Goal: Information Seeking & Learning: Learn about a topic

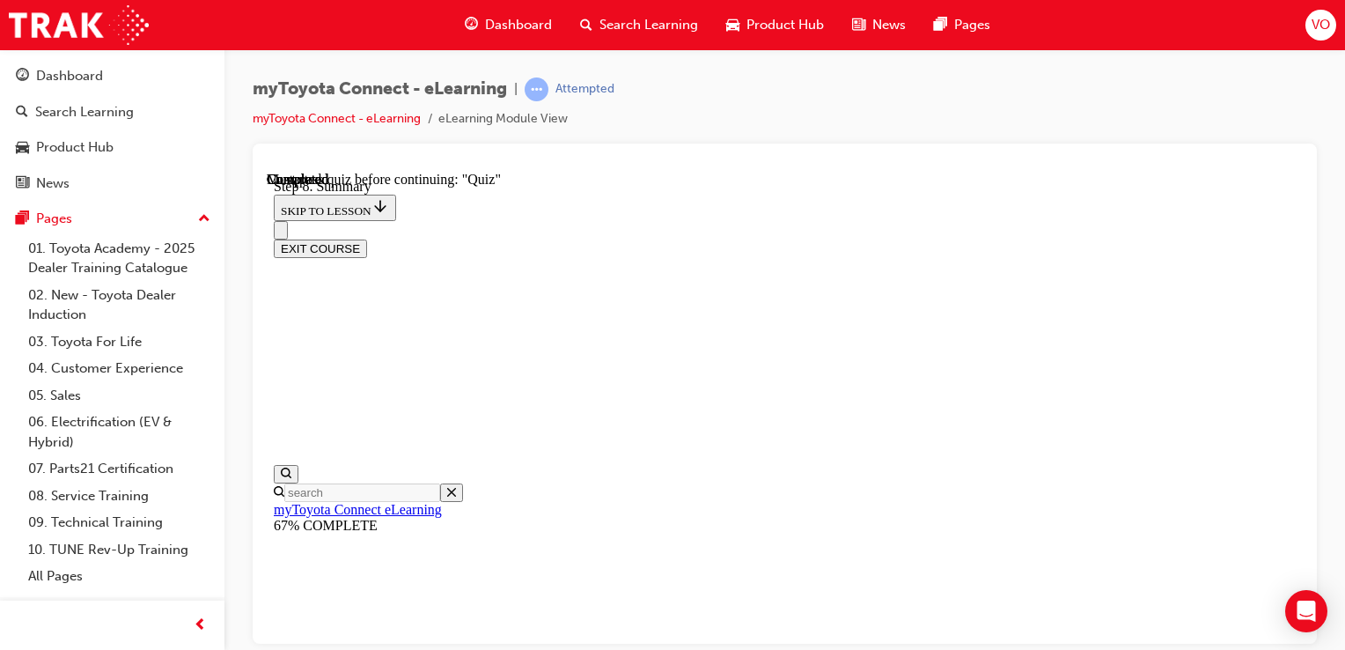
scroll to position [1371, 0]
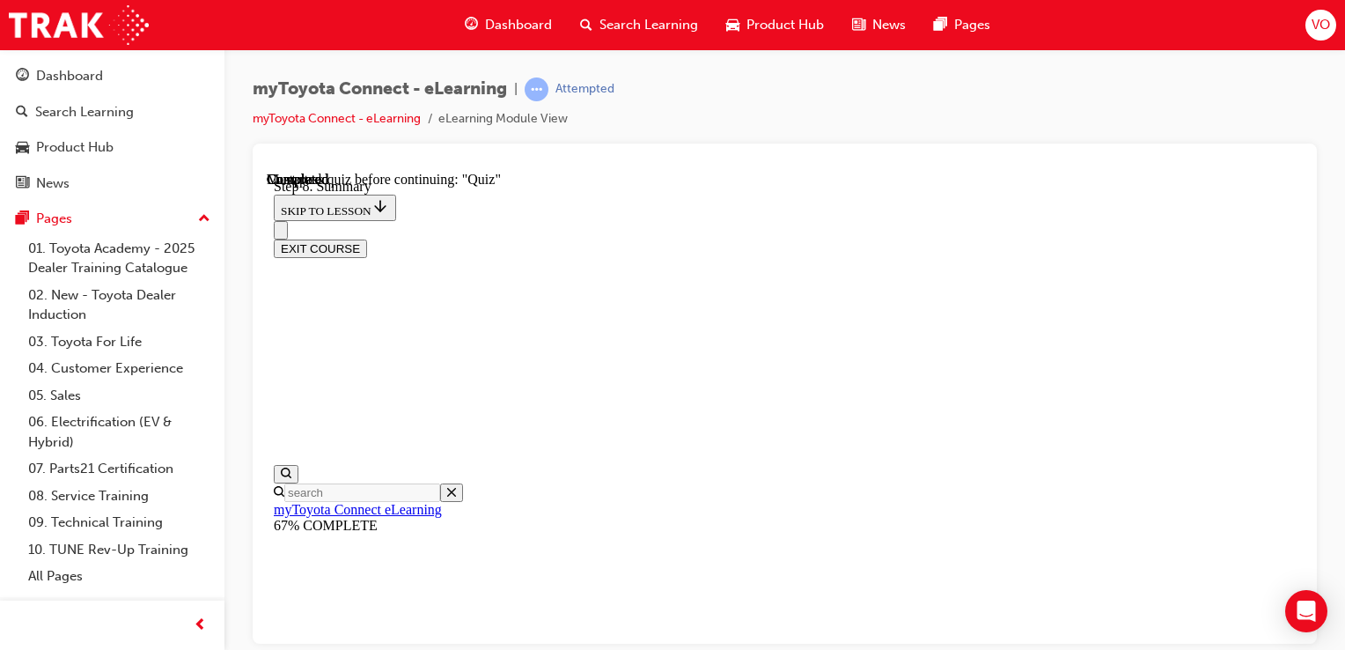
click at [1303, 360] on div at bounding box center [785, 393] width 1064 height 500
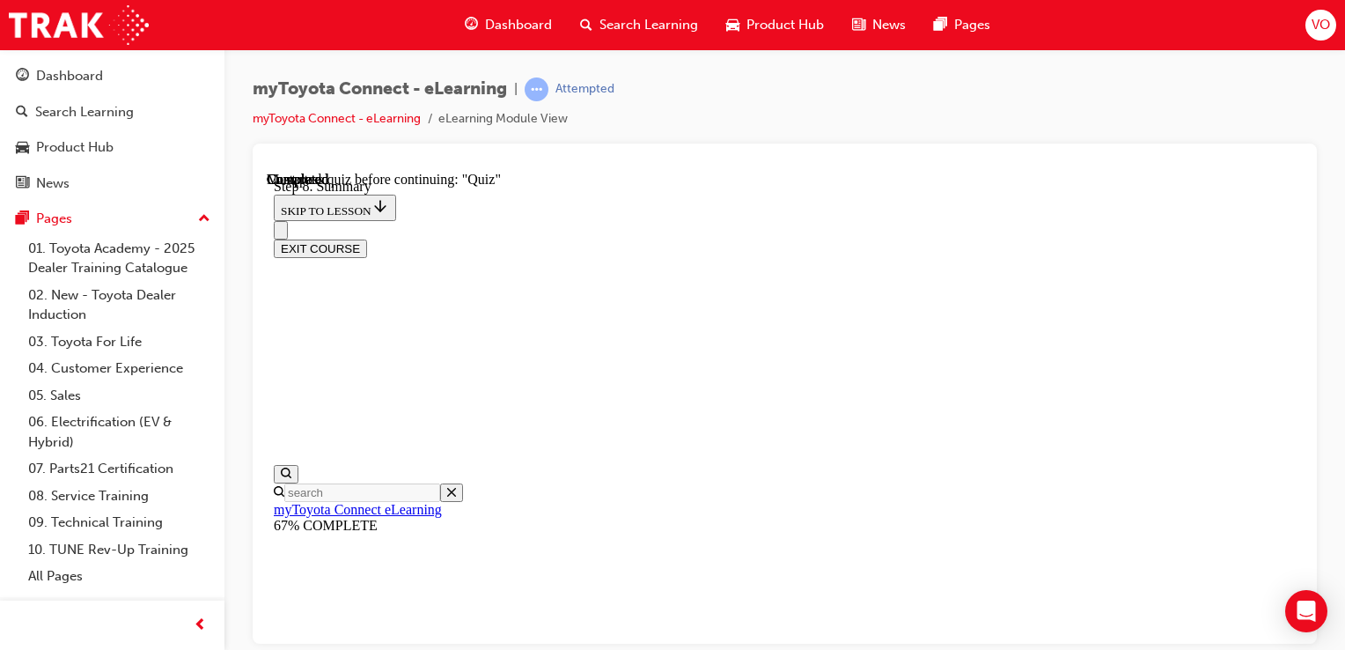
scroll to position [256, 0]
drag, startPoint x: 1288, startPoint y: 348, endPoint x: 1271, endPoint y: 445, distance: 99.1
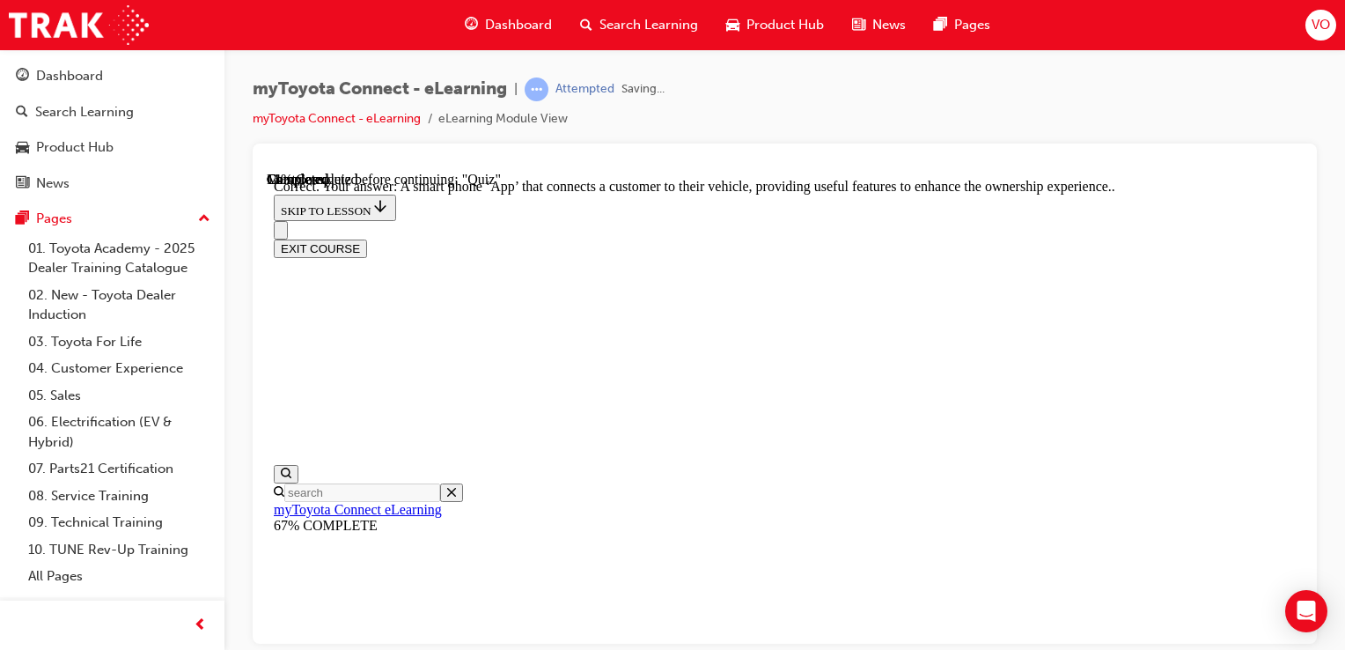
scroll to position [500, 0]
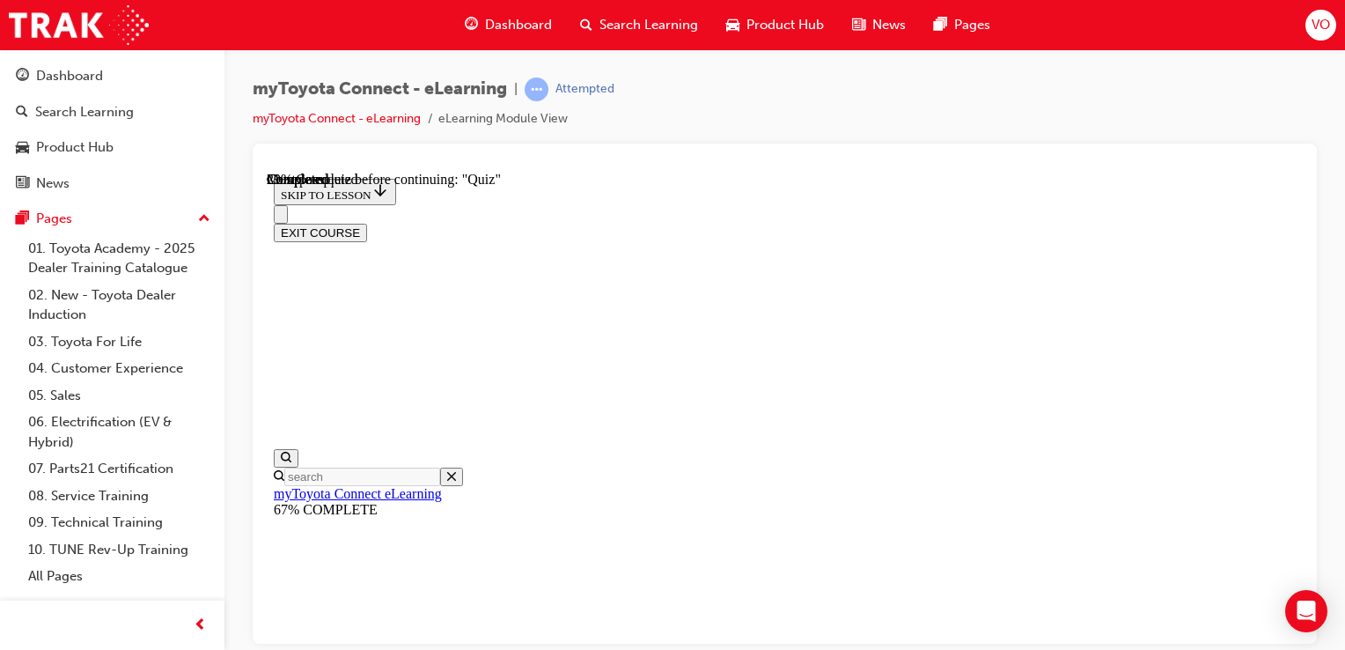
scroll to position [285, 0]
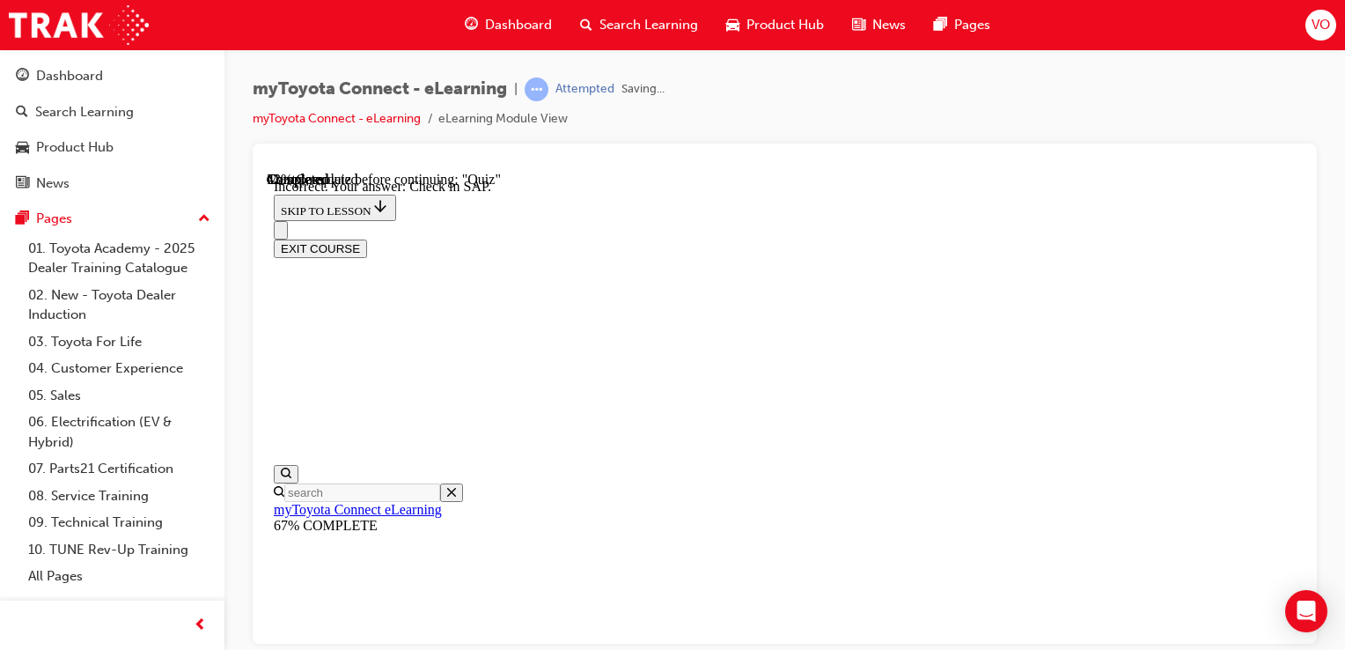
scroll to position [447, 0]
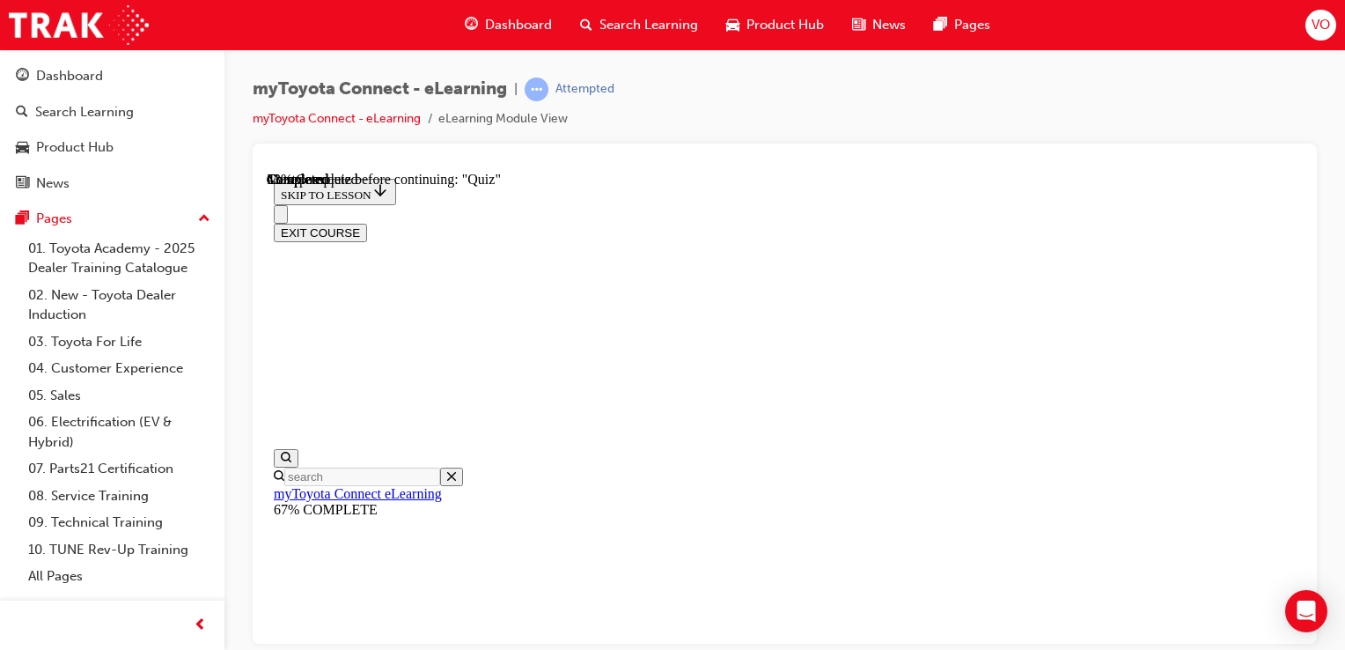
scroll to position [187, 0]
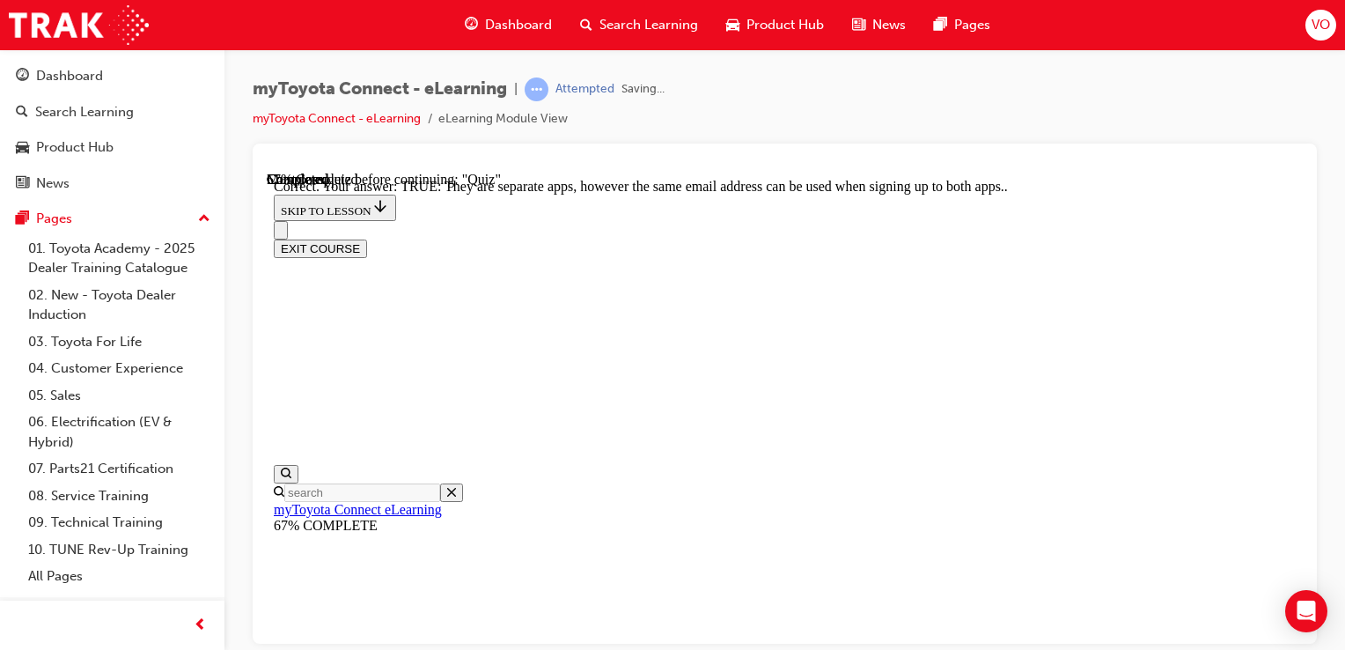
scroll to position [412, 0]
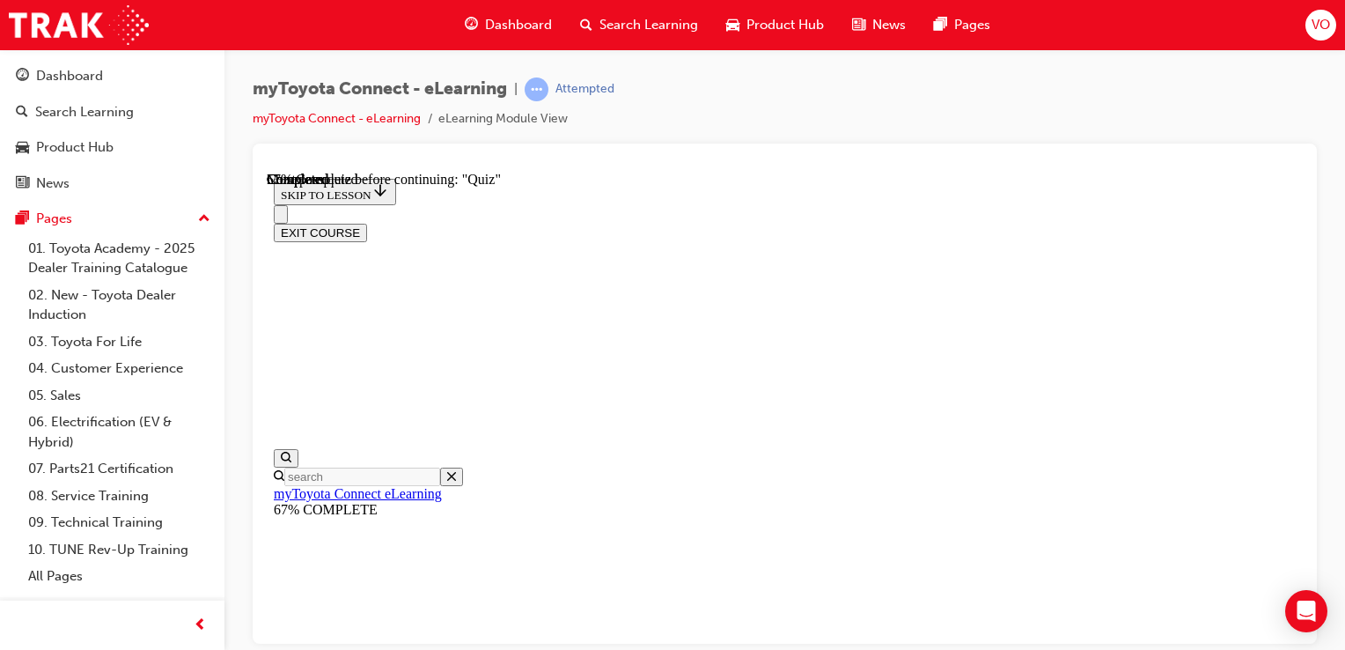
scroll to position [239, 0]
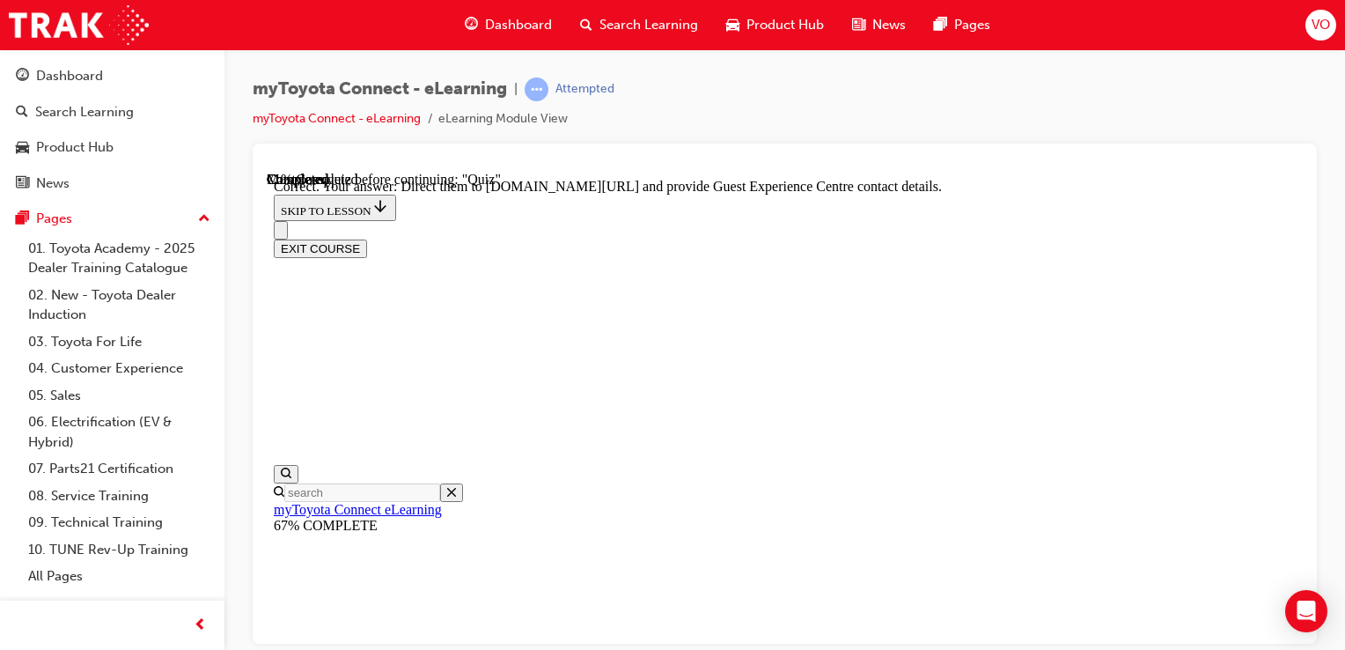
scroll to position [518, 0]
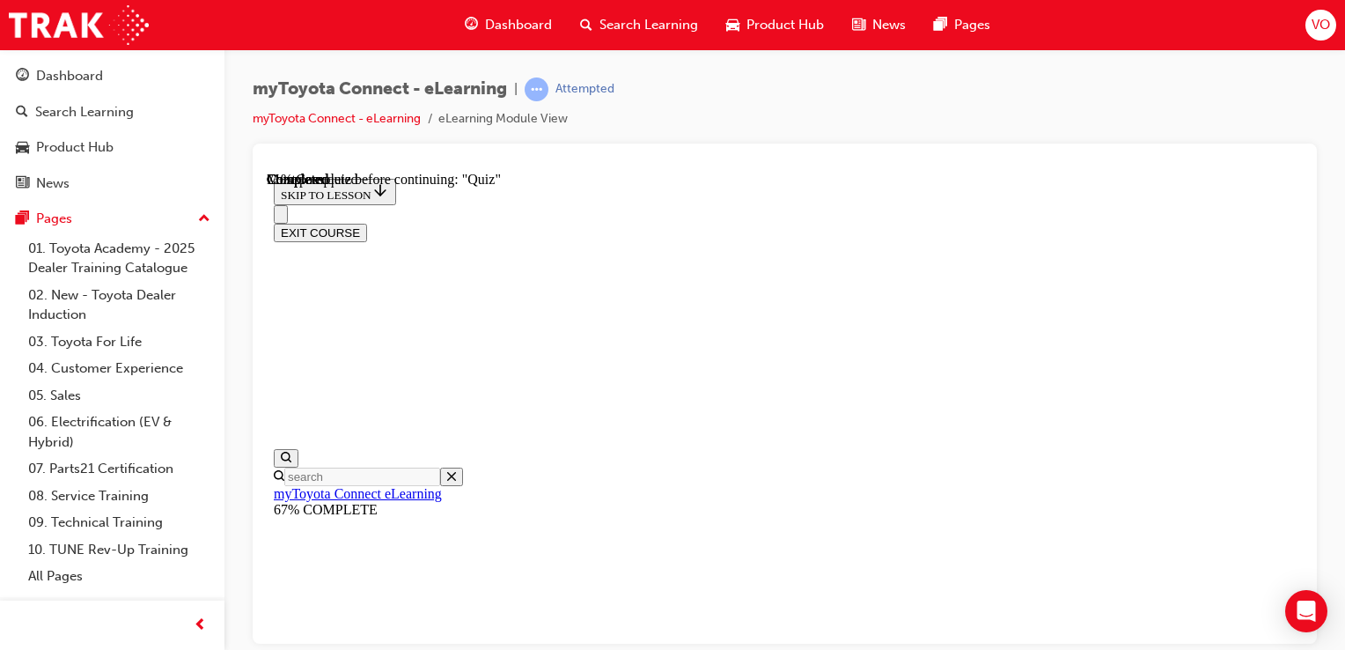
scroll to position [213, 0]
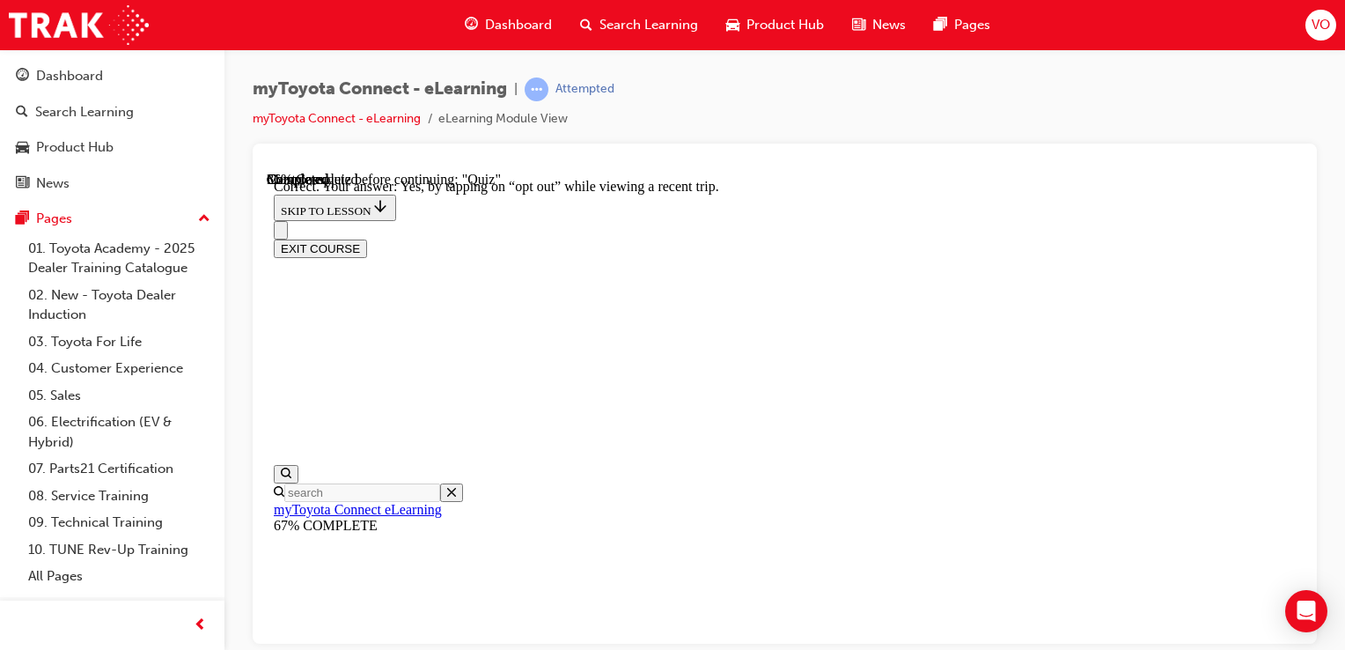
scroll to position [377, 0]
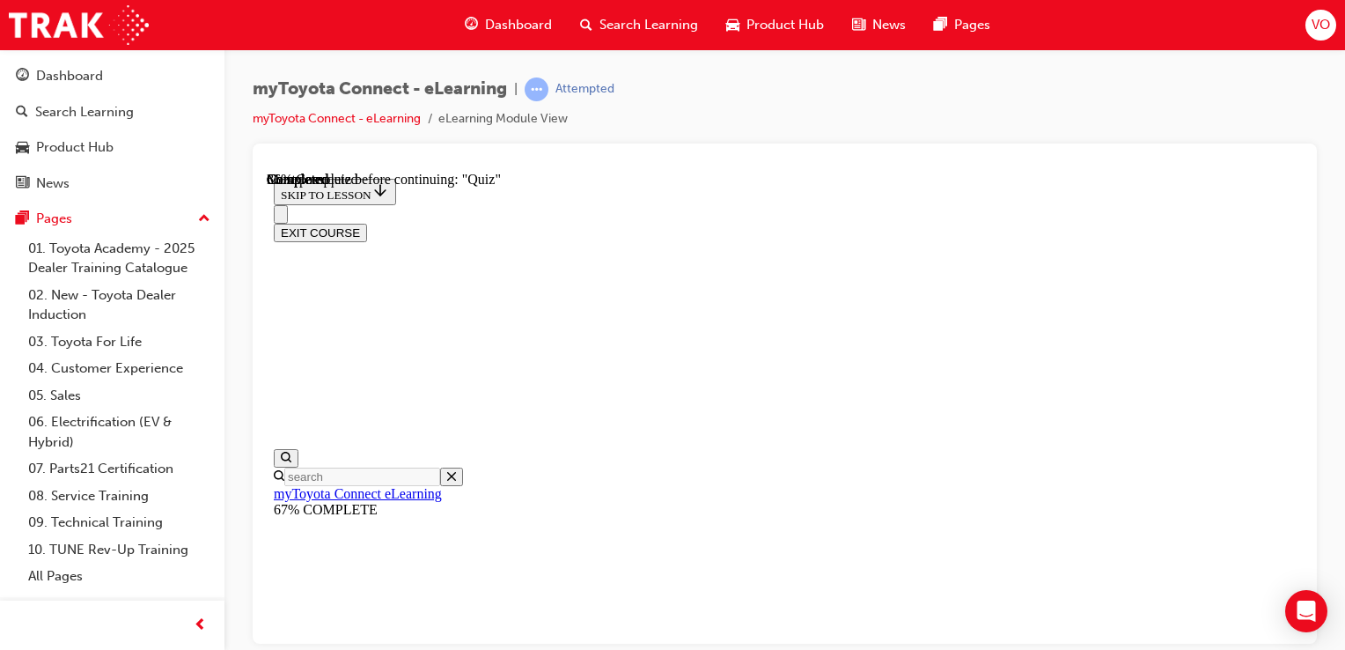
scroll to position [279, 0]
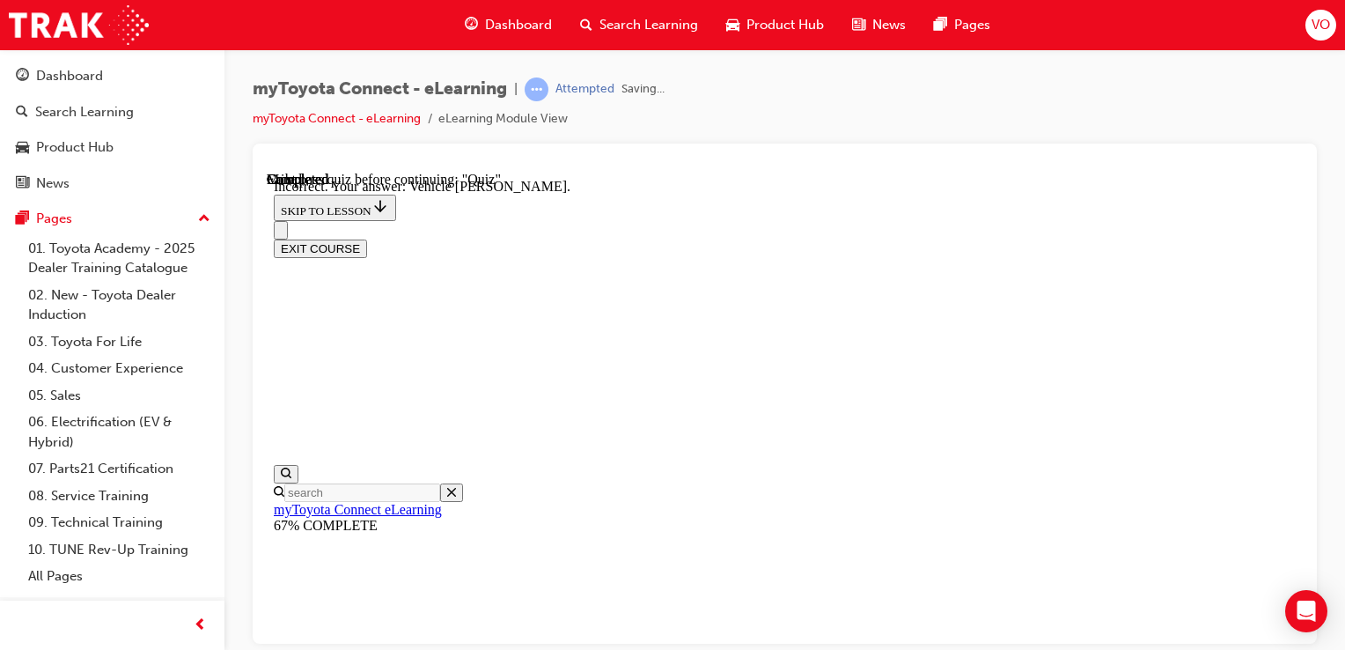
scroll to position [531, 0]
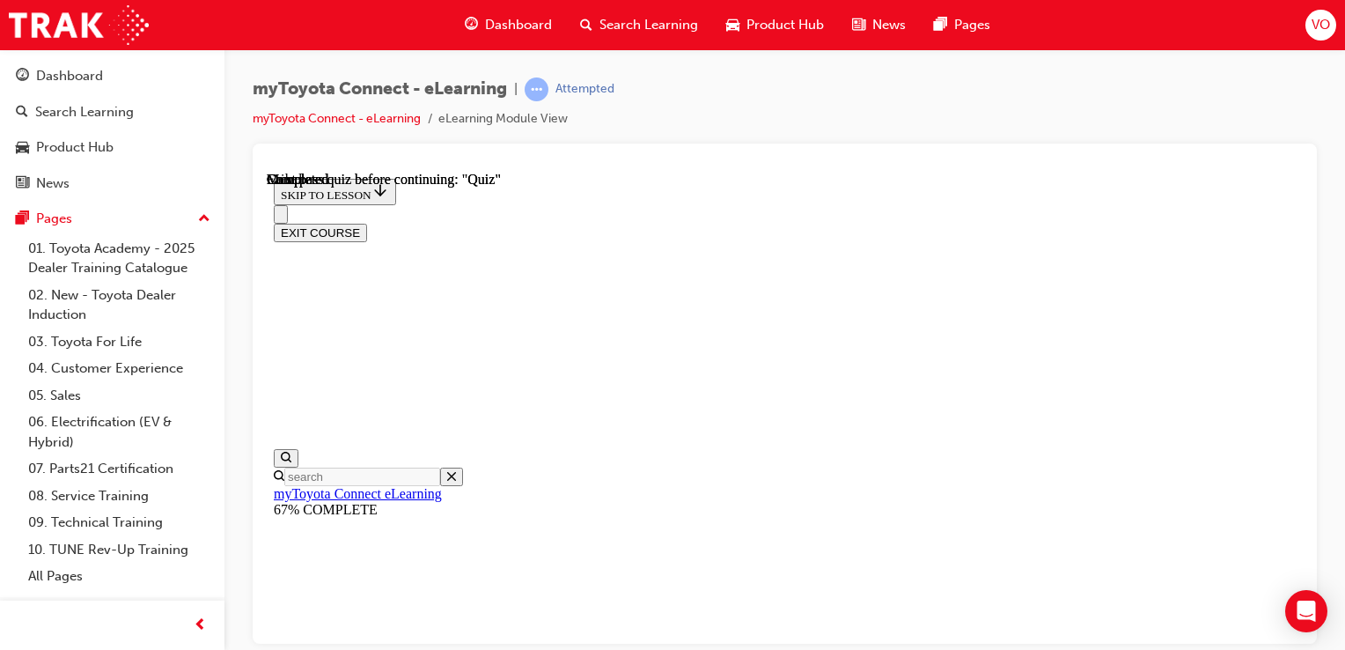
scroll to position [482, 0]
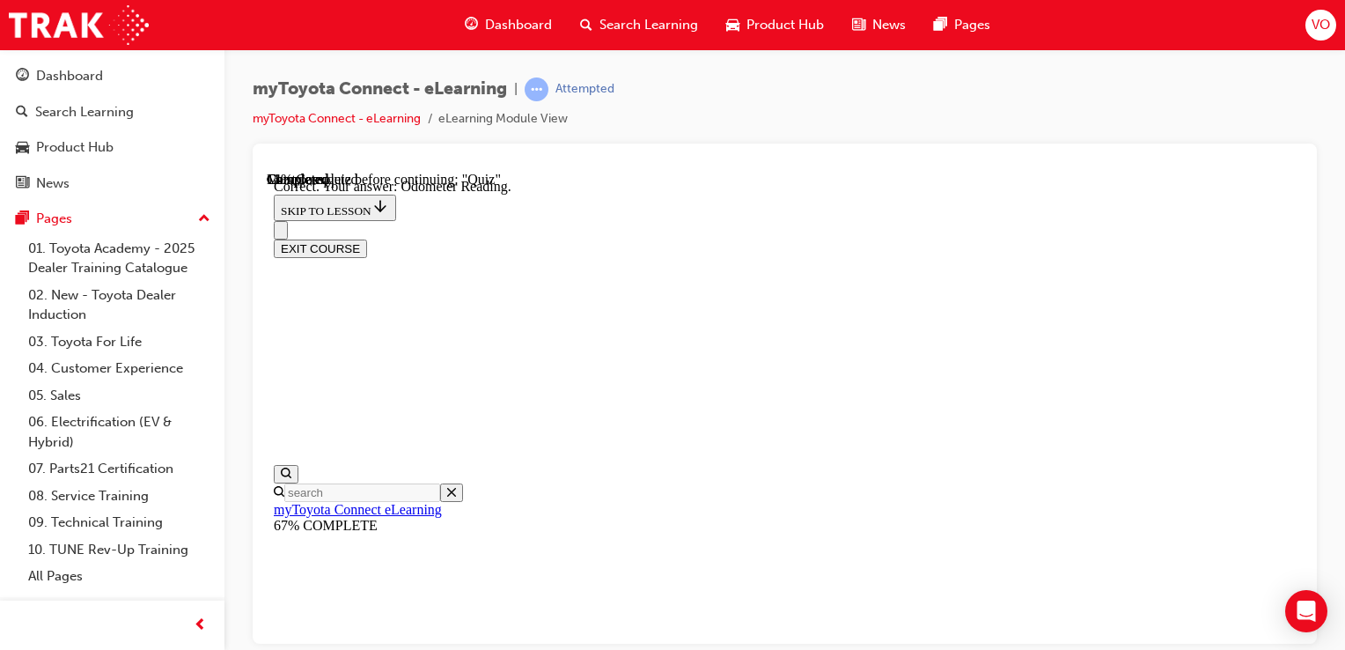
scroll to position [531, 0]
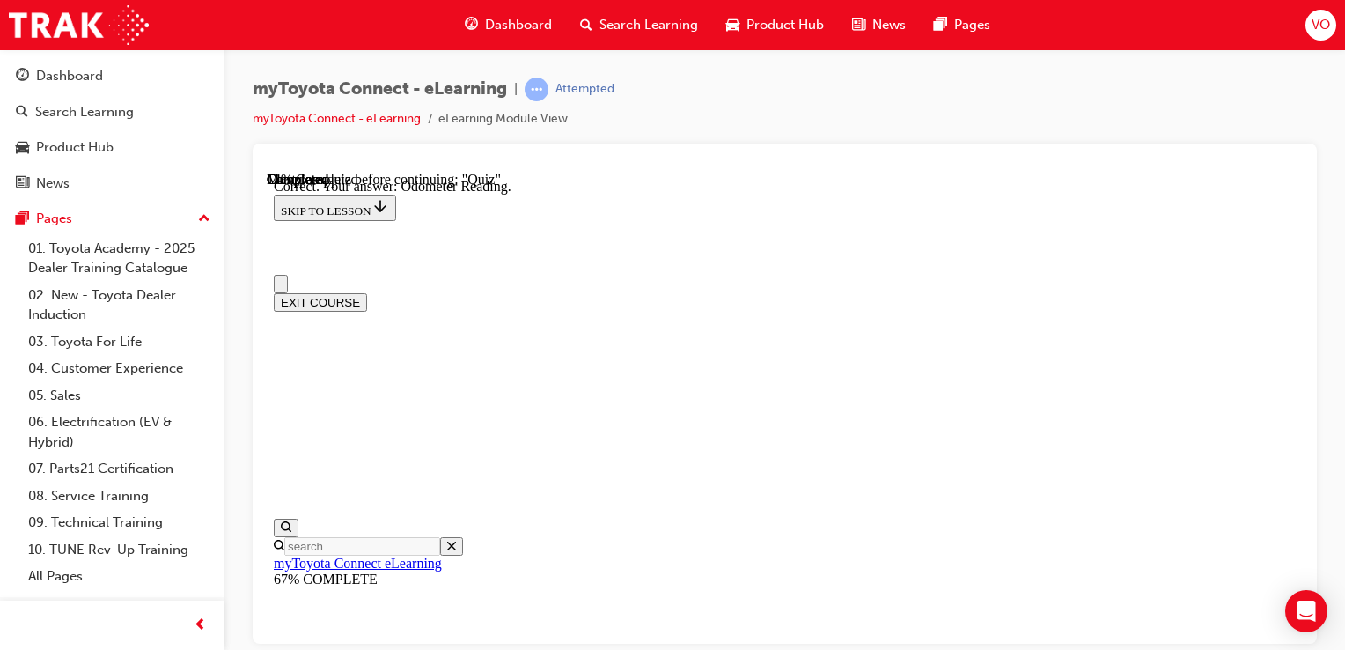
scroll to position [0, 0]
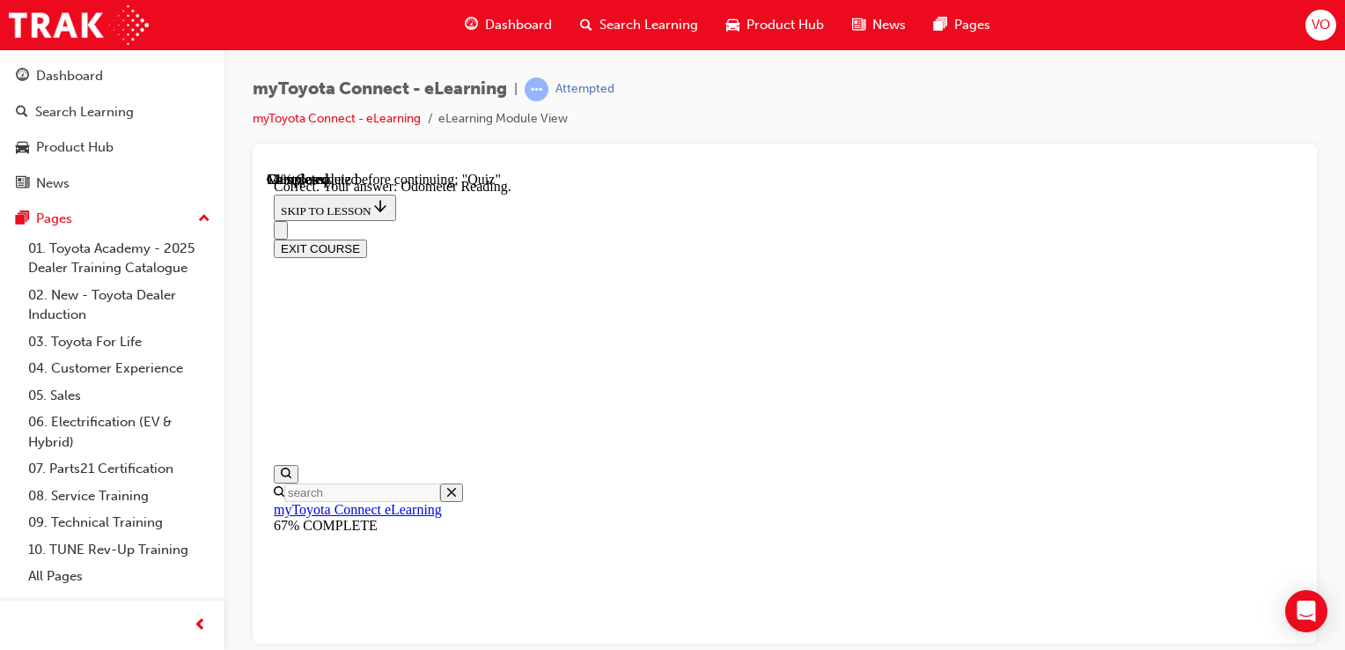
scroll to position [273, 0]
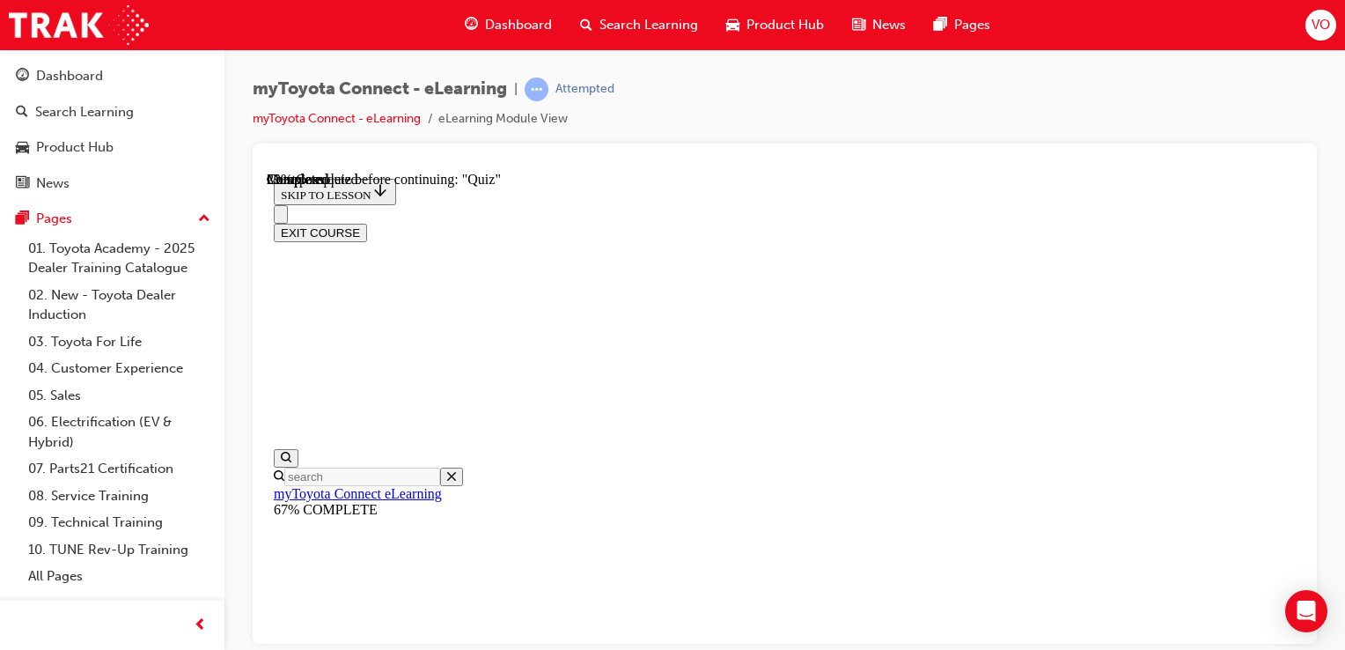
scroll to position [153, 0]
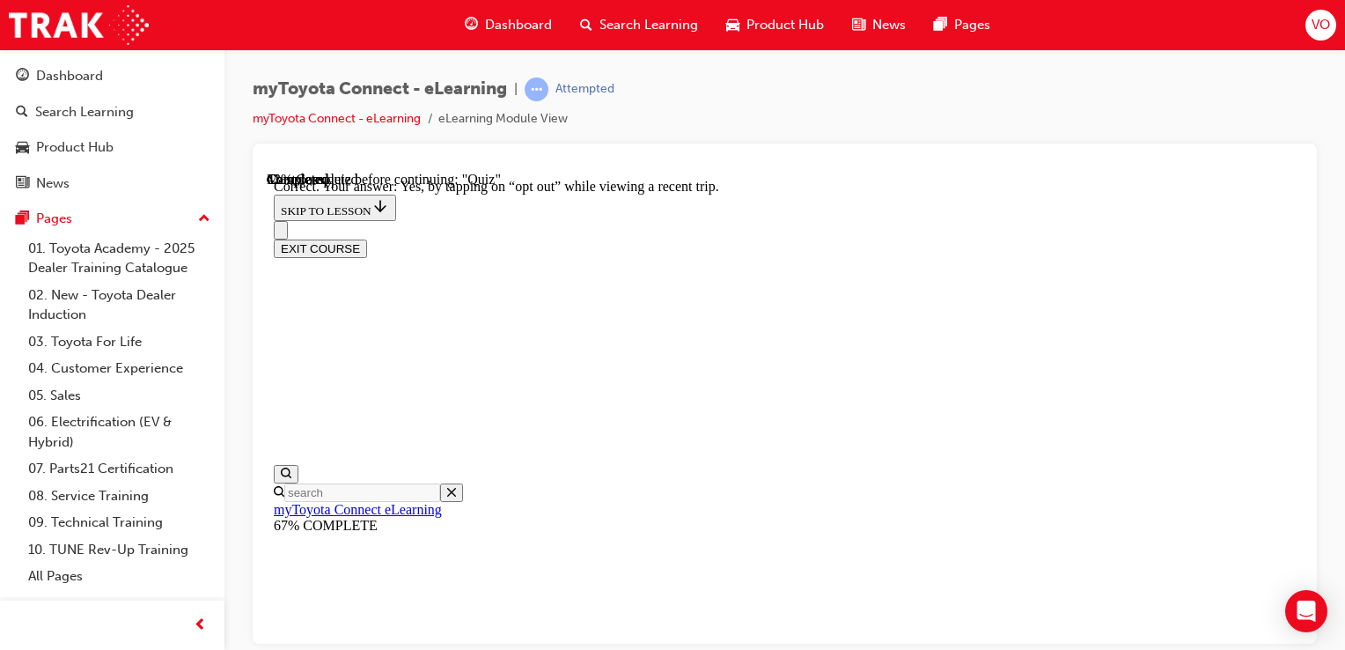
scroll to position [377, 0]
drag, startPoint x: 891, startPoint y: 522, endPoint x: 890, endPoint y: 549, distance: 27.3
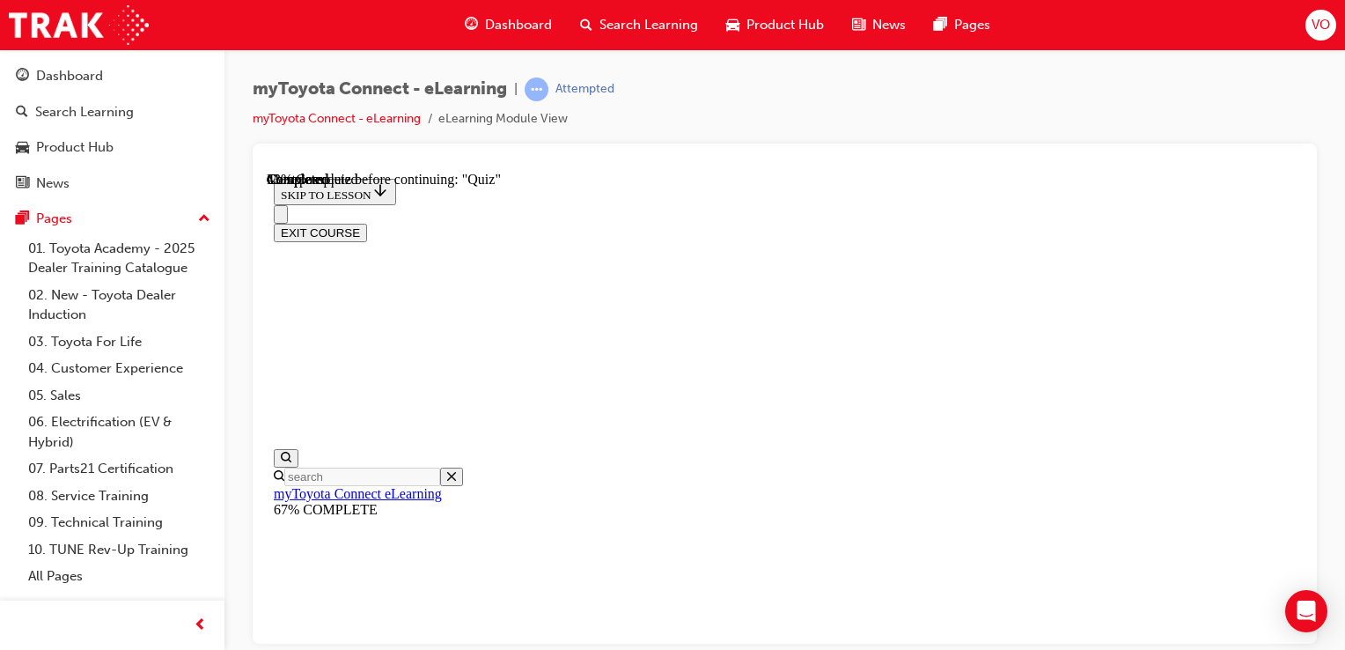
scroll to position [244, 0]
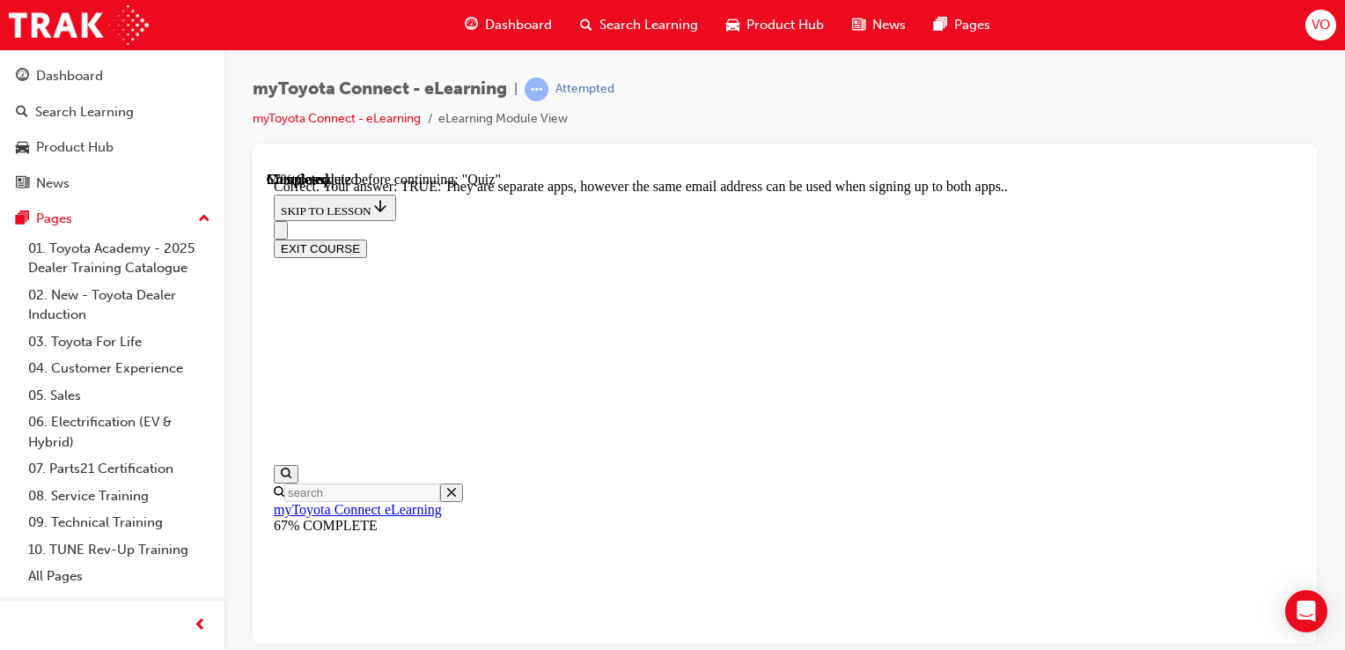
scroll to position [412, 0]
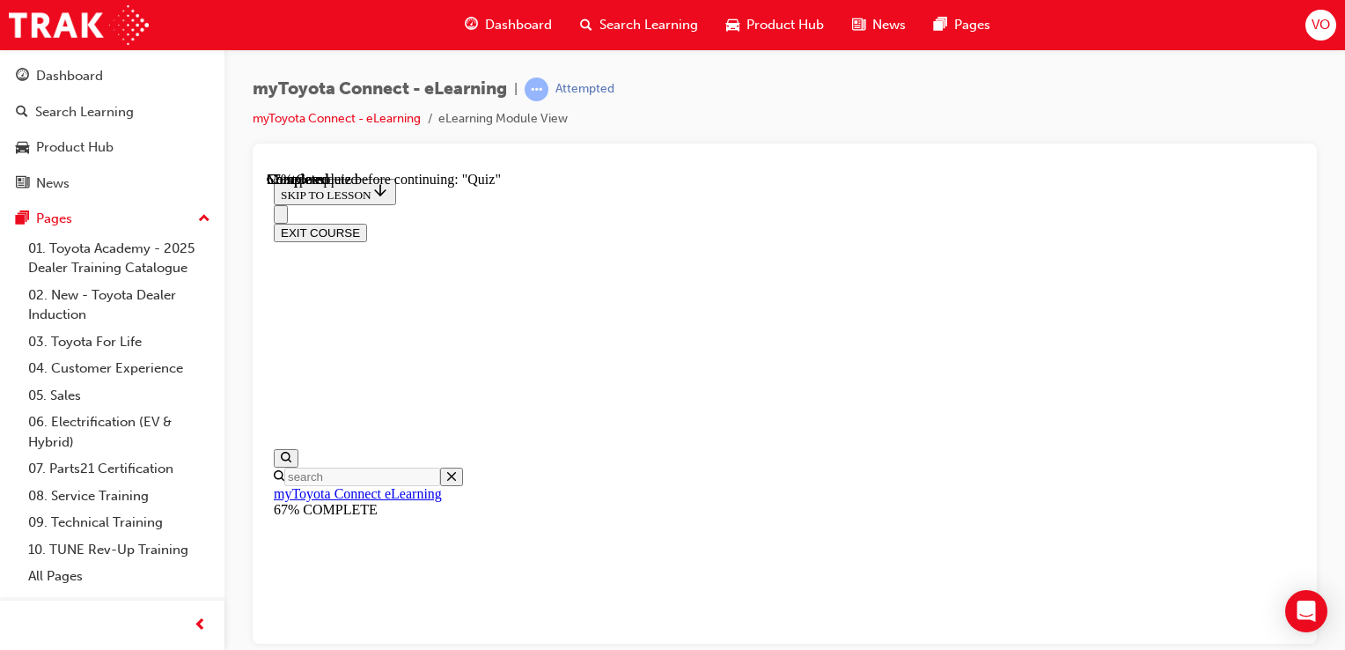
scroll to position [243, 0]
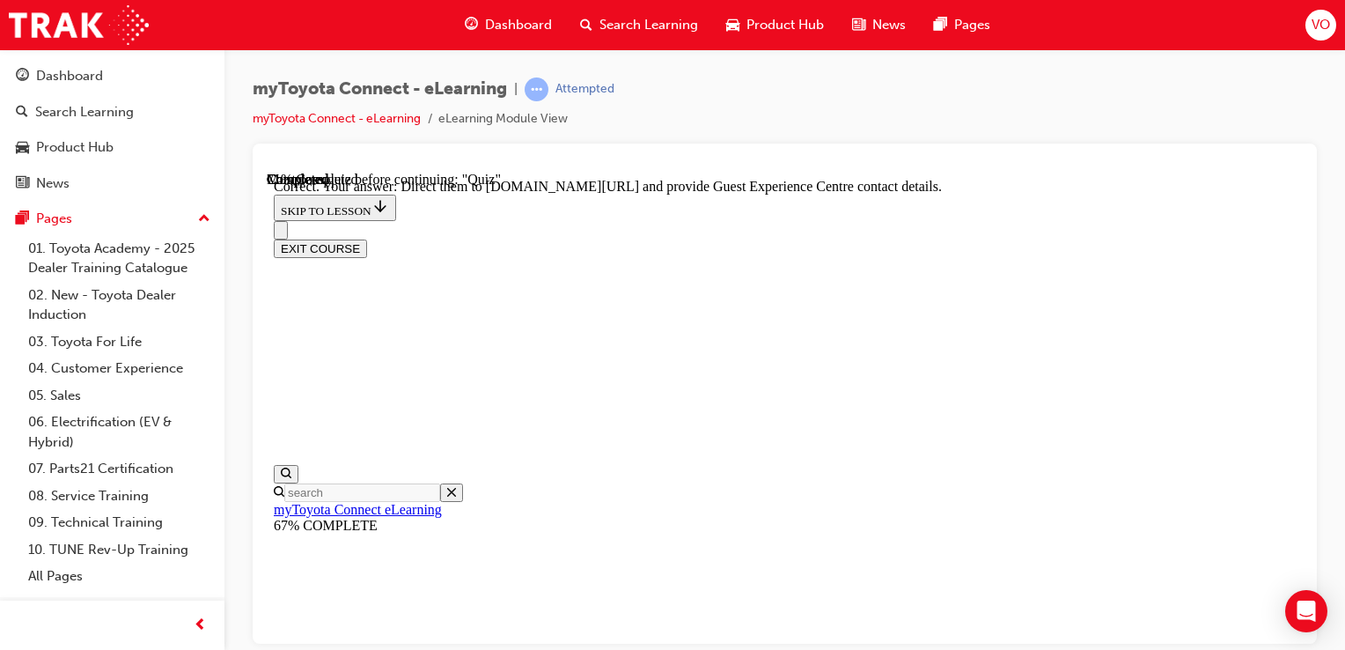
scroll to position [518, 0]
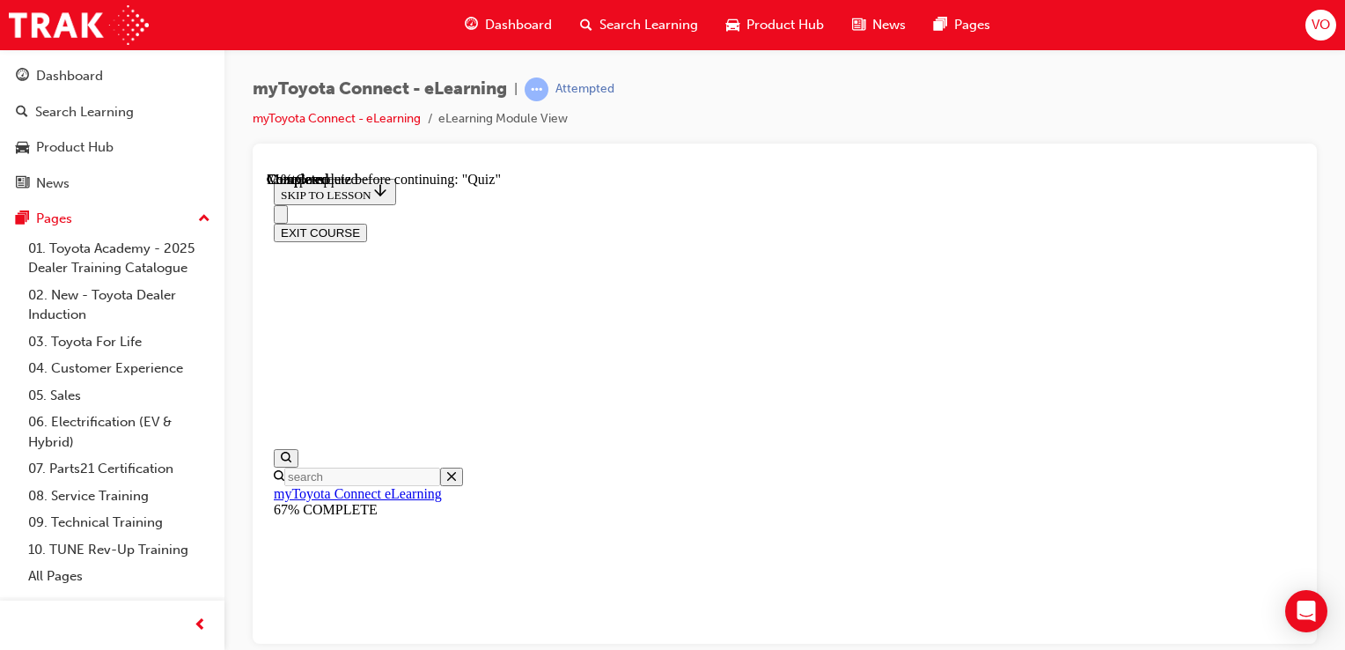
scroll to position [276, 0]
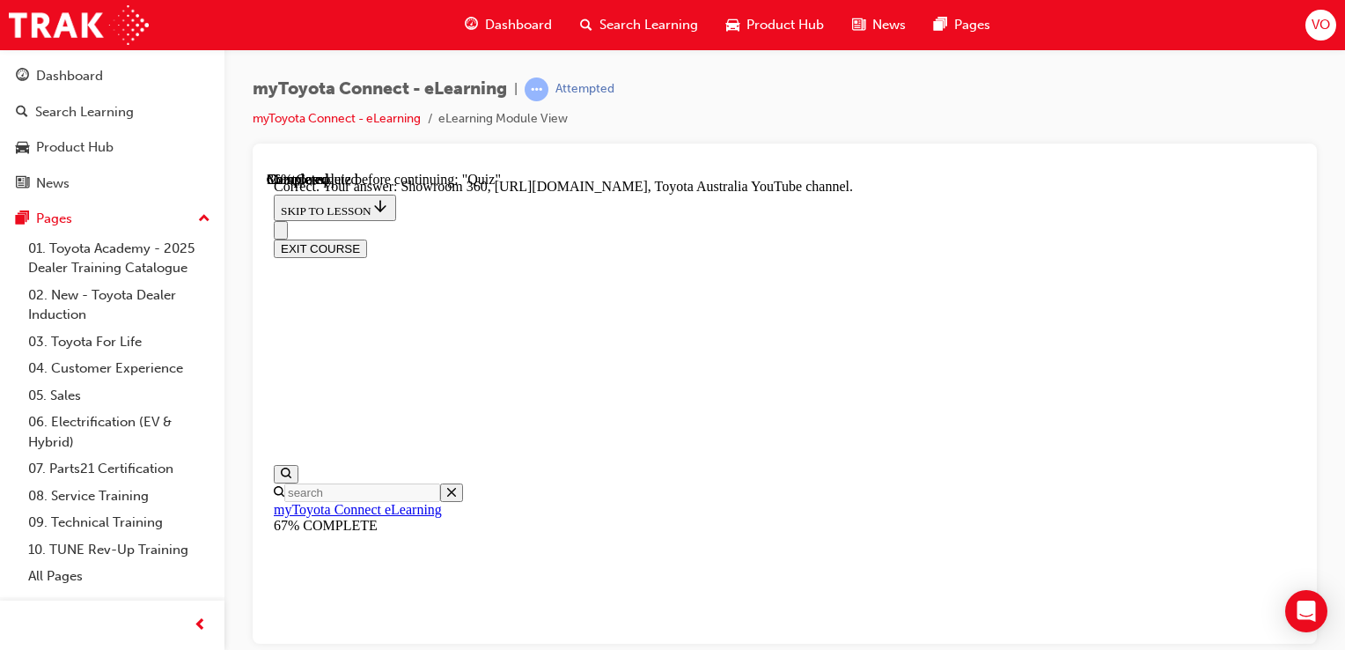
scroll to position [535, 0]
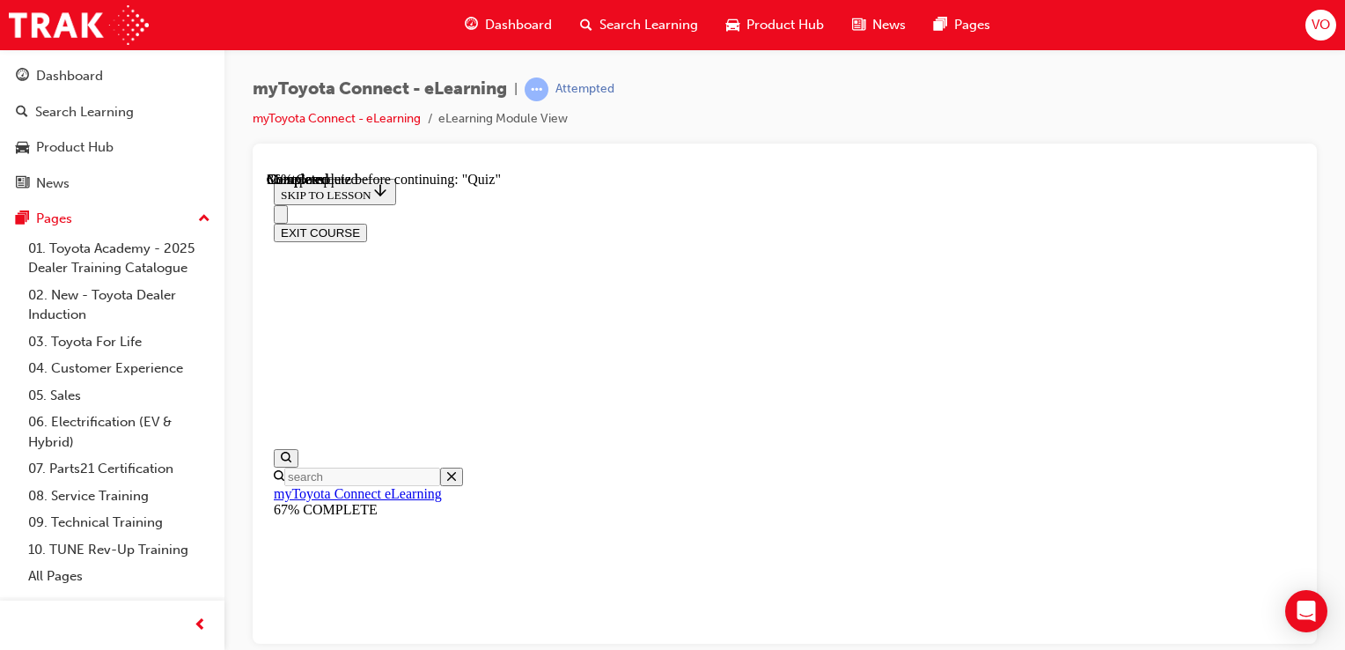
scroll to position [262, 0]
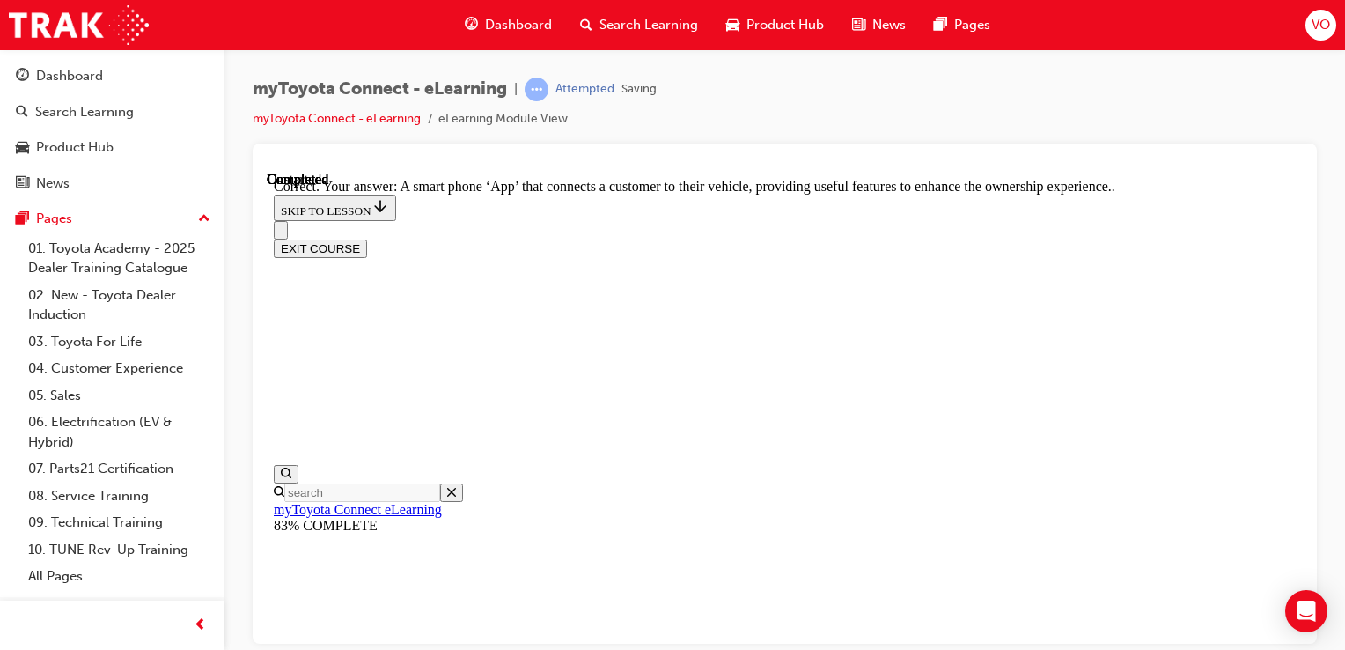
scroll to position [500, 0]
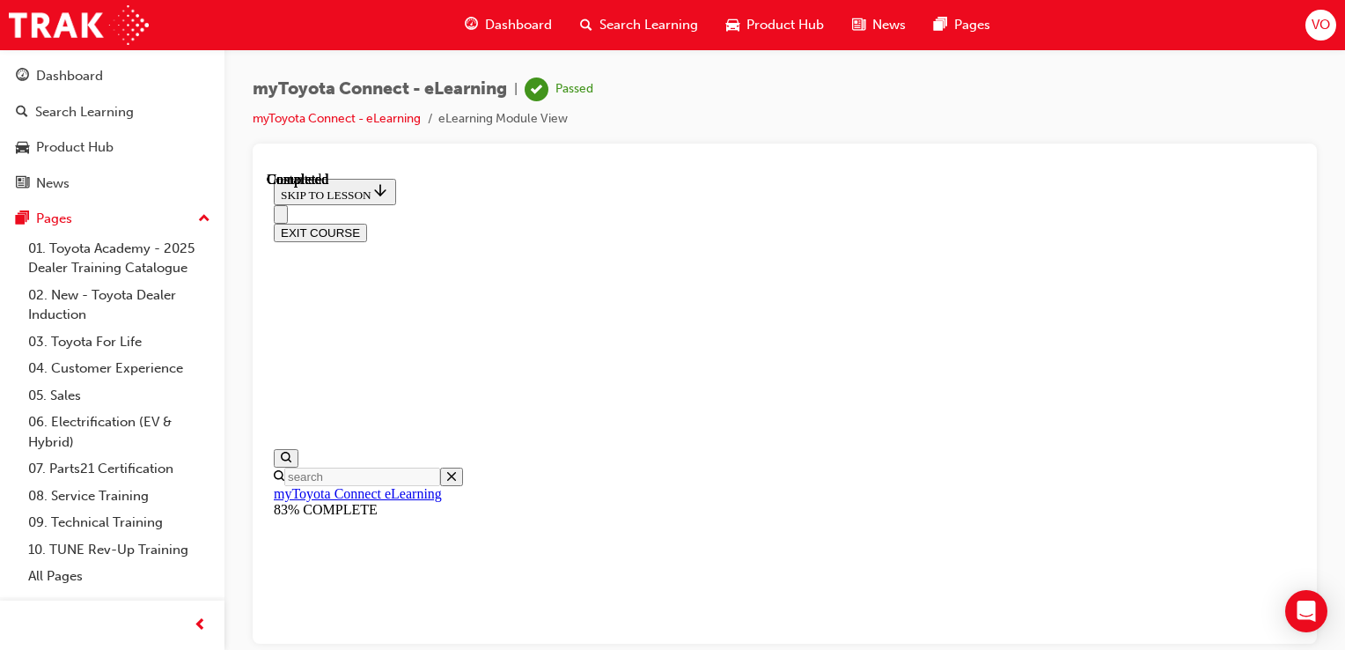
scroll to position [482, 0]
click at [367, 223] on button "EXIT COURSE" at bounding box center [320, 232] width 93 height 18
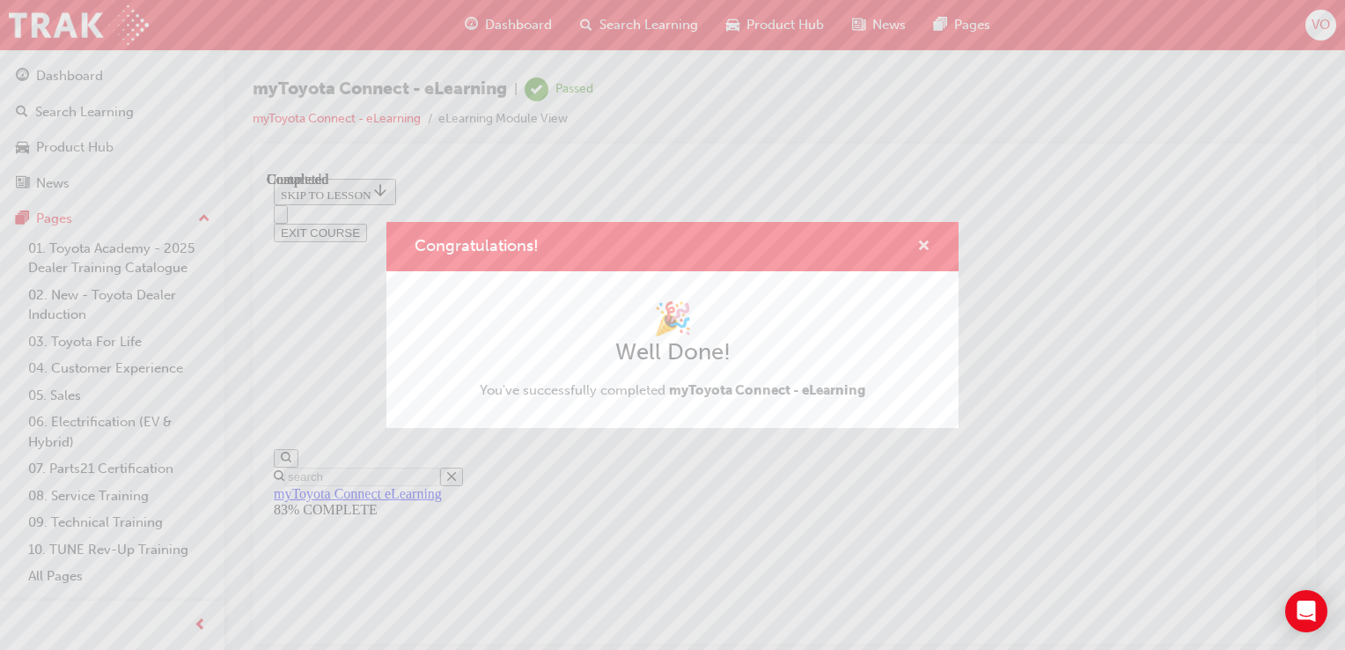
click at [926, 246] on span "cross-icon" at bounding box center [923, 247] width 13 height 16
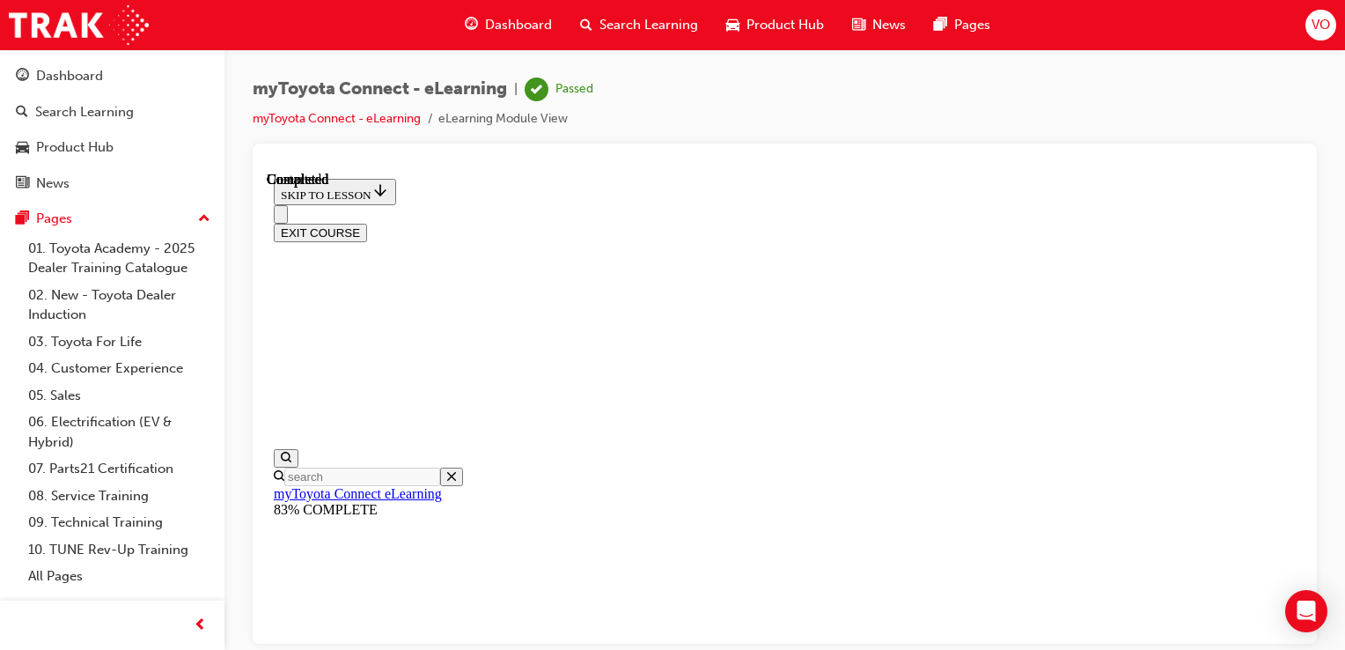
click at [367, 223] on button "EXIT COURSE" at bounding box center [320, 232] width 93 height 18
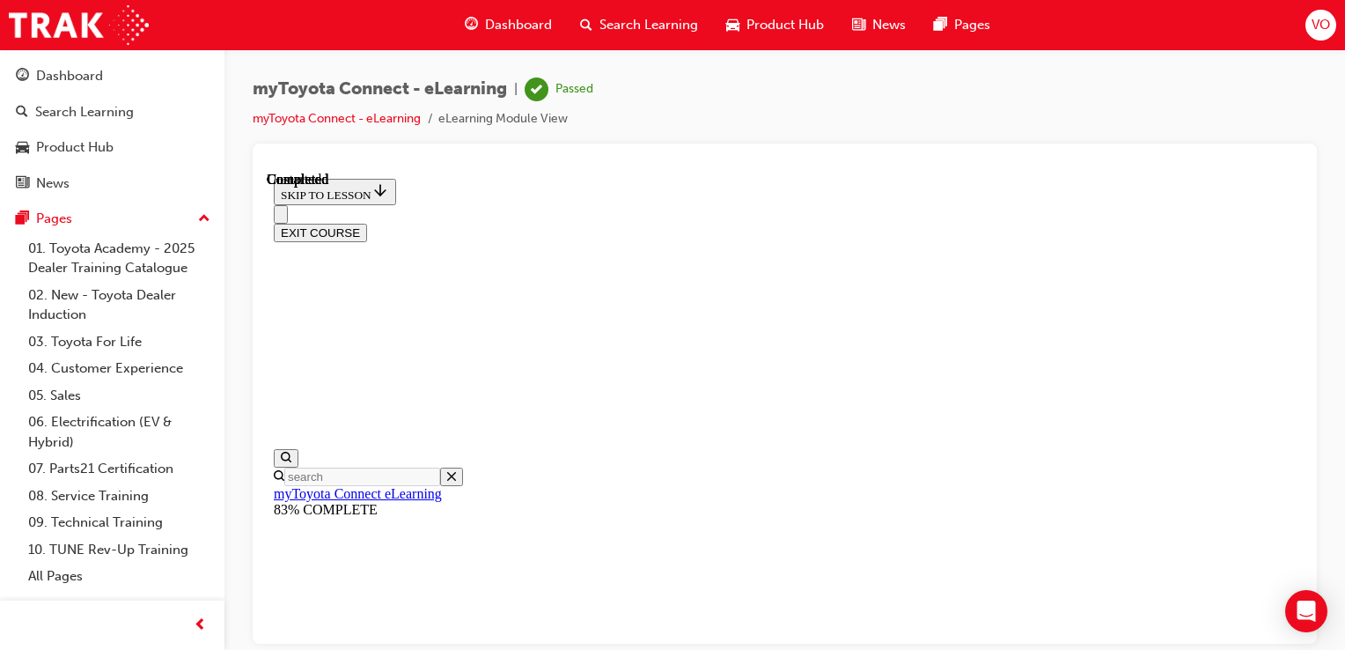
click at [367, 223] on button "EXIT COURSE" at bounding box center [320, 232] width 93 height 18
click at [130, 90] on link "Dashboard" at bounding box center [112, 76] width 210 height 33
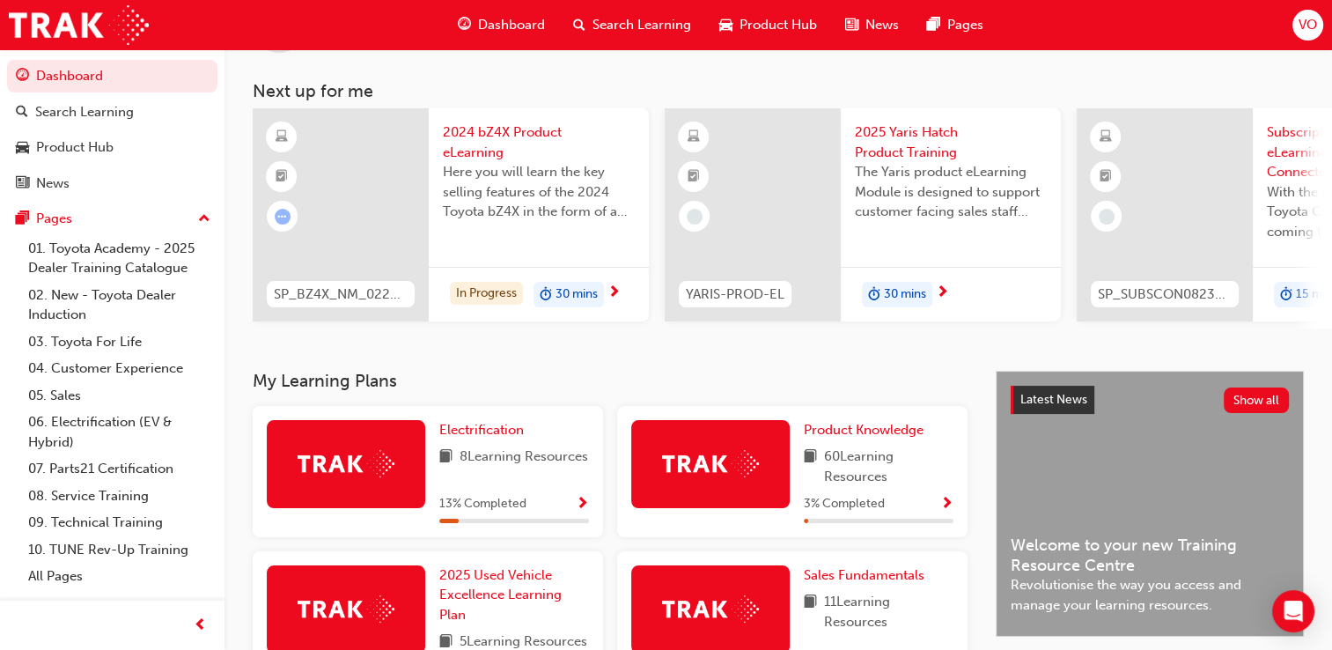
scroll to position [65, 0]
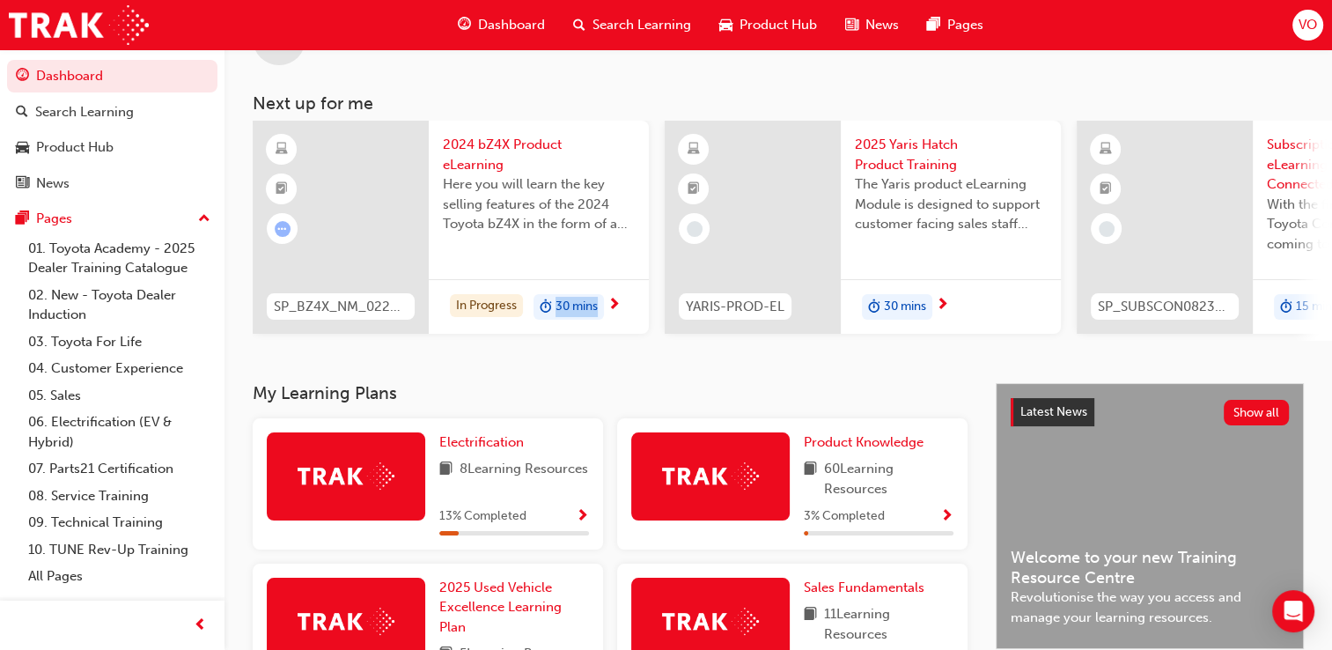
drag, startPoint x: 554, startPoint y: 339, endPoint x: 722, endPoint y: 342, distance: 168.2
click at [722, 341] on div "SP_BZ4X_NM_0224_EL01 2024 bZ4X Product eLearning Here you will learn the key se…" at bounding box center [792, 231] width 1079 height 220
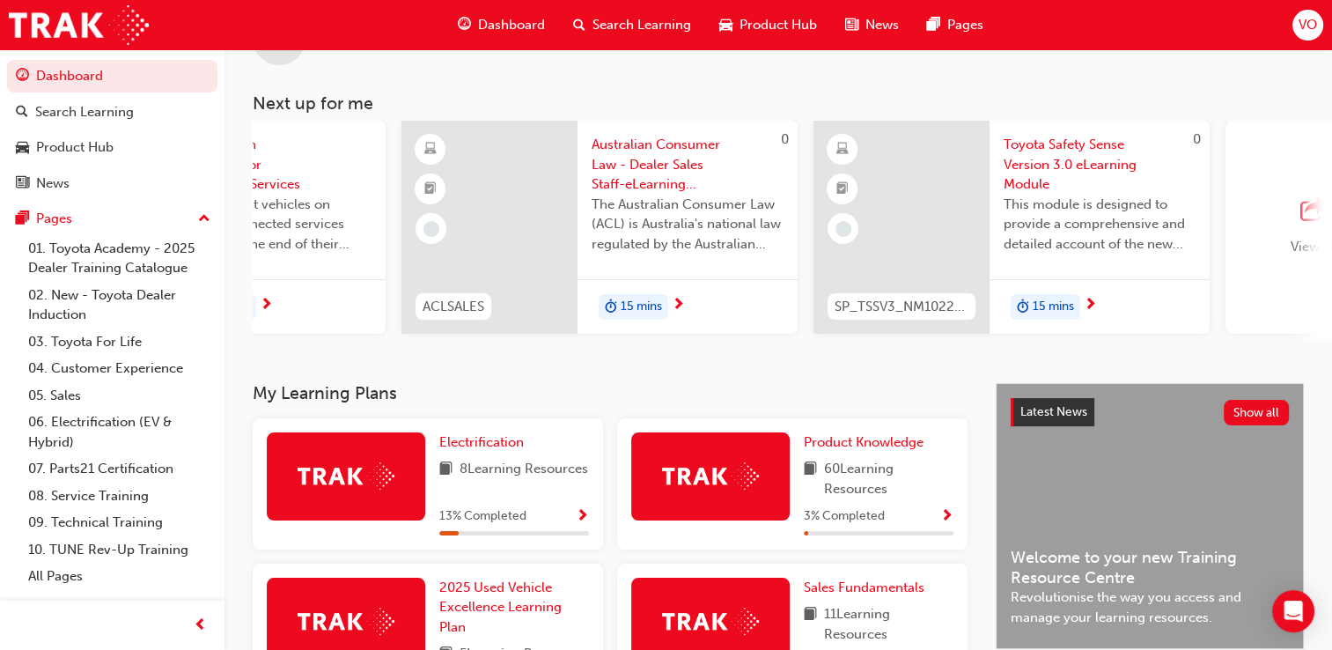
scroll to position [0, 1128]
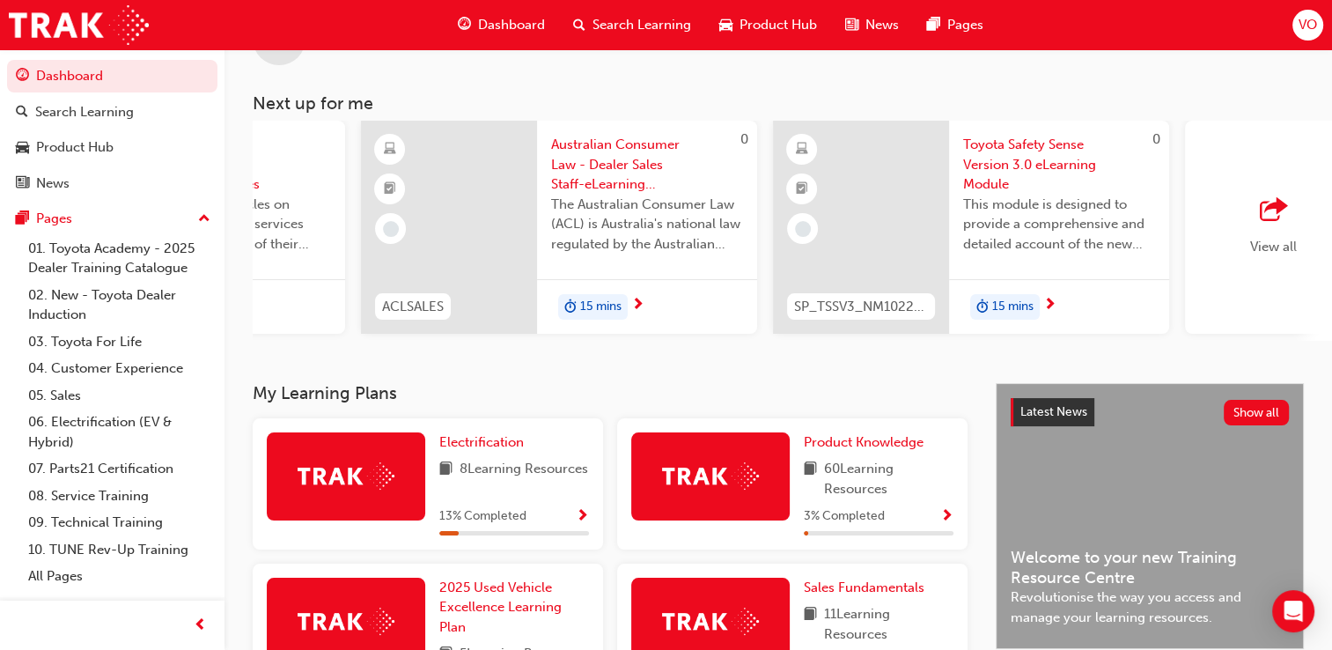
click at [578, 160] on span "Australian Consumer Law - Dealer Sales Staff-eLearning module" at bounding box center [647, 165] width 192 height 60
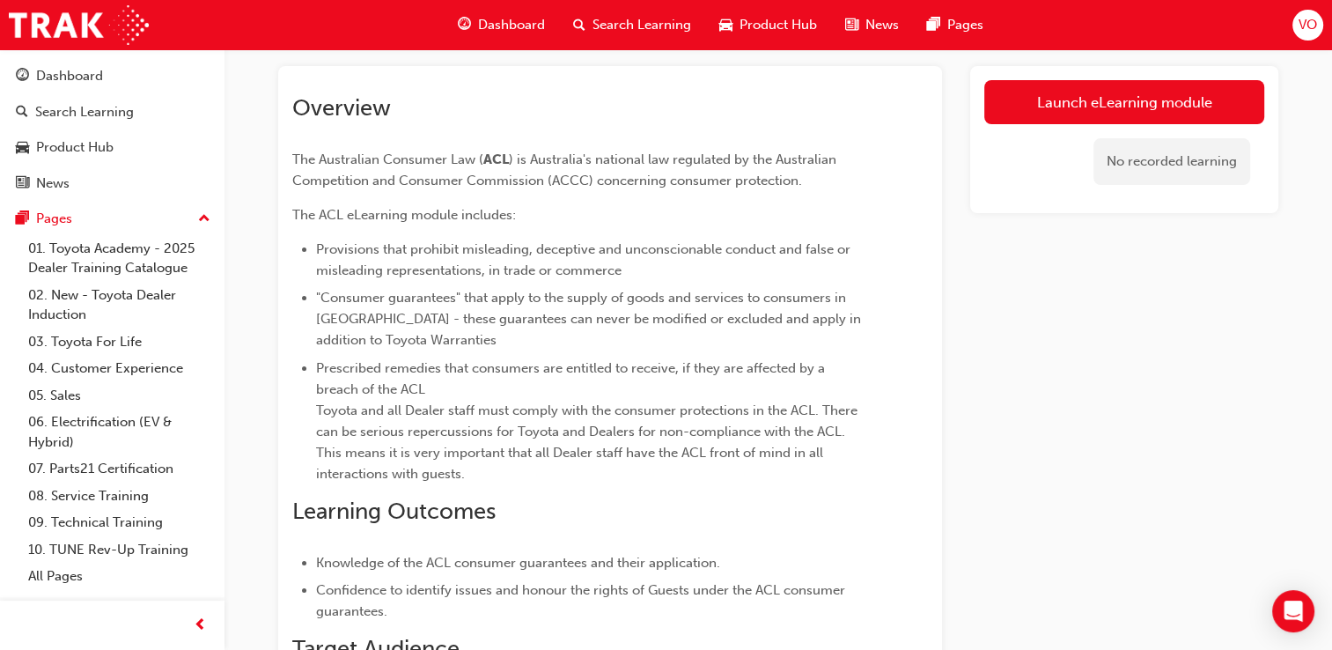
scroll to position [76, 0]
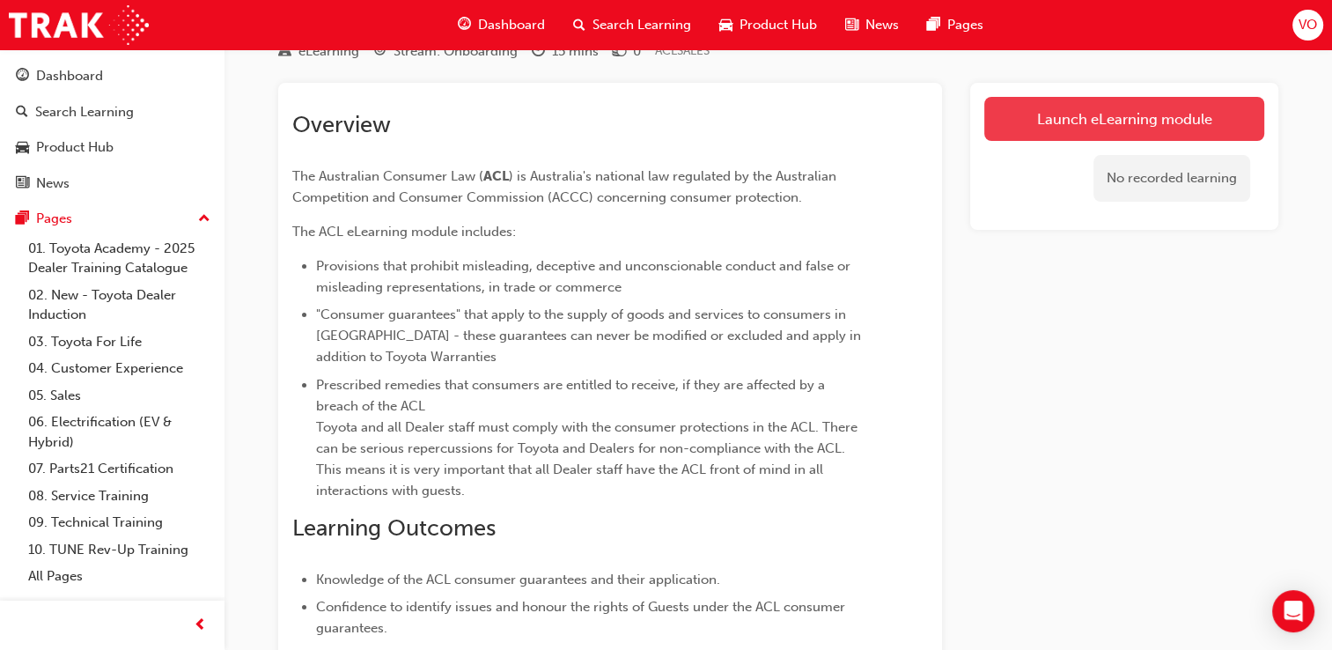
click at [1150, 107] on link "Launch eLearning module" at bounding box center [1124, 119] width 280 height 44
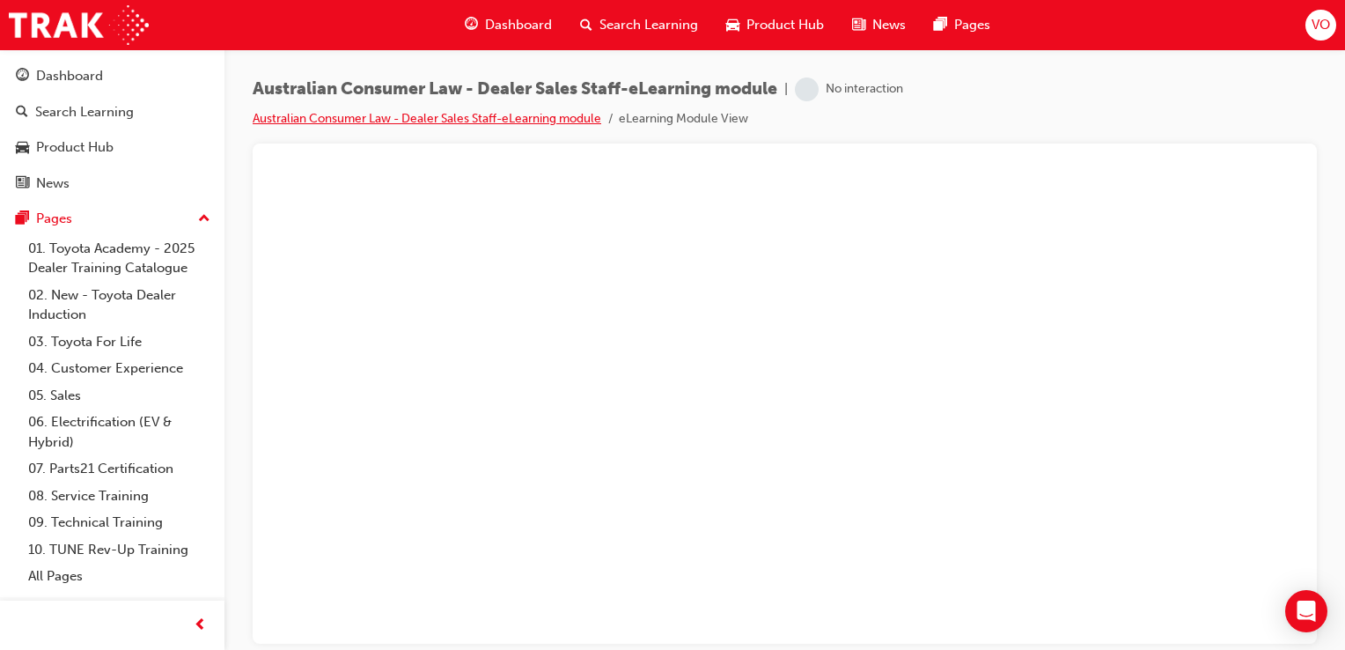
click at [475, 113] on link "Australian Consumer Law - Dealer Sales Staff-eLearning module" at bounding box center [427, 118] width 349 height 15
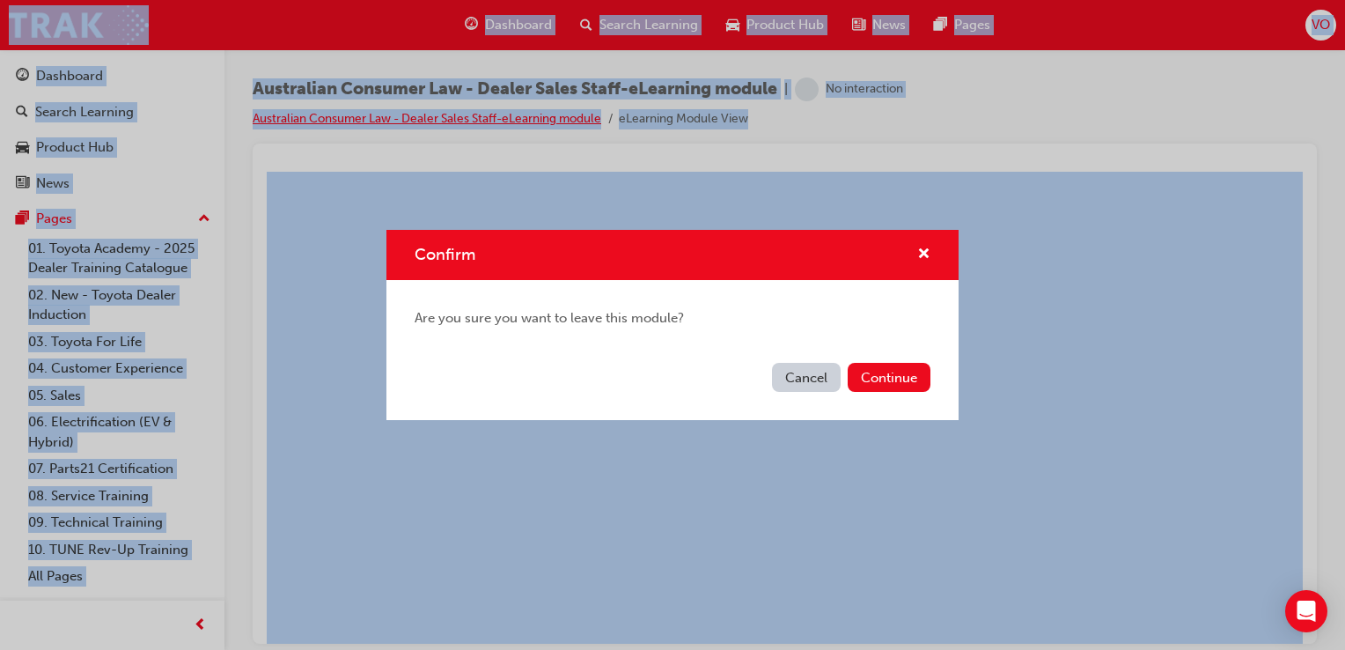
click at [475, 113] on div "Confirm Are you sure you want to leave this module? Cancel Continue" at bounding box center [672, 325] width 1345 height 650
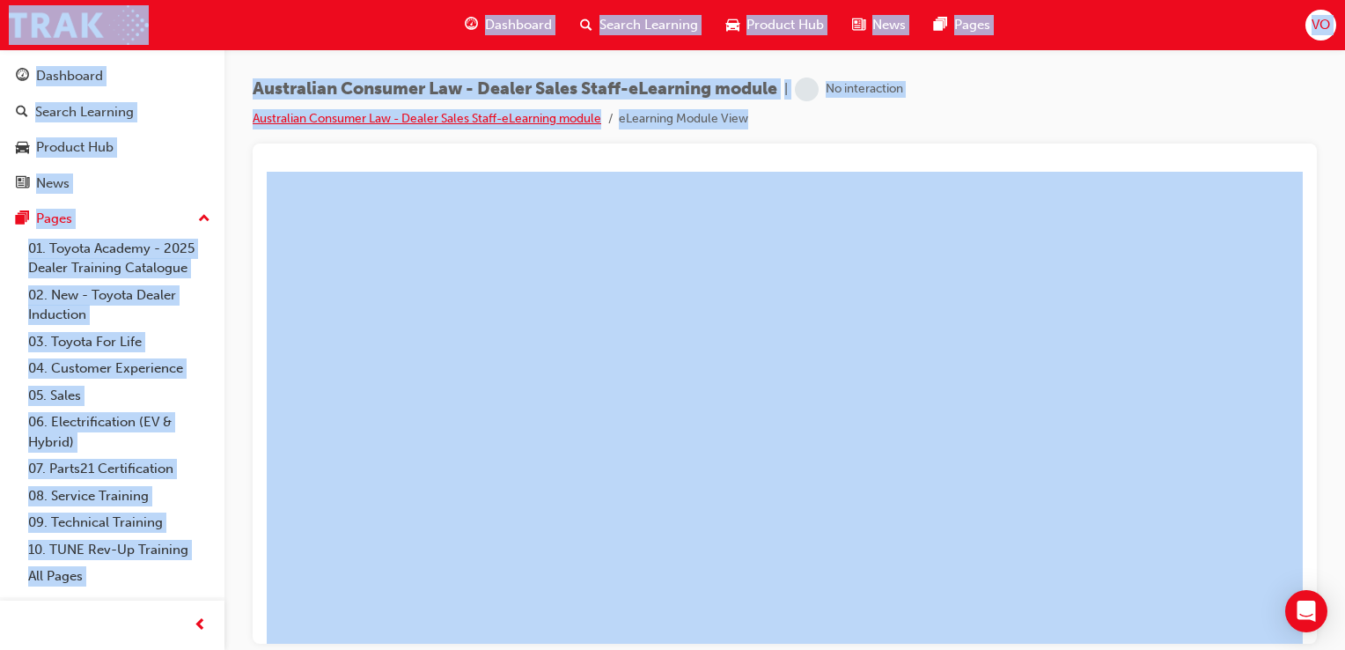
click at [447, 118] on link "Australian Consumer Law - Dealer Sales Staff-eLearning module" at bounding box center [427, 118] width 349 height 15
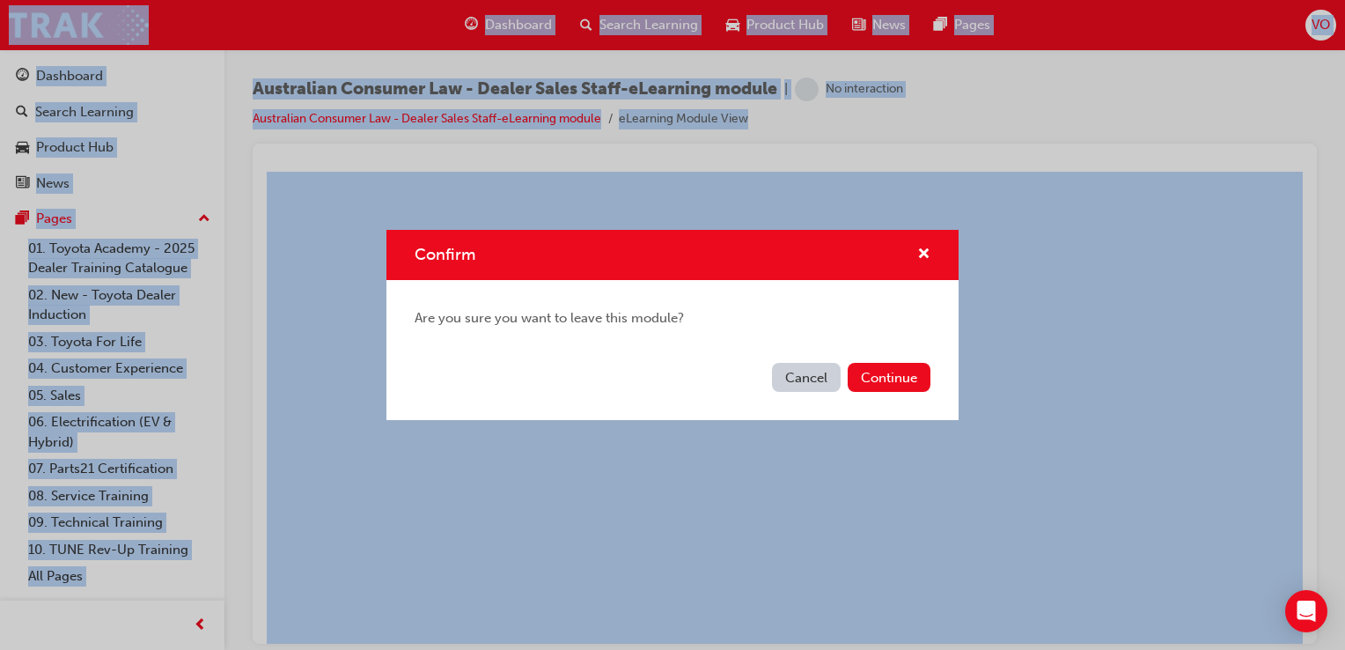
click at [802, 386] on button "Cancel" at bounding box center [806, 377] width 69 height 29
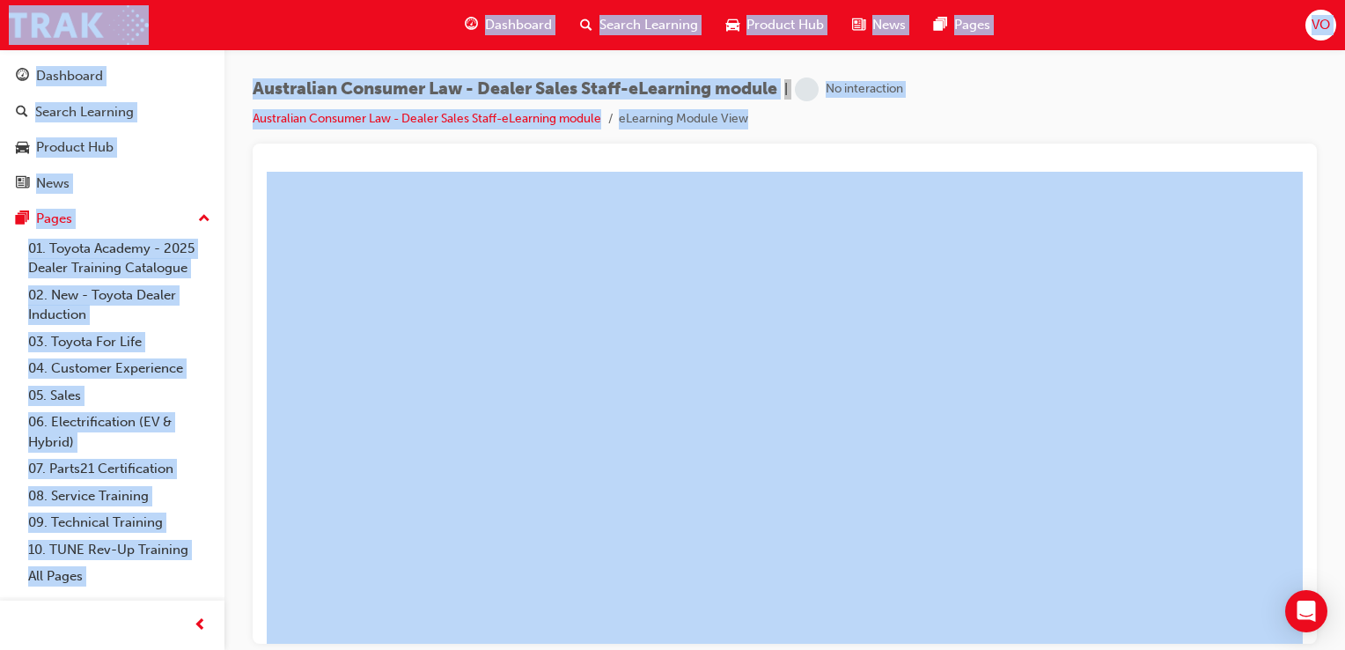
click at [685, 29] on span "Search Learning" at bounding box center [648, 25] width 99 height 20
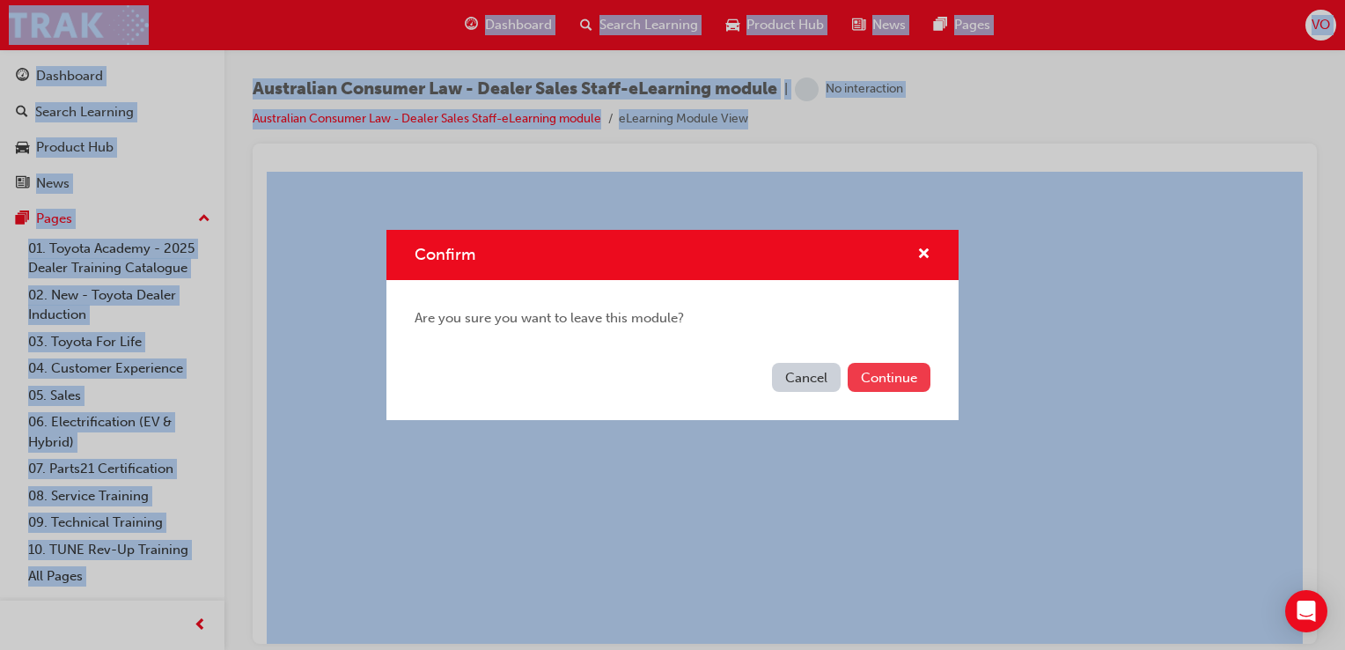
click at [894, 380] on button "Continue" at bounding box center [889, 377] width 83 height 29
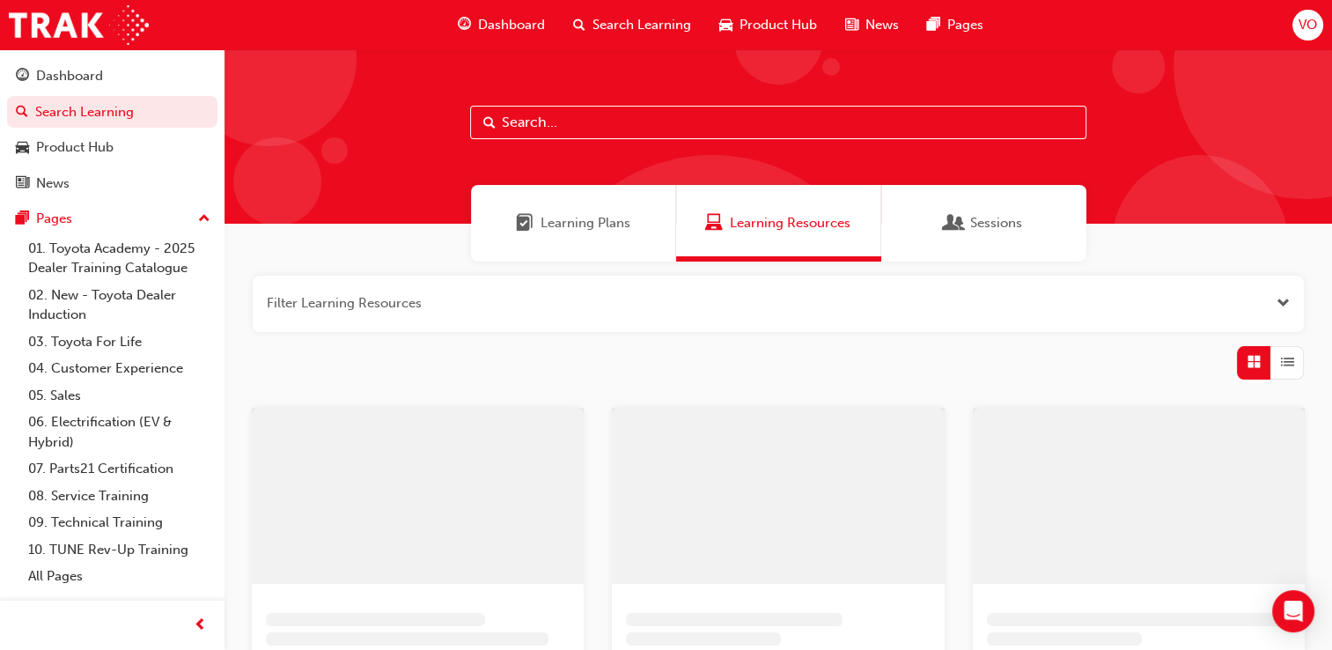
click at [655, 121] on input "text" at bounding box center [778, 122] width 616 height 33
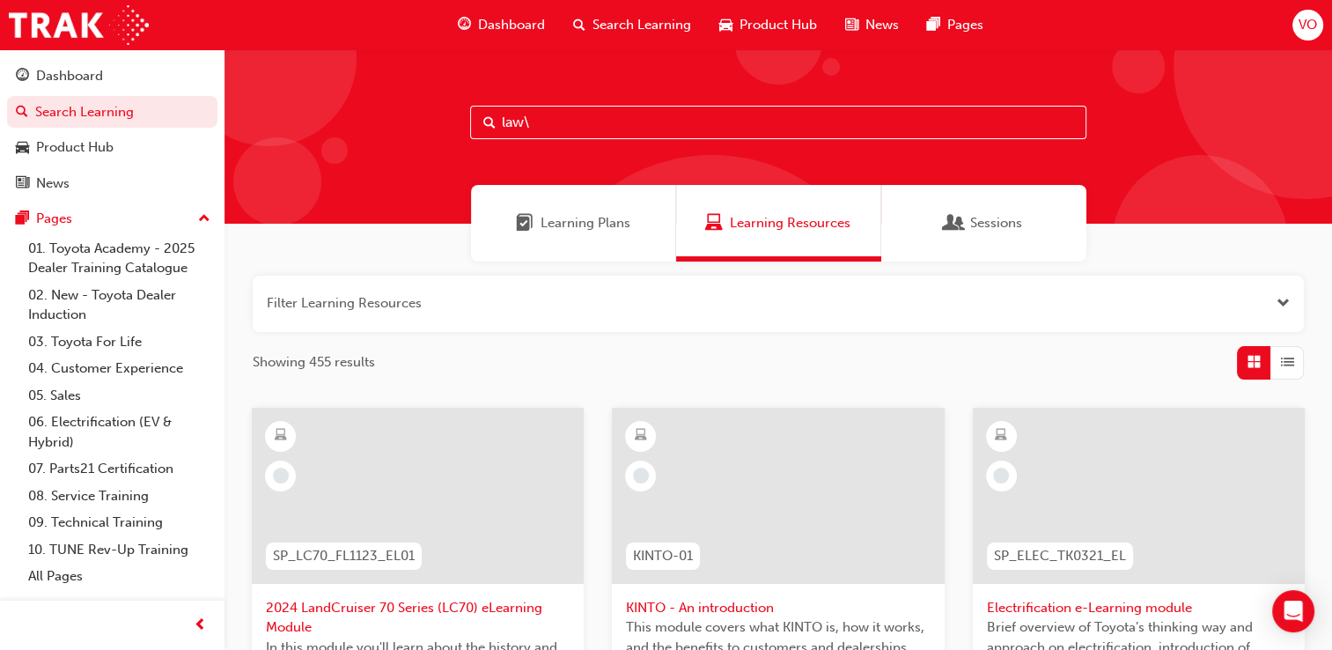
type input "law"
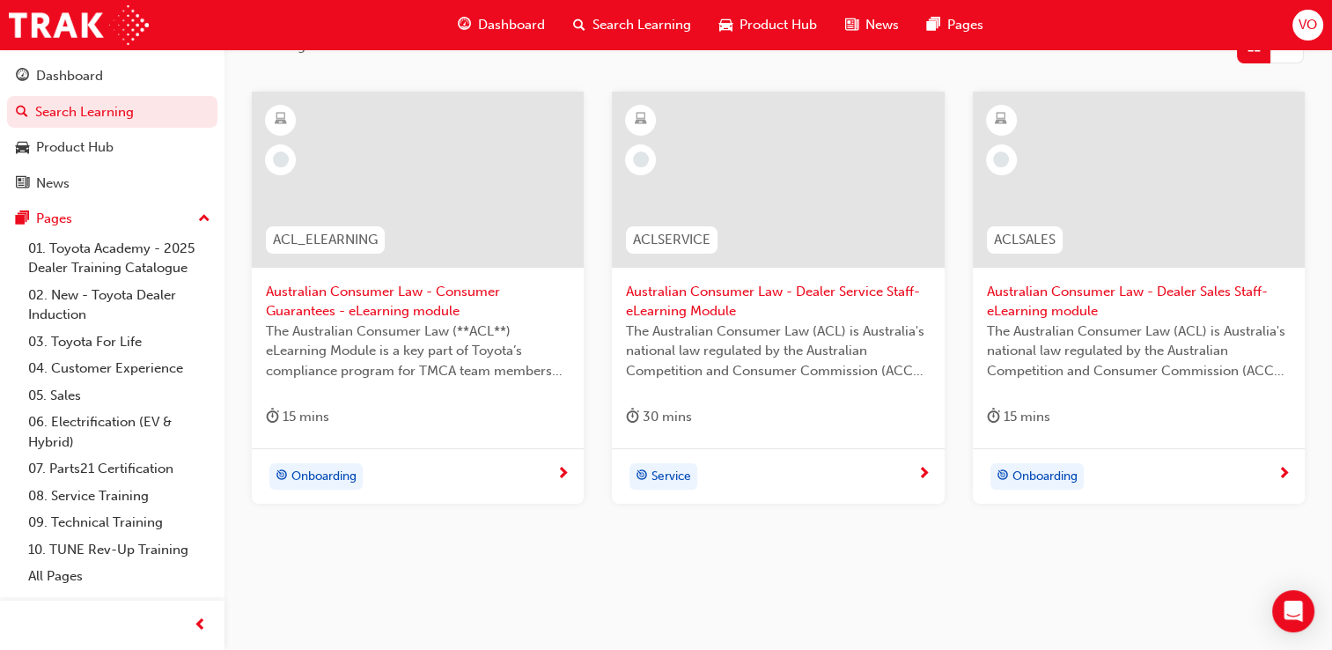
scroll to position [317, 0]
click at [1033, 290] on span "Australian Consumer Law - Dealer Sales Staff-eLearning module" at bounding box center [1139, 301] width 304 height 40
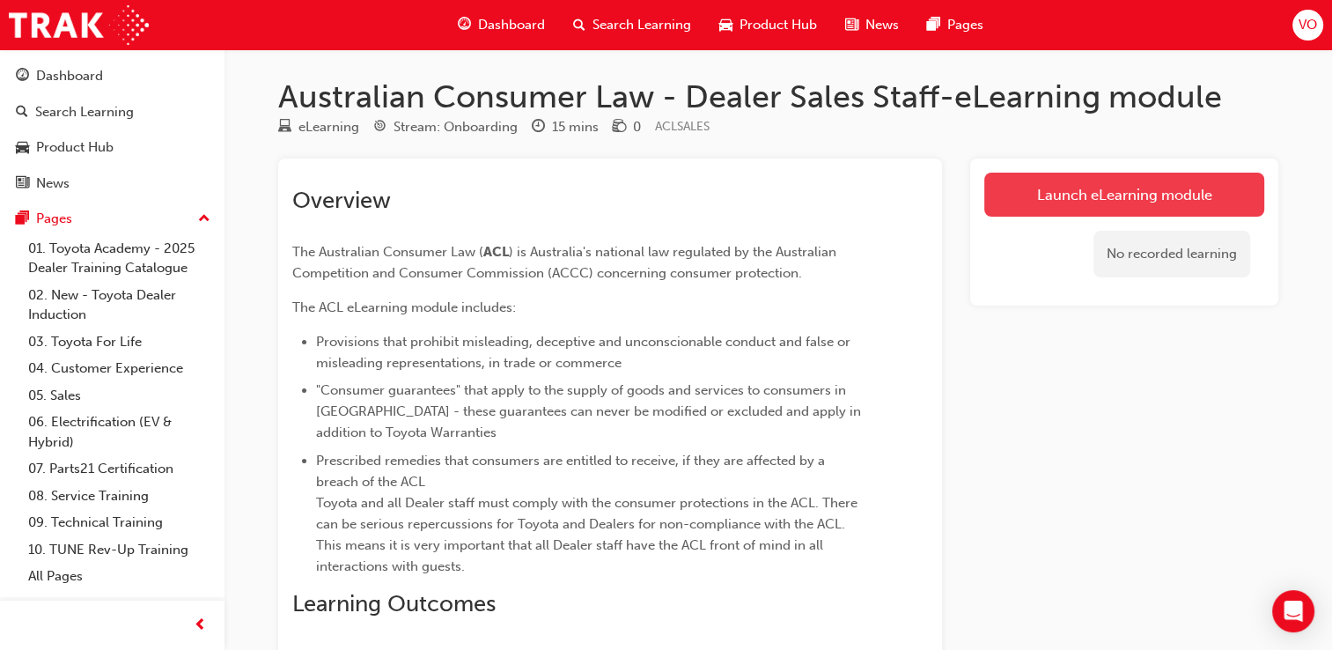
click at [1055, 191] on link "Launch eLearning module" at bounding box center [1124, 195] width 280 height 44
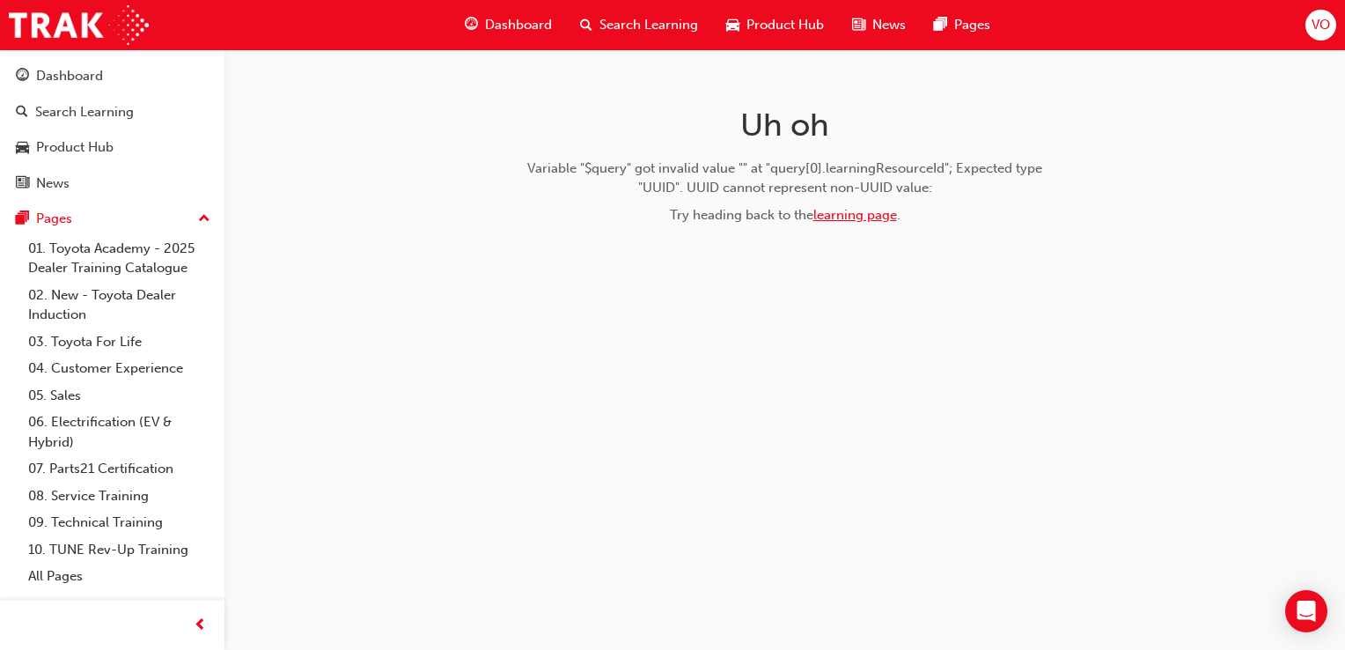
click at [885, 214] on link "learning page" at bounding box center [855, 215] width 84 height 16
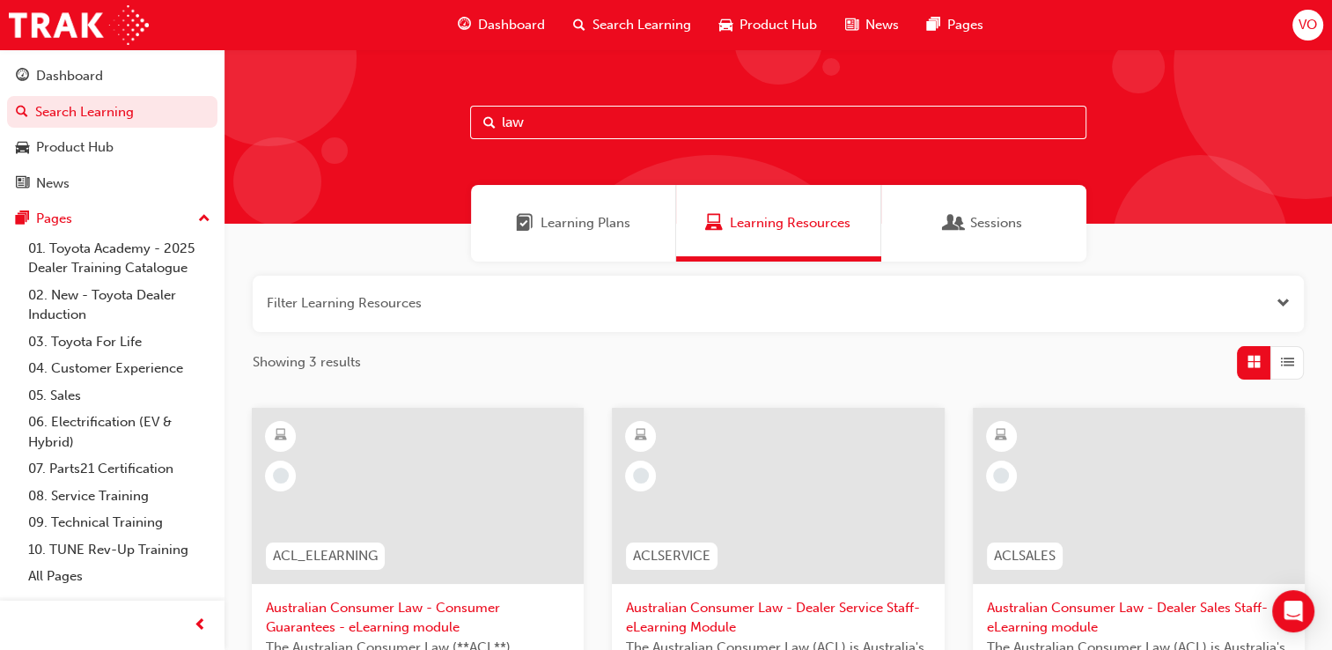
click at [511, 438] on div at bounding box center [418, 496] width 332 height 176
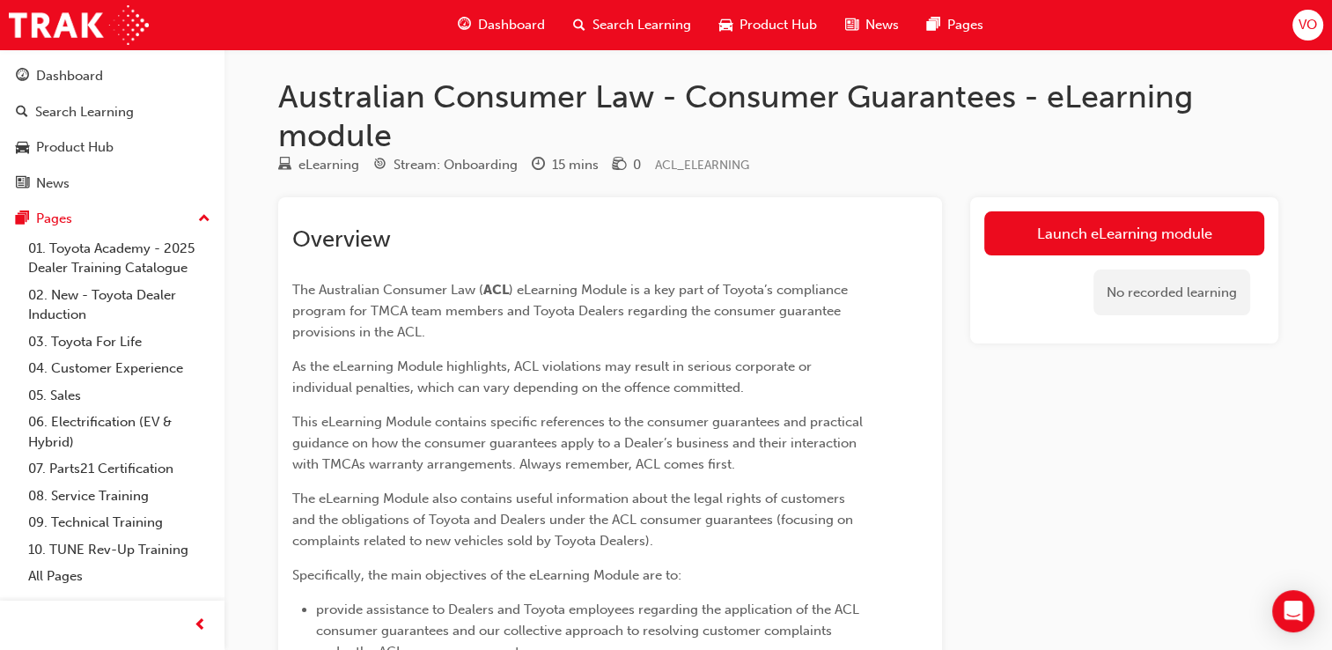
scroll to position [21, 0]
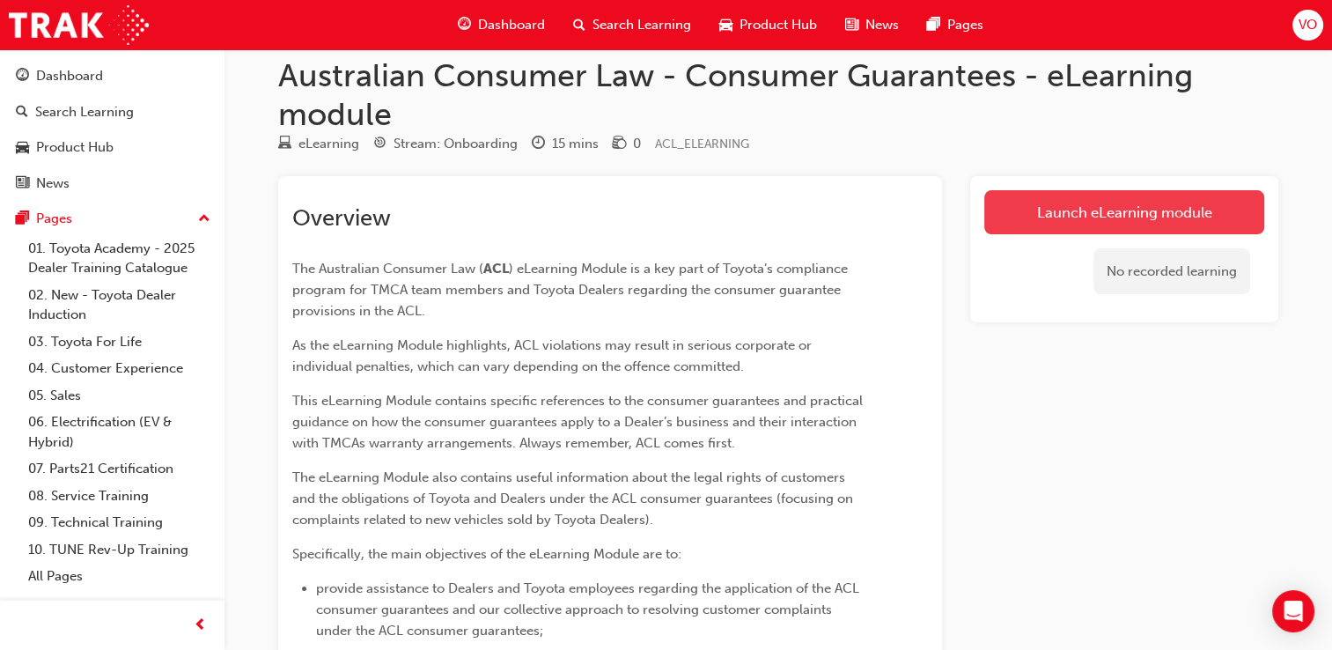
click at [1011, 209] on link "Launch eLearning module" at bounding box center [1124, 212] width 280 height 44
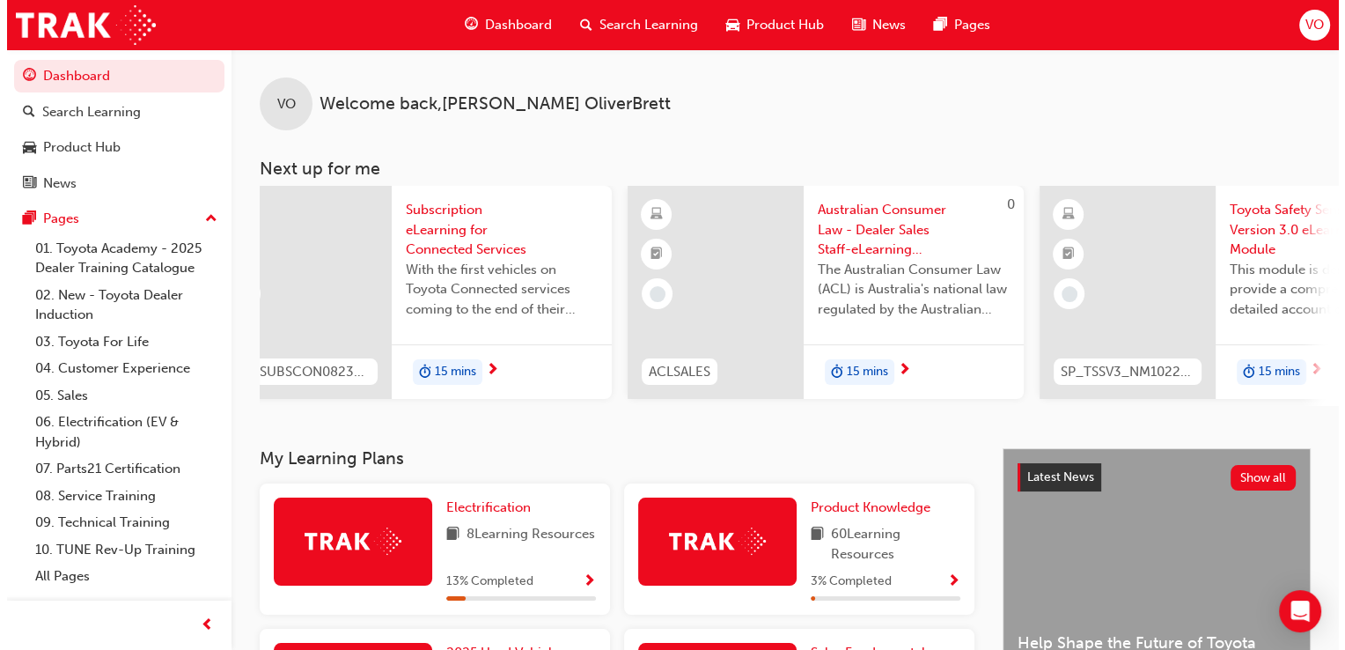
scroll to position [0, 877]
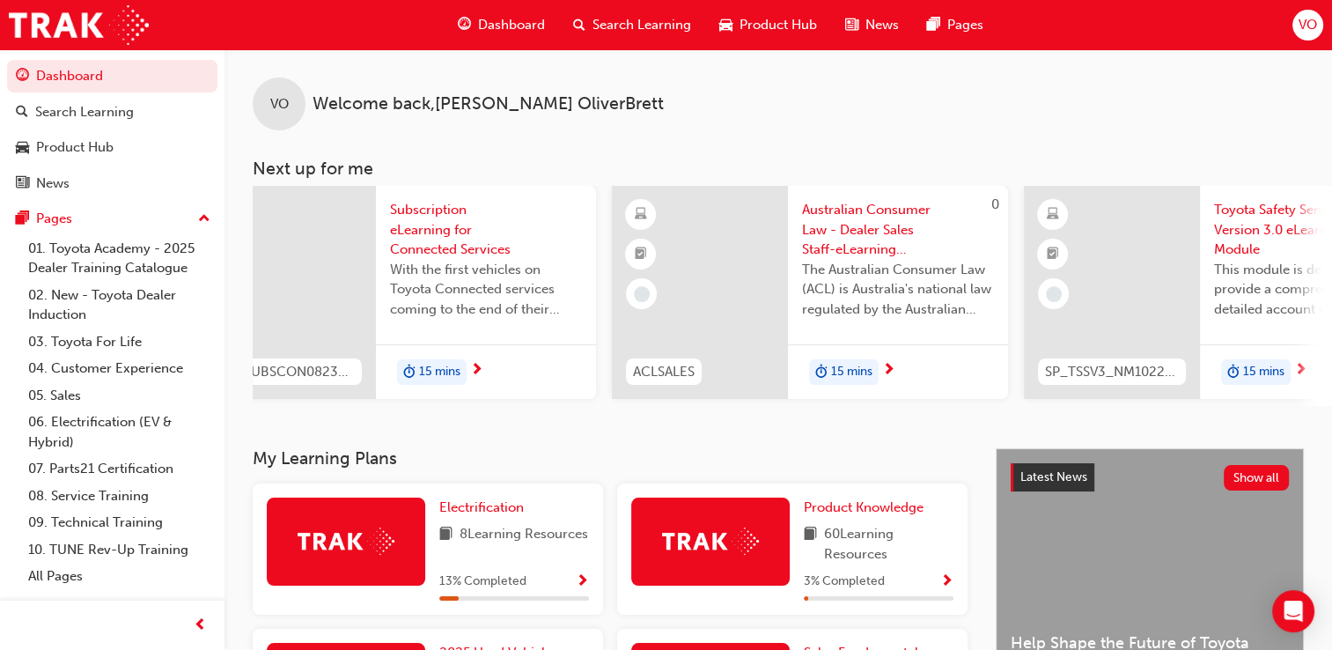
click at [871, 237] on span "Australian Consumer Law - Dealer Sales Staff-eLearning module" at bounding box center [898, 230] width 192 height 60
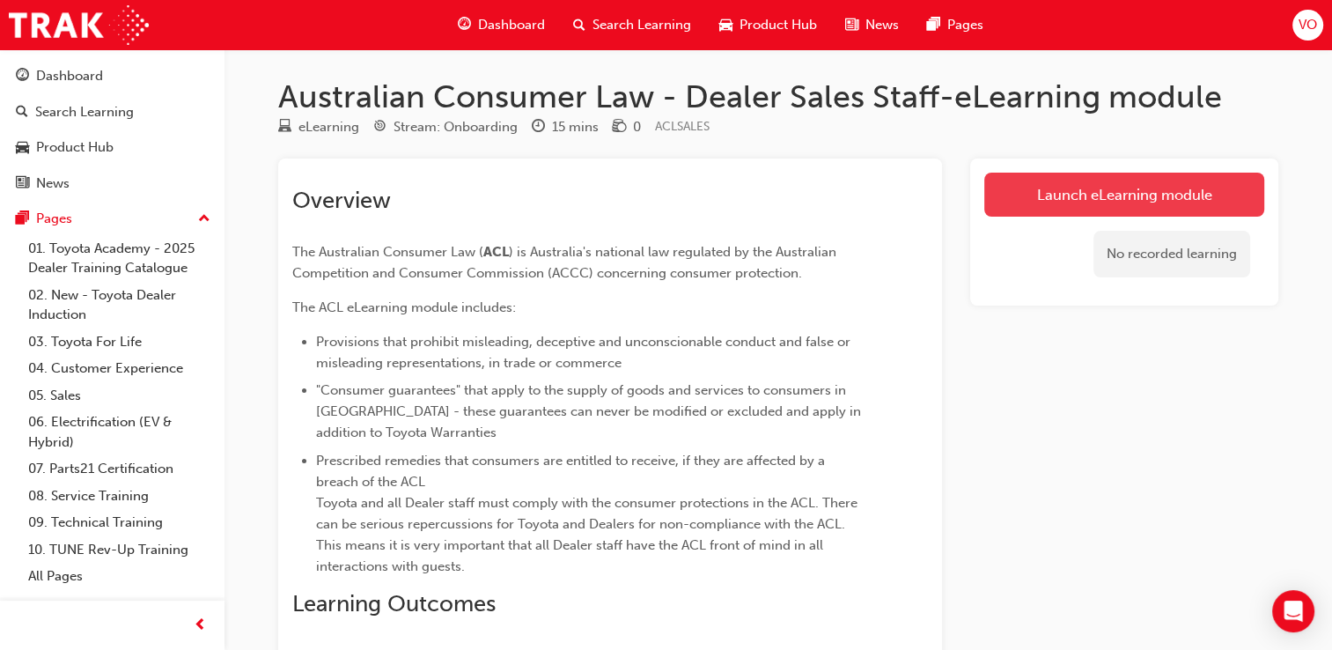
click at [1120, 175] on link "Launch eLearning module" at bounding box center [1124, 195] width 280 height 44
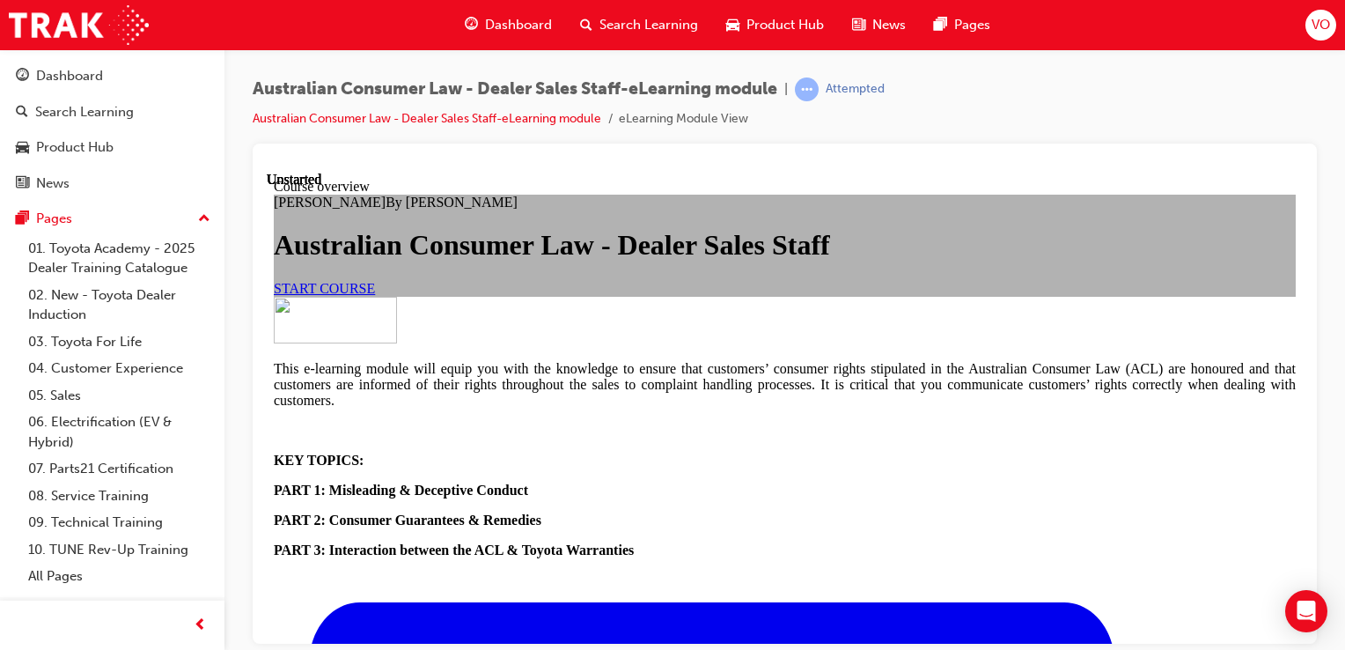
scroll to position [86, 0]
drag, startPoint x: 1294, startPoint y: 289, endPoint x: 1573, endPoint y: 416, distance: 306.8
click at [375, 295] on link "START COURSE" at bounding box center [324, 287] width 101 height 15
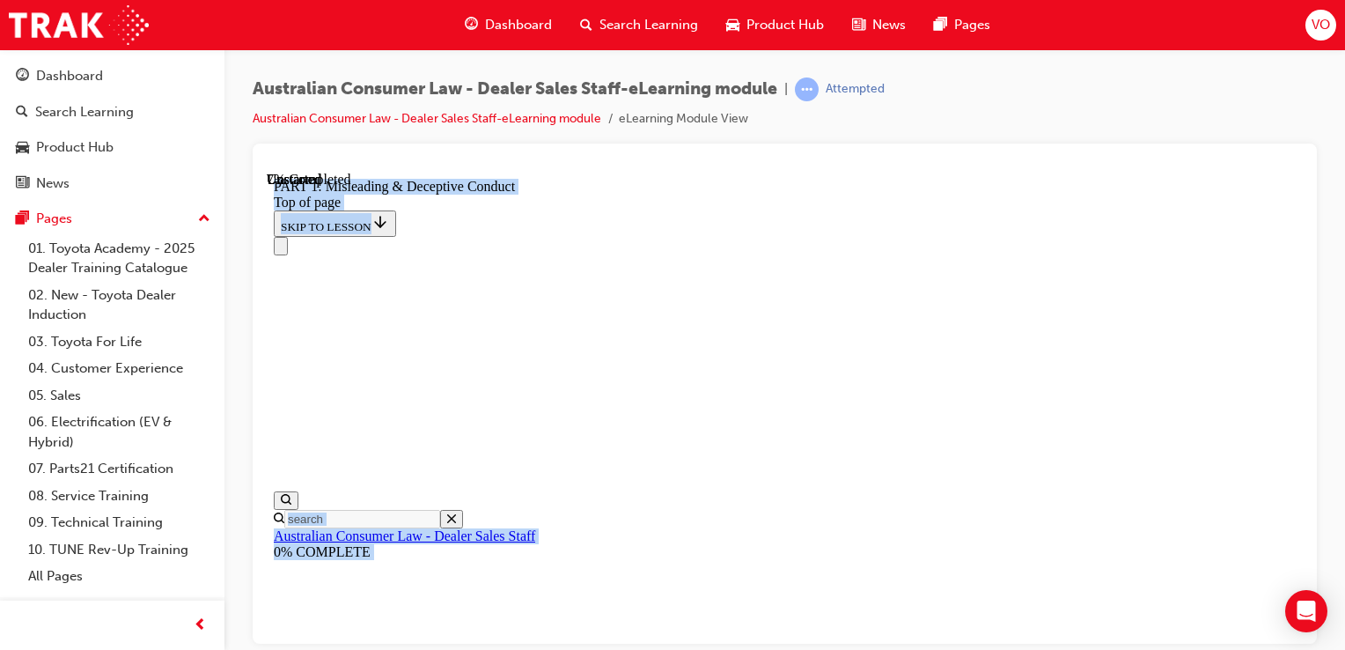
scroll to position [322, 0]
drag, startPoint x: 1296, startPoint y: 227, endPoint x: 1600, endPoint y: 458, distance: 382.0
drag, startPoint x: 1301, startPoint y: 388, endPoint x: 1573, endPoint y: 602, distance: 346.0
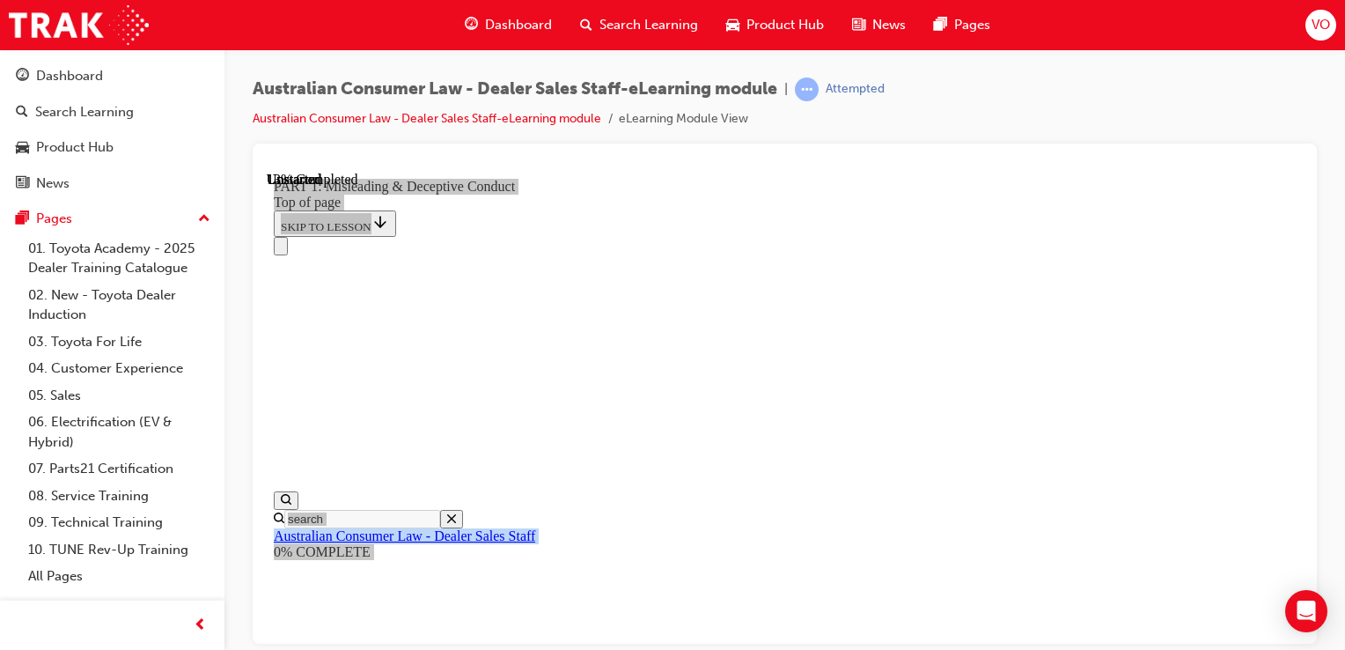
scroll to position [1312, 0]
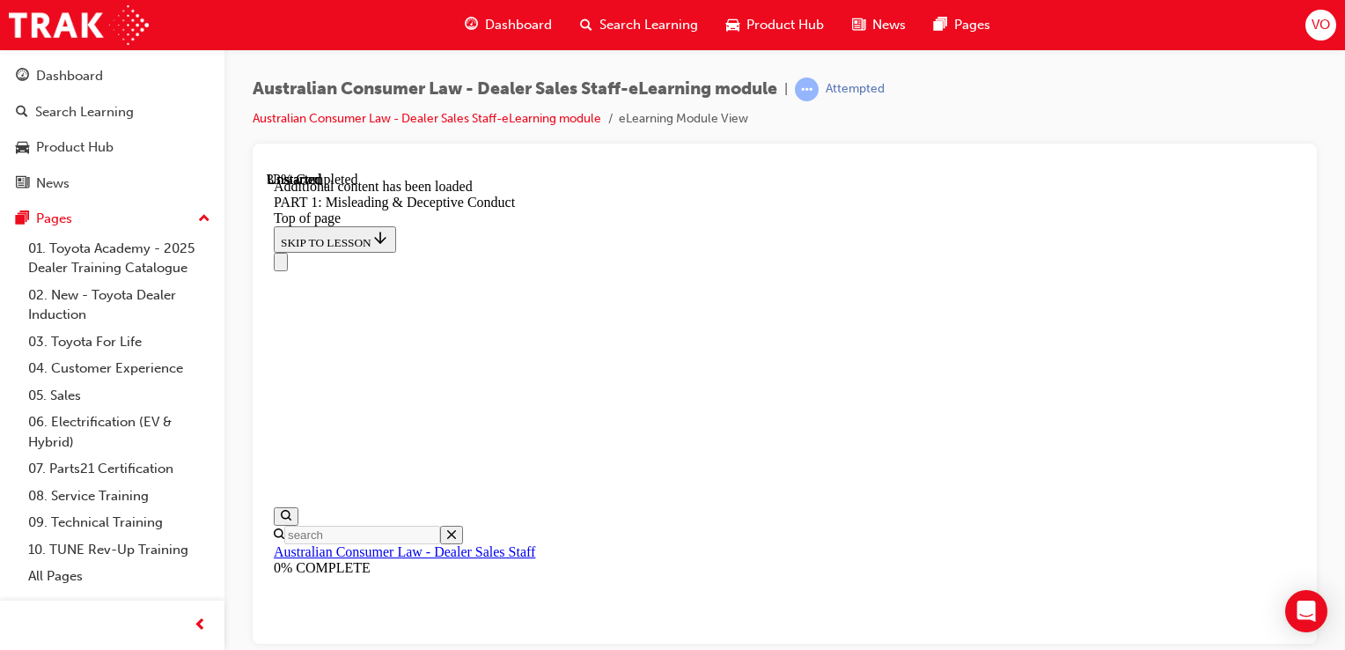
scroll to position [2201, 0]
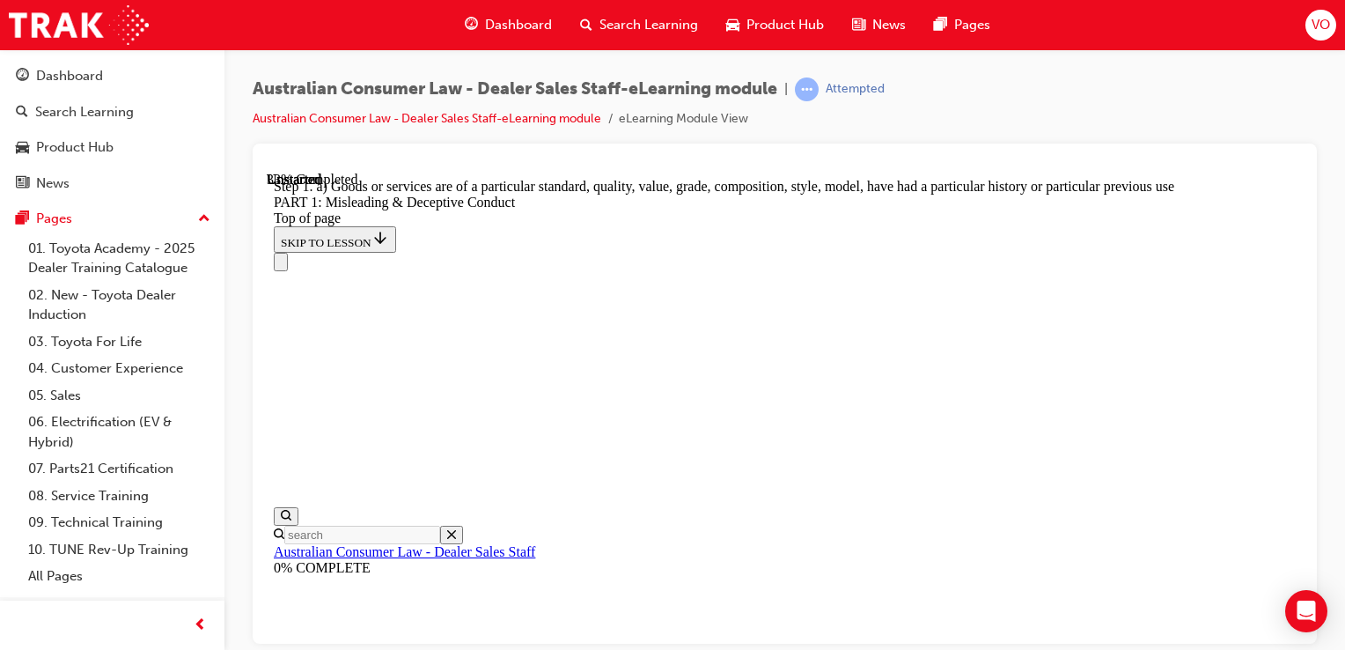
scroll to position [2095, 0]
drag, startPoint x: 1015, startPoint y: 447, endPoint x: 1046, endPoint y: 452, distance: 31.1
drag, startPoint x: 1046, startPoint y: 452, endPoint x: 1194, endPoint y: 511, distance: 159.2
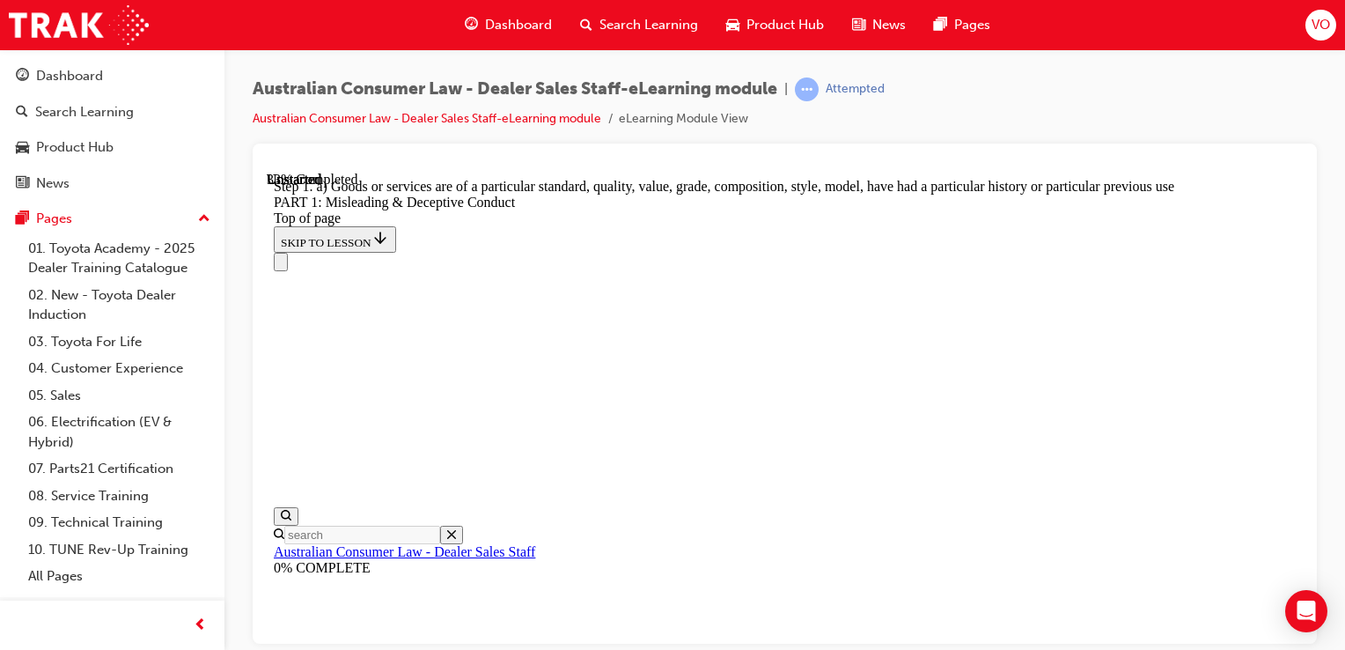
scroll to position [2236, 0]
drag, startPoint x: 1298, startPoint y: 516, endPoint x: 1573, endPoint y: 709, distance: 335.5
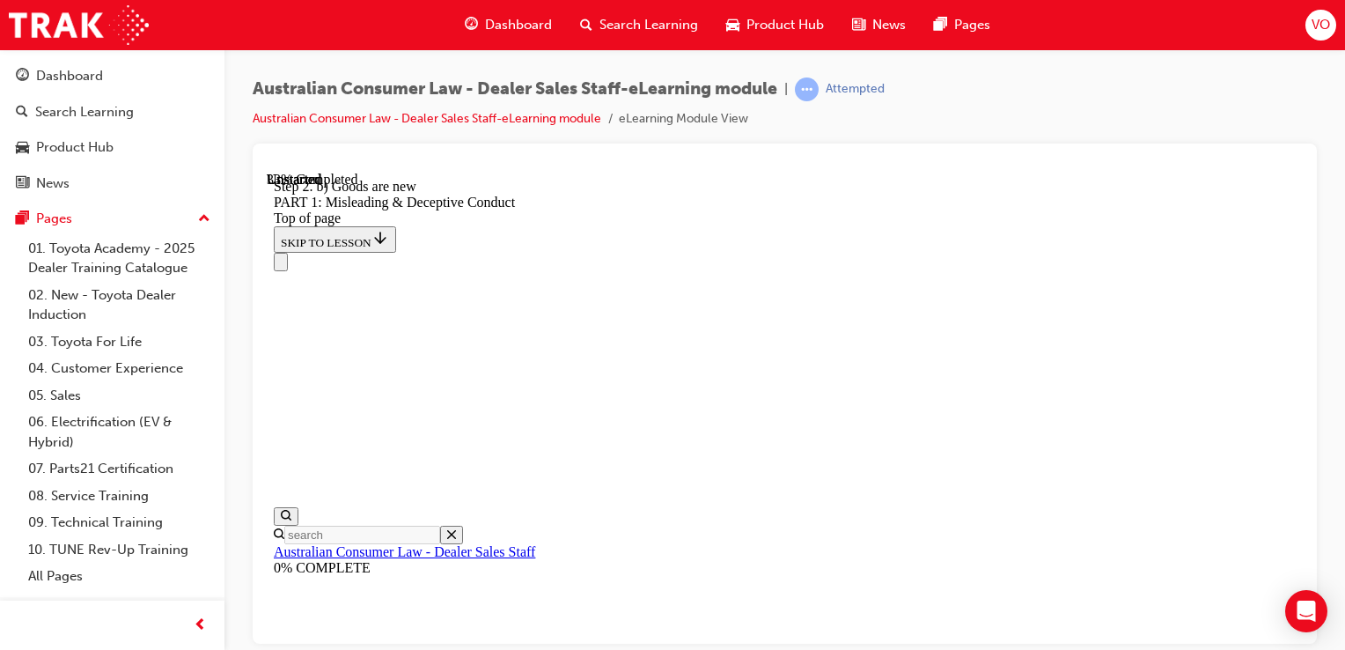
scroll to position [2095, 0]
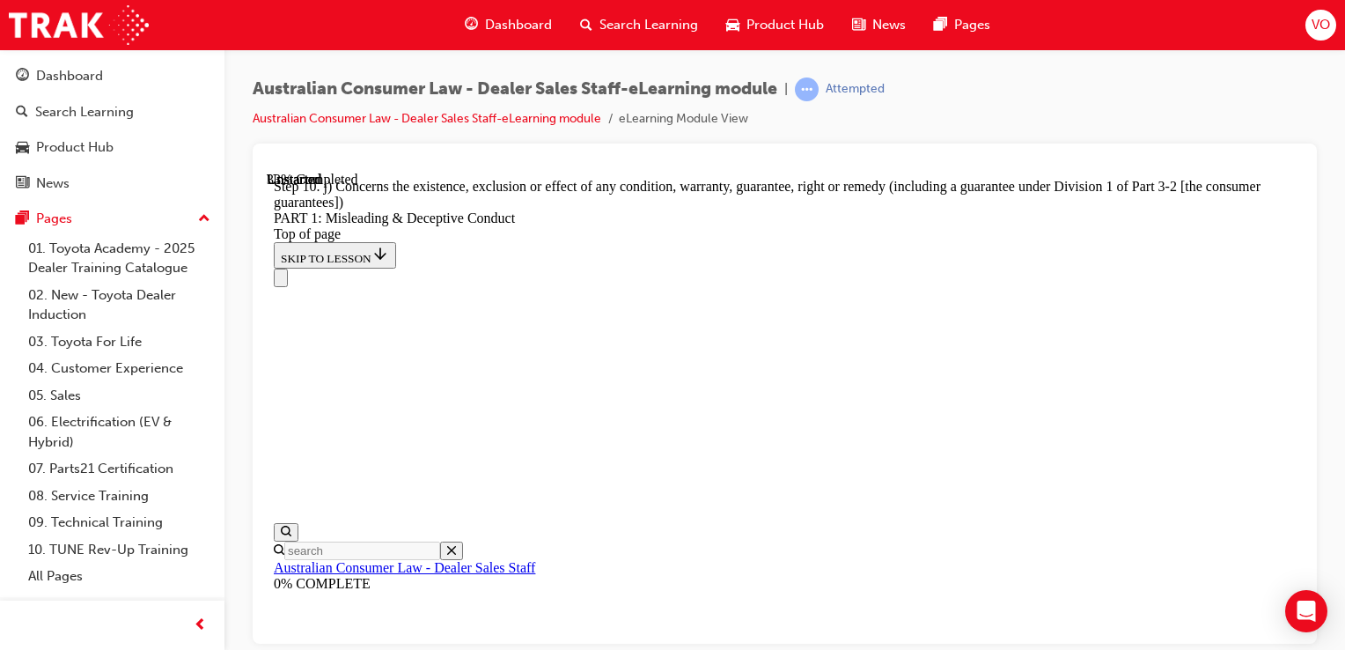
scroll to position [2186, 0]
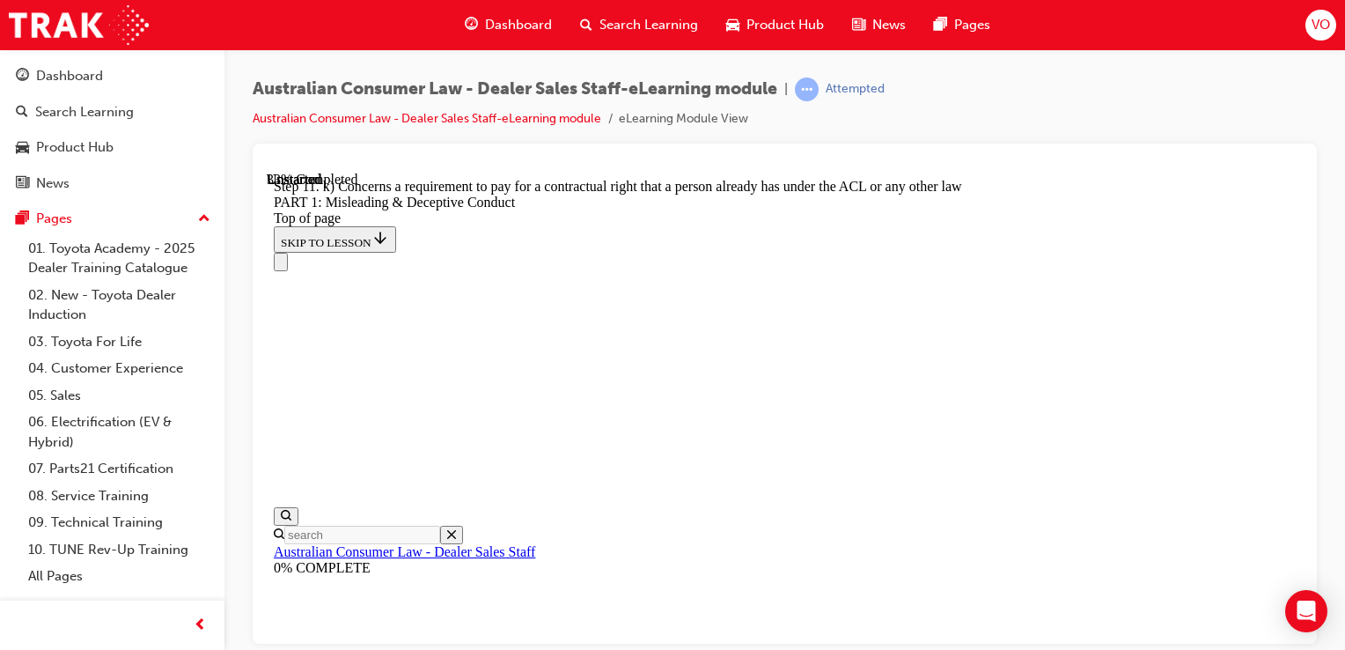
scroll to position [2095, 0]
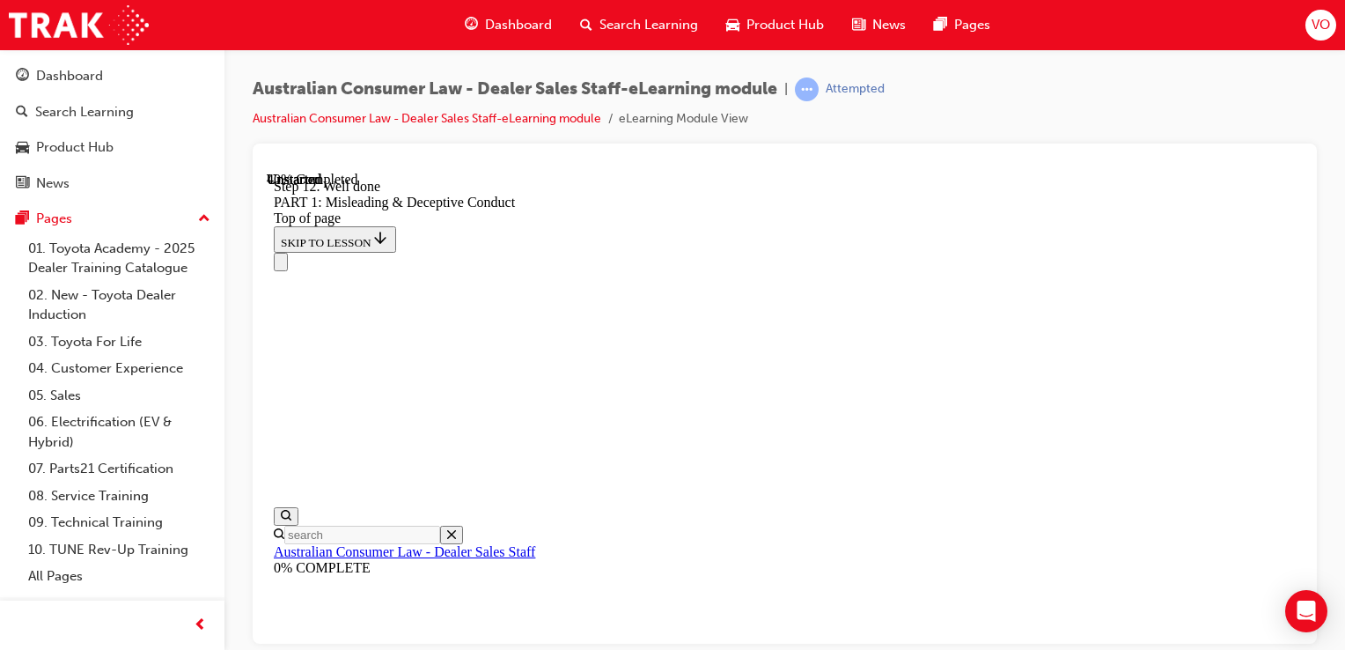
scroll to position [2283, 0]
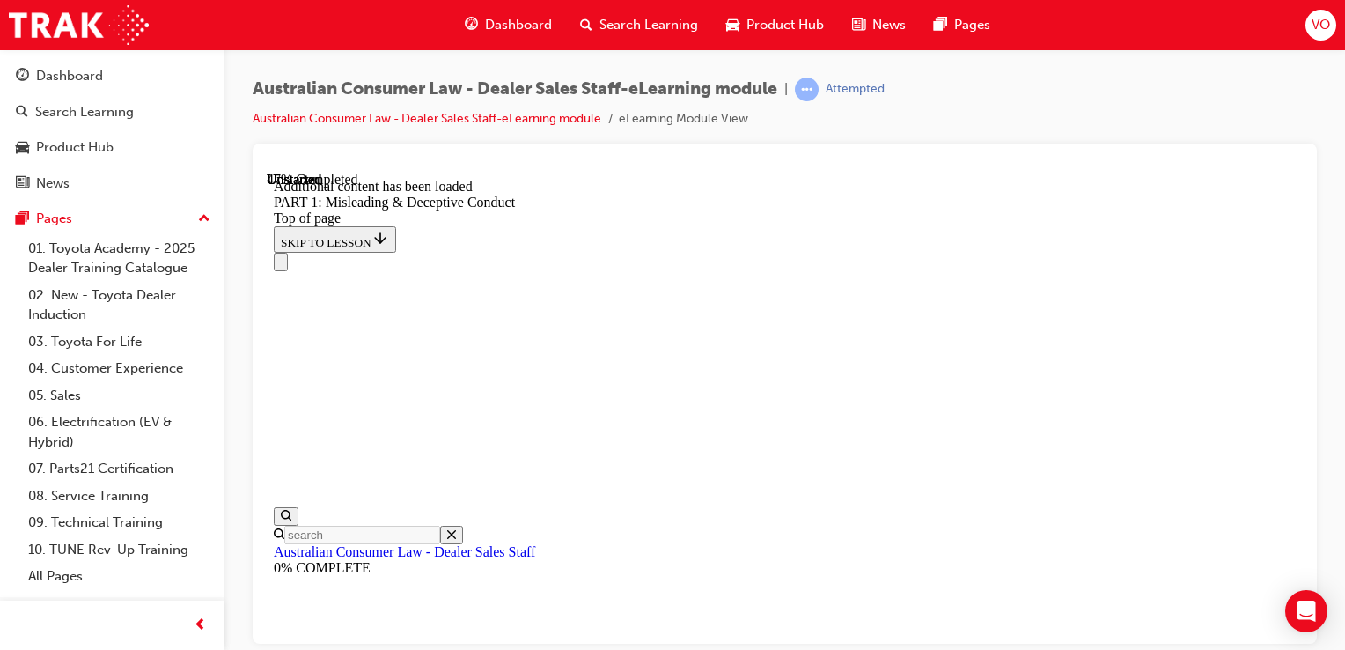
scroll to position [2806, 0]
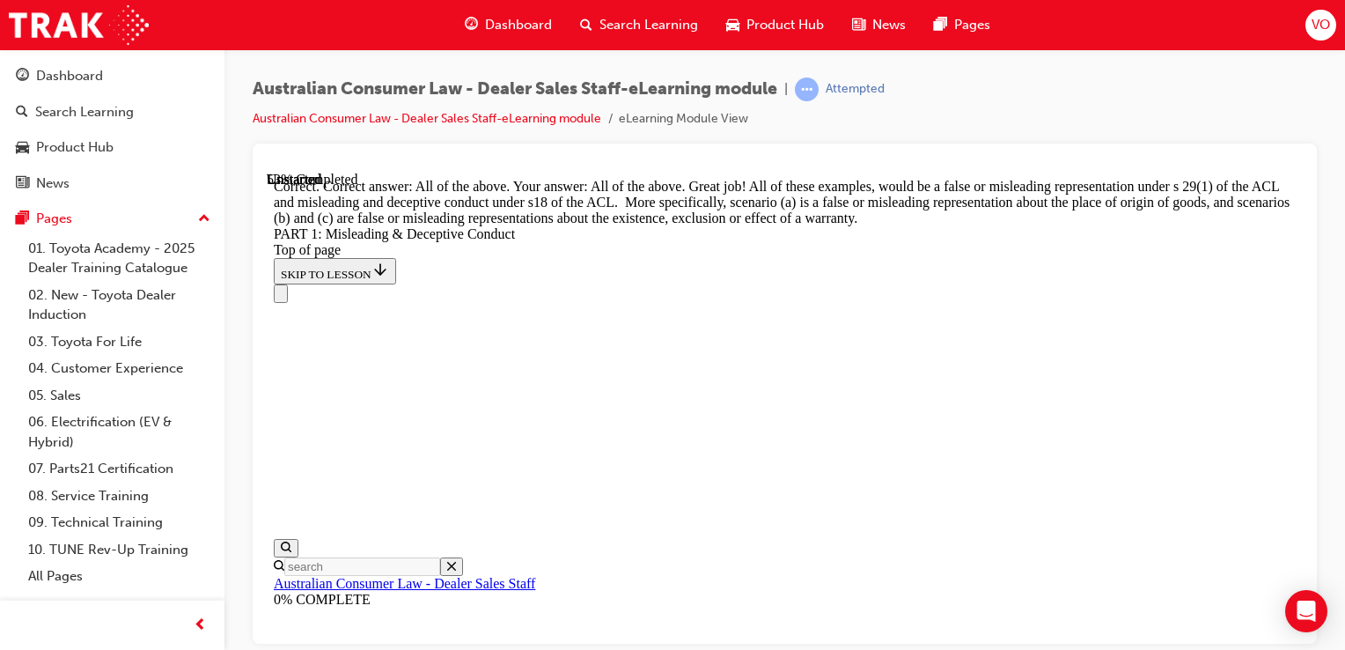
scroll to position [3333, 0]
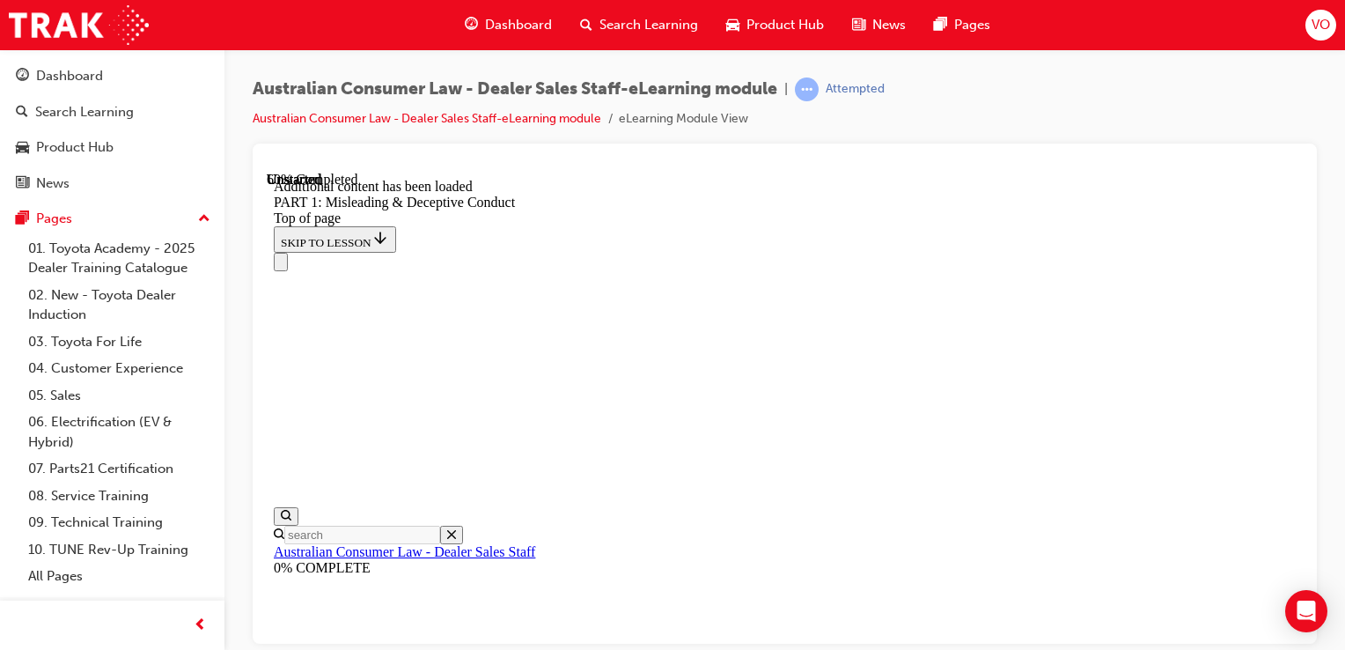
scroll to position [3737, 0]
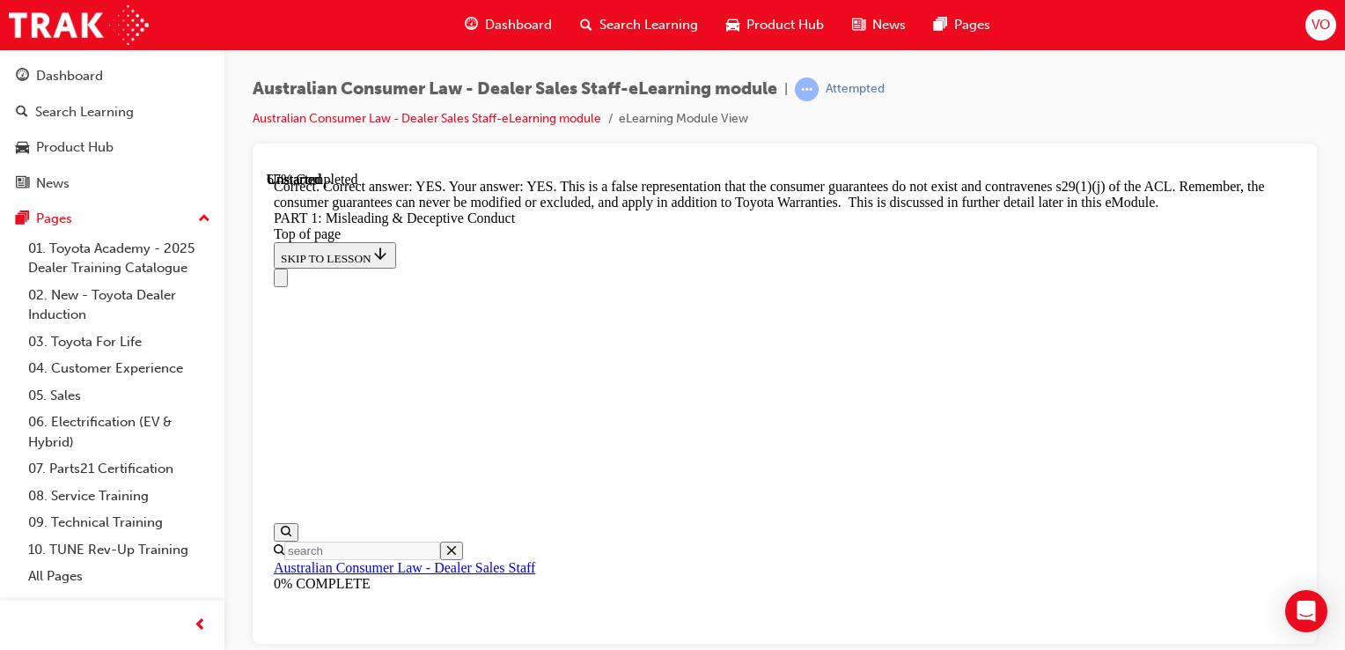
scroll to position [4148, 0]
drag, startPoint x: 1292, startPoint y: 552, endPoint x: 1562, endPoint y: 761, distance: 340.7
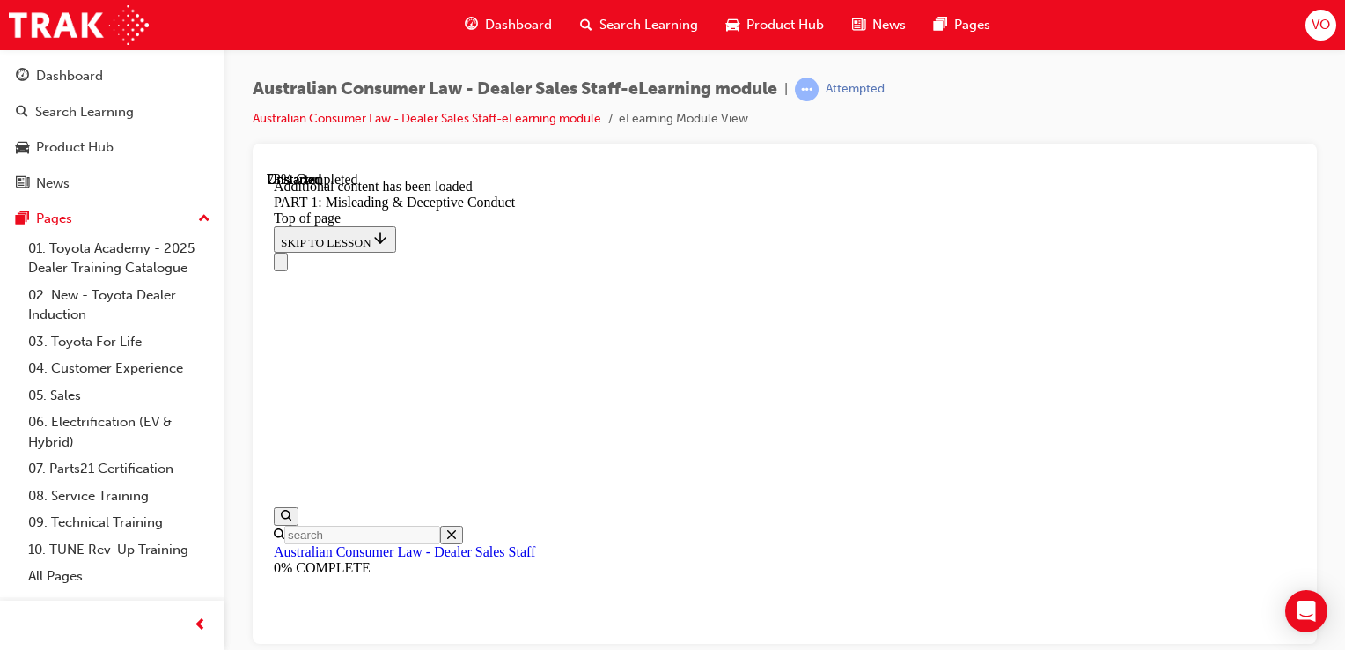
scroll to position [4518, 0]
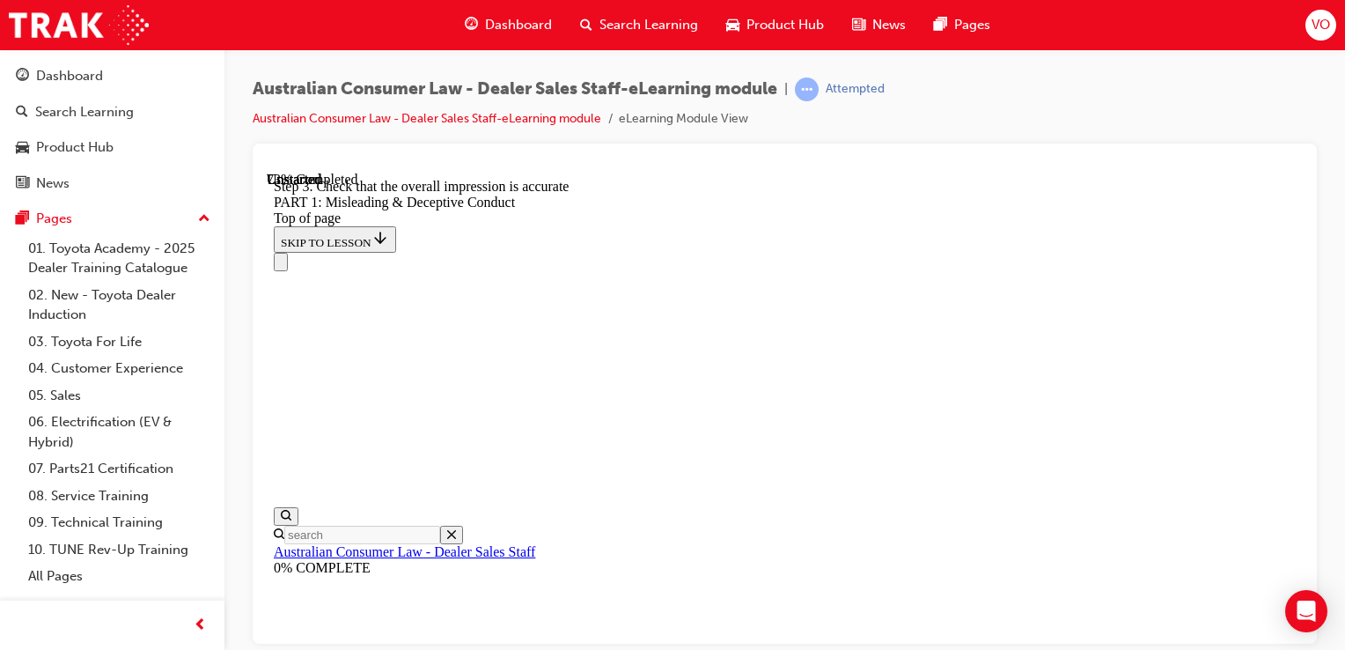
scroll to position [4518, 0]
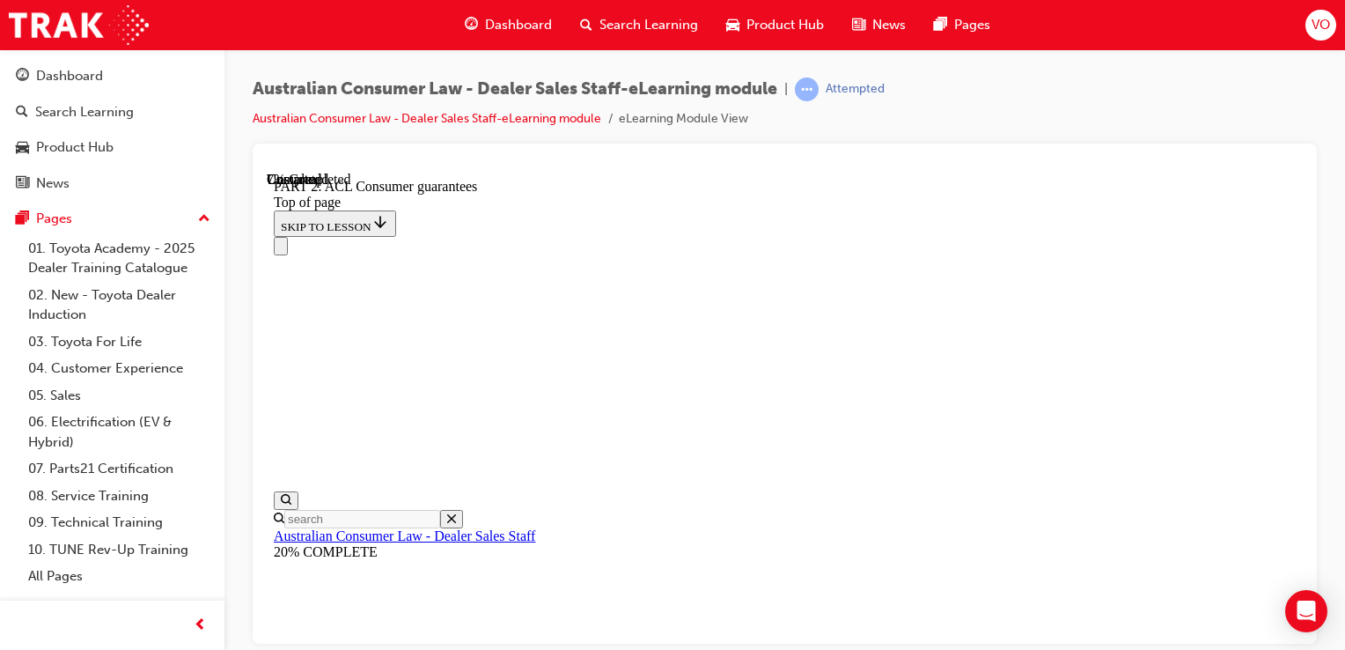
scroll to position [1569, 0]
drag, startPoint x: 1344, startPoint y: 385, endPoint x: 1345, endPoint y: 485, distance: 100.4
click at [1344, 485] on html "Your version of Internet Explorer is outdated and not supported. Please upgrade…" at bounding box center [672, 325] width 1345 height 650
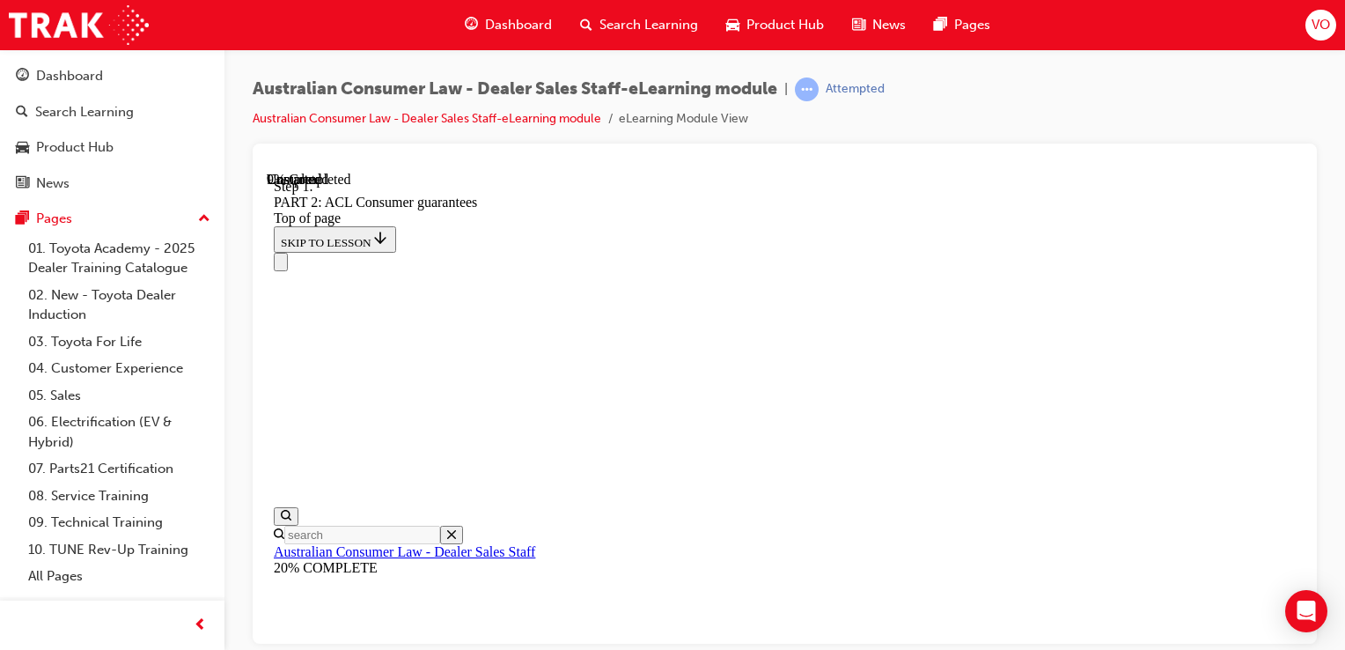
scroll to position [2975, 0]
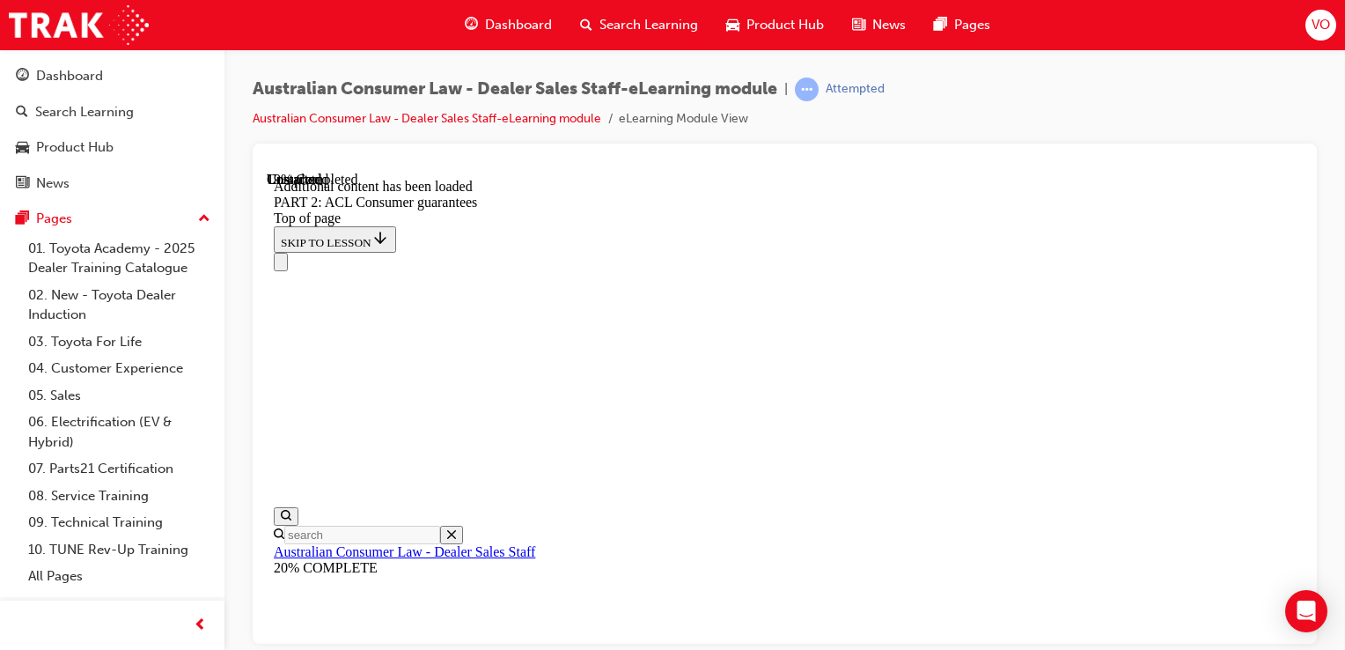
scroll to position [4566, 0]
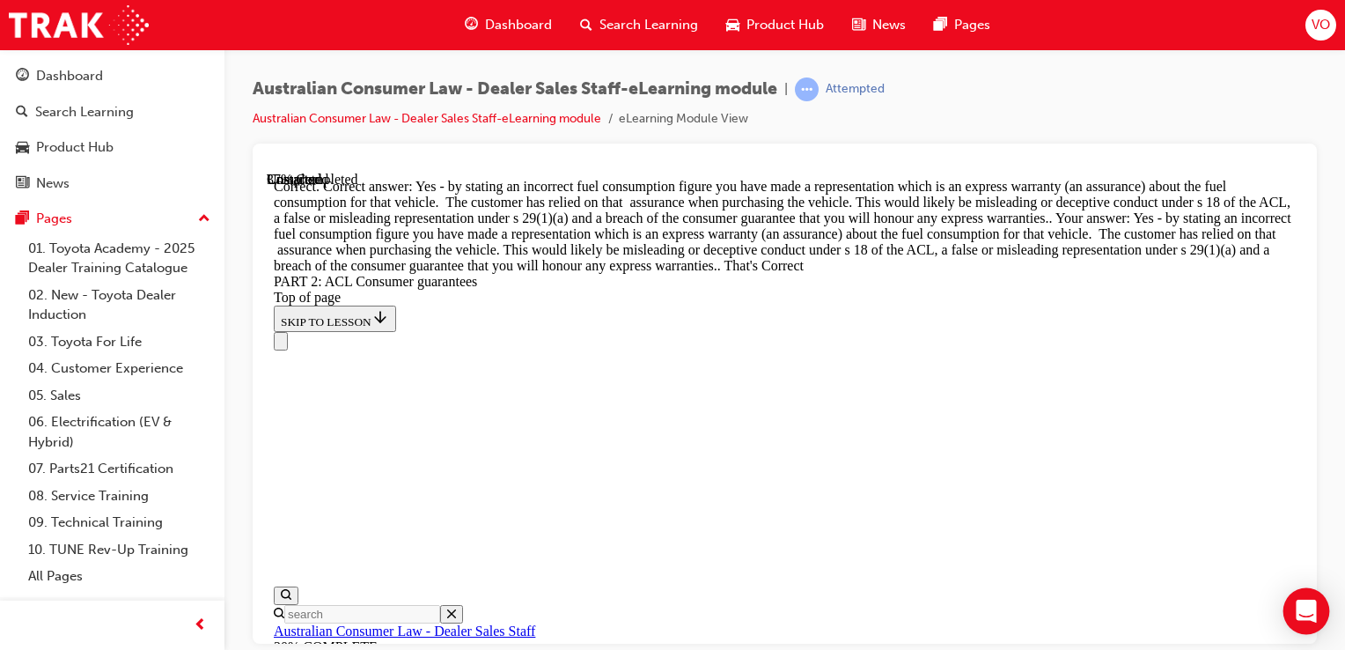
scroll to position [8802, 0]
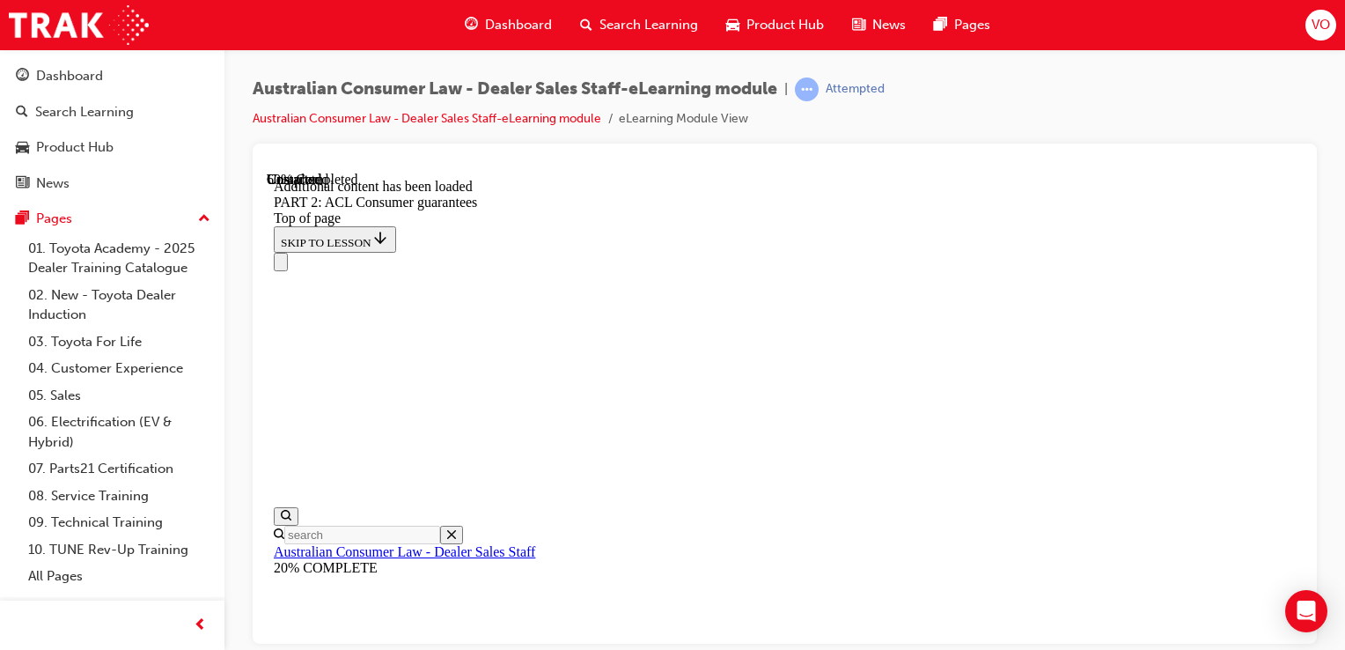
scroll to position [11743, 0]
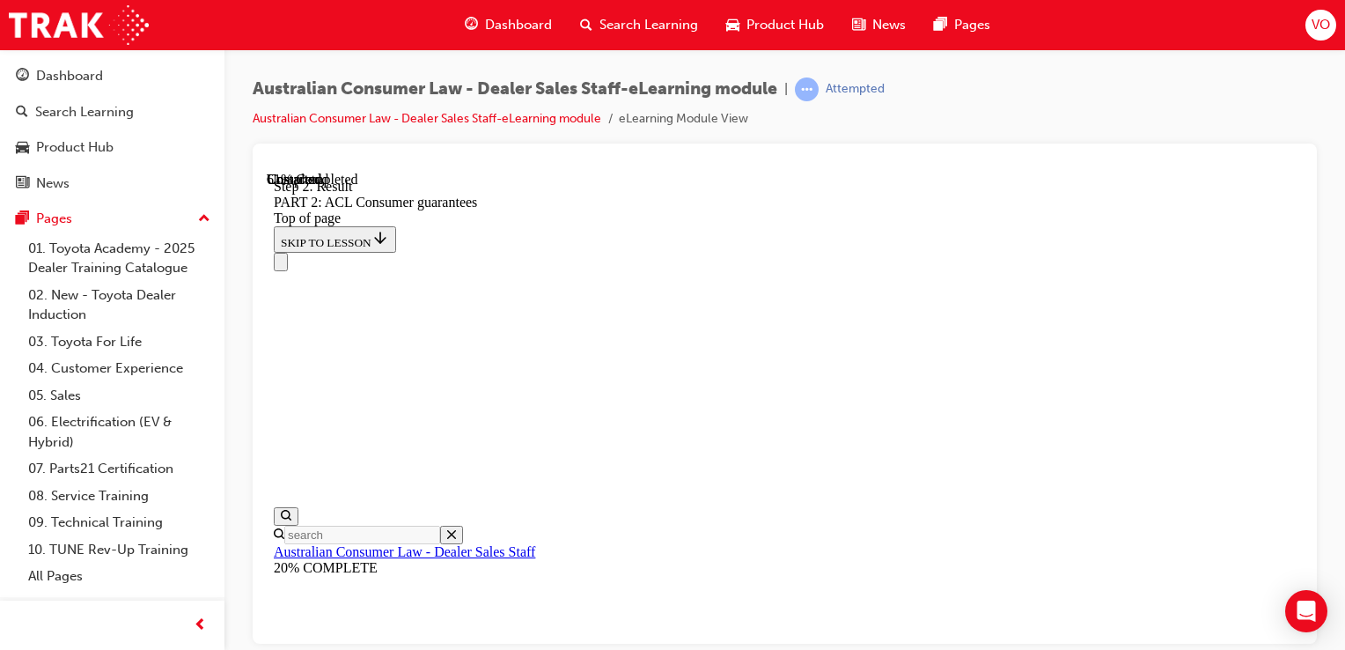
scroll to position [11911, 0]
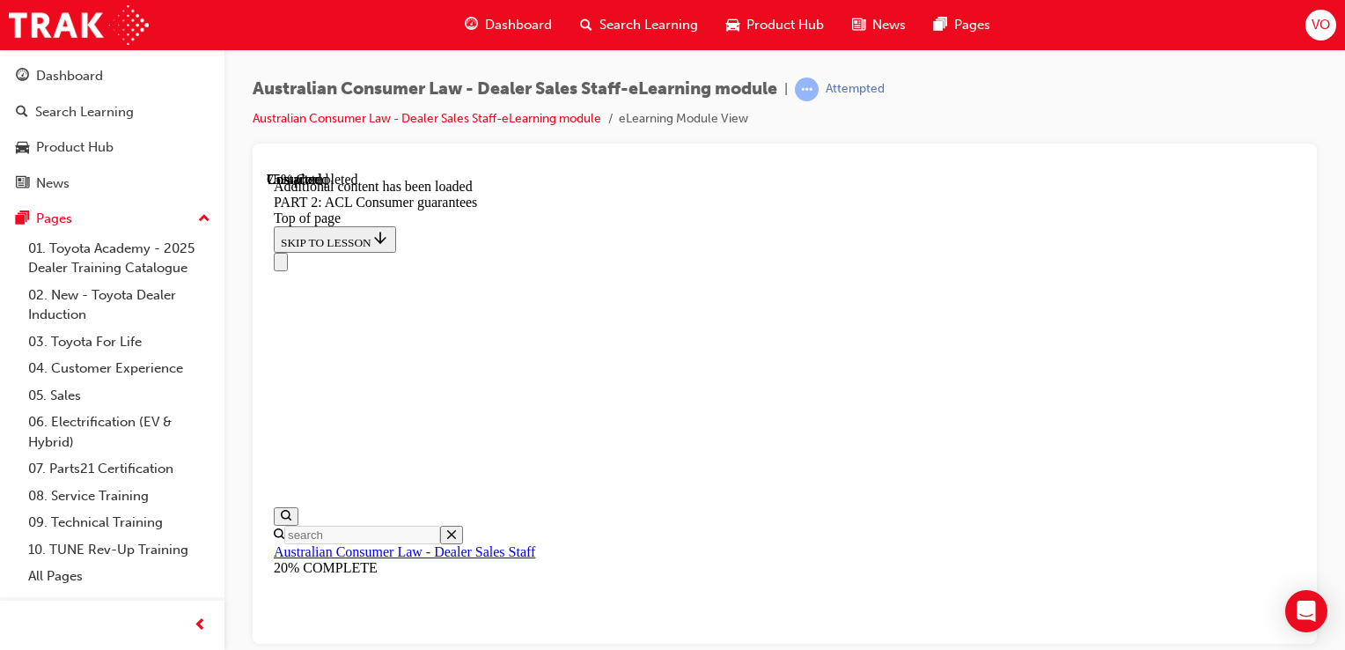
scroll to position [15980, 0]
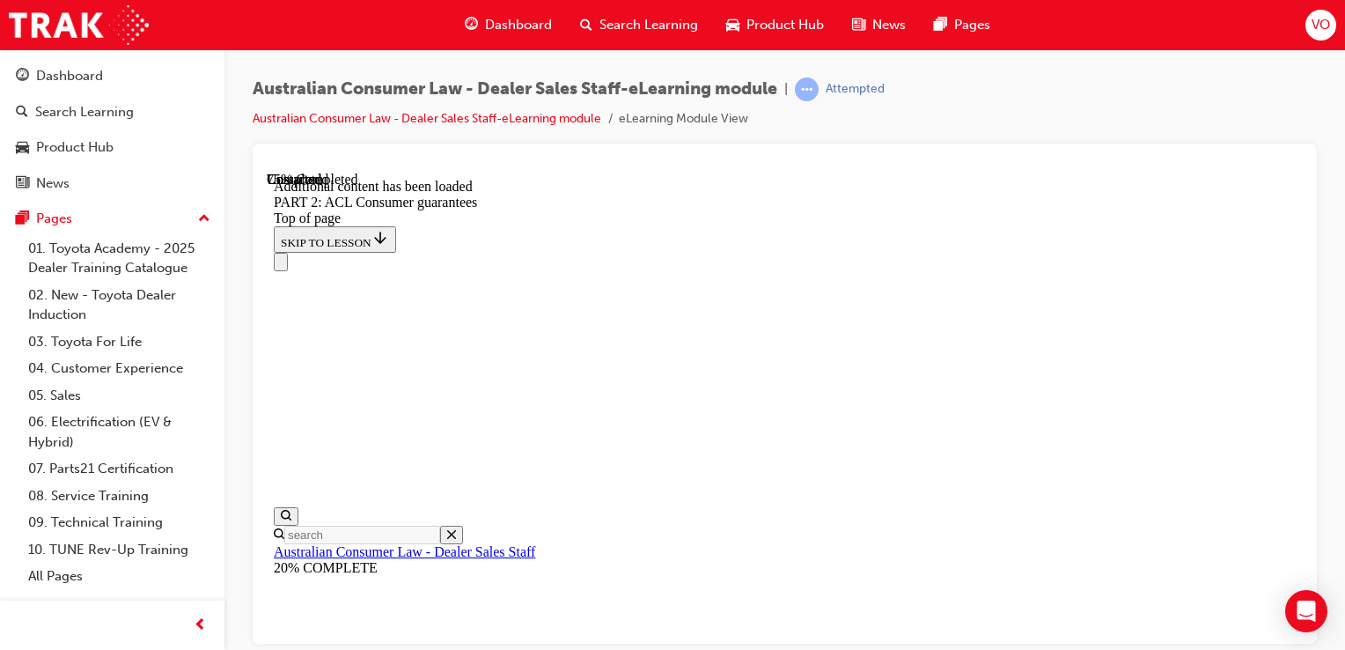
click at [1328, 304] on div "Australian Consumer Law - Dealer Sales Staff-eLearning module | Attempted Austr…" at bounding box center [784, 327] width 1121 height 556
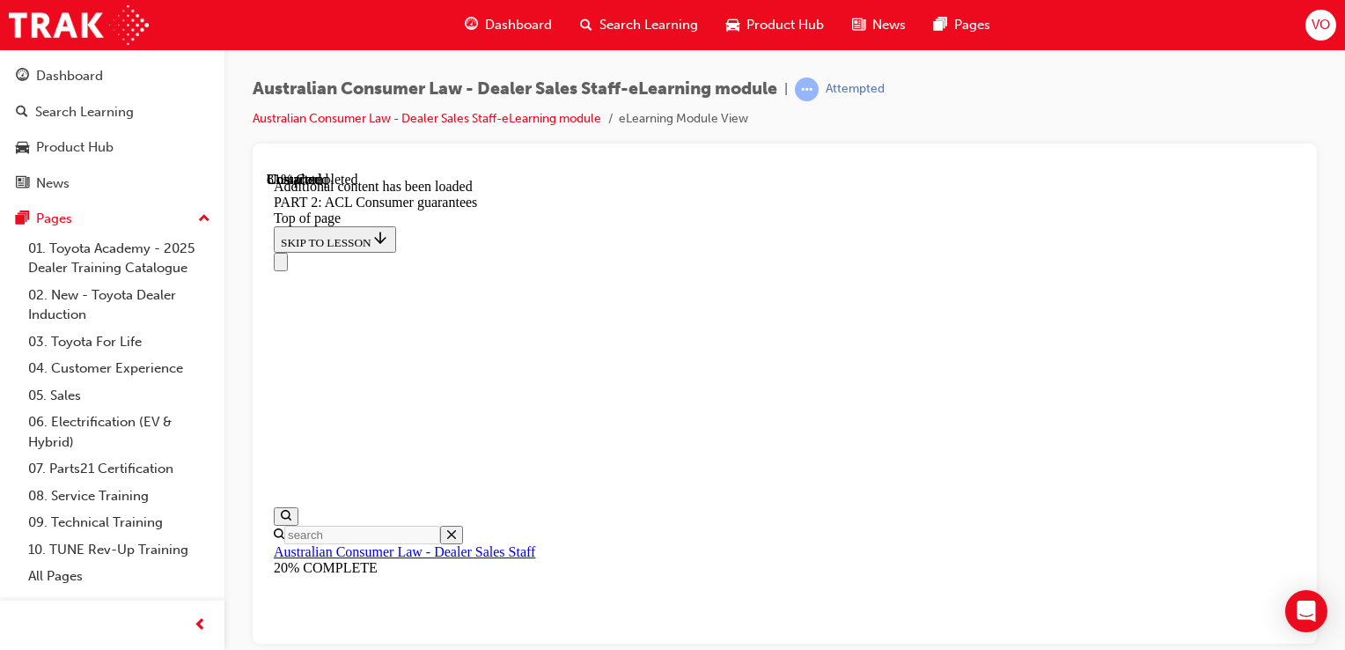
drag, startPoint x: 1562, startPoint y: 801, endPoint x: 1296, endPoint y: 635, distance: 313.6
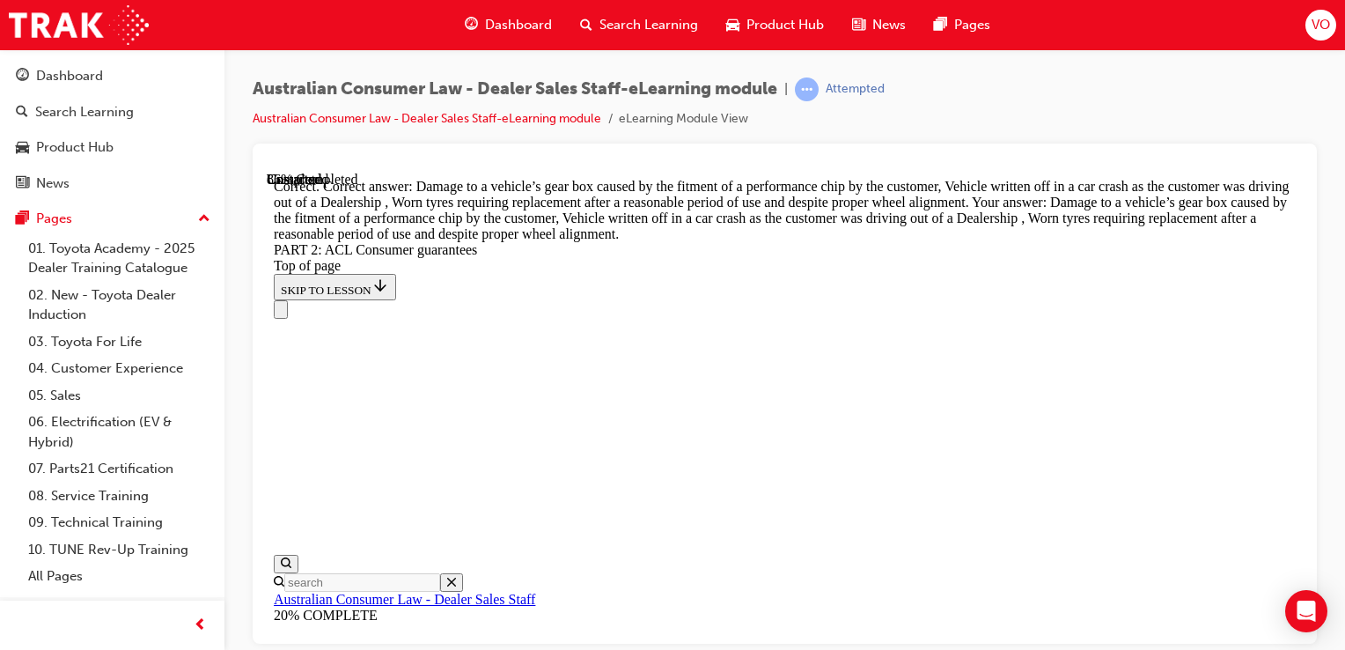
scroll to position [19005, 0]
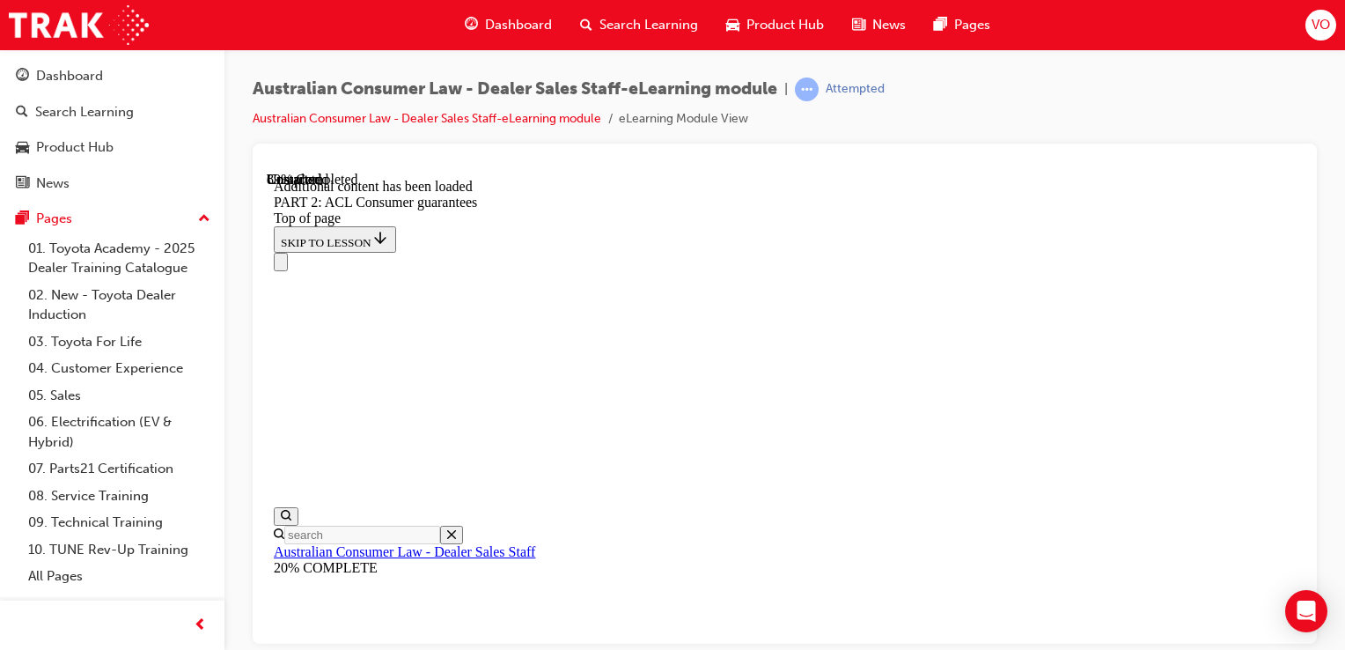
scroll to position [20805, 0]
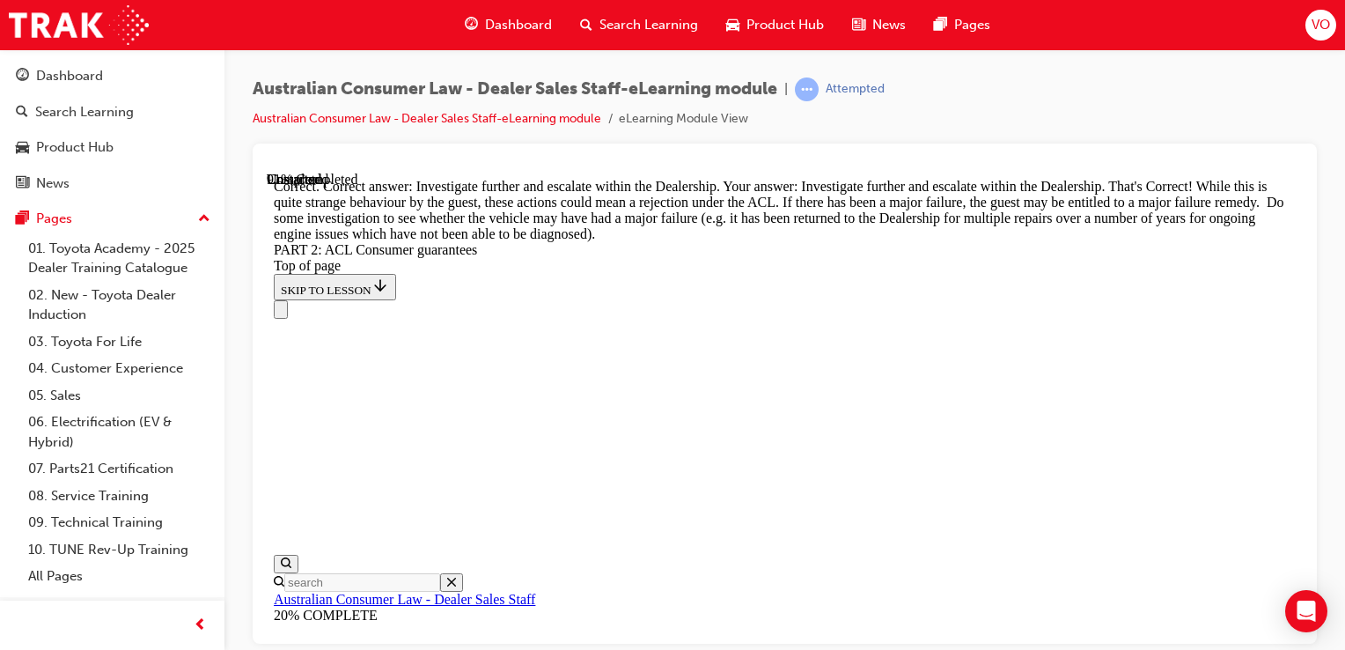
scroll to position [21263, 0]
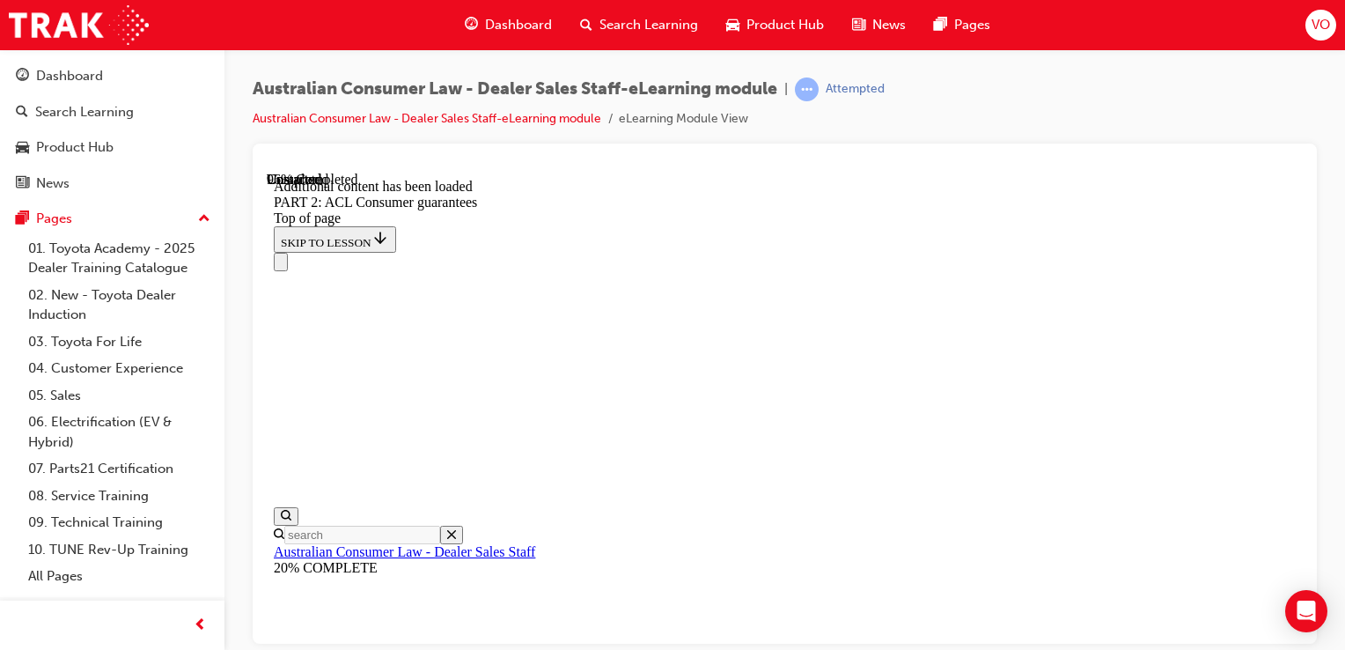
scroll to position [22875, 0]
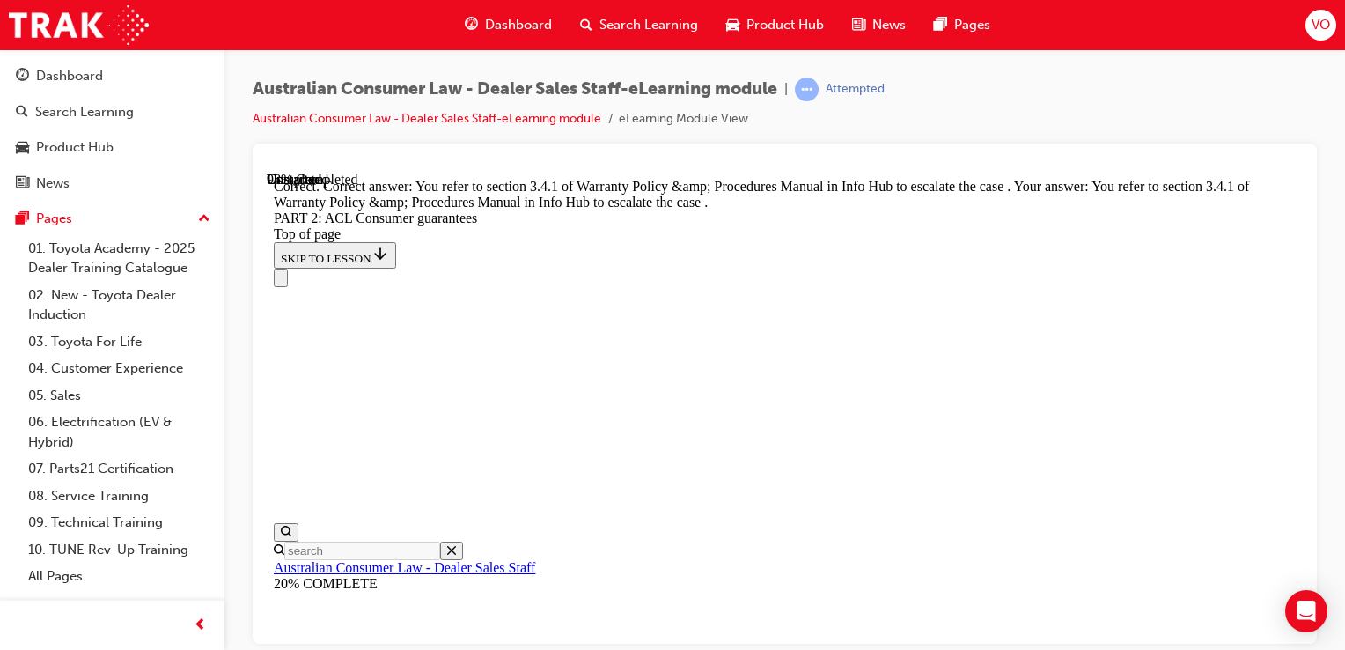
scroll to position [23826, 0]
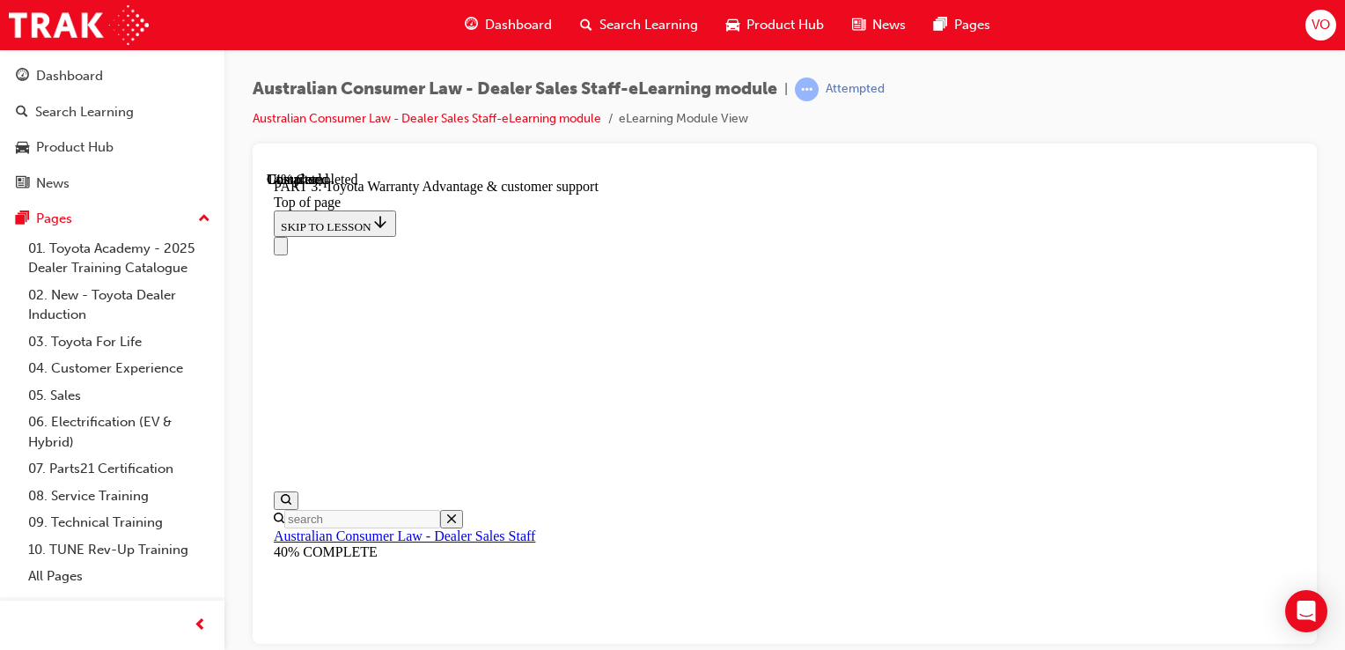
scroll to position [1357, 0]
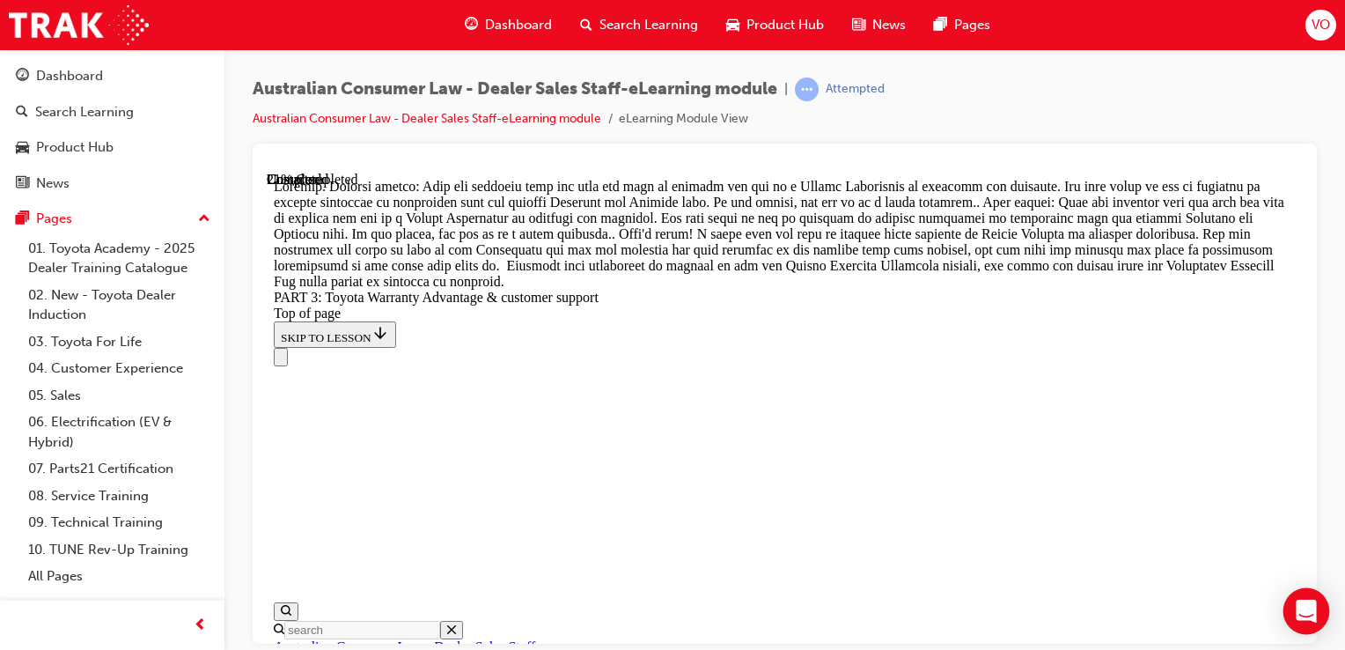
scroll to position [1882, 0]
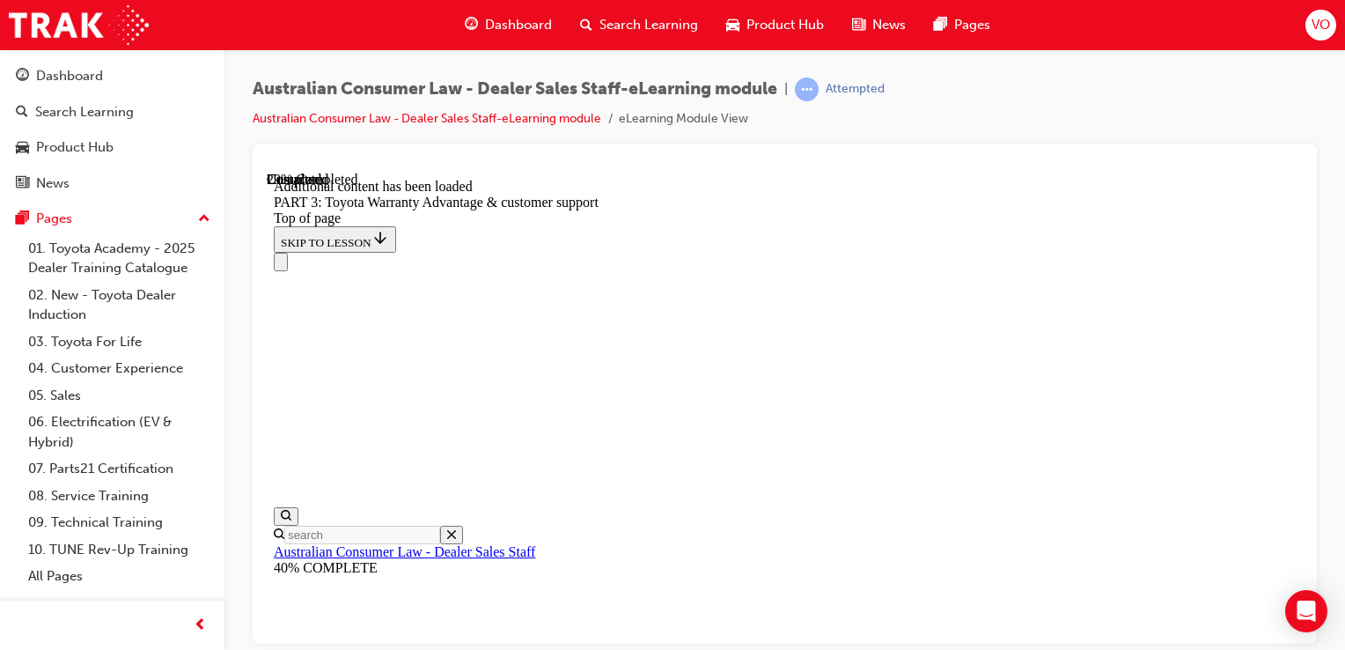
scroll to position [2539, 0]
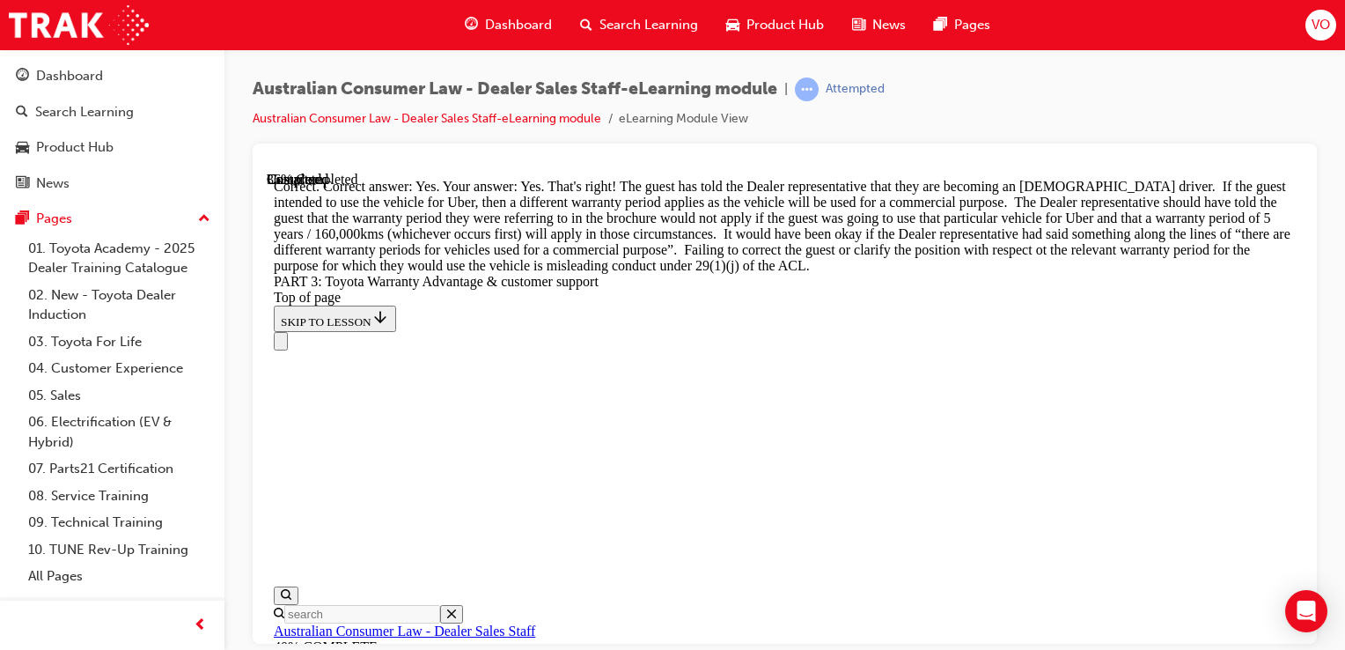
scroll to position [3194, 0]
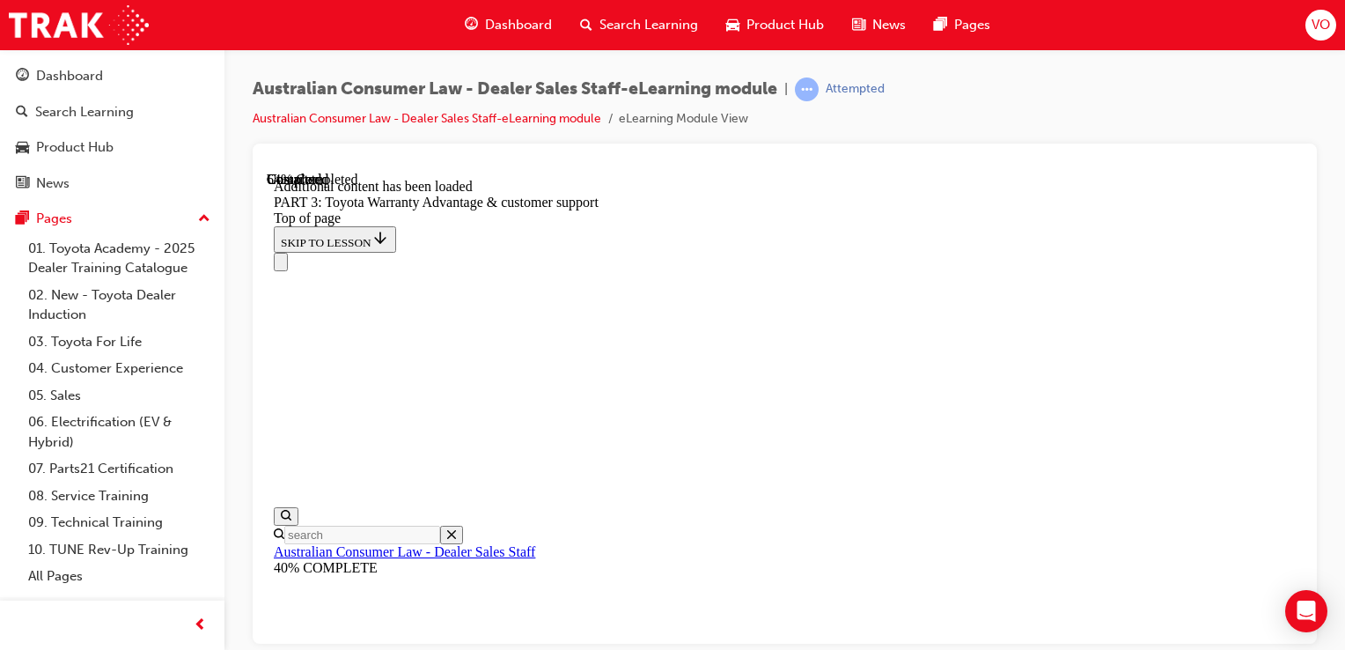
scroll to position [5241, 0]
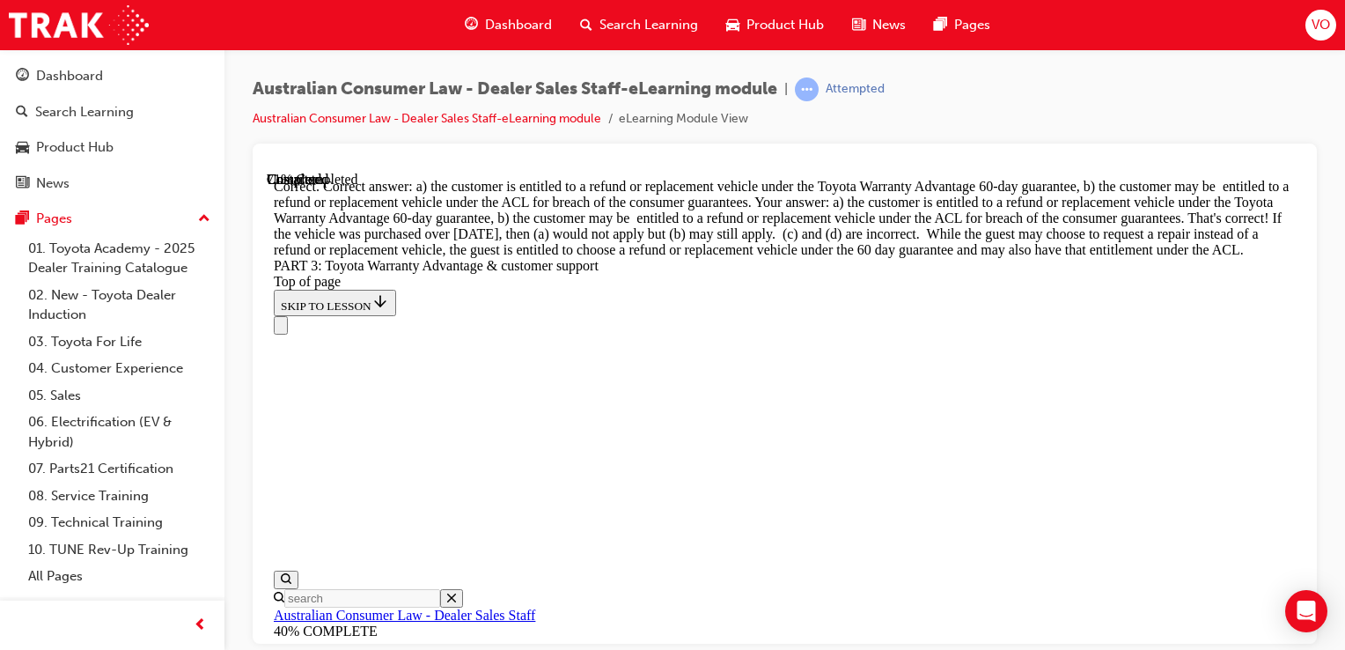
scroll to position [5855, 0]
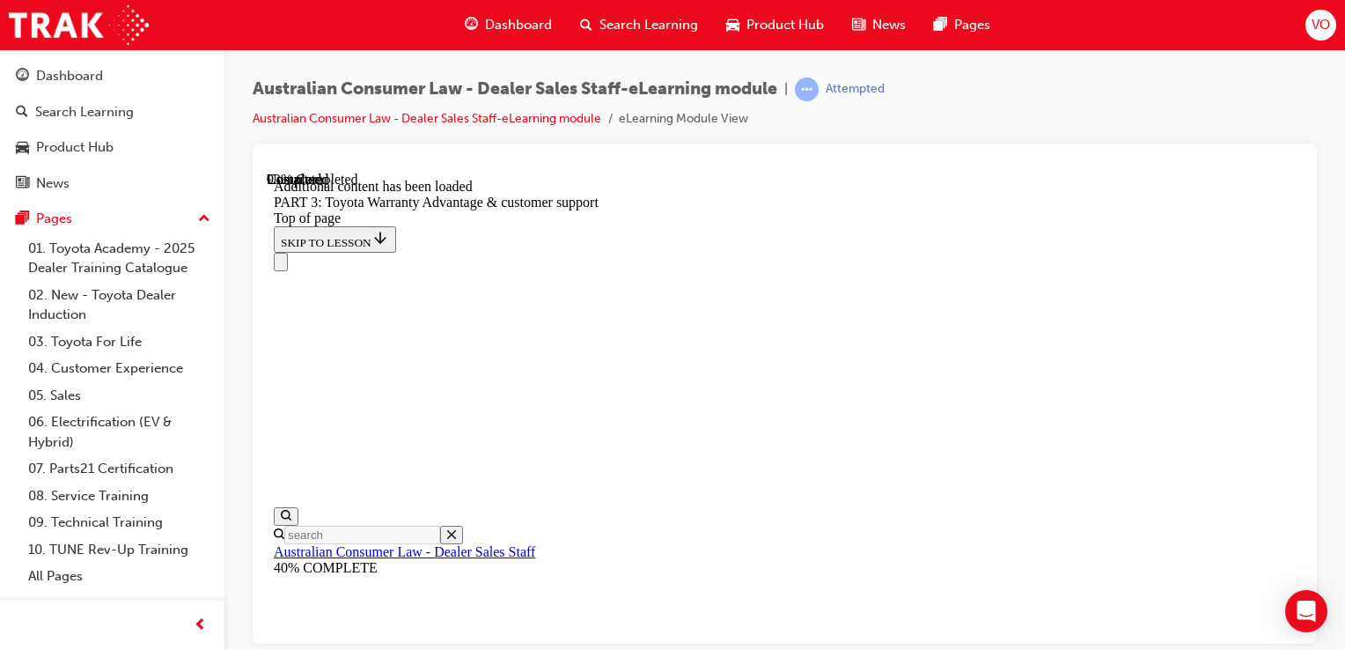
scroll to position [6317, 0]
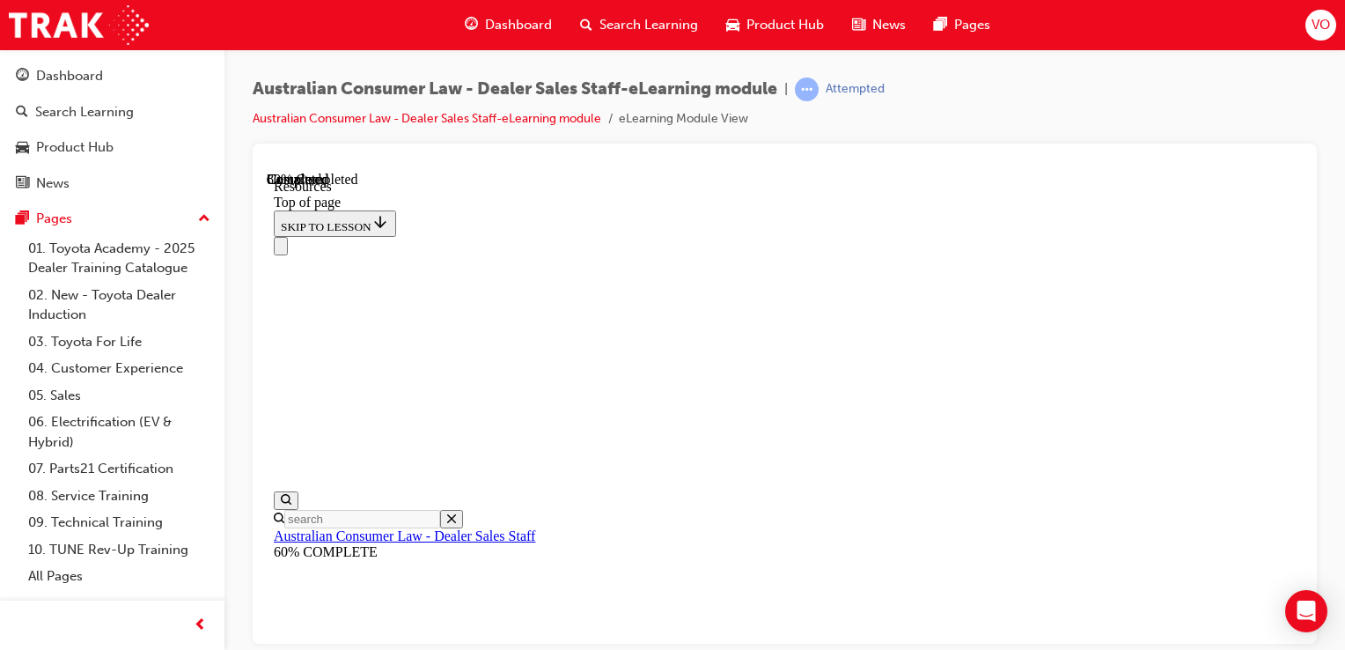
scroll to position [1106, 0]
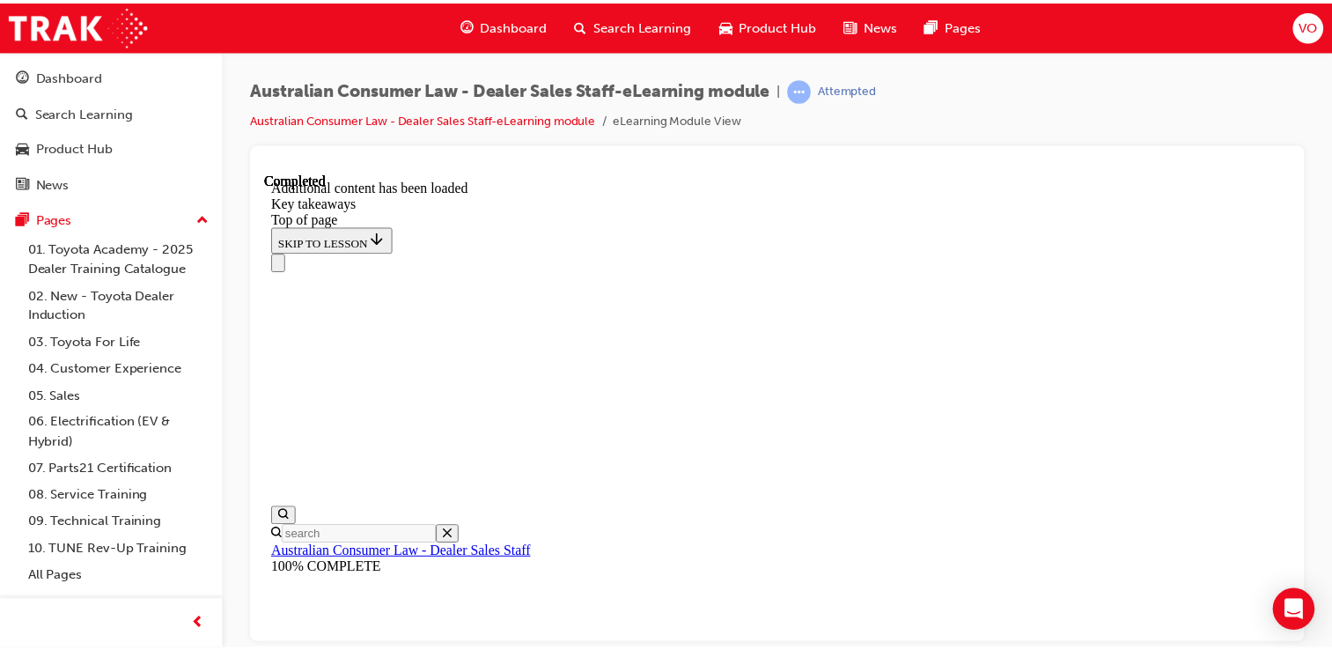
scroll to position [553, 0]
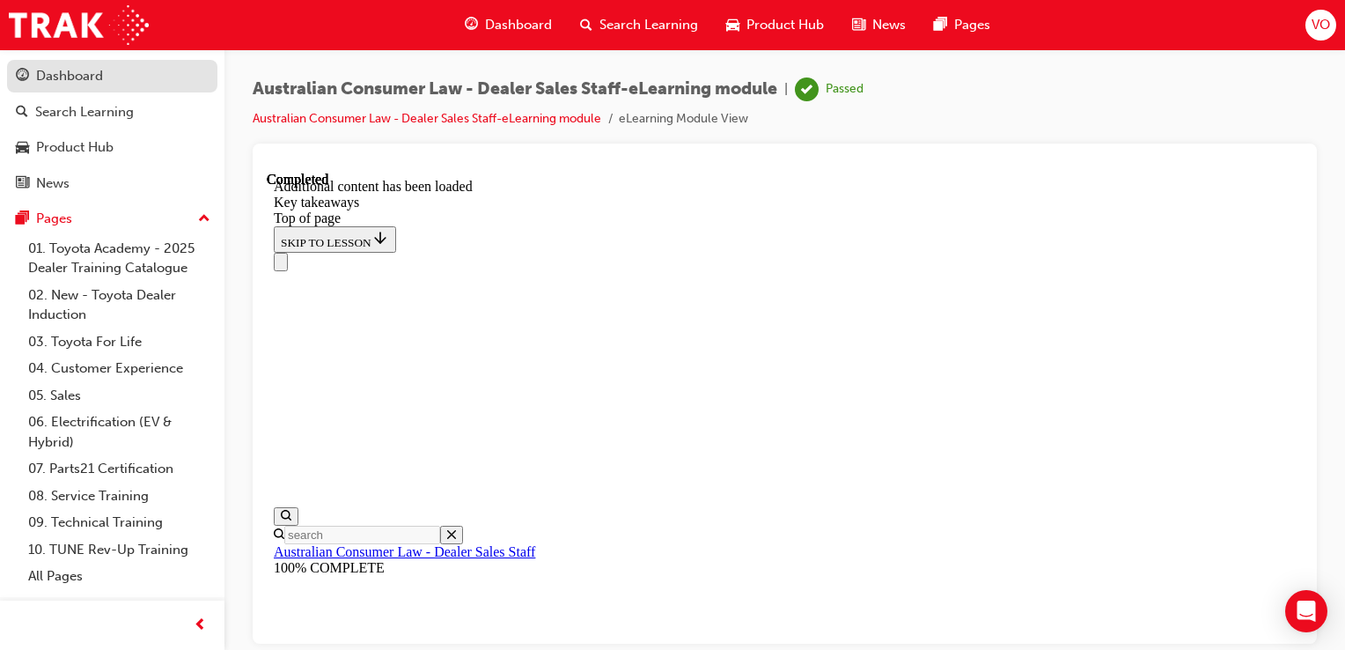
click at [84, 79] on div "Dashboard" at bounding box center [69, 76] width 67 height 20
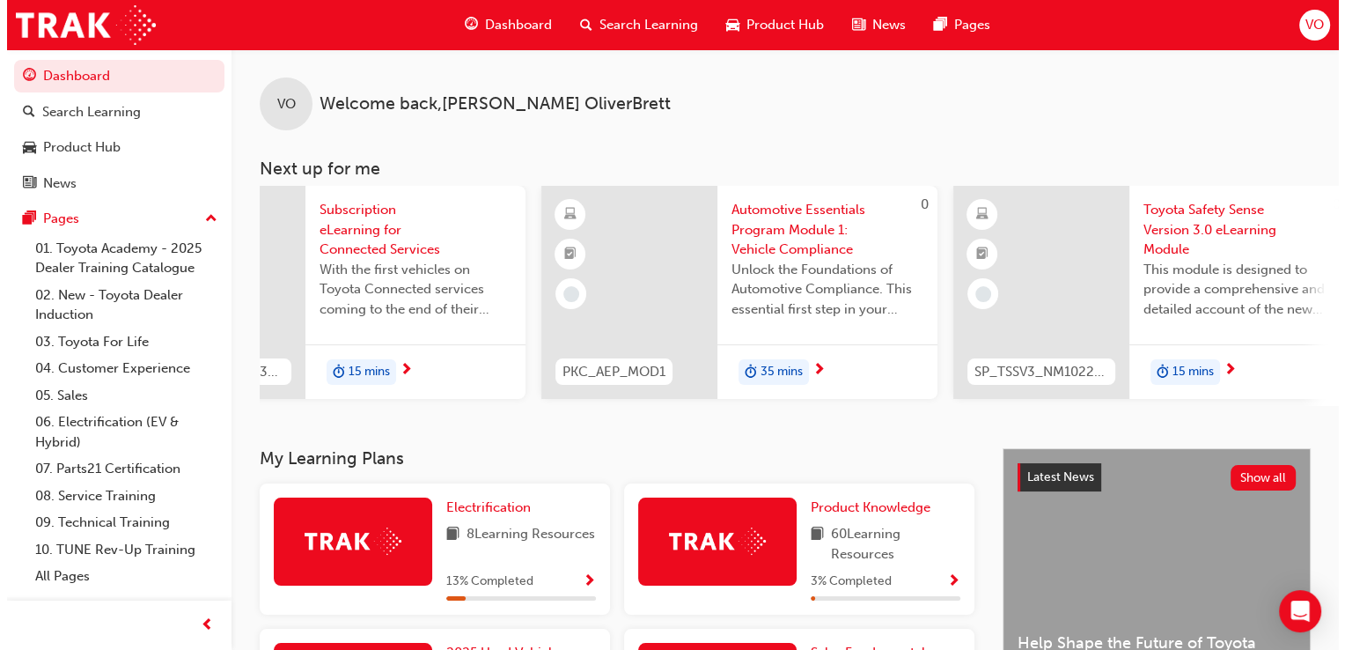
scroll to position [0, 988]
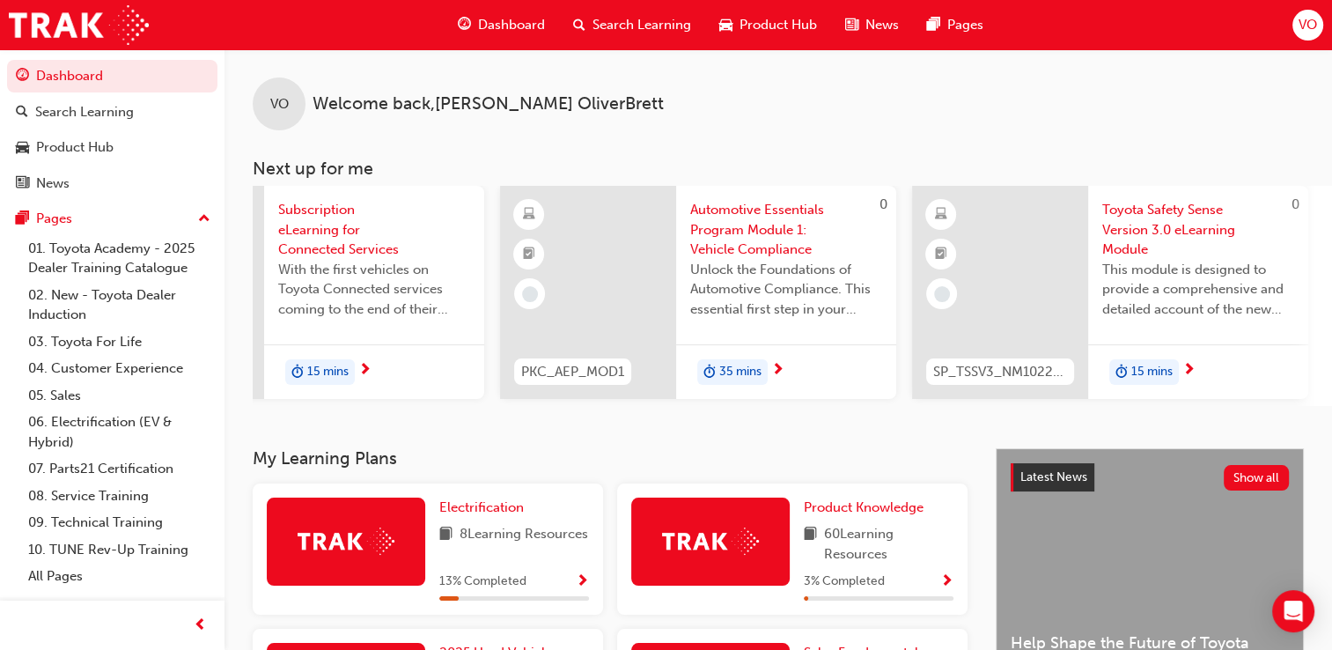
click at [731, 234] on span "Automotive Essentials Program Module 1: Vehicle Compliance" at bounding box center [786, 230] width 192 height 60
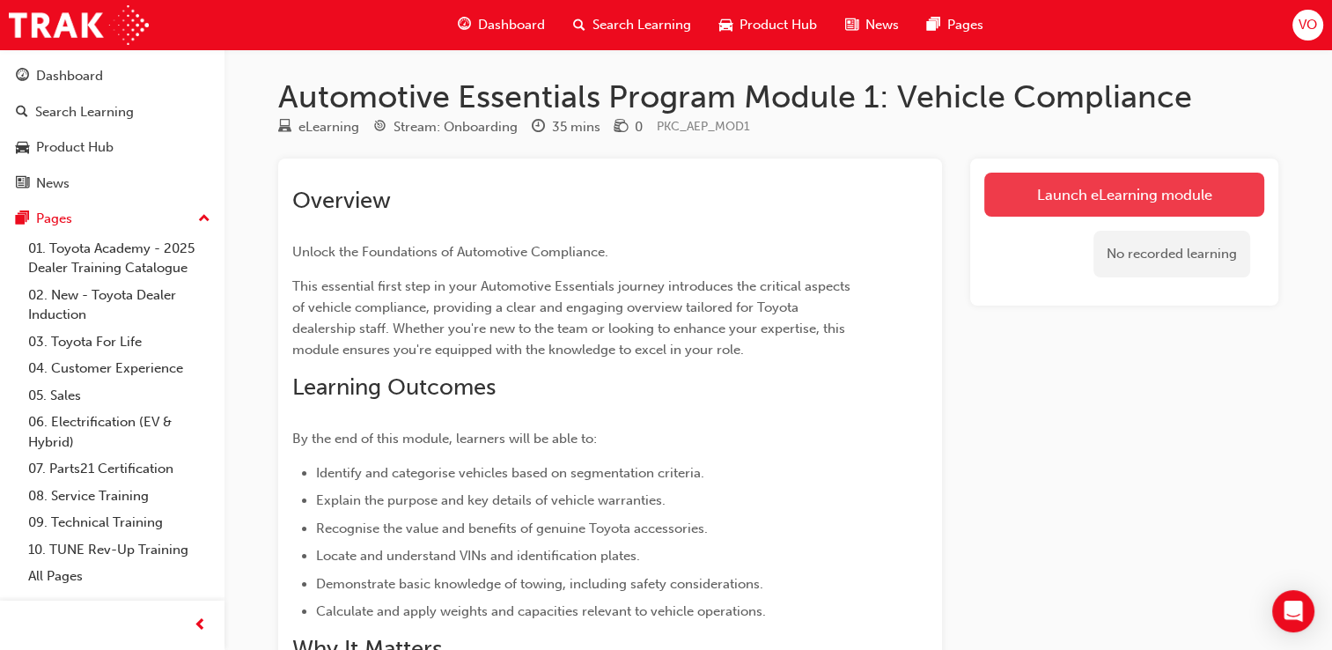
click at [1087, 198] on link "Launch eLearning module" at bounding box center [1124, 195] width 280 height 44
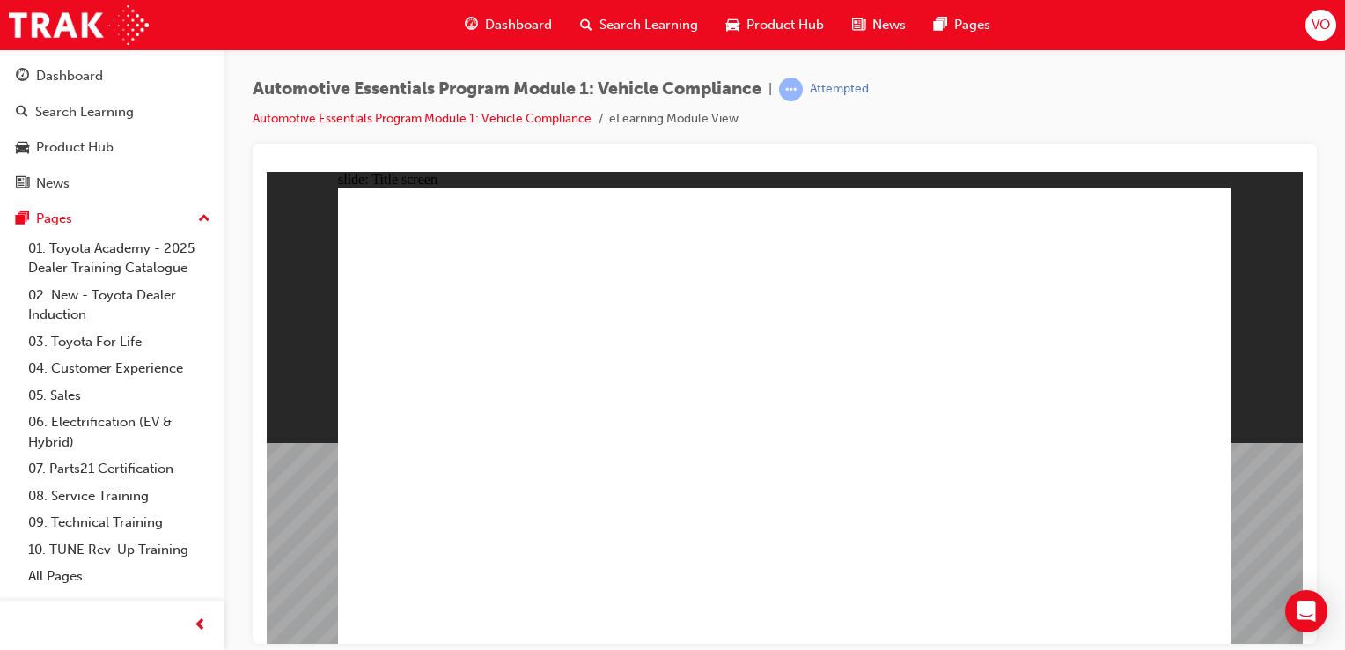
click at [1302, 638] on div "slide: Navigation Group 1 Rectangle 2 This eLearning module may contain oversea…" at bounding box center [785, 407] width 1036 height 473
click at [1279, 272] on div "slide: Navigation Group 1 Rectangle 2 This eLearning module may contain oversea…" at bounding box center [785, 407] width 1036 height 473
drag, startPoint x: 1279, startPoint y: 272, endPoint x: 1314, endPoint y: 245, distance: 44.5
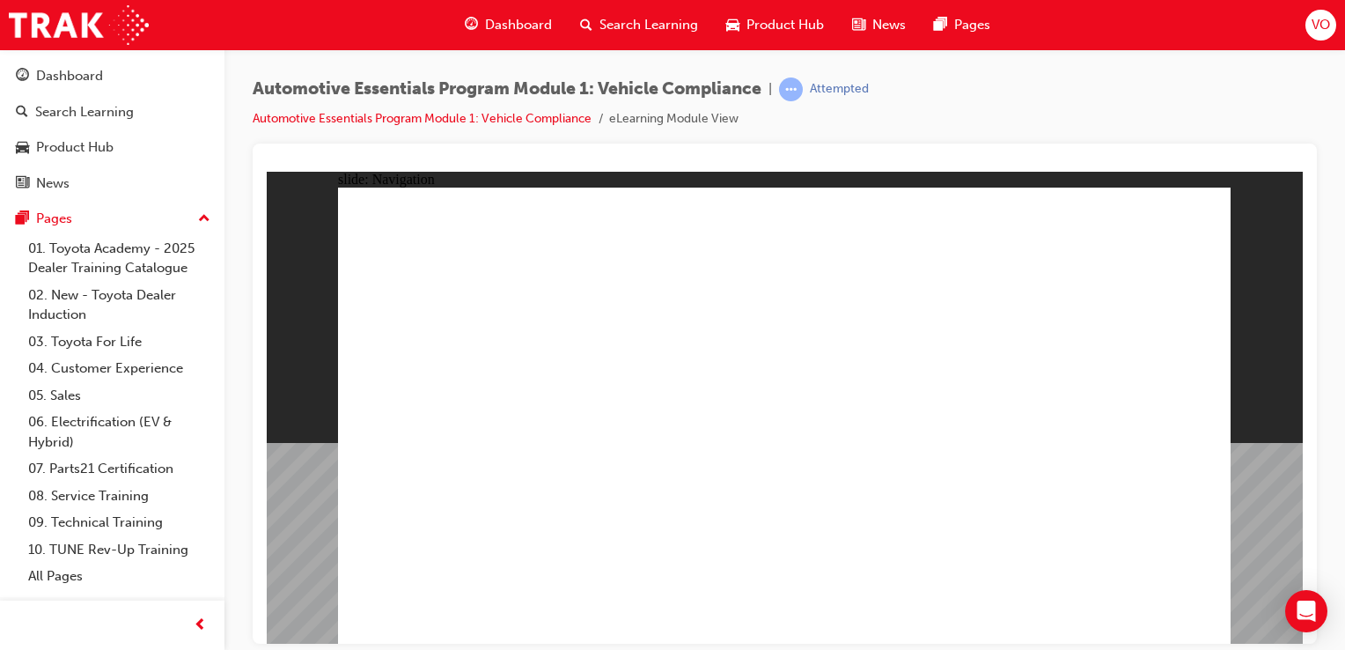
click at [1303, 245] on html "slide: Navigation Group 1 Rectangle 2 This eLearning module may contain oversea…" at bounding box center [785, 407] width 1036 height 472
drag, startPoint x: 1581, startPoint y: 415, endPoint x: 1210, endPoint y: 500, distance: 380.1
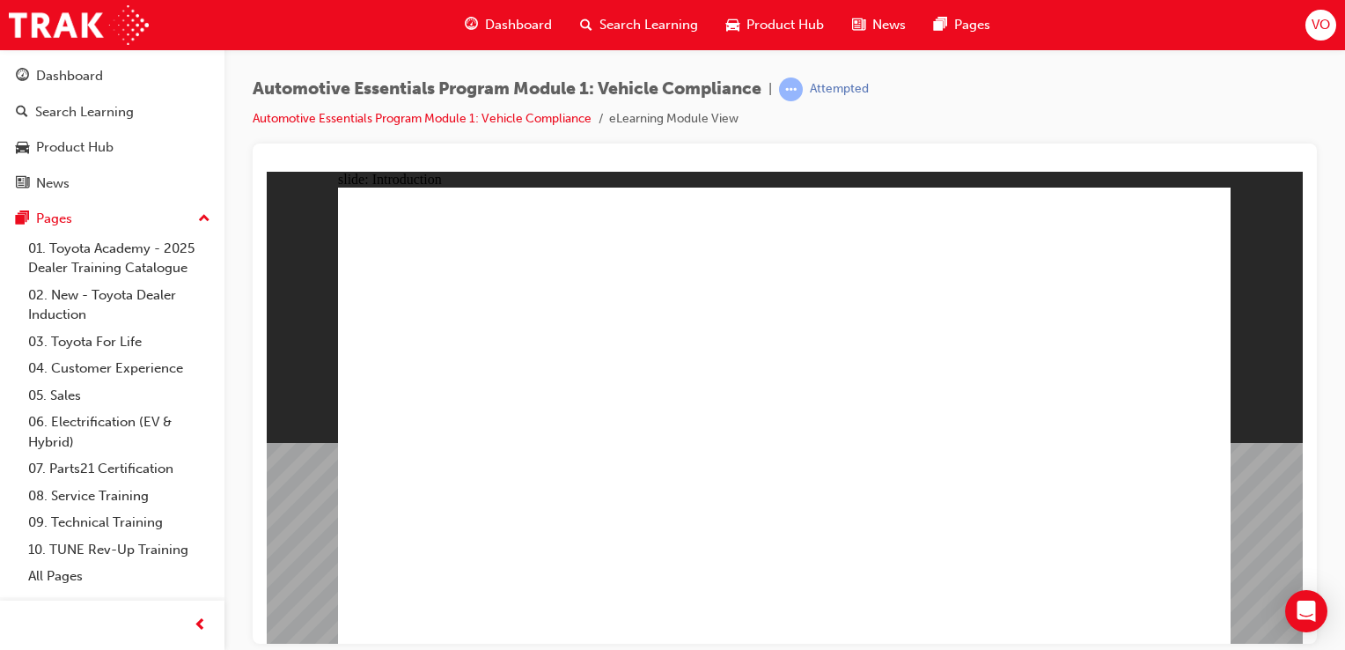
drag, startPoint x: 856, startPoint y: 384, endPoint x: 627, endPoint y: 535, distance: 274.4
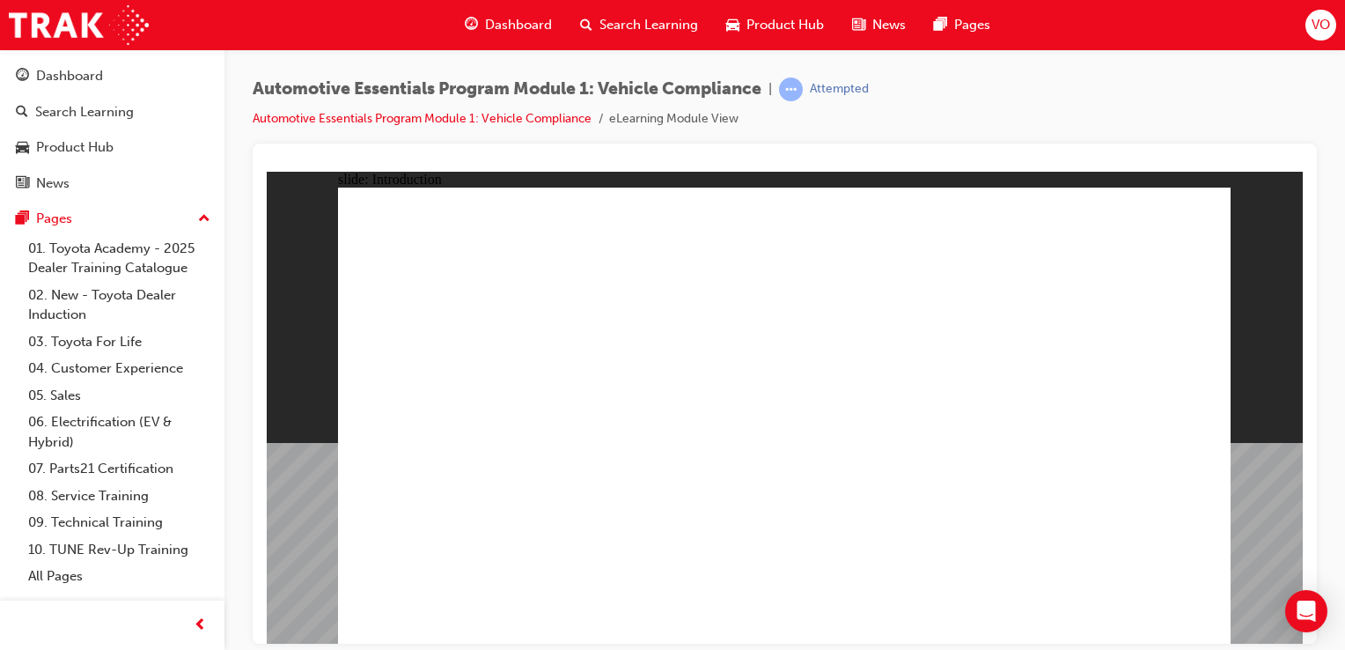
drag, startPoint x: 608, startPoint y: 532, endPoint x: 776, endPoint y: 594, distance: 179.4
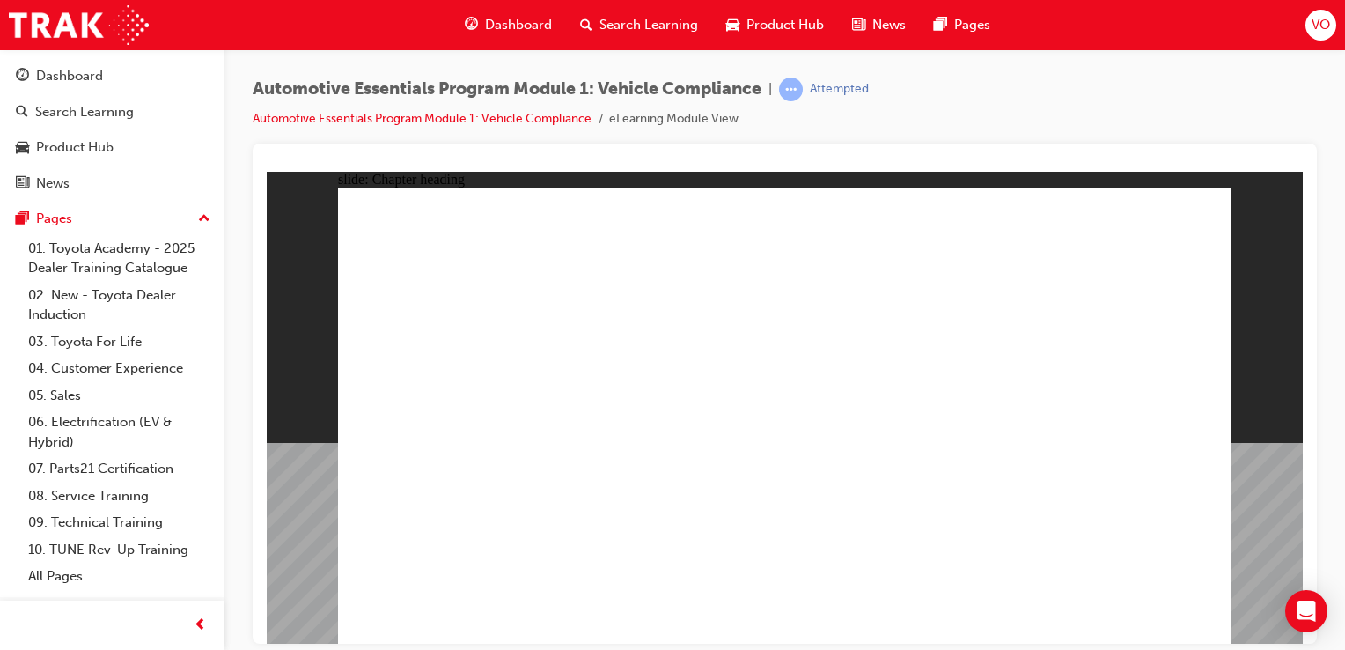
drag, startPoint x: 1025, startPoint y: 576, endPoint x: 1033, endPoint y: 585, distance: 12.5
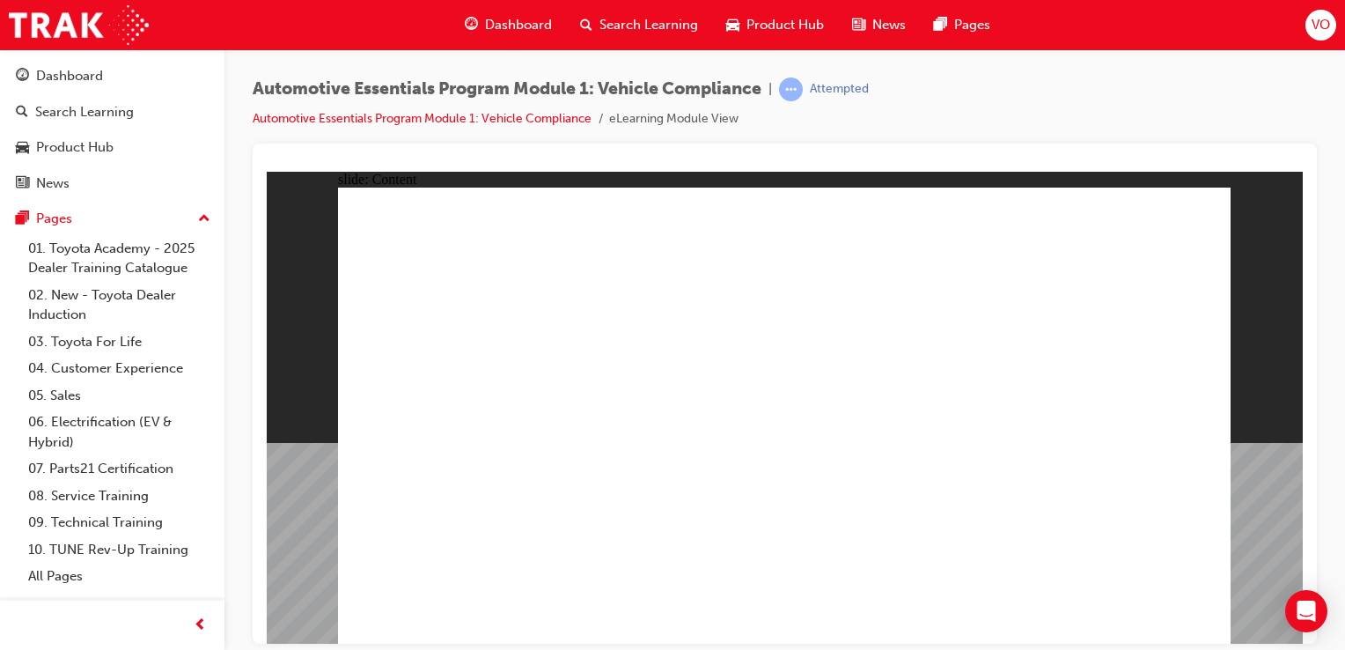
drag, startPoint x: 480, startPoint y: 467, endPoint x: 405, endPoint y: 612, distance: 162.6
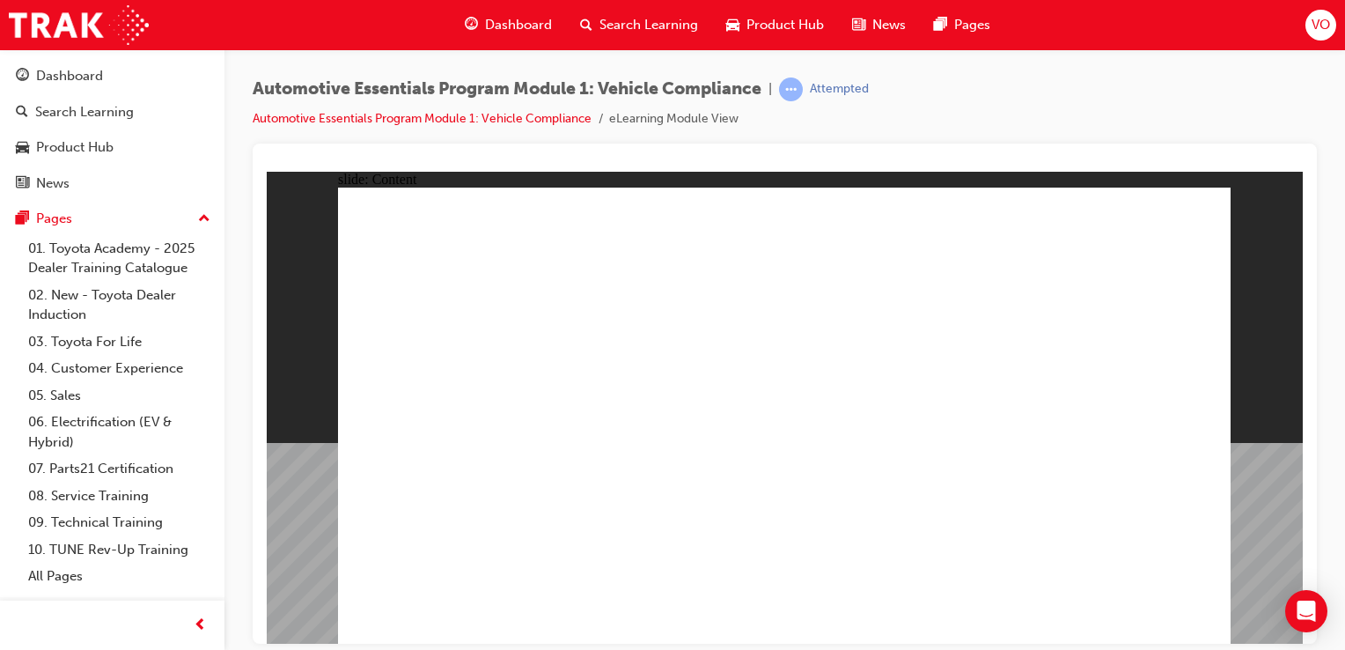
drag, startPoint x: 544, startPoint y: 495, endPoint x: 630, endPoint y: 427, distance: 109.7
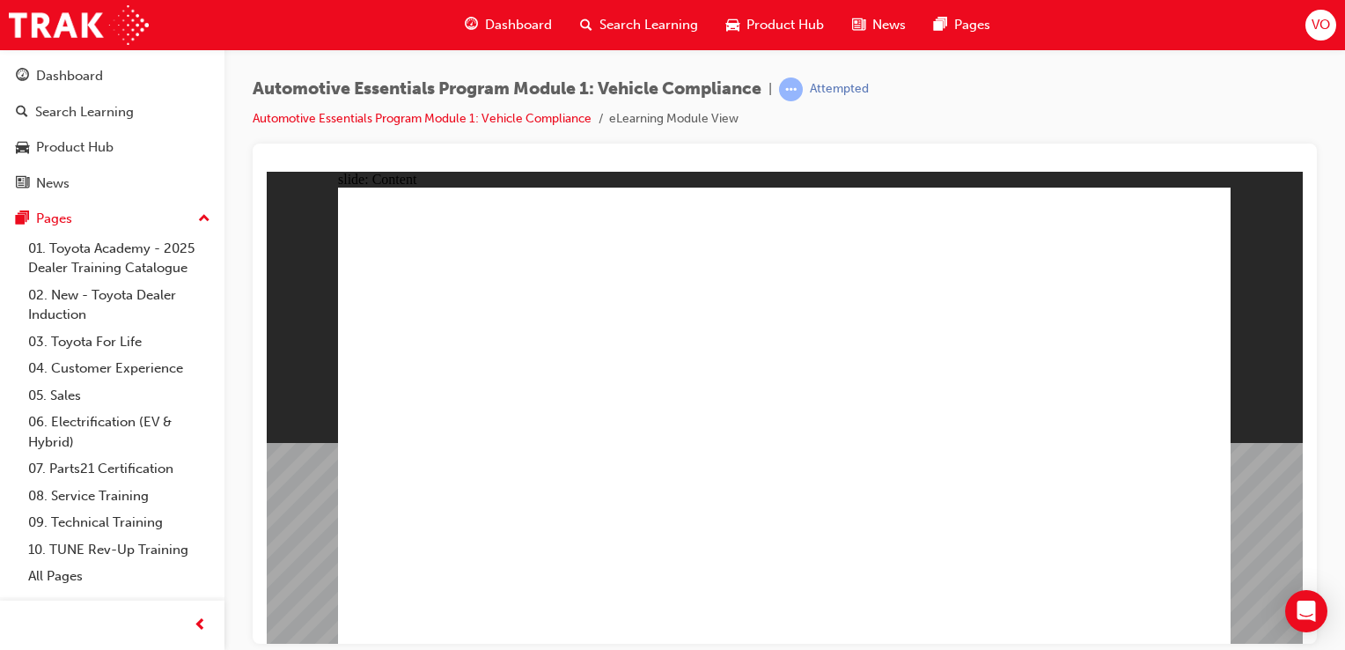
drag, startPoint x: 1077, startPoint y: 463, endPoint x: 1155, endPoint y: 596, distance: 153.8
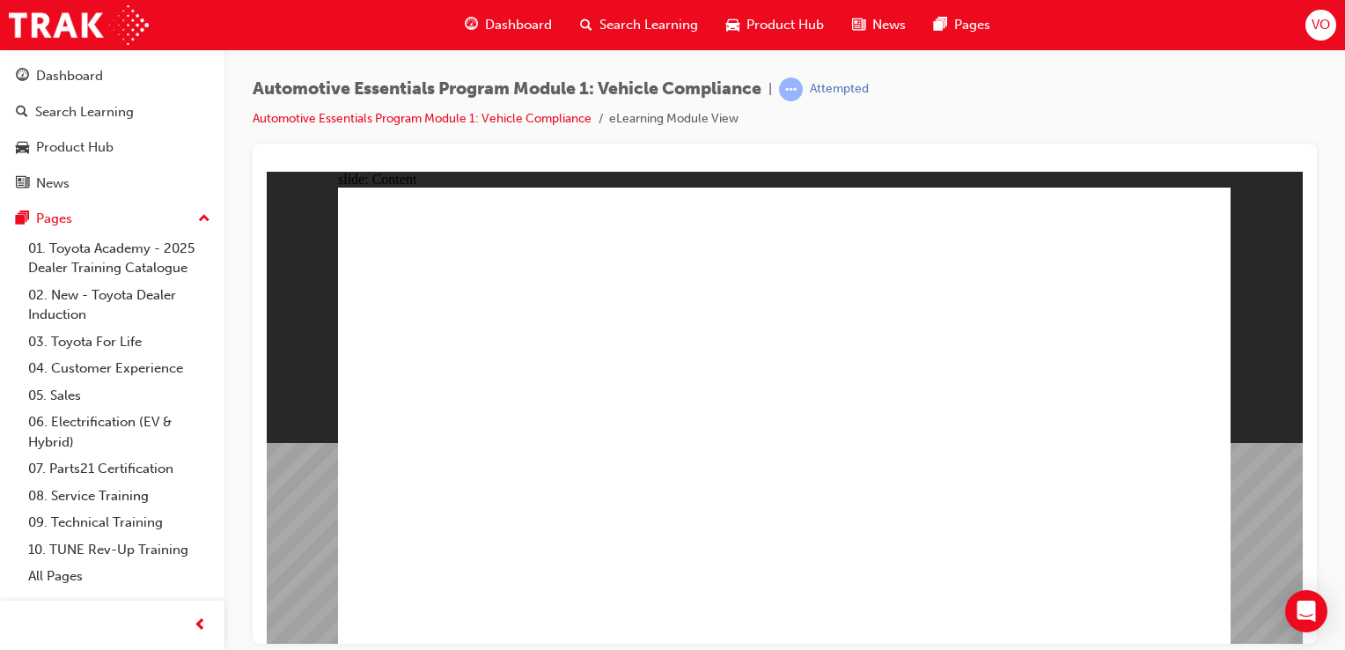
drag, startPoint x: 894, startPoint y: 344, endPoint x: 922, endPoint y: 278, distance: 71.8
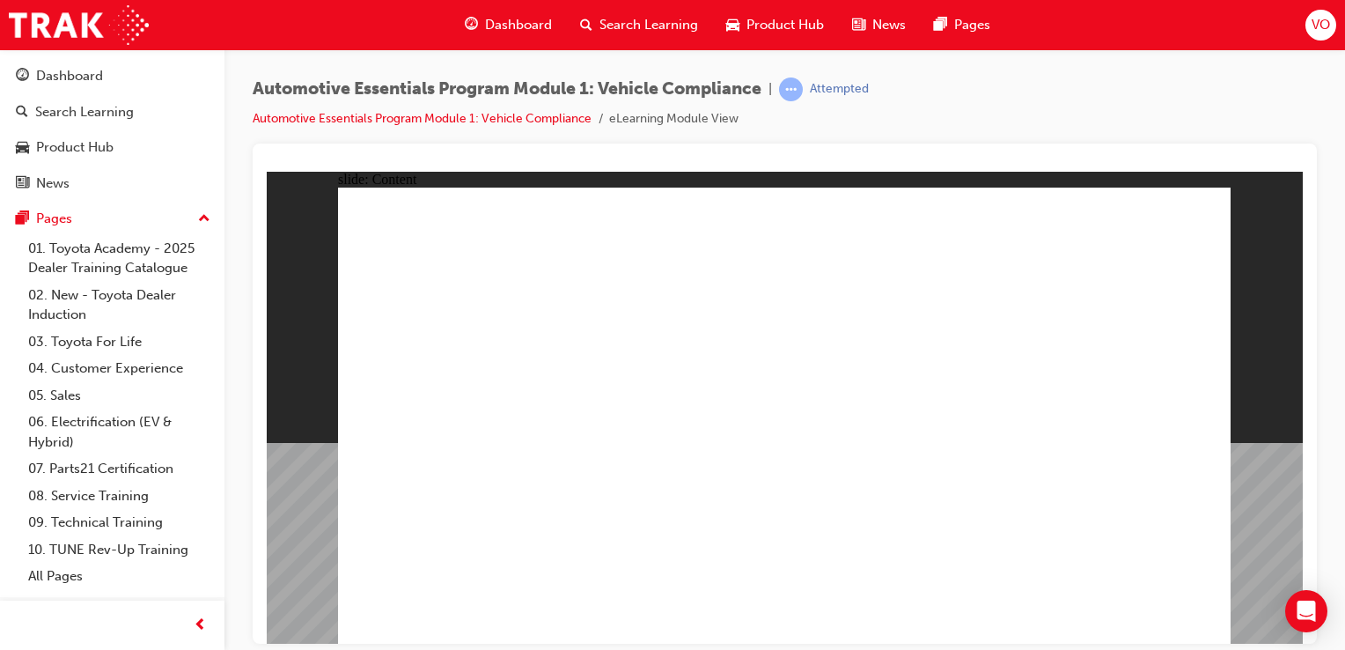
drag, startPoint x: 754, startPoint y: 252, endPoint x: 1035, endPoint y: 259, distance: 280.9
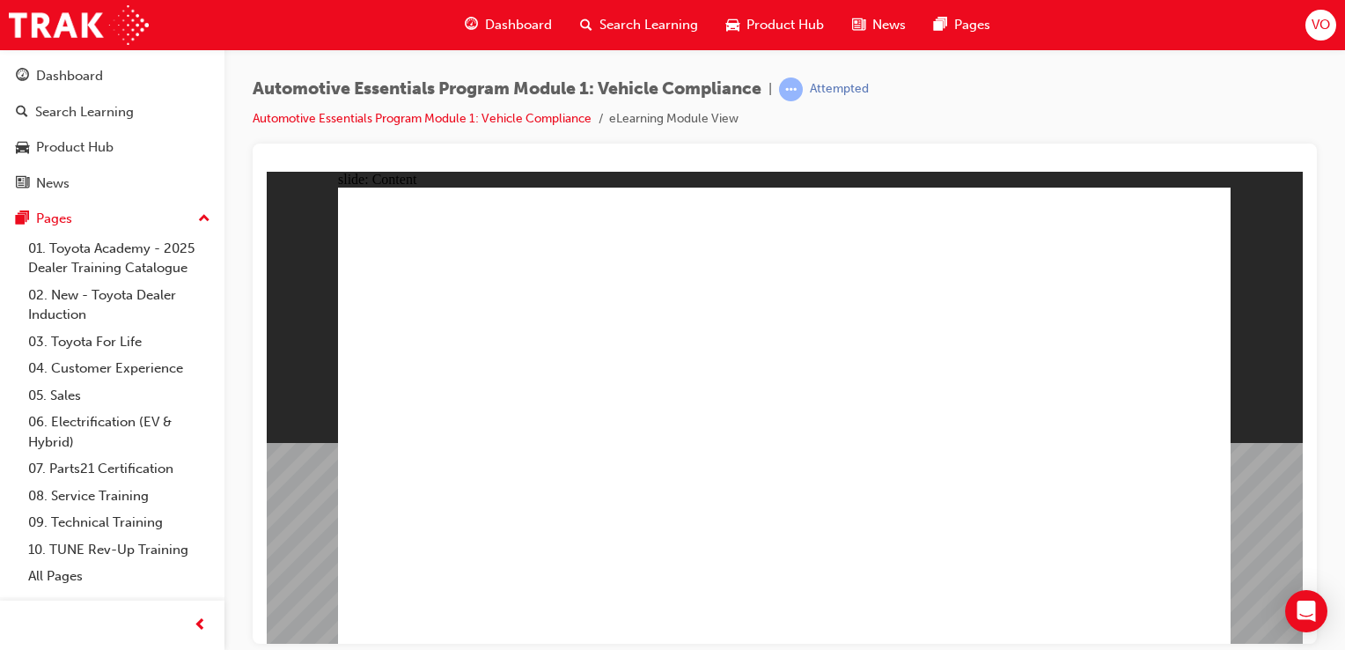
drag, startPoint x: 704, startPoint y: 555, endPoint x: 644, endPoint y: 551, distance: 60.0
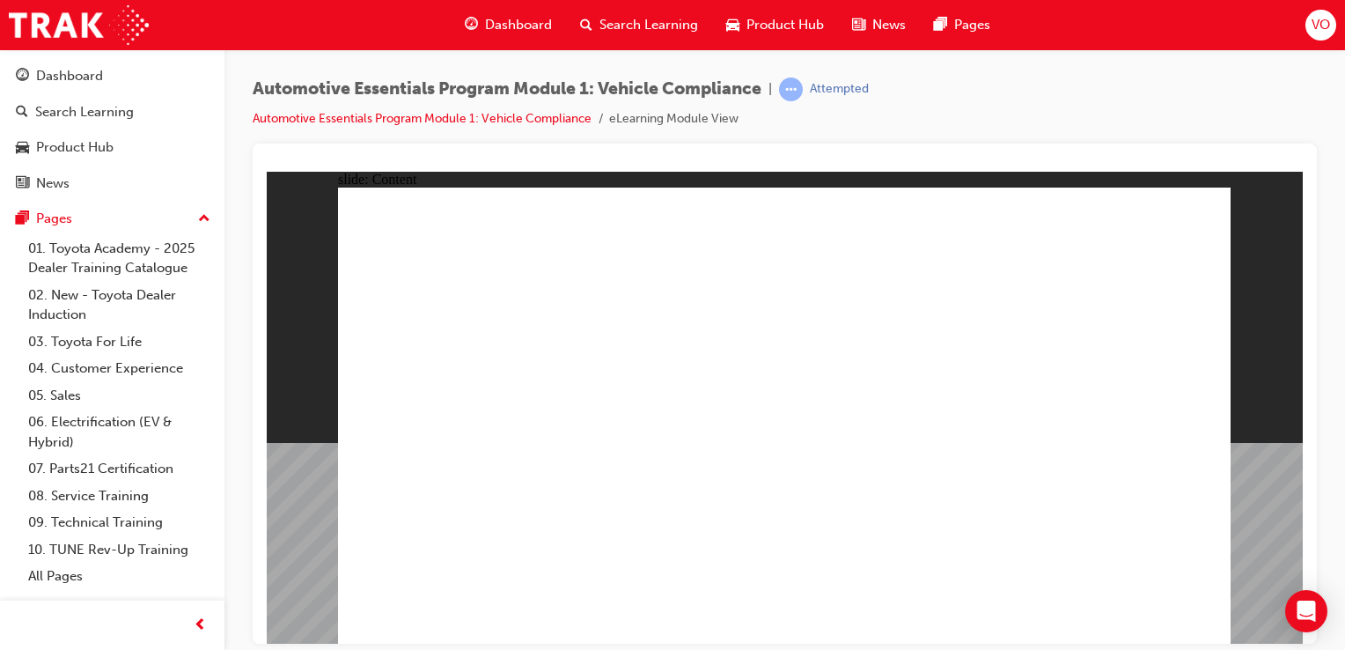
drag, startPoint x: 644, startPoint y: 551, endPoint x: 699, endPoint y: 548, distance: 54.6
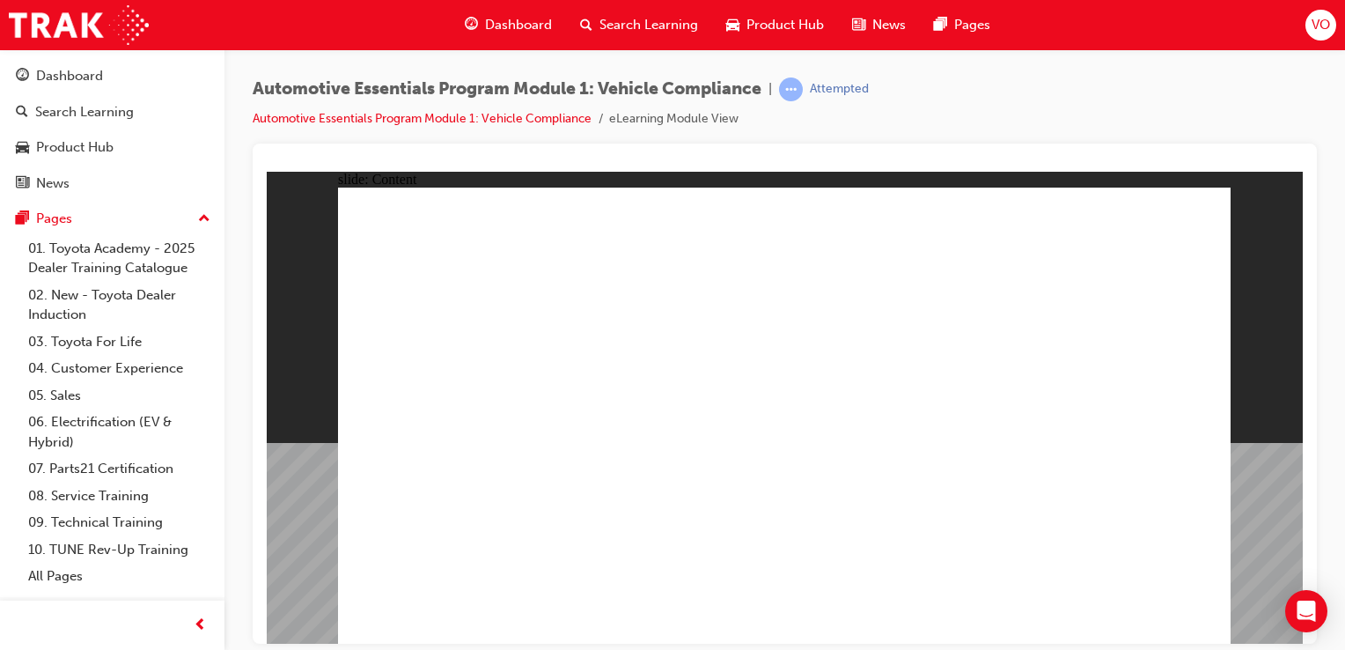
drag, startPoint x: 1056, startPoint y: 551, endPoint x: 1046, endPoint y: 548, distance: 11.1
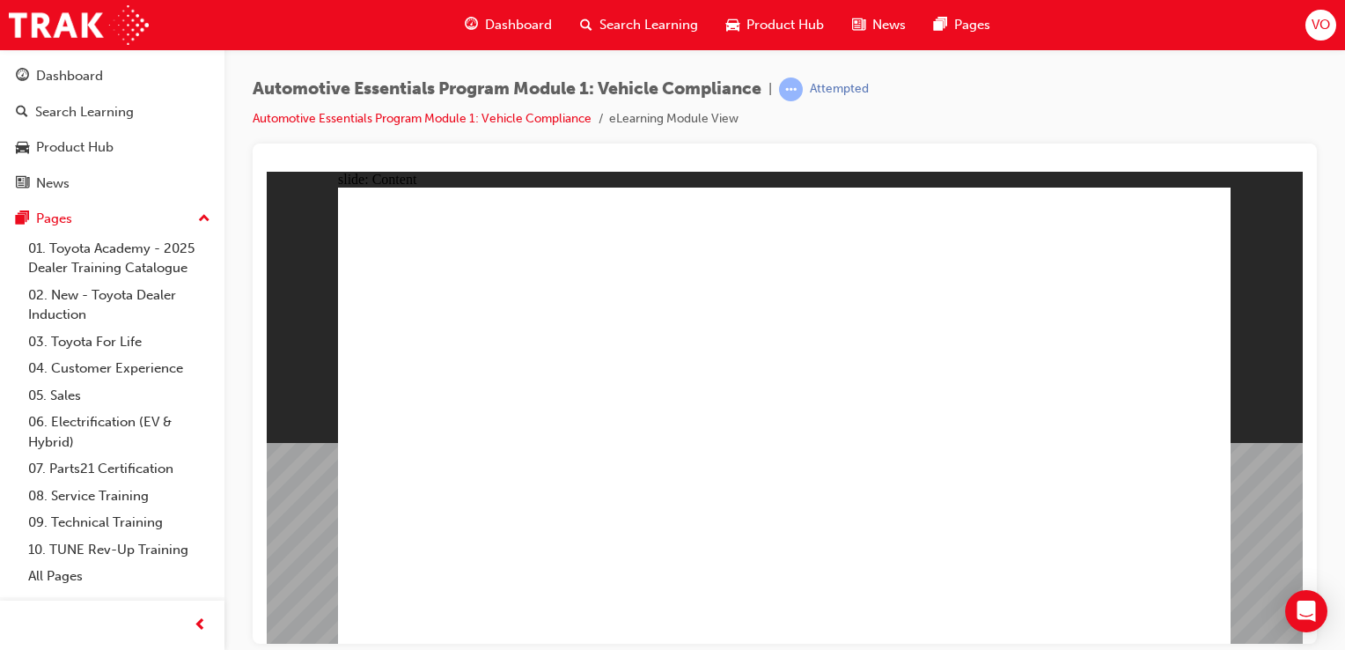
radio input "true"
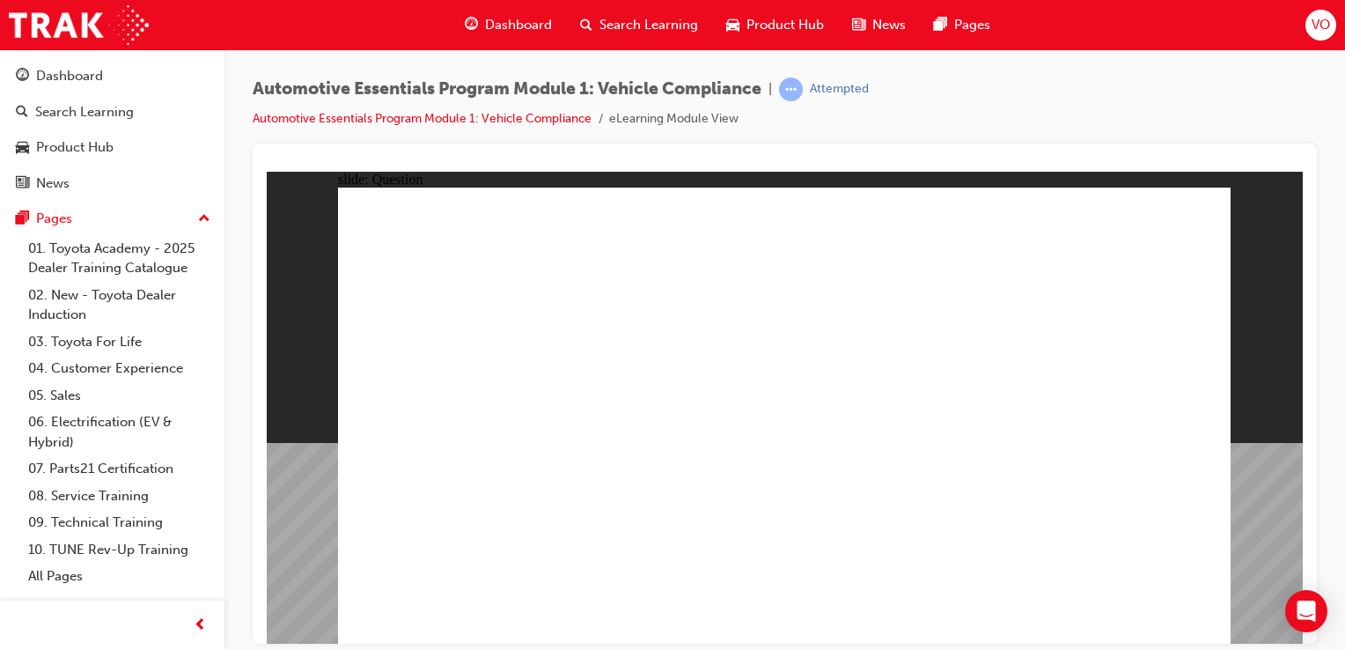
radio input "true"
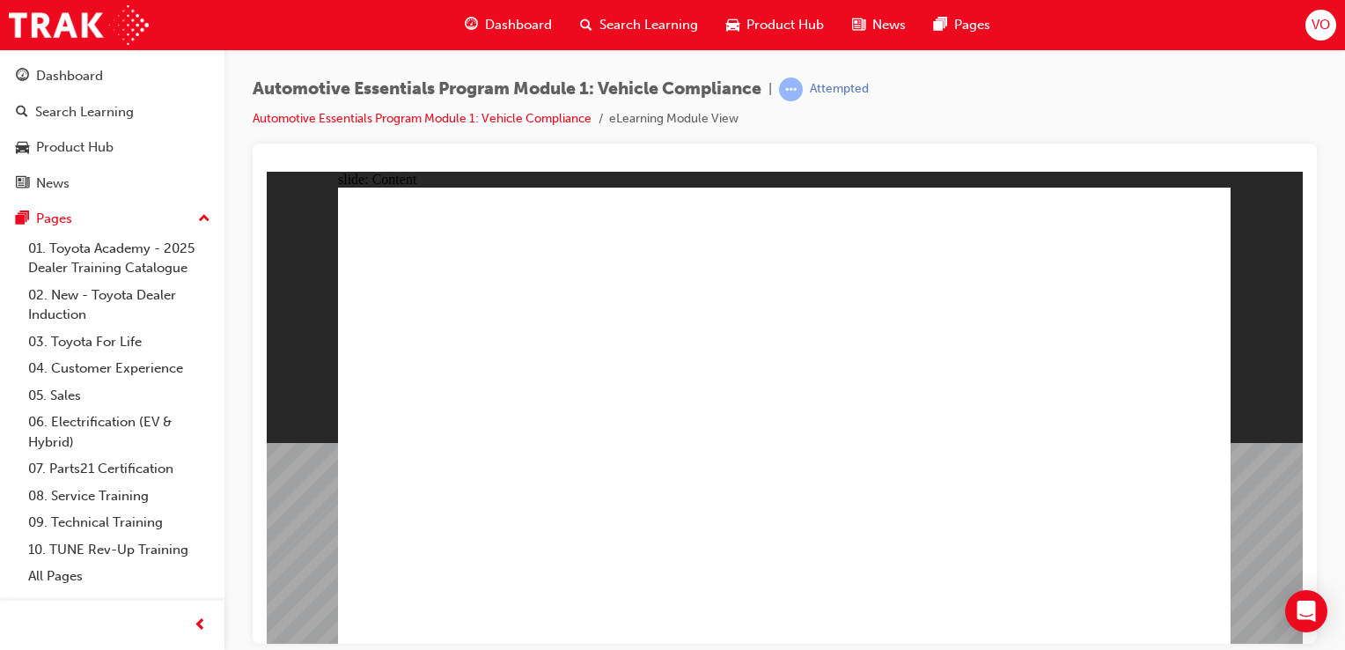
drag, startPoint x: 1096, startPoint y: 387, endPoint x: 1100, endPoint y: 418, distance: 31.1
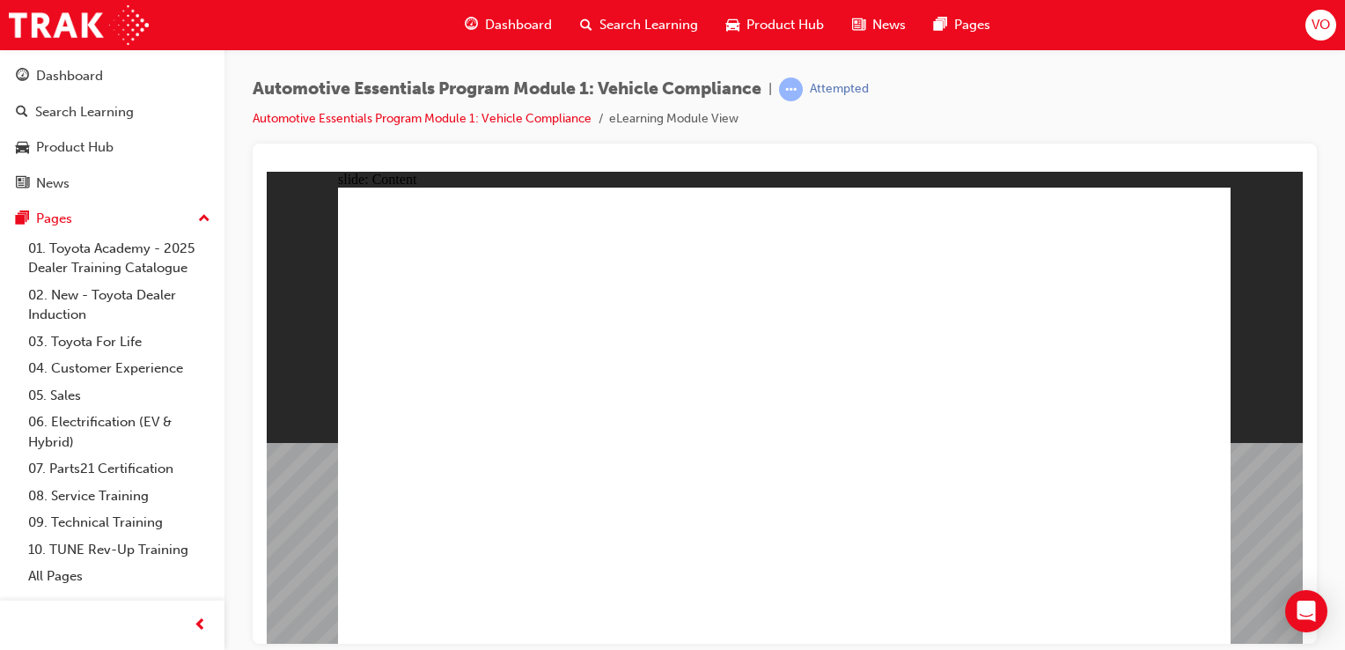
drag, startPoint x: 1041, startPoint y: 347, endPoint x: 988, endPoint y: 452, distance: 118.5
drag, startPoint x: 988, startPoint y: 452, endPoint x: 996, endPoint y: 443, distance: 13.1
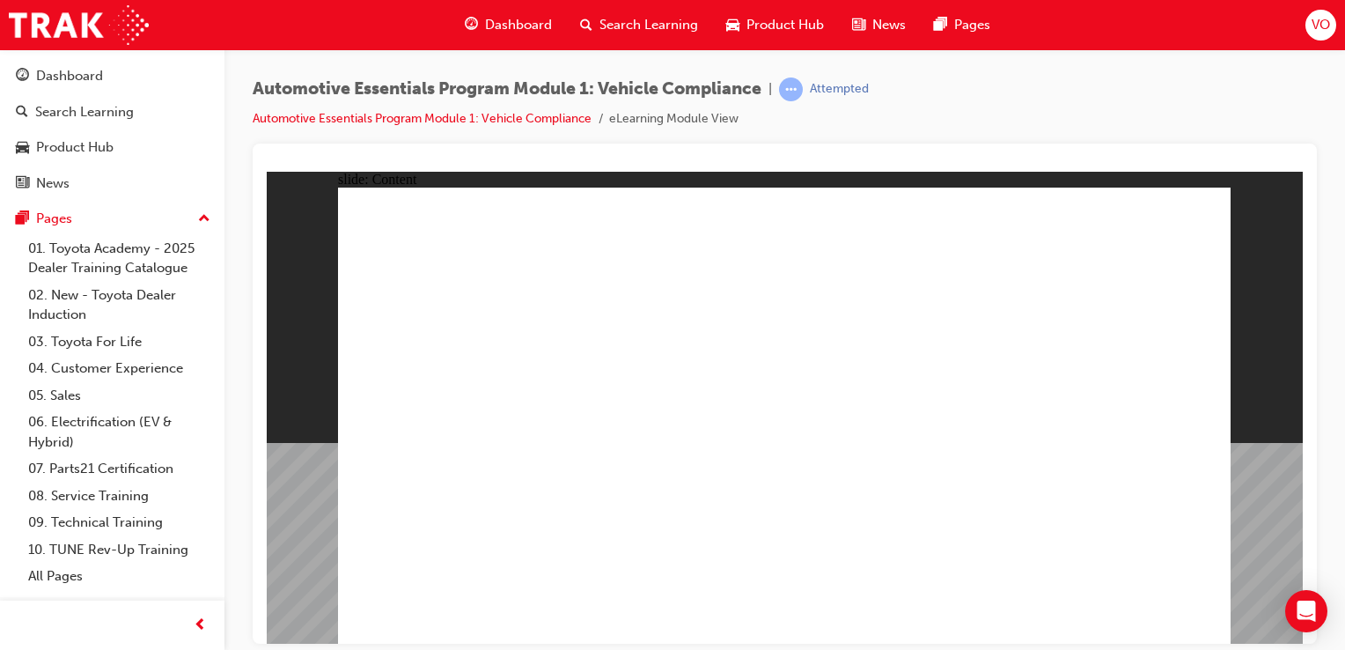
drag, startPoint x: 996, startPoint y: 443, endPoint x: 715, endPoint y: 587, distance: 316.5
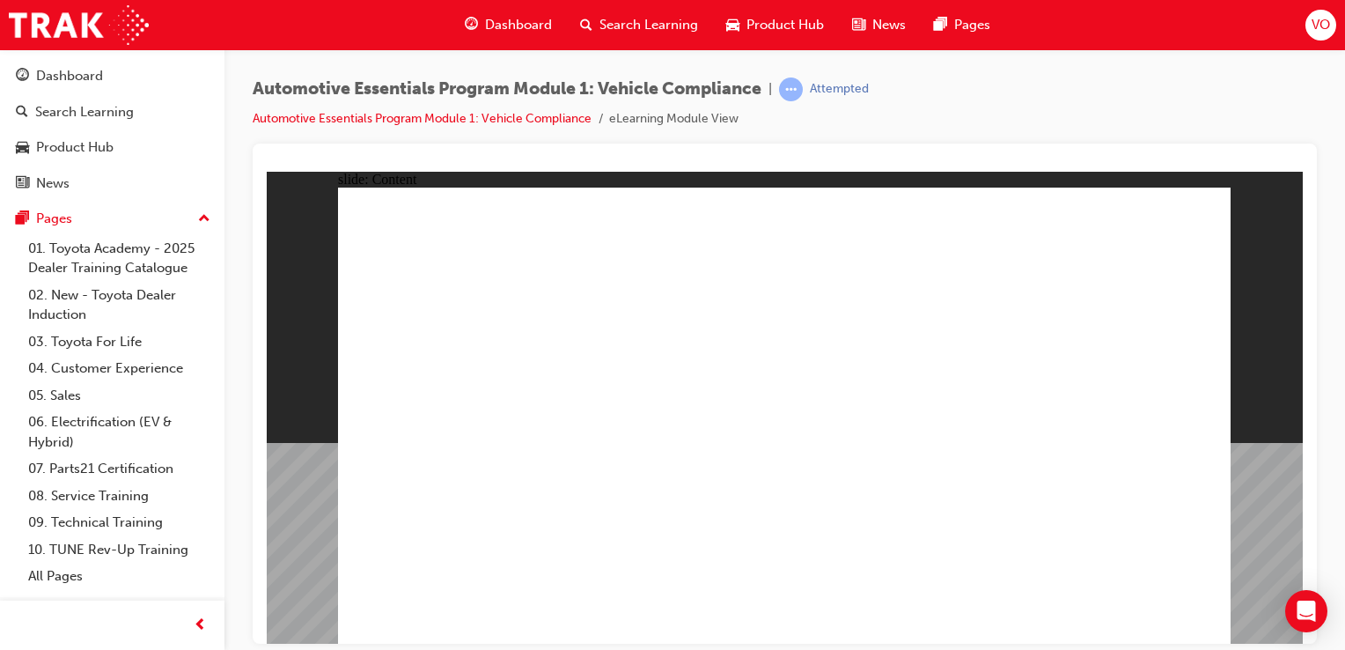
radio input "true"
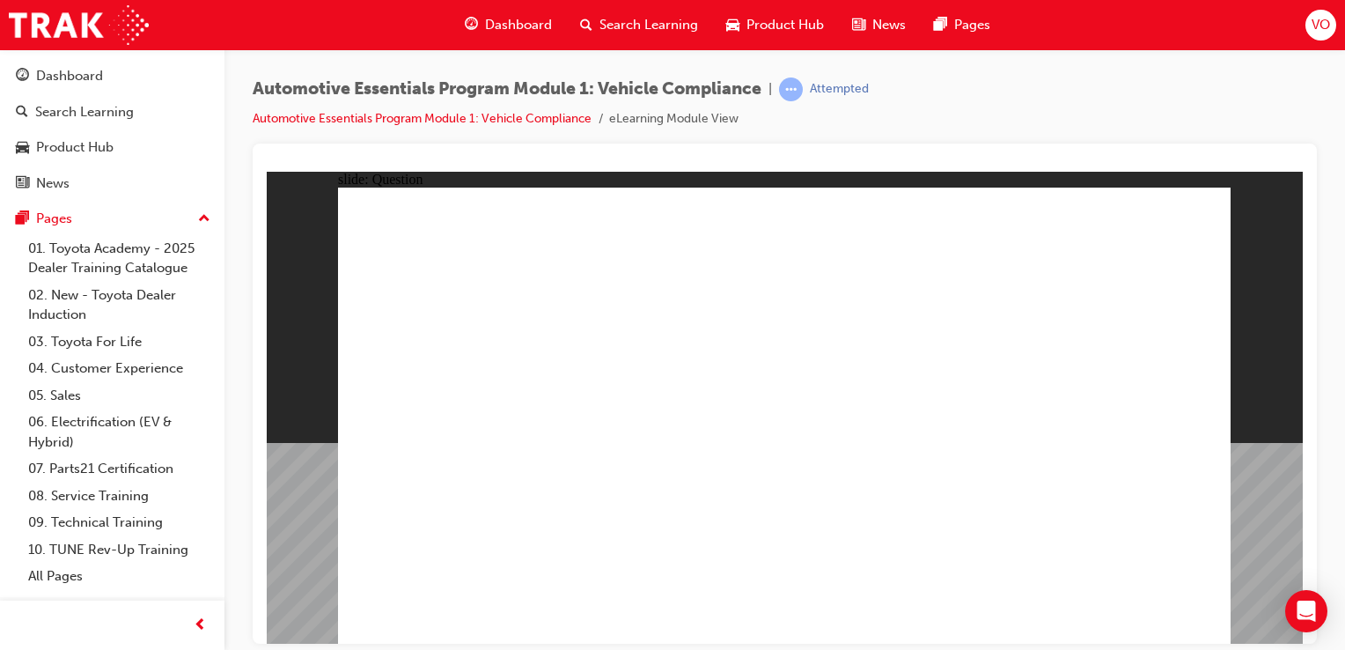
radio input "true"
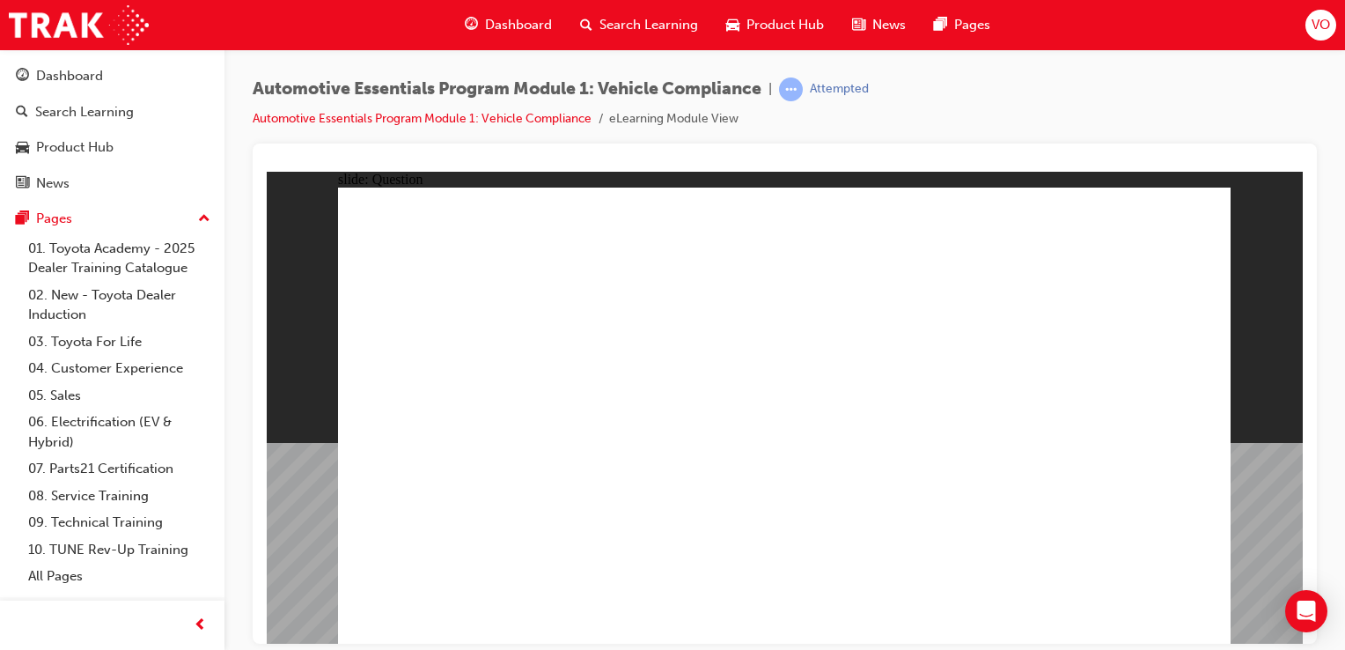
radio input "true"
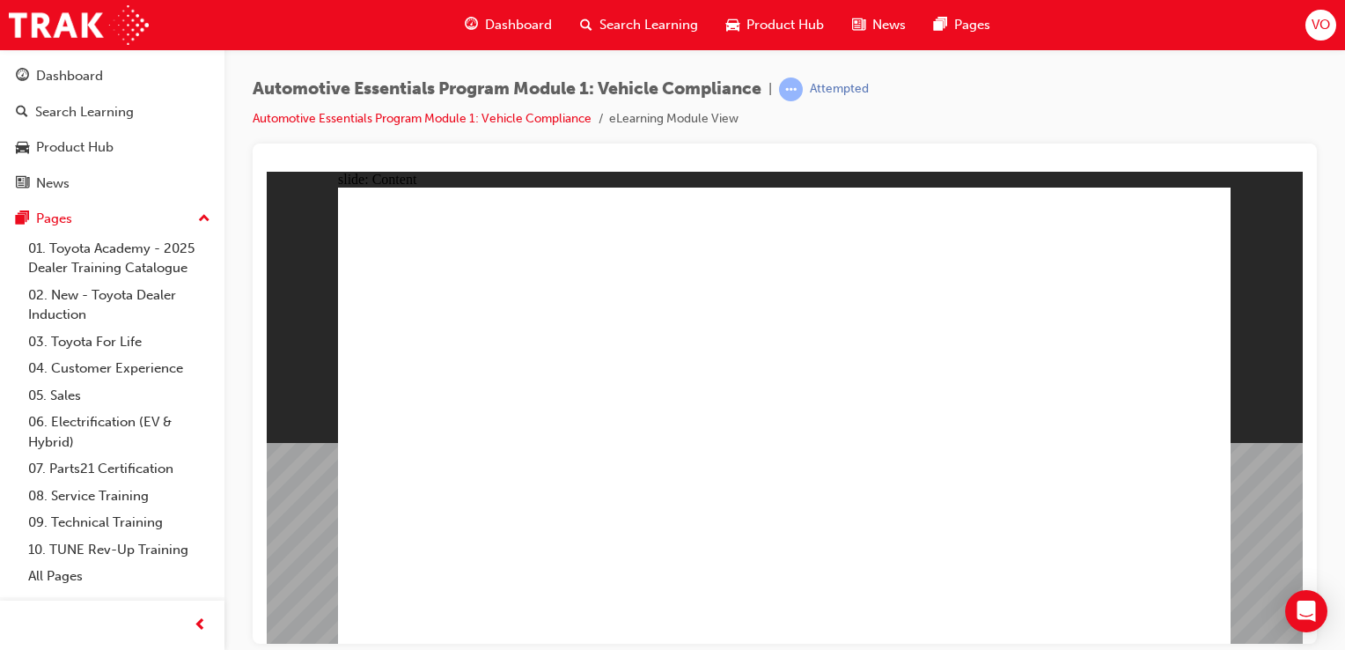
drag, startPoint x: 1176, startPoint y: 206, endPoint x: 1158, endPoint y: 358, distance: 153.4
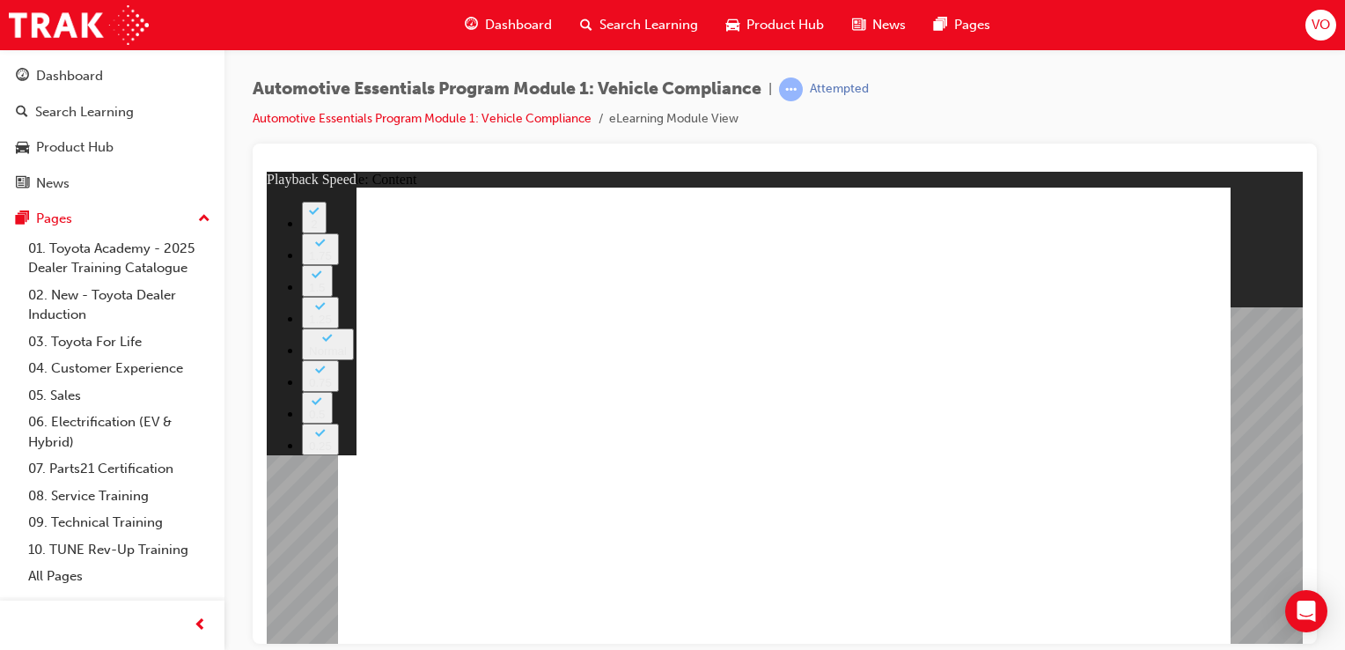
type input "16"
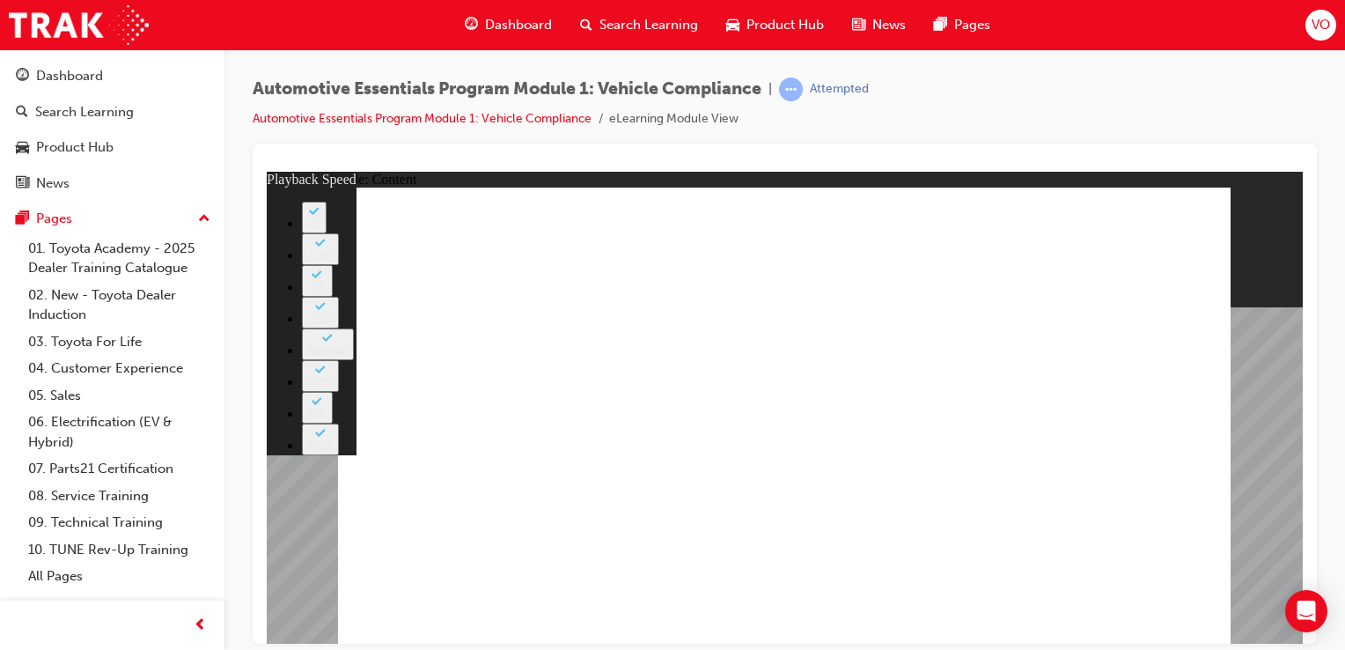
type input "32"
type input "8"
type input "33"
type input "8"
type input "33"
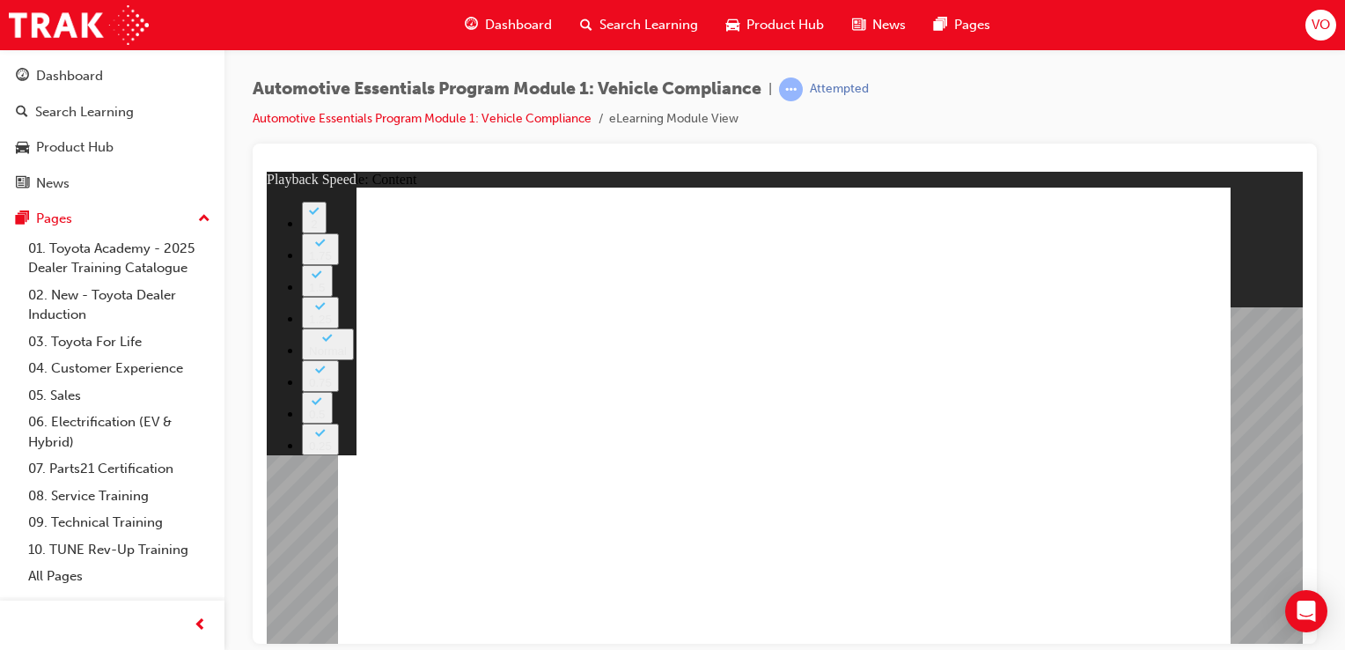
type input "9"
type input "33"
type input "10"
type input "33"
type input "10"
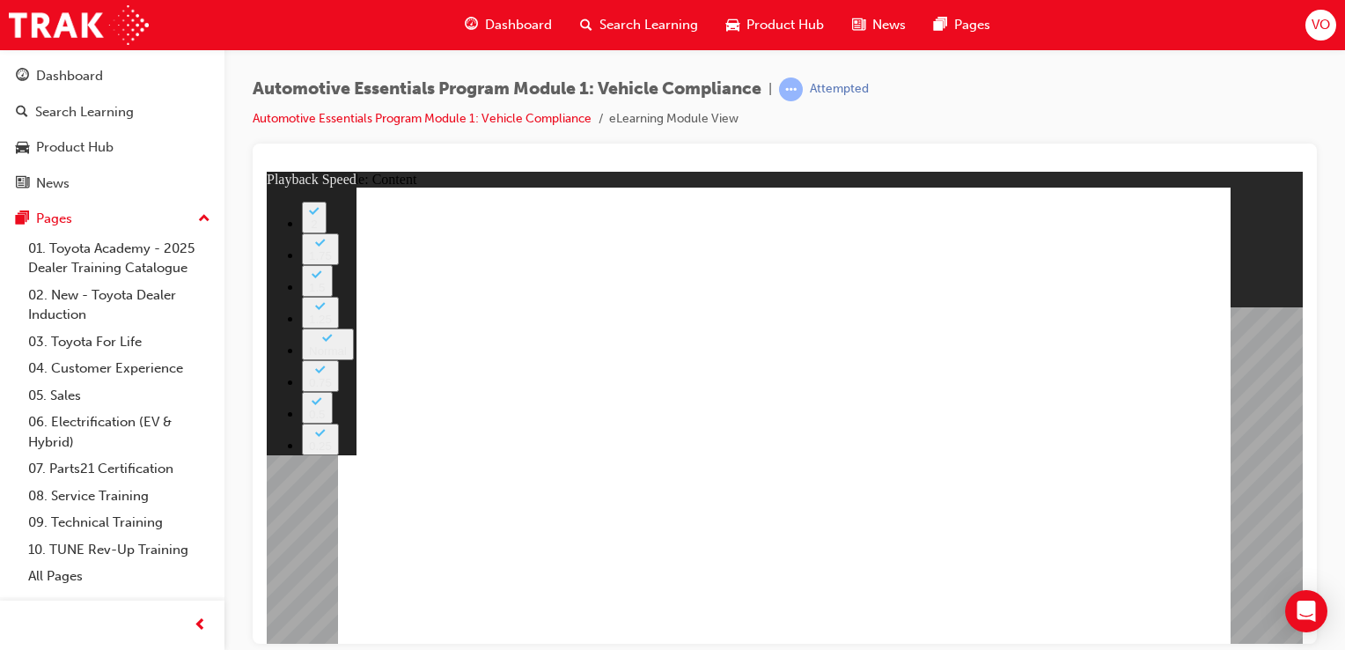
type input "33"
type input "10"
type input "33"
type input "10"
drag, startPoint x: 1040, startPoint y: 425, endPoint x: 1040, endPoint y: 405, distance: 20.3
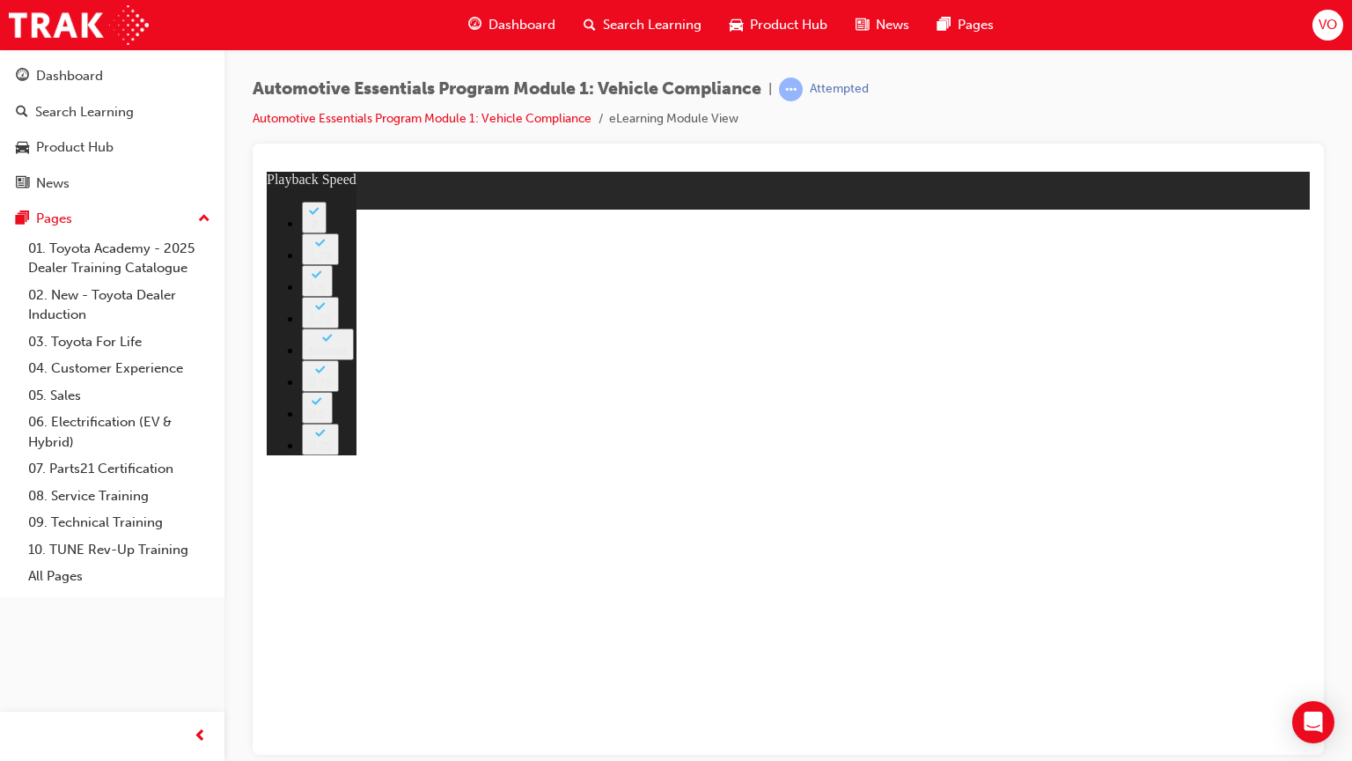
drag, startPoint x: 960, startPoint y: 322, endPoint x: 902, endPoint y: 355, distance: 66.6
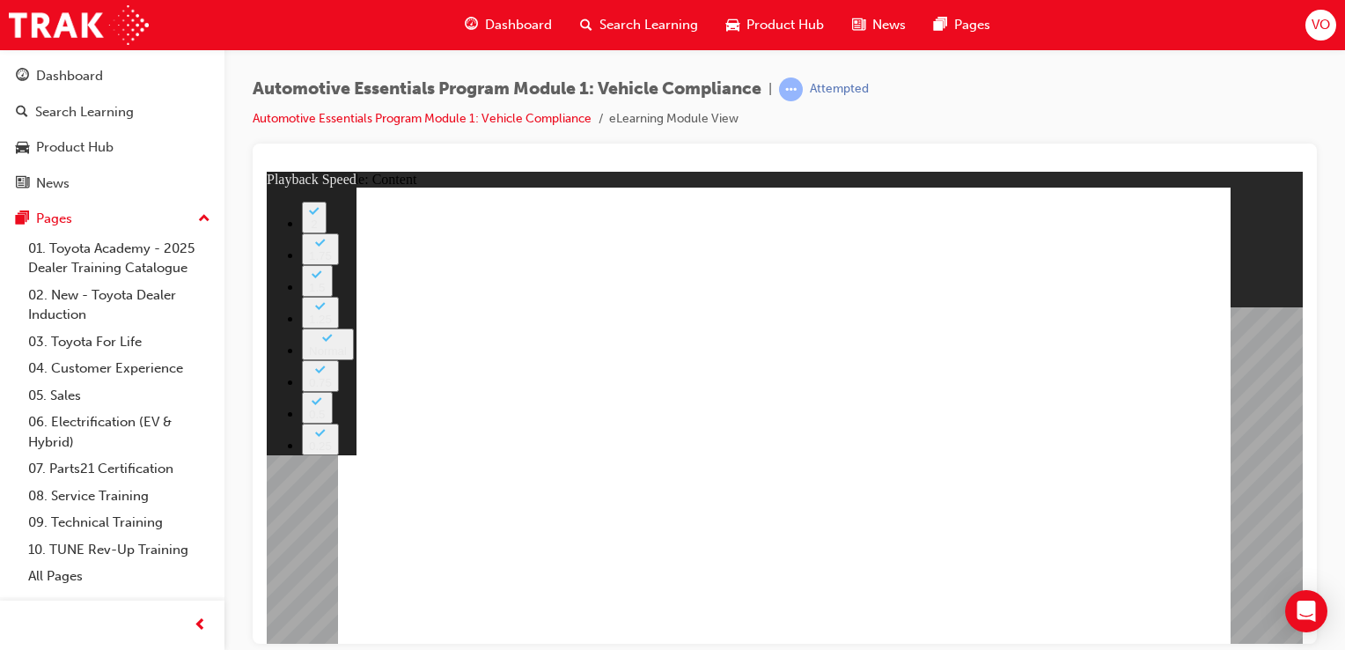
drag, startPoint x: 1132, startPoint y: 473, endPoint x: 711, endPoint y: 476, distance: 420.8
click at [1268, 506] on div "slide: Content Rectangle 2 Group 1 Rectangle 1 Genuine Accessories playback spe…" at bounding box center [785, 407] width 1036 height 473
type input "41"
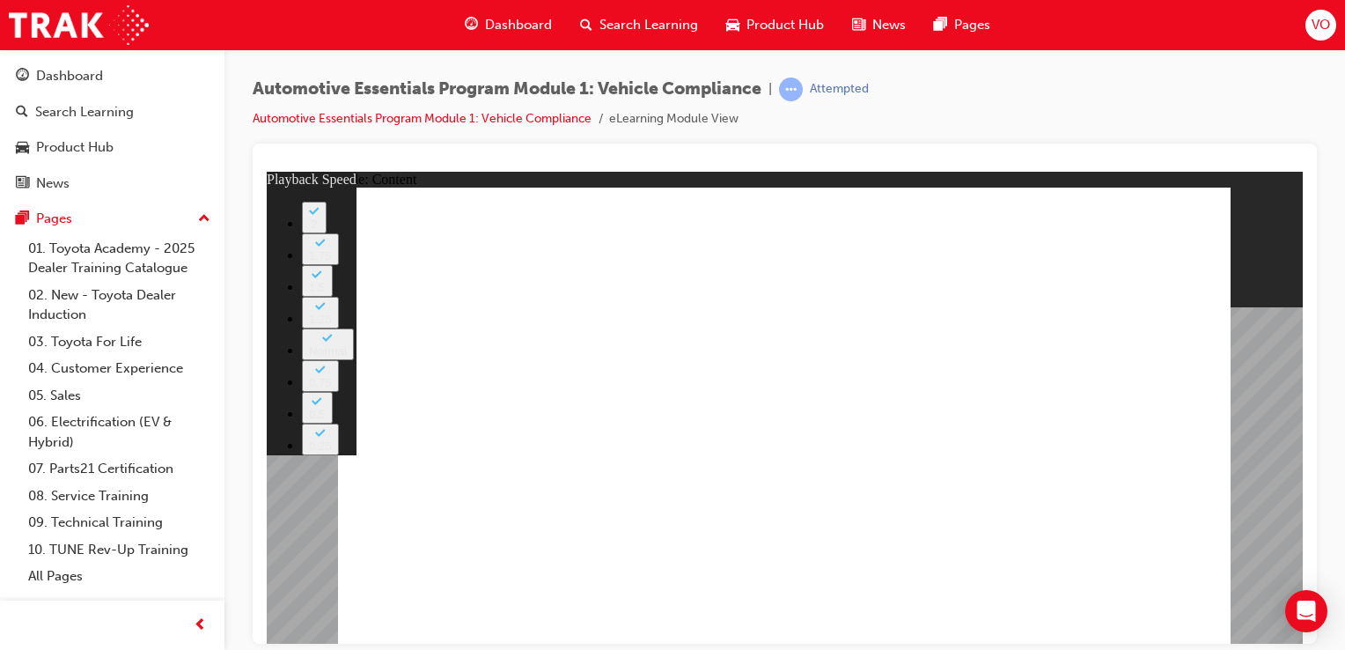
type input "20"
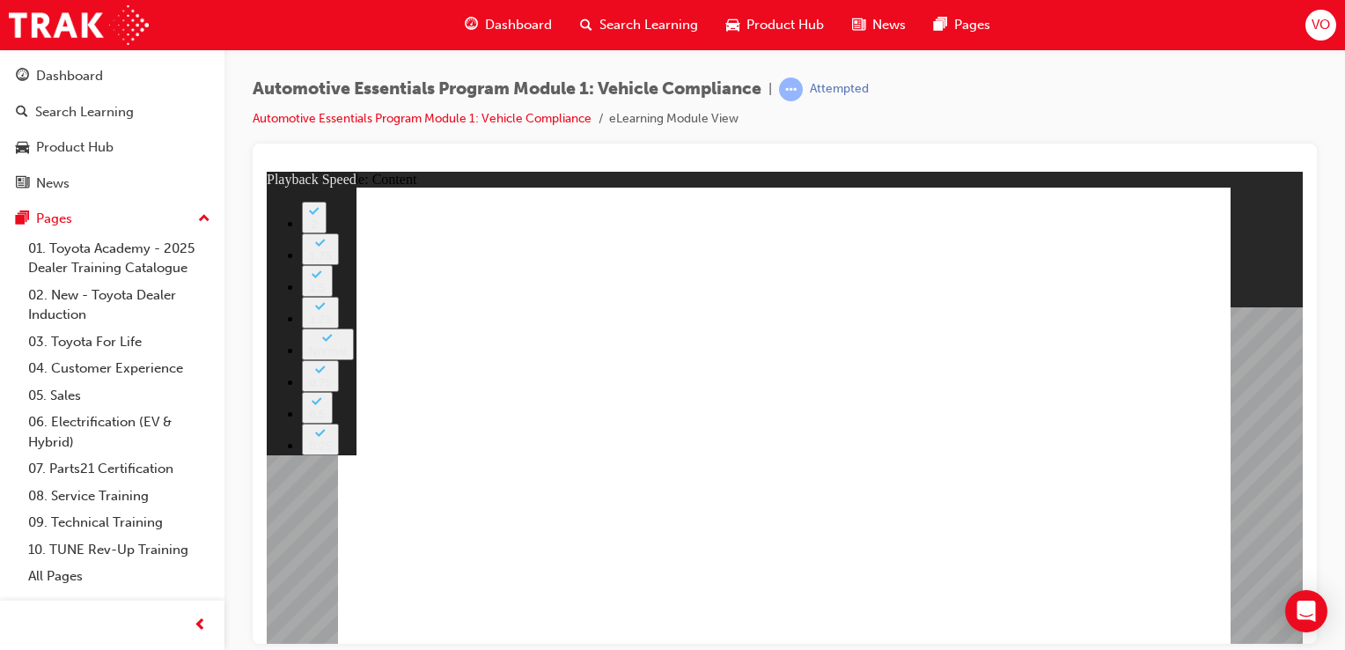
type input "21"
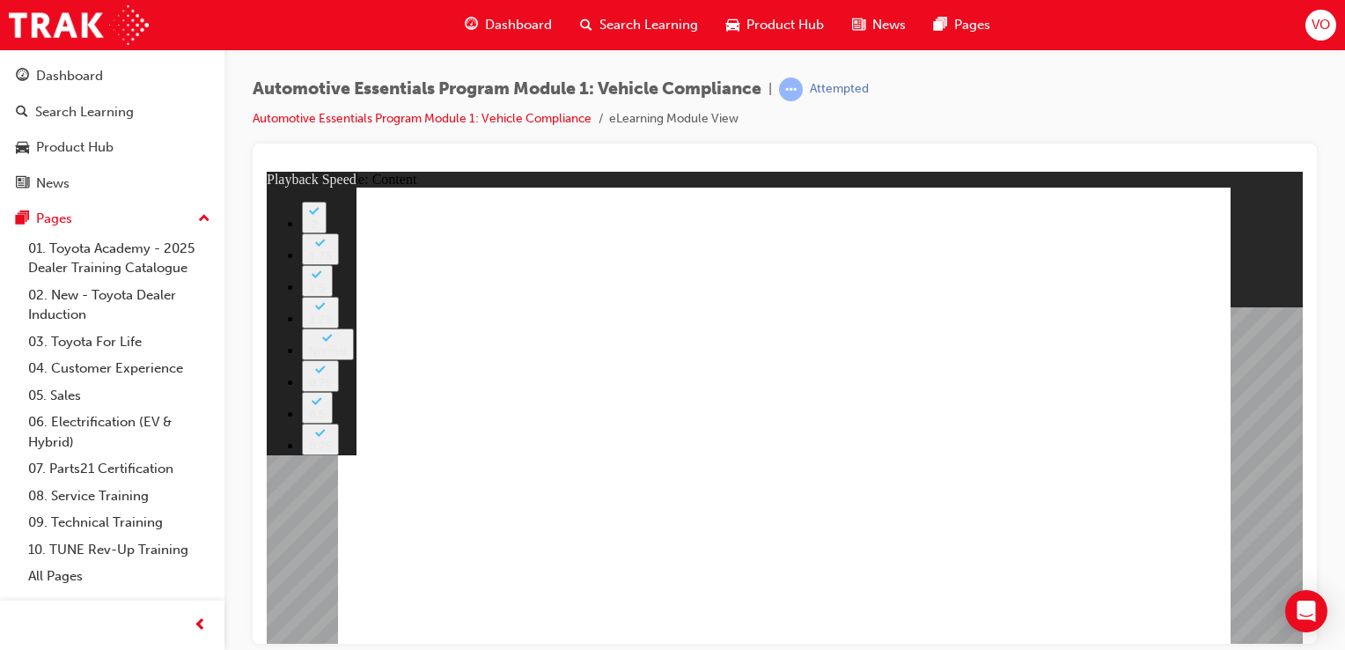
type input "9"
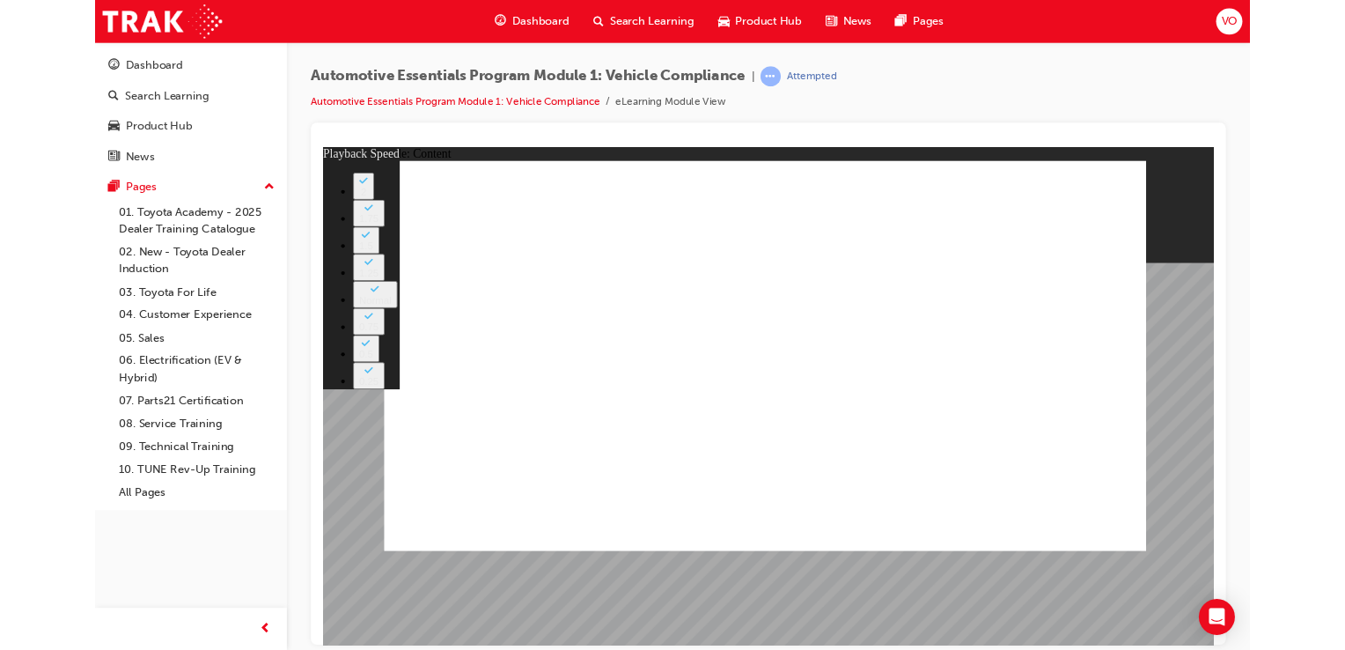
type input "17"
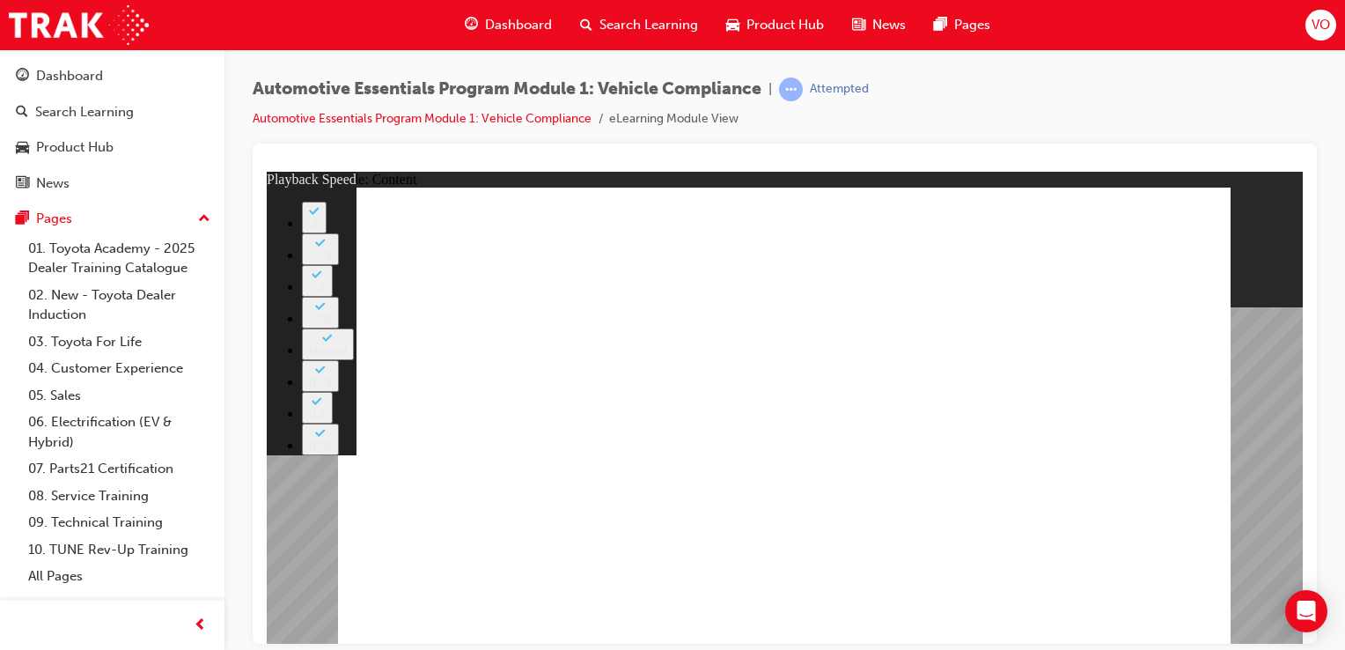
type input "27"
click at [1306, 513] on div at bounding box center [785, 393] width 1064 height 500
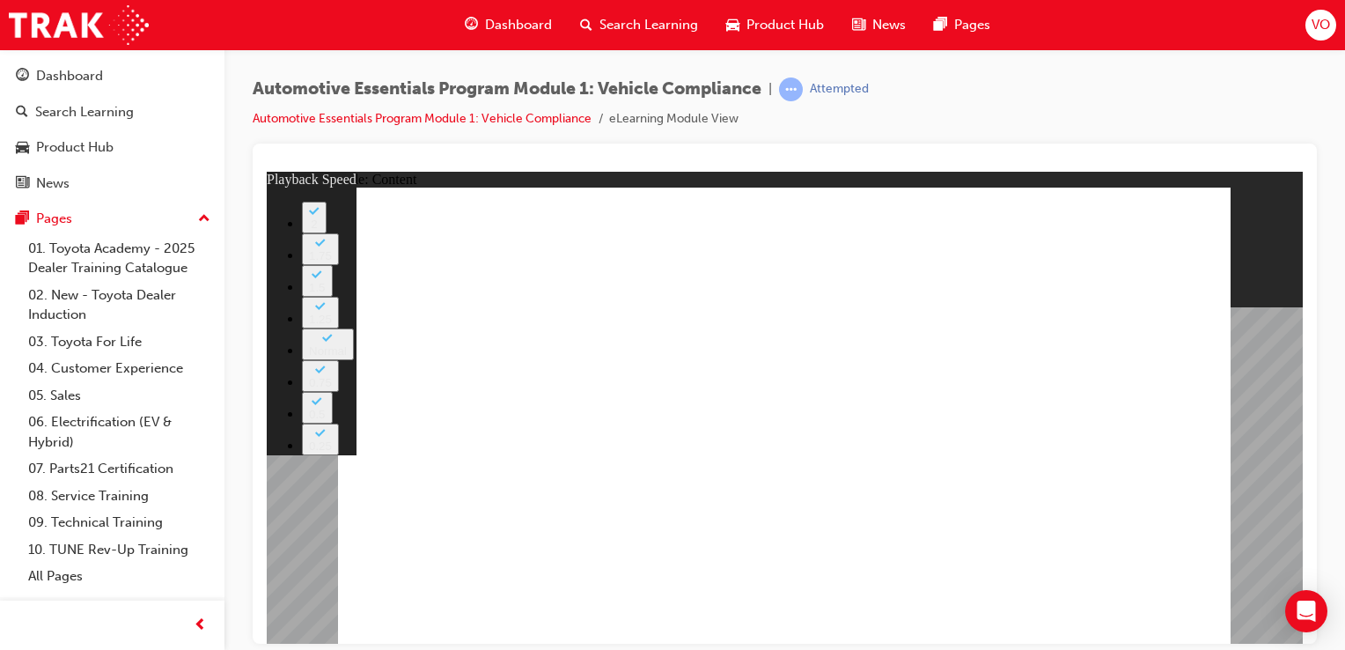
type input "10"
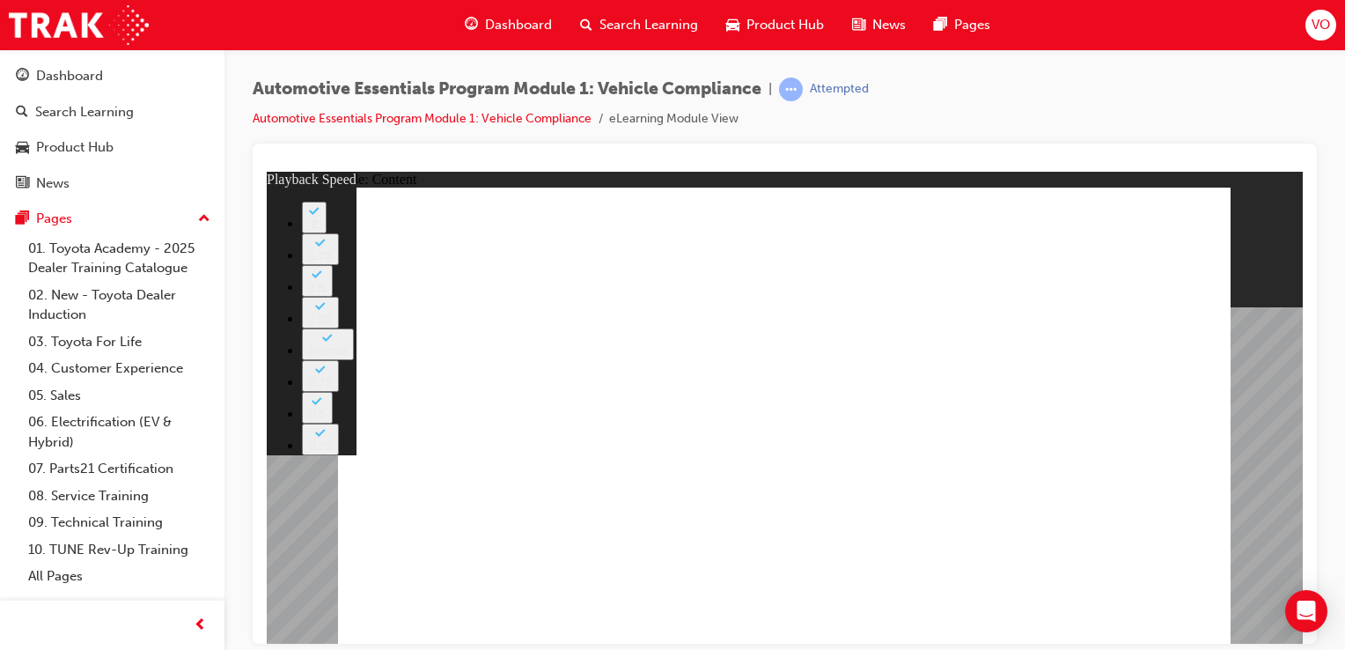
drag, startPoint x: 781, startPoint y: 615, endPoint x: 778, endPoint y: 557, distance: 58.2
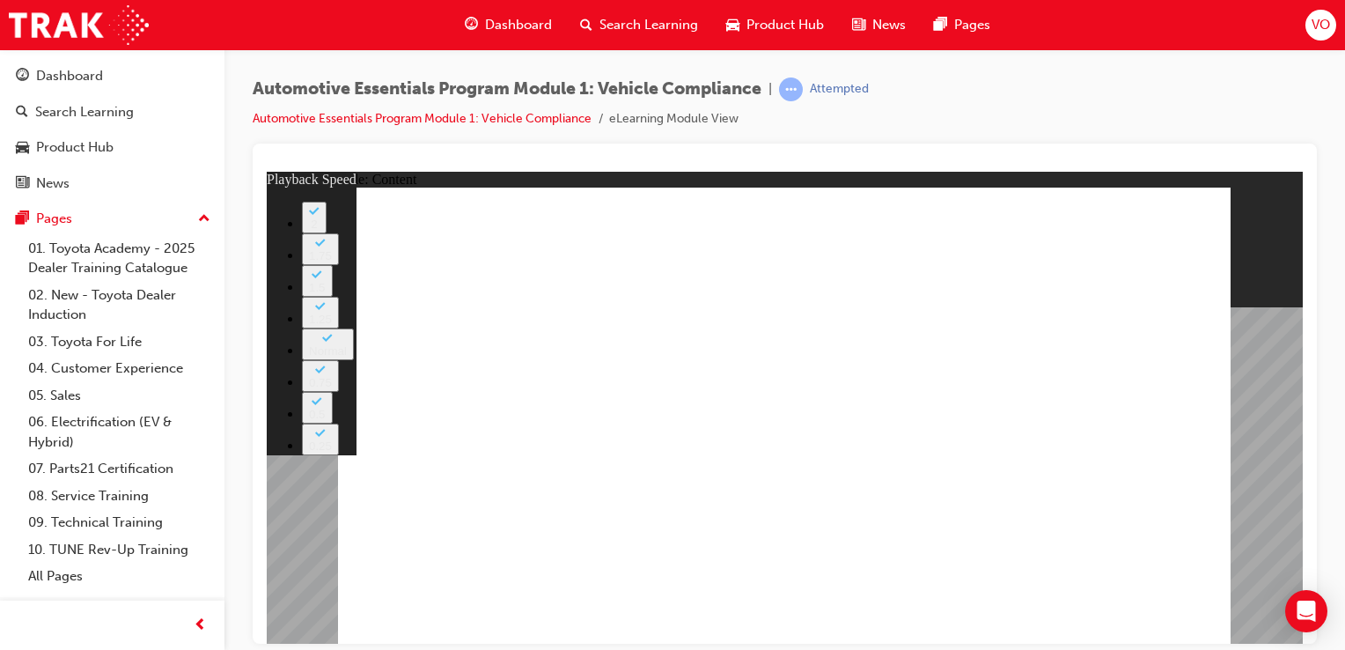
type input "31"
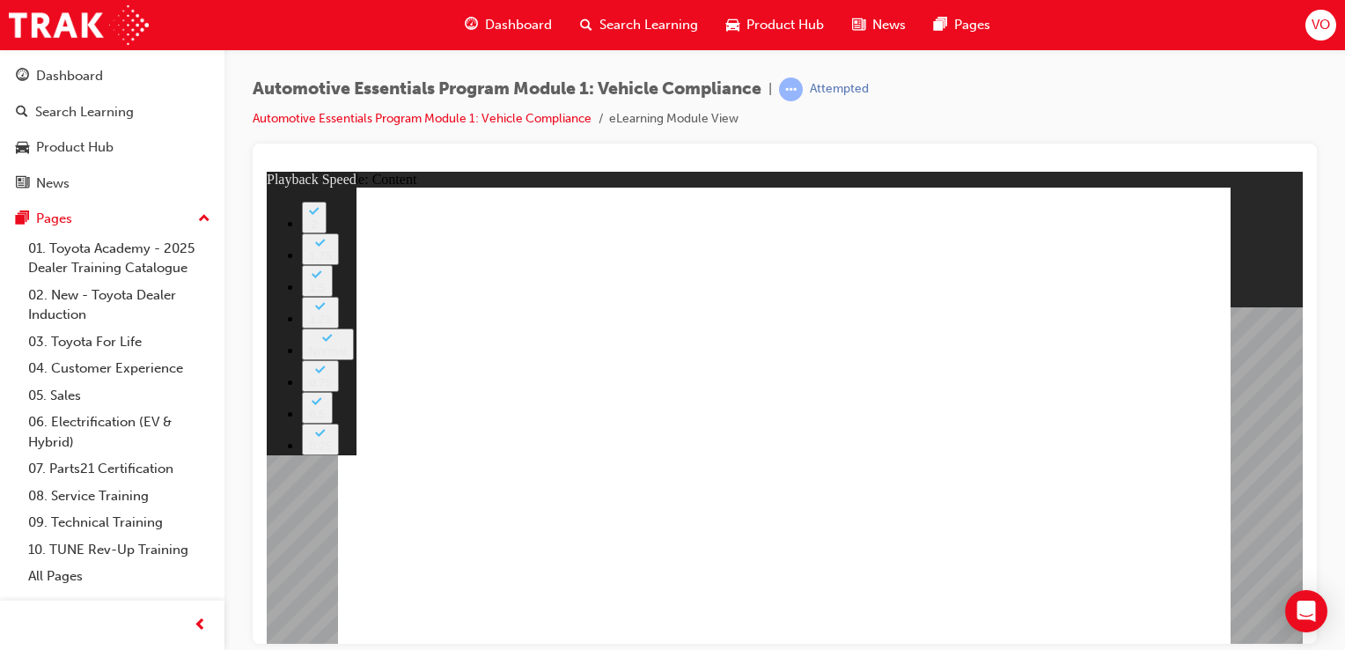
click at [797, 83] on span "learningRecordVerb_ATTEMPT-icon" at bounding box center [791, 89] width 24 height 24
type input "43"
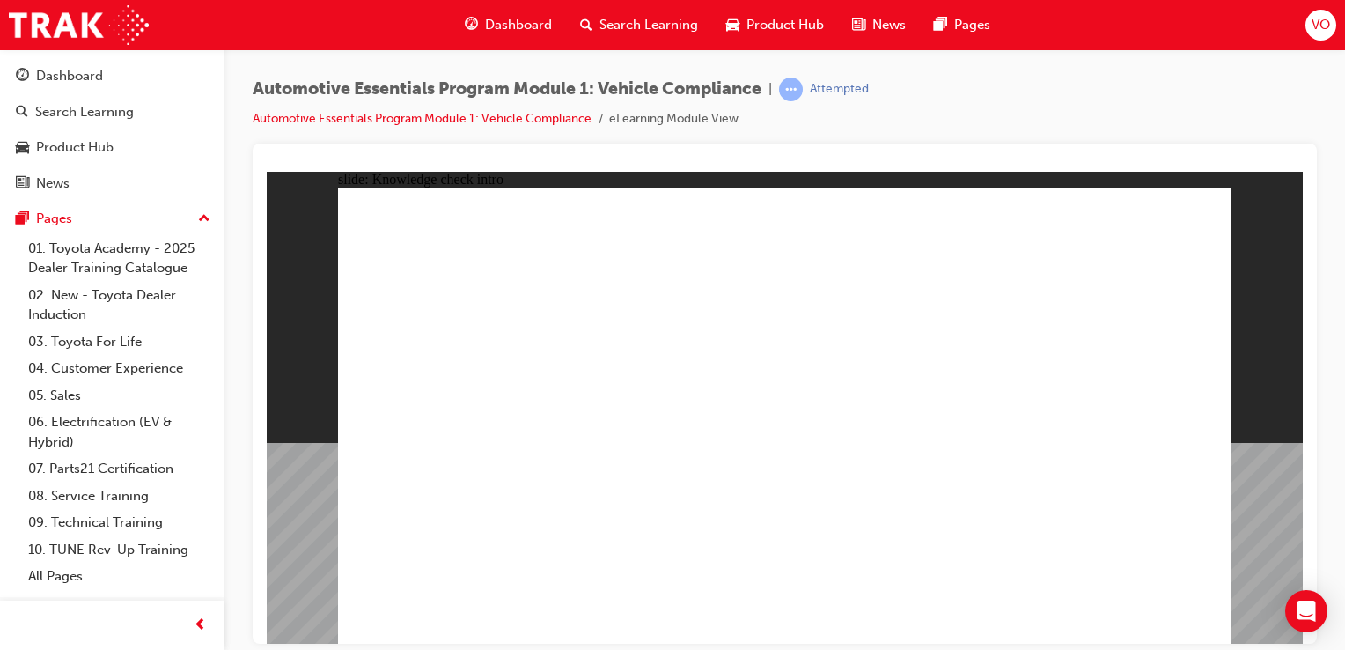
radio input "true"
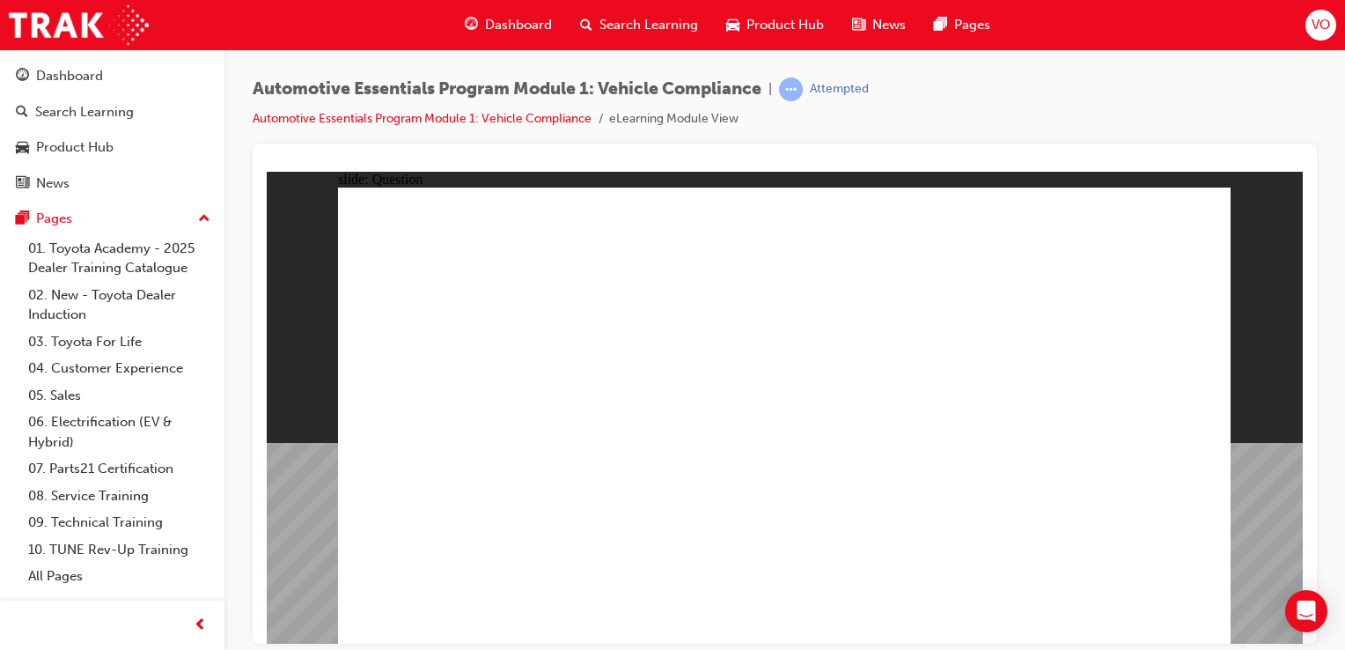
radio input "true"
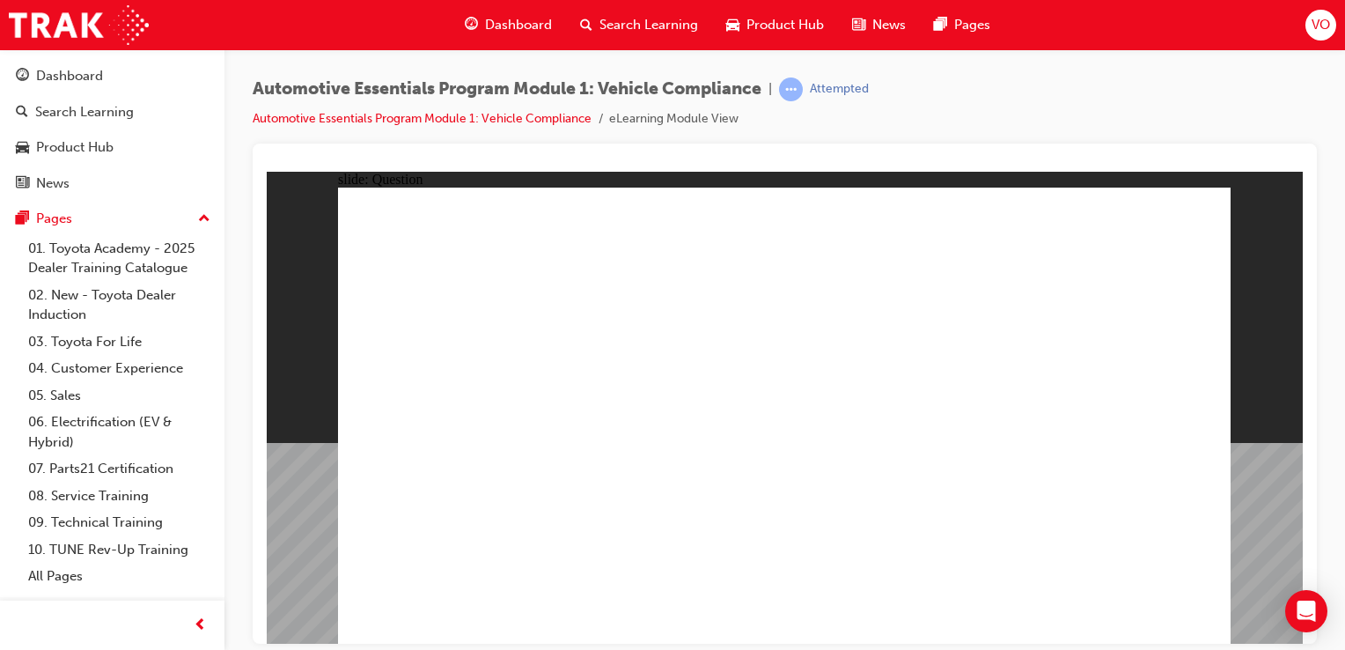
radio input "true"
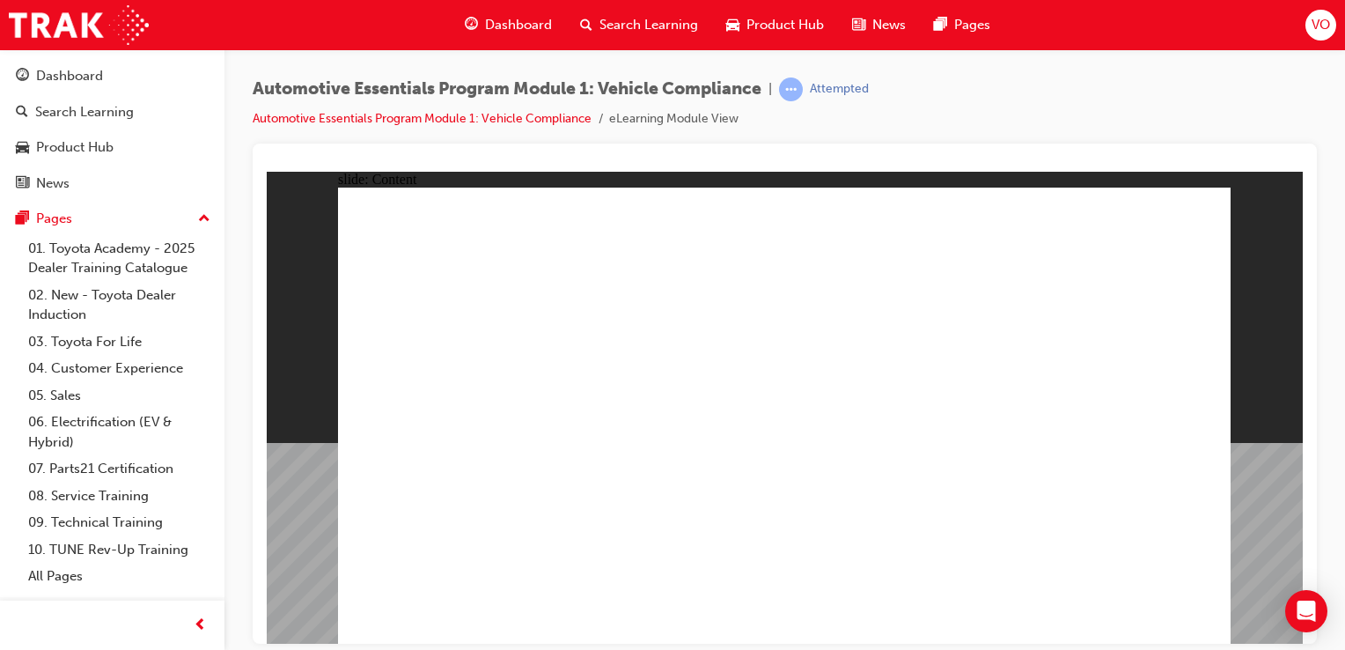
drag, startPoint x: 1014, startPoint y: 334, endPoint x: 1189, endPoint y: 205, distance: 217.8
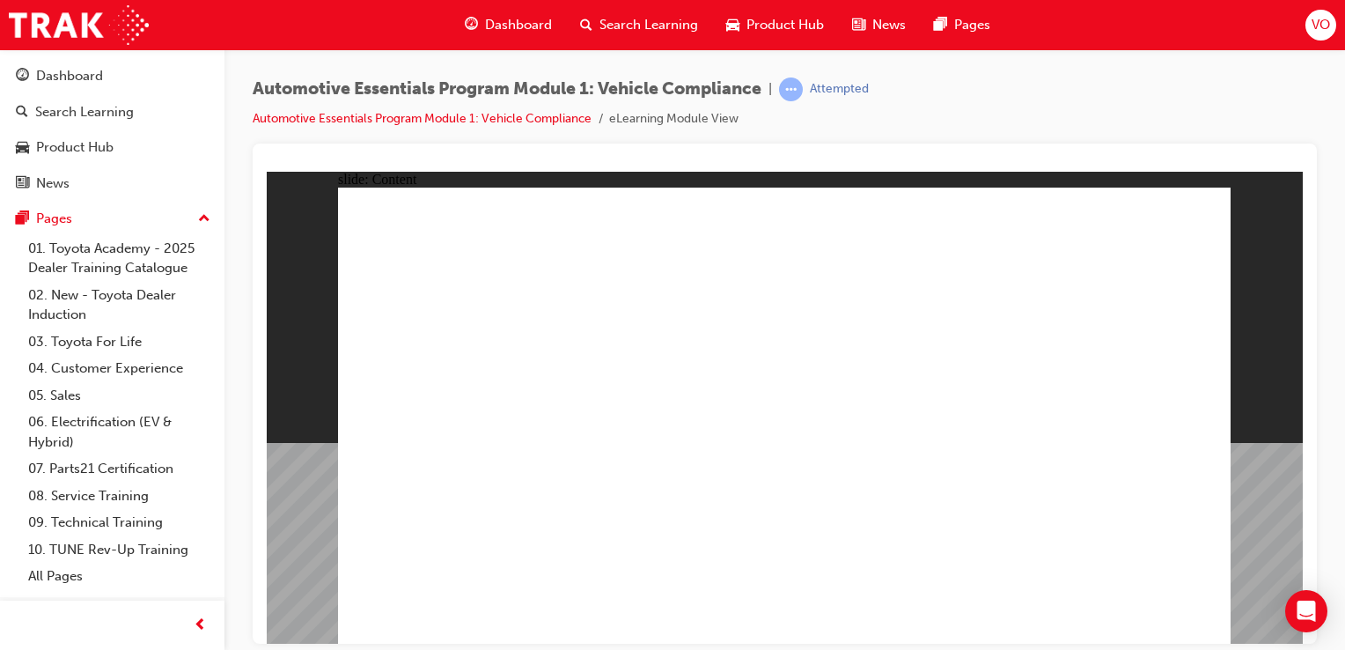
drag, startPoint x: 1304, startPoint y: 192, endPoint x: 1344, endPoint y: 483, distance: 294.2
click at [1344, 483] on html "Your version of Internet Explorer is outdated and not supported. Please upgrade…" at bounding box center [672, 325] width 1345 height 650
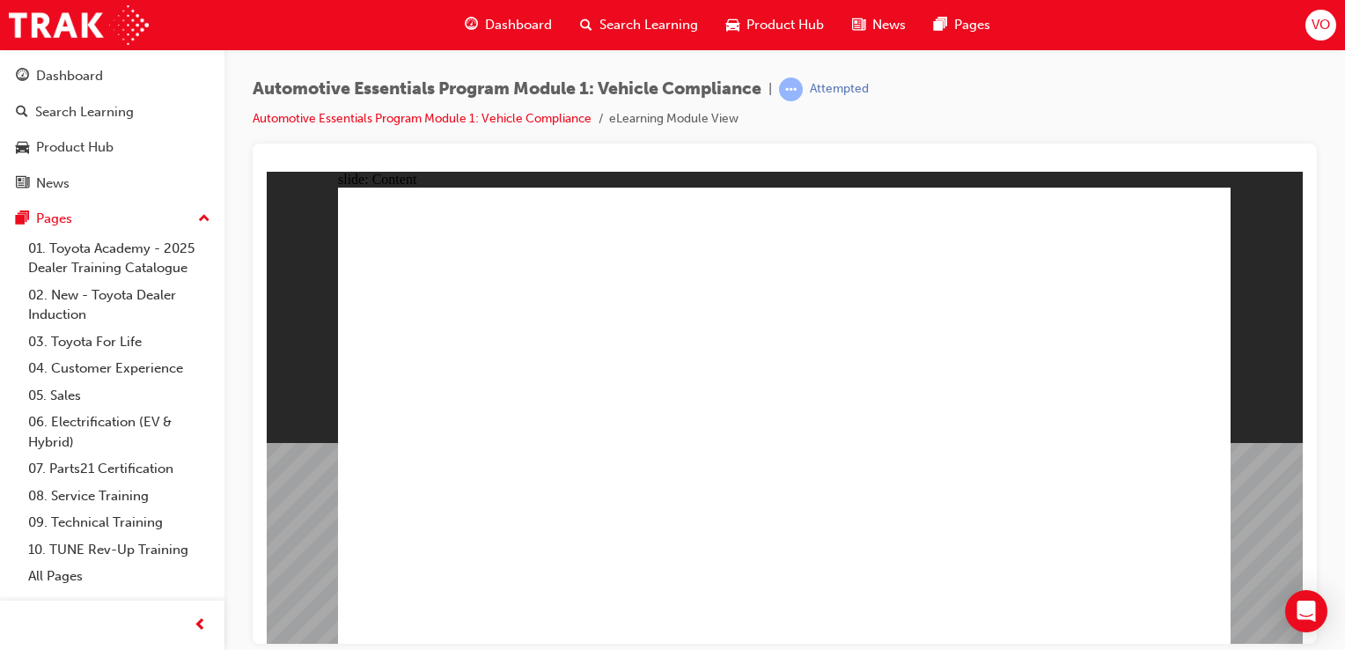
drag, startPoint x: 810, startPoint y: 528, endPoint x: 627, endPoint y: 419, distance: 213.2
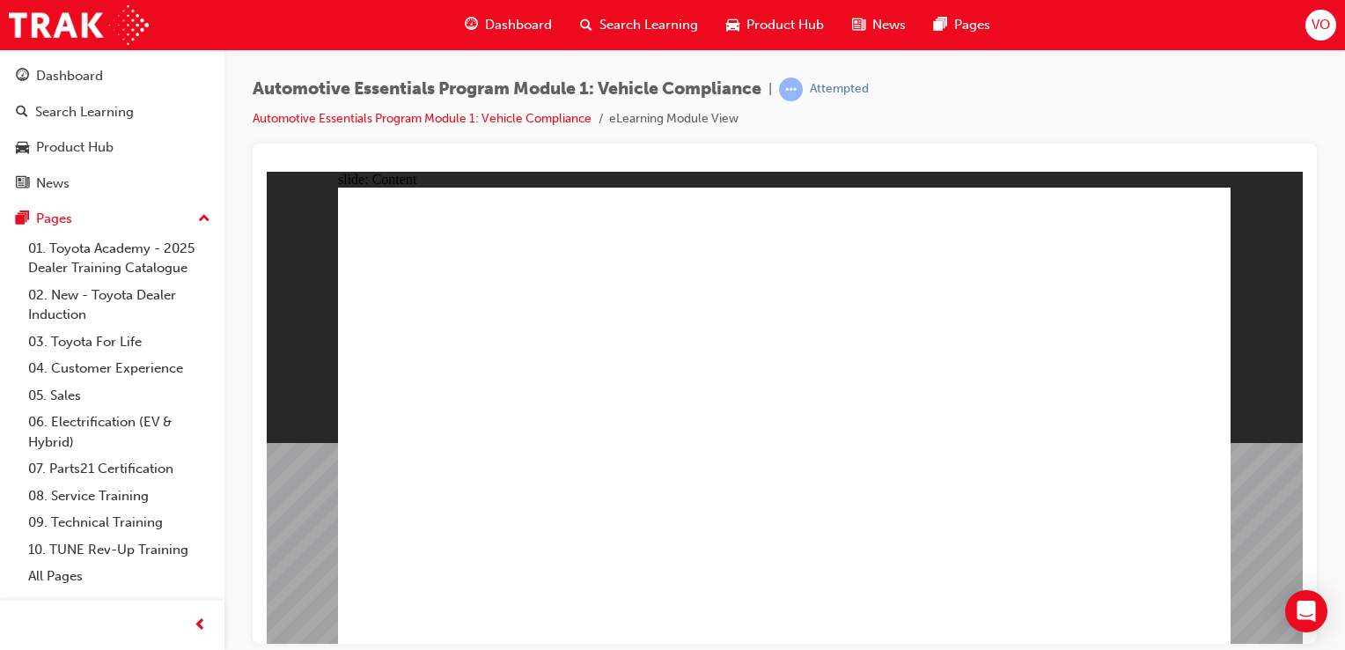
drag, startPoint x: 981, startPoint y: 489, endPoint x: 957, endPoint y: 334, distance: 156.9
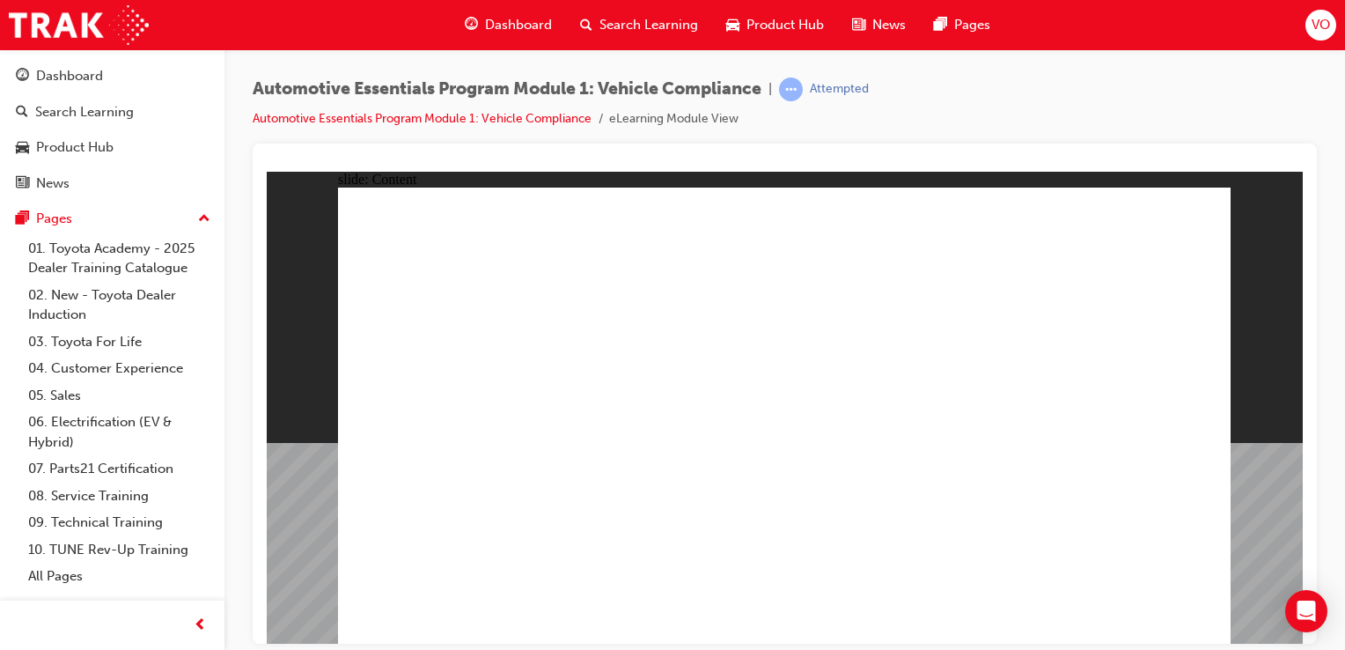
radio input "true"
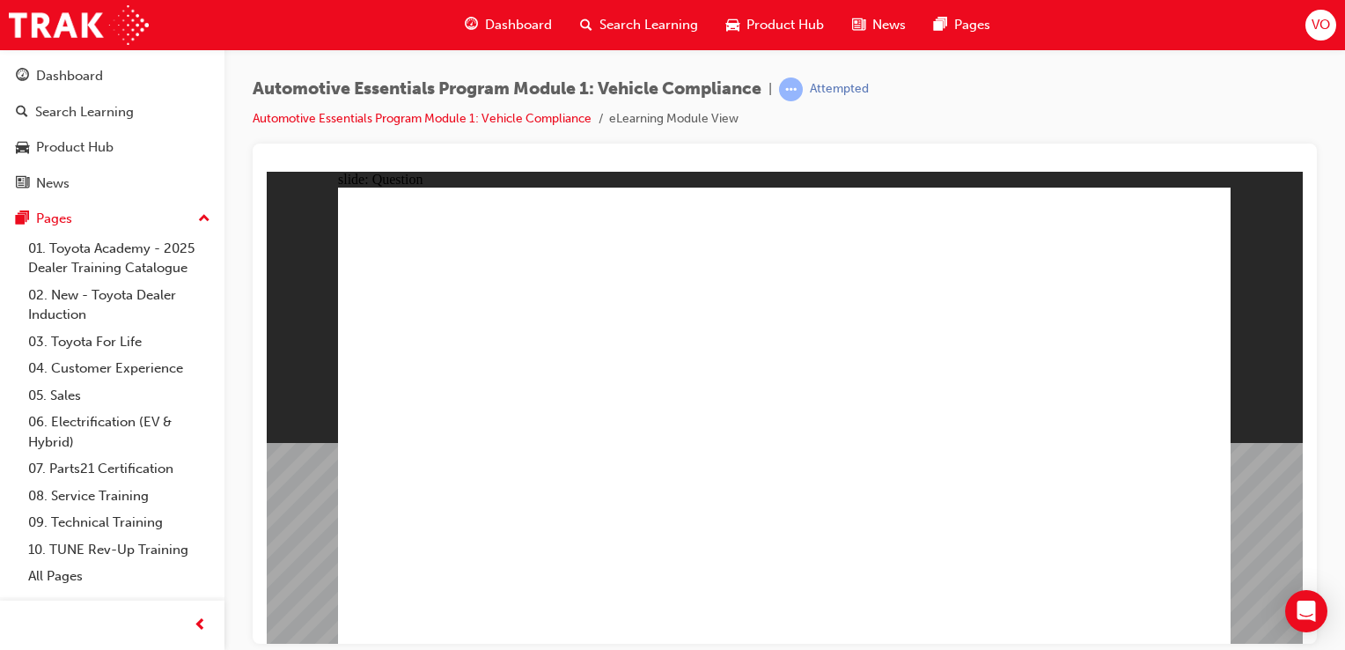
radio input "true"
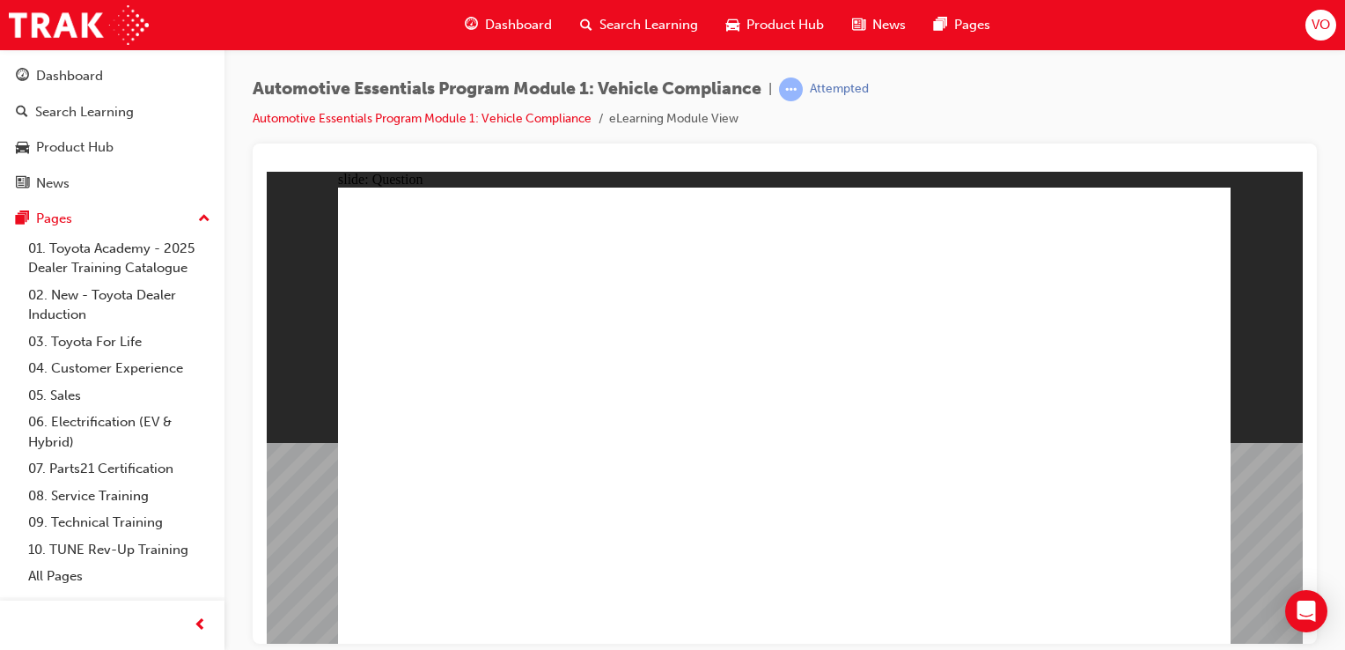
radio input "true"
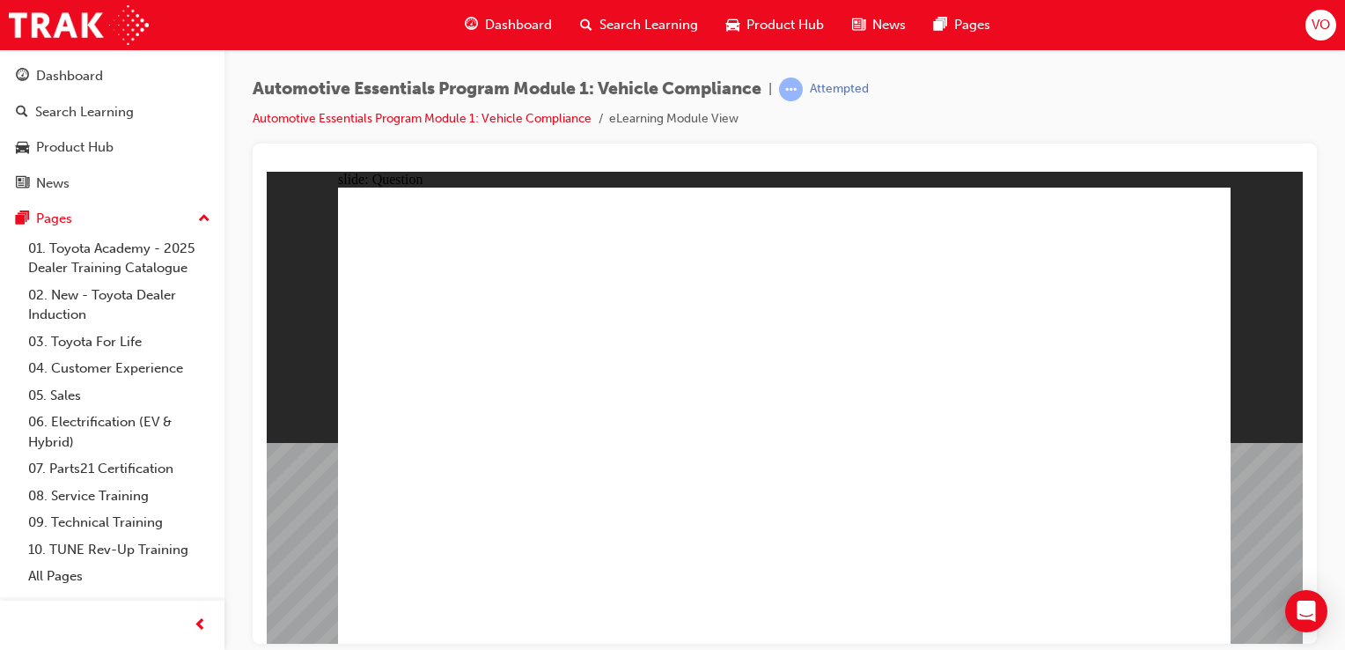
radio input "true"
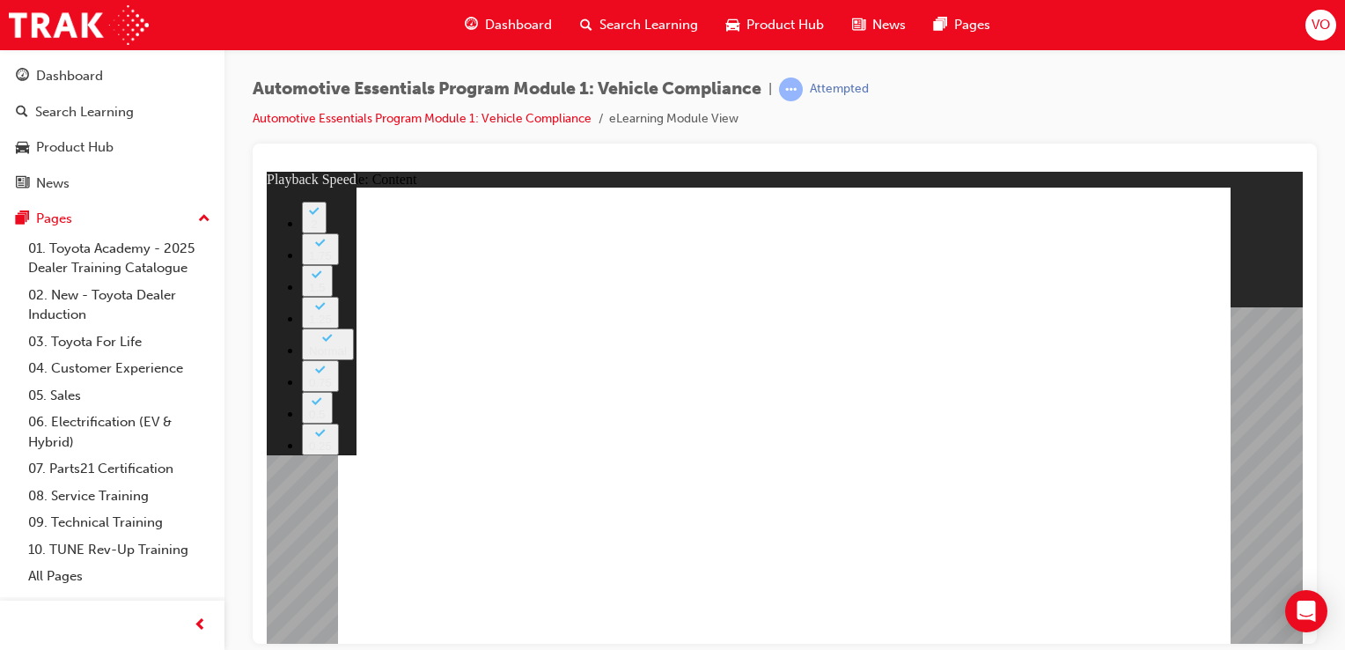
type input "7"
type input "9"
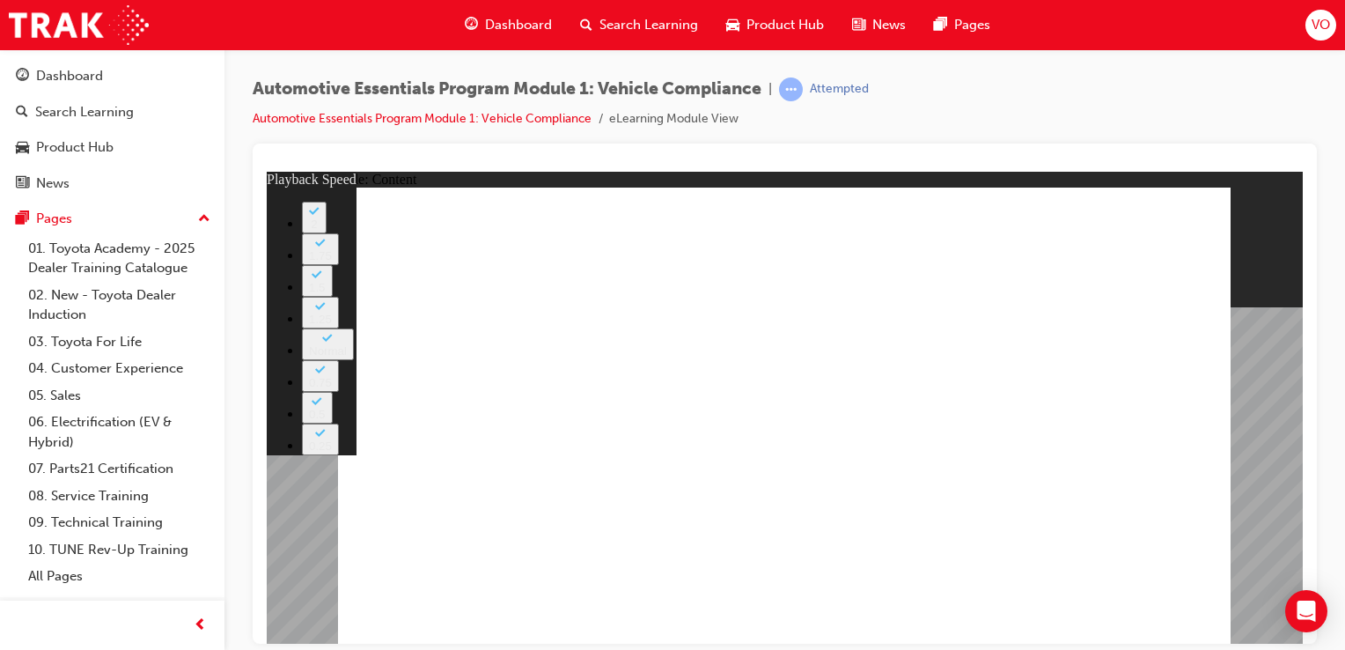
type input "7"
type input "8"
type input "7"
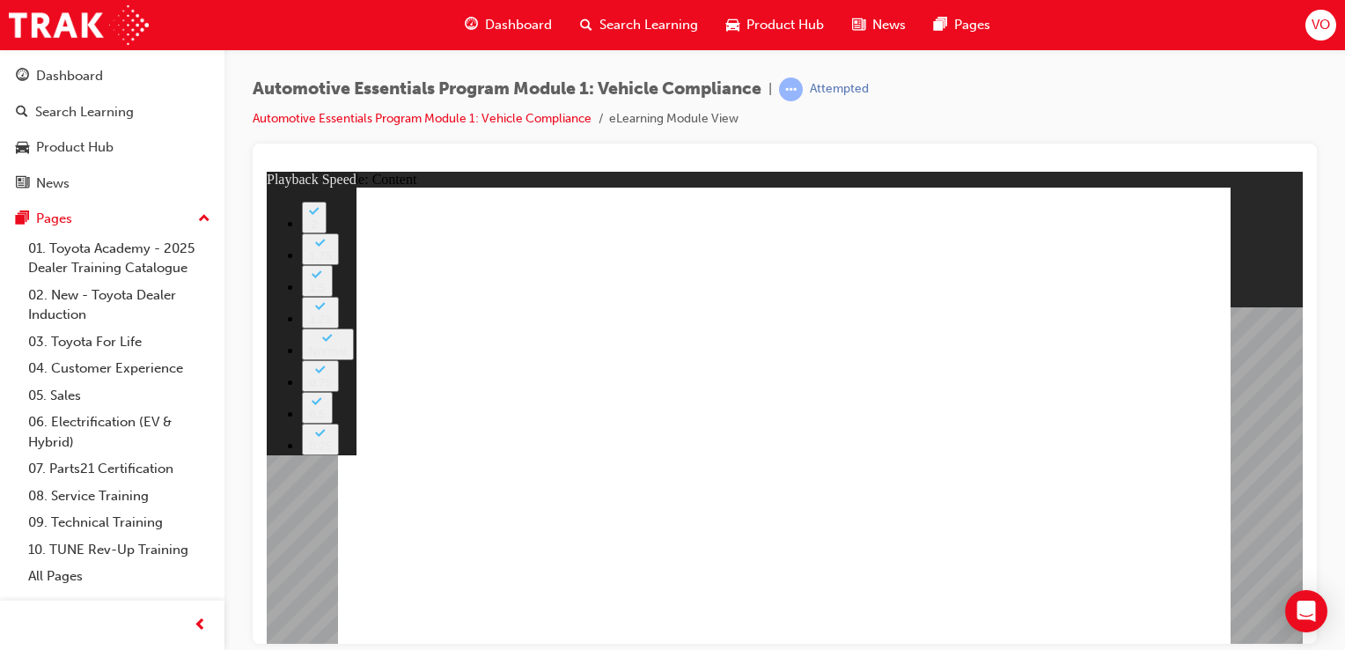
type input "6"
type input "7"
type input "5"
type input "7"
type input "5"
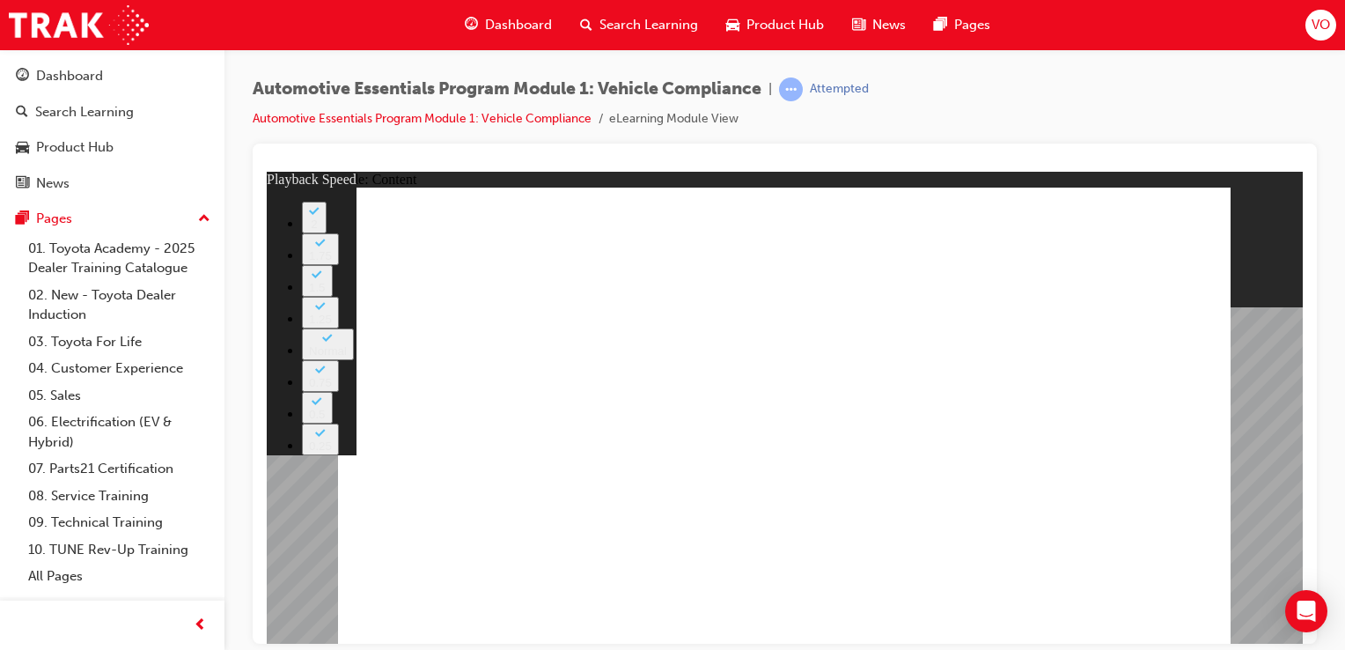
type input "7"
type input "5"
type input "7"
type input "5"
type input "7"
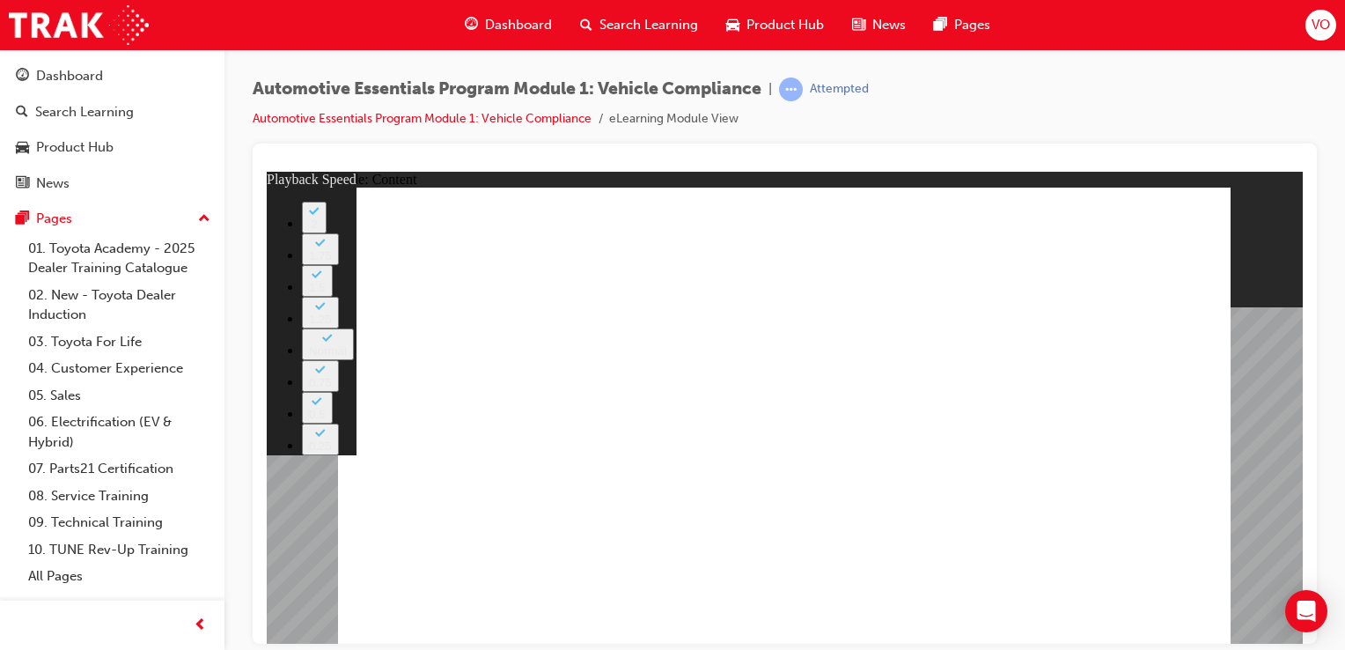
type input "5"
type input "7"
type input "5"
type input "7"
type input "5"
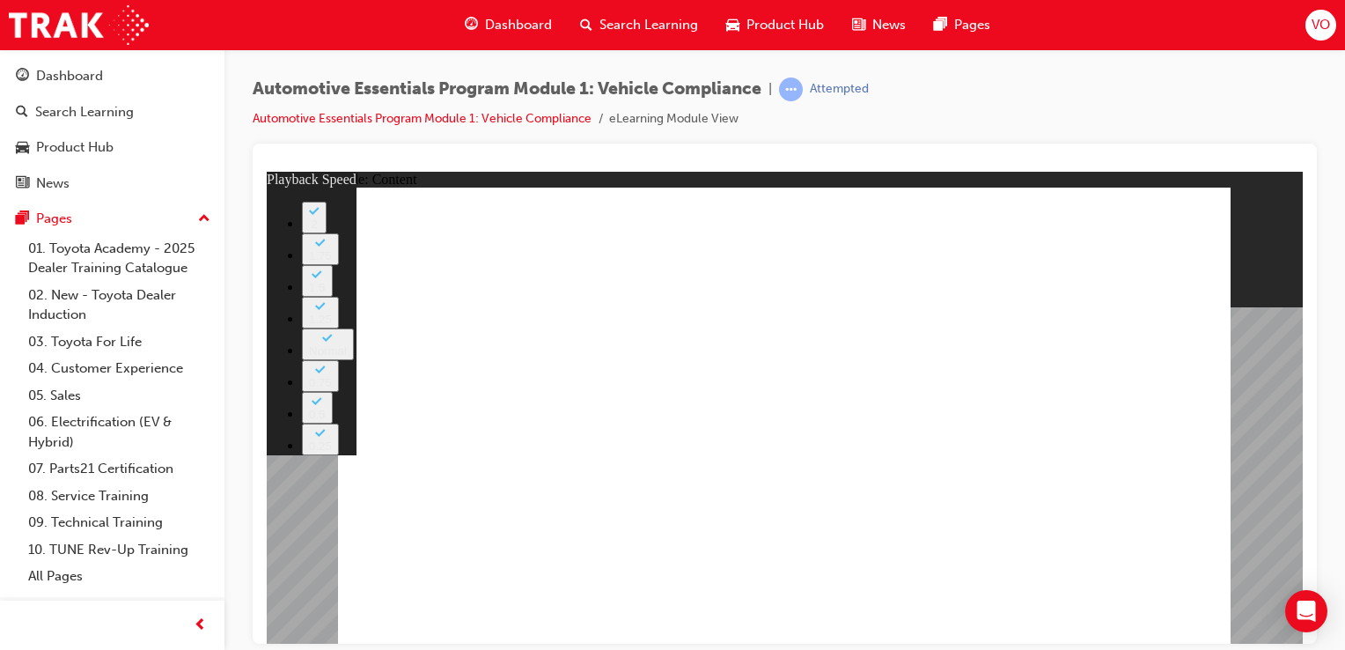
type input "7"
type input "5"
type input "7"
type input "5"
type input "7"
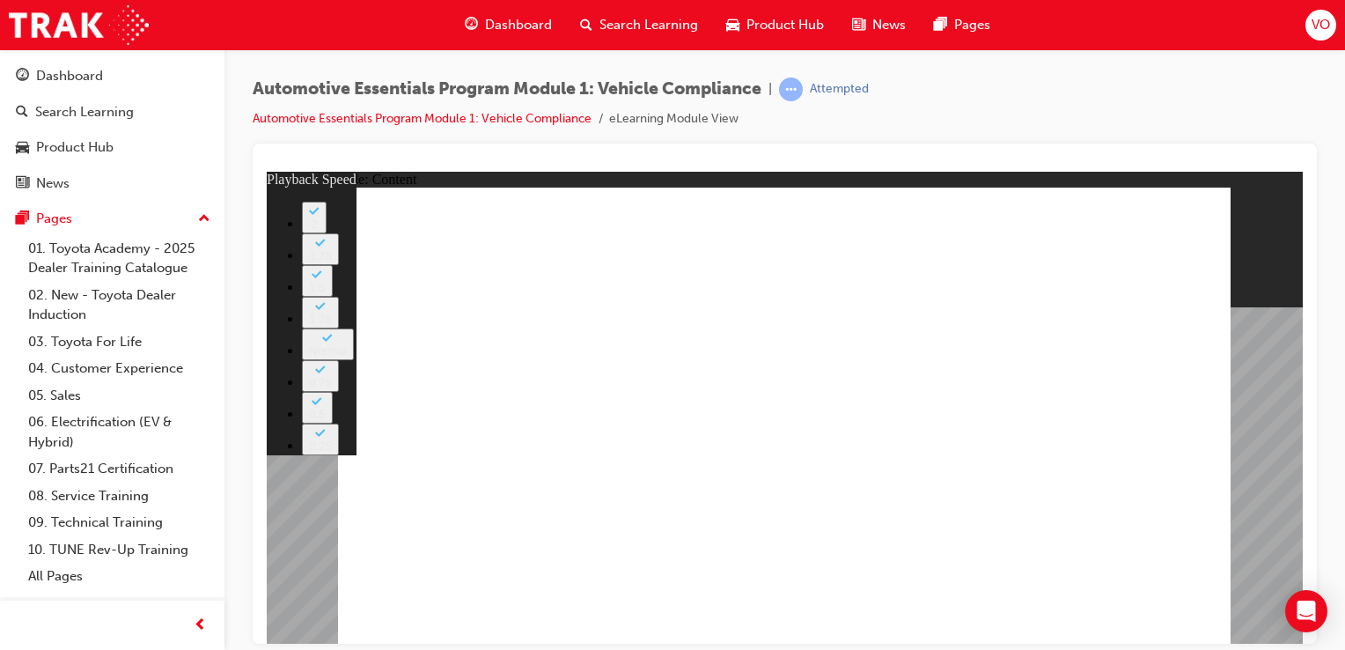
type input "5"
type input "7"
type input "5"
type input "7"
type input "5"
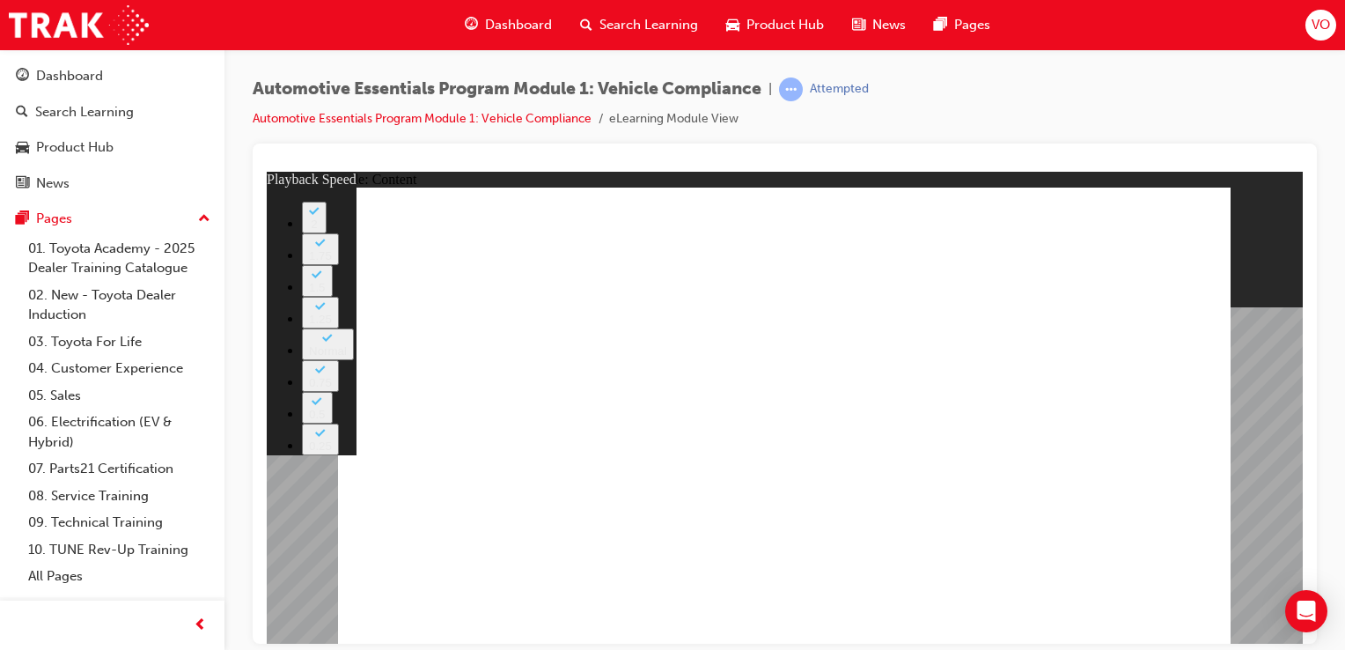
drag, startPoint x: 1040, startPoint y: 411, endPoint x: 1036, endPoint y: 437, distance: 26.8
type input "7"
type input "5"
type input "8"
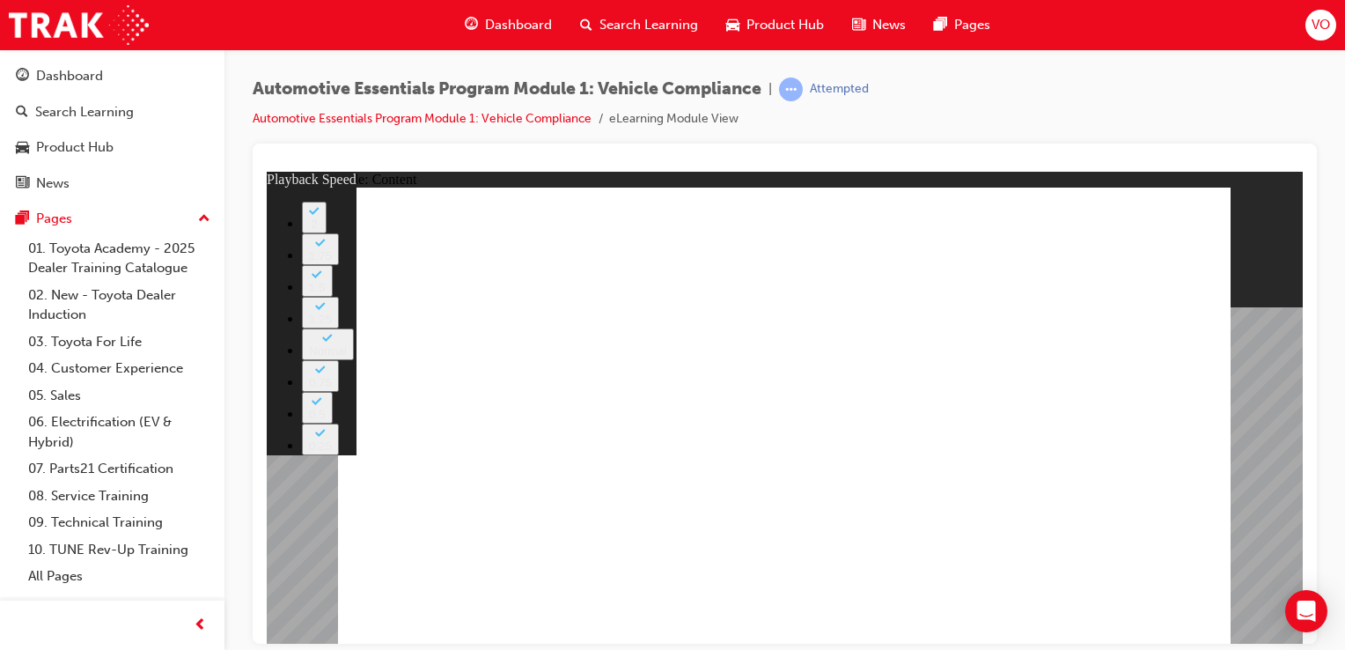
type input "5"
type input "8"
type input "5"
type input "8"
type input "5"
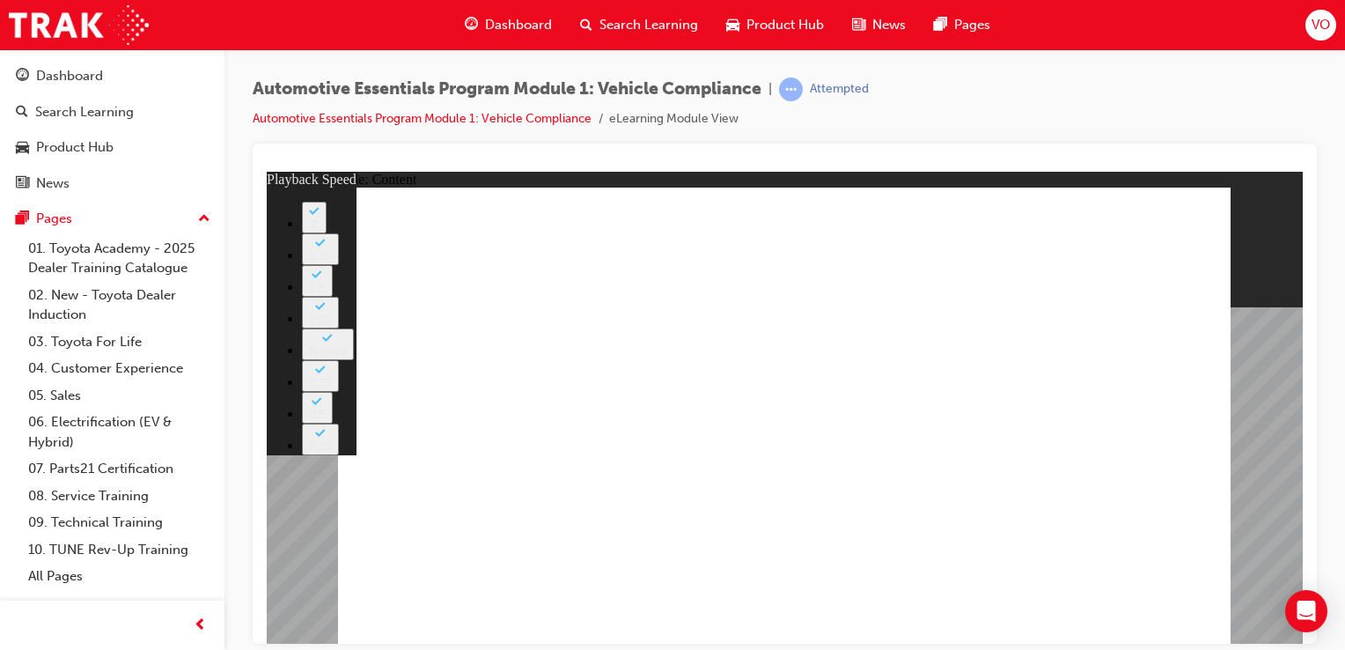
type input "8"
type input "5"
type input "9"
type input "5"
type input "9"
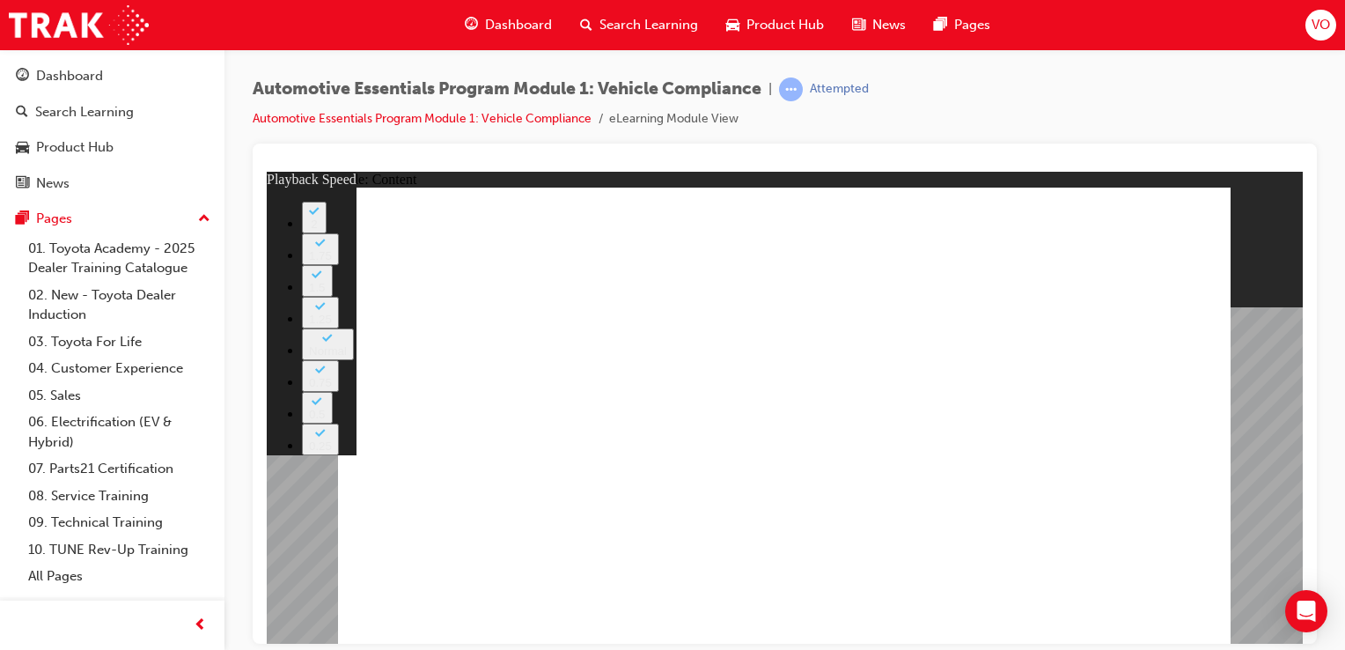
type input "5"
type input "9"
type input "5"
type input "10"
type input "5"
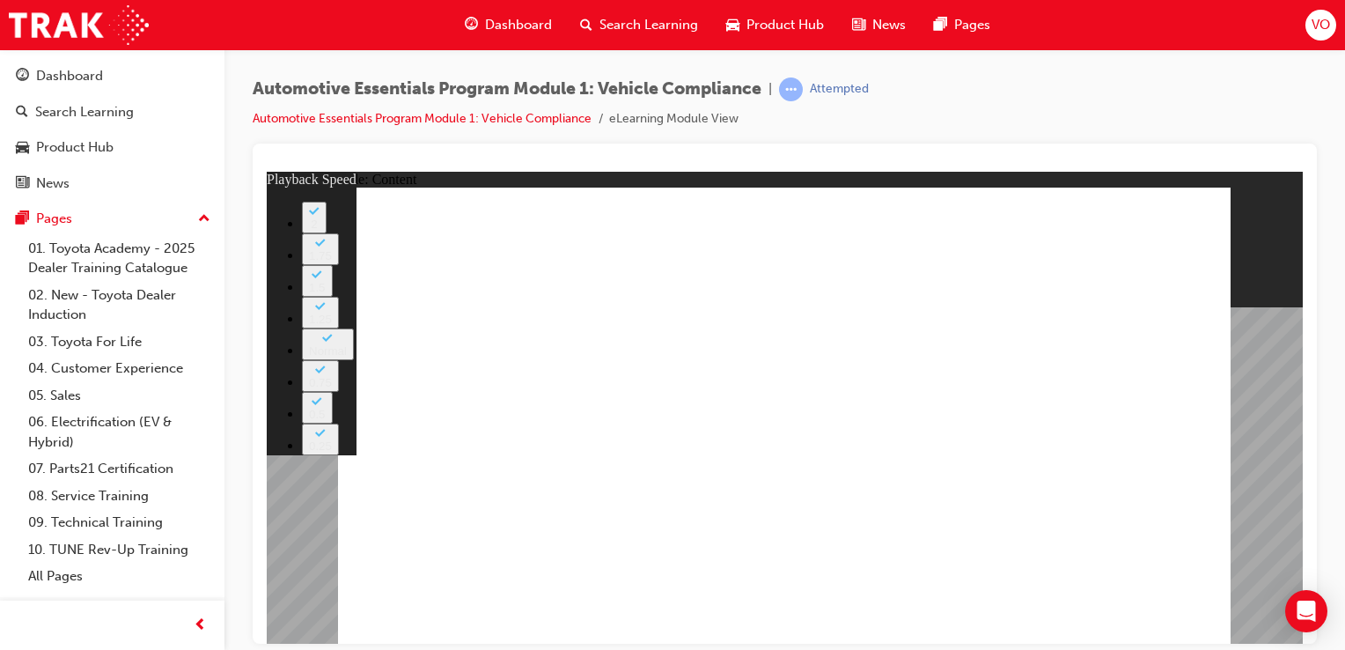
type input "10"
type input "5"
type input "10"
type input "5"
type input "10"
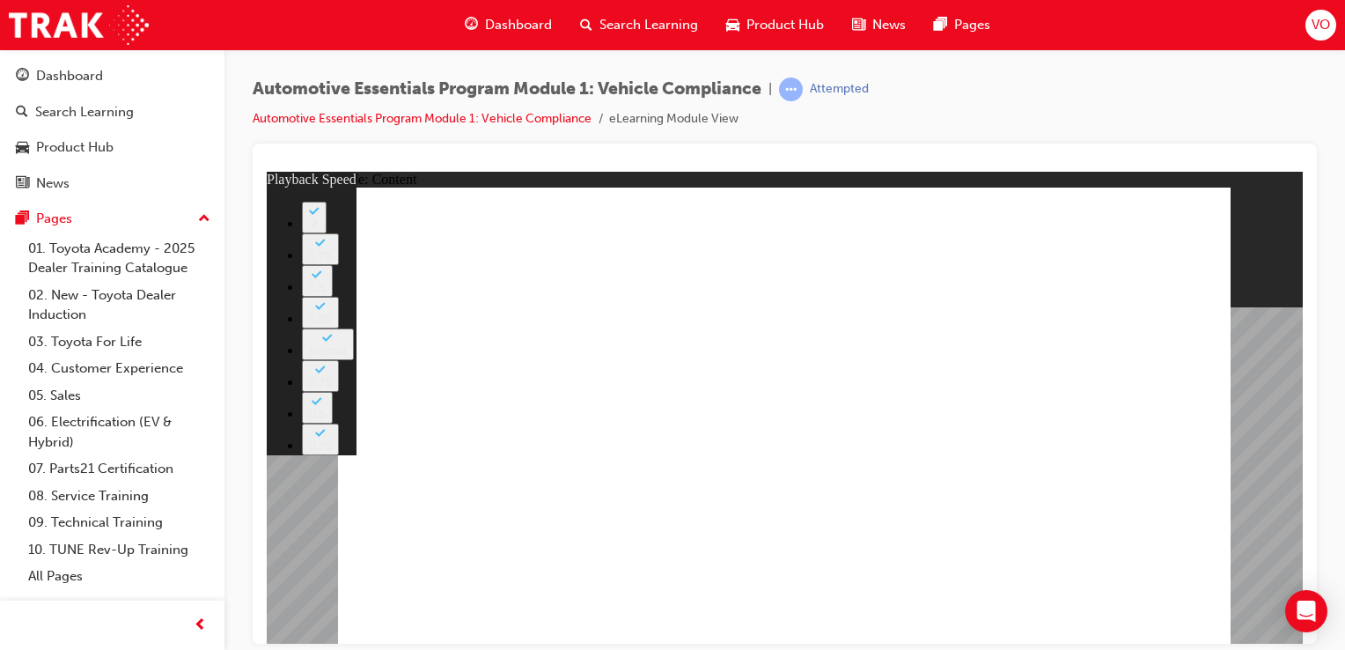
type input "5"
type input "10"
type input "5"
type input "11"
type input "5"
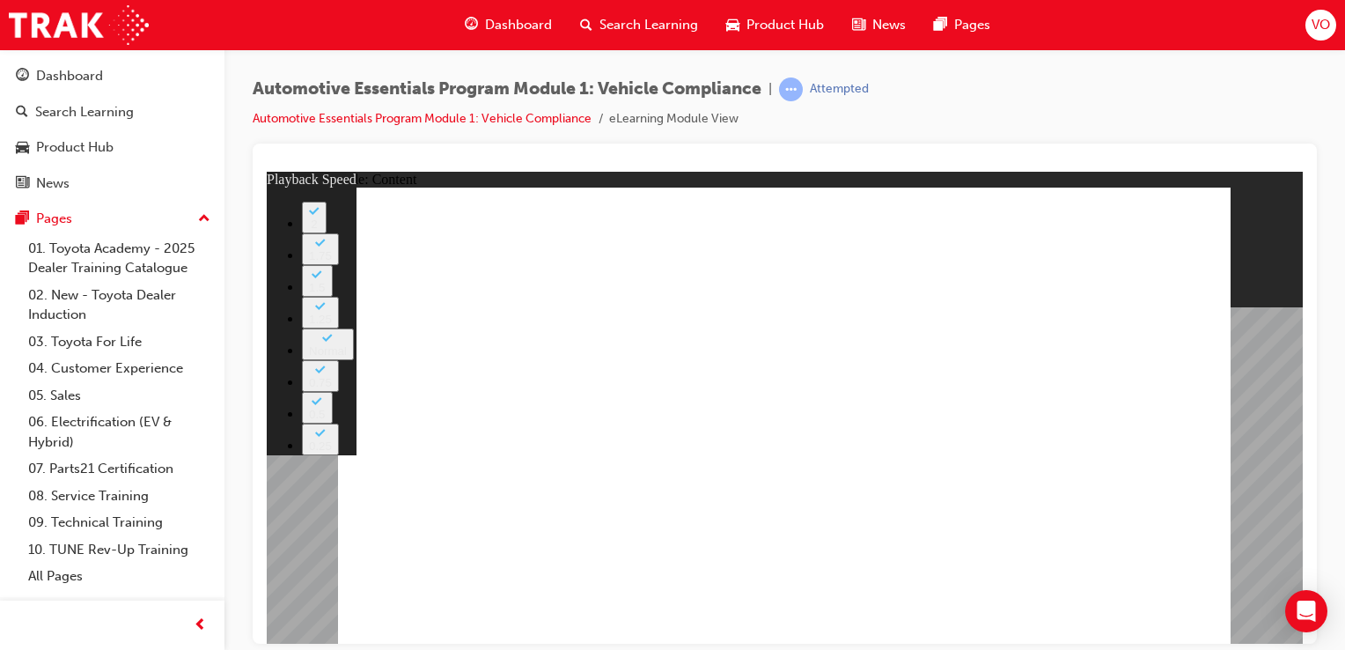
type input "11"
type input "5"
type input "11"
type input "5"
type input "11"
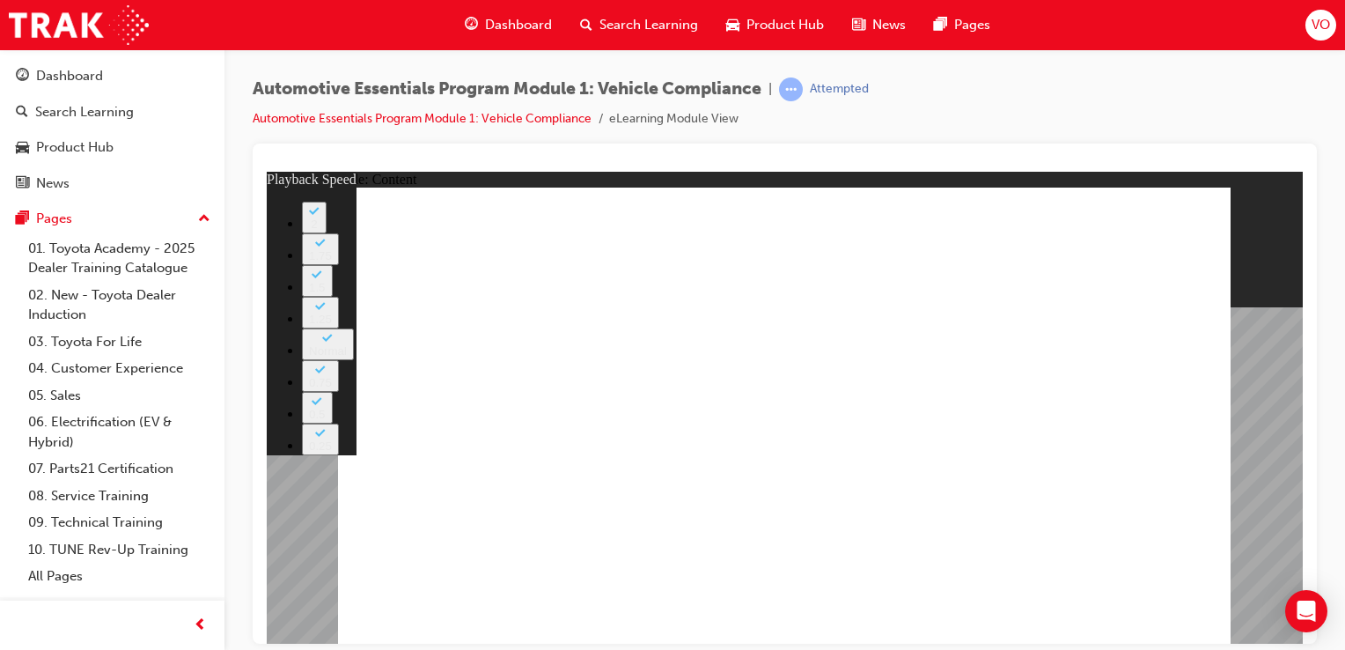
type input "5"
type input "12"
type input "5"
type input "12"
type input "5"
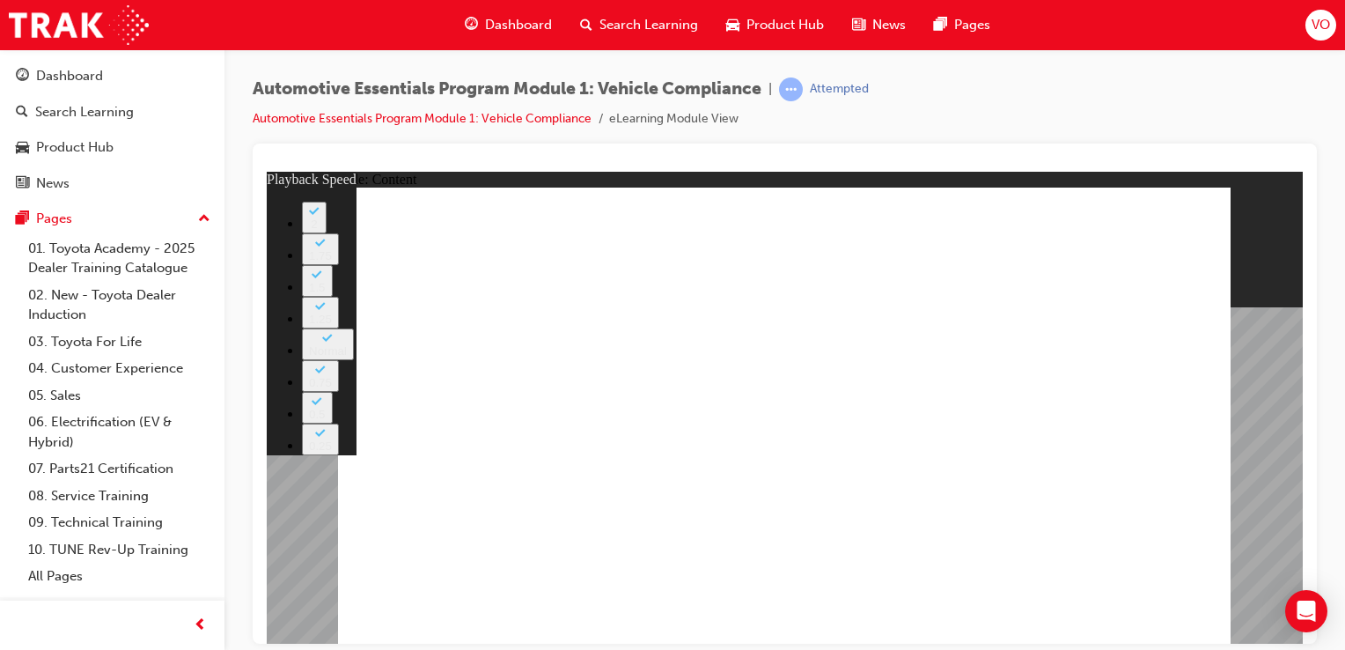
type input "12"
type input "5"
type input "12"
type input "5"
type input "13"
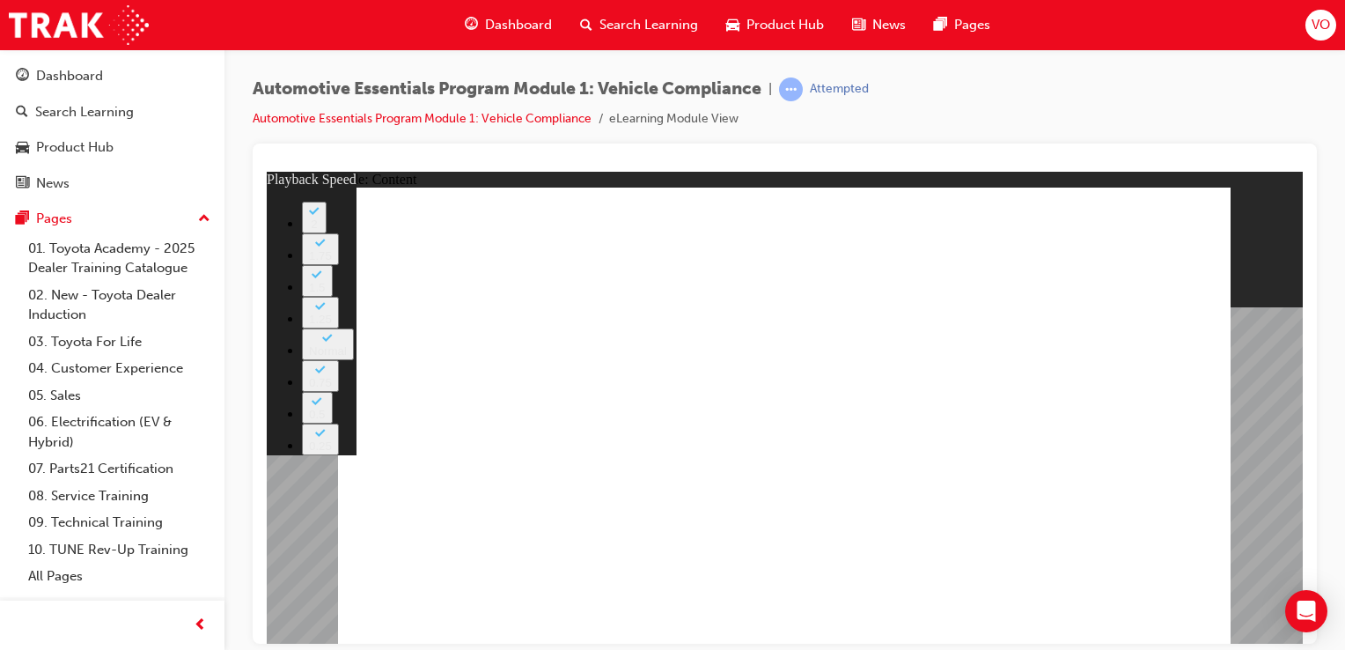
type input "5"
type input "13"
type input "5"
type input "13"
type input "5"
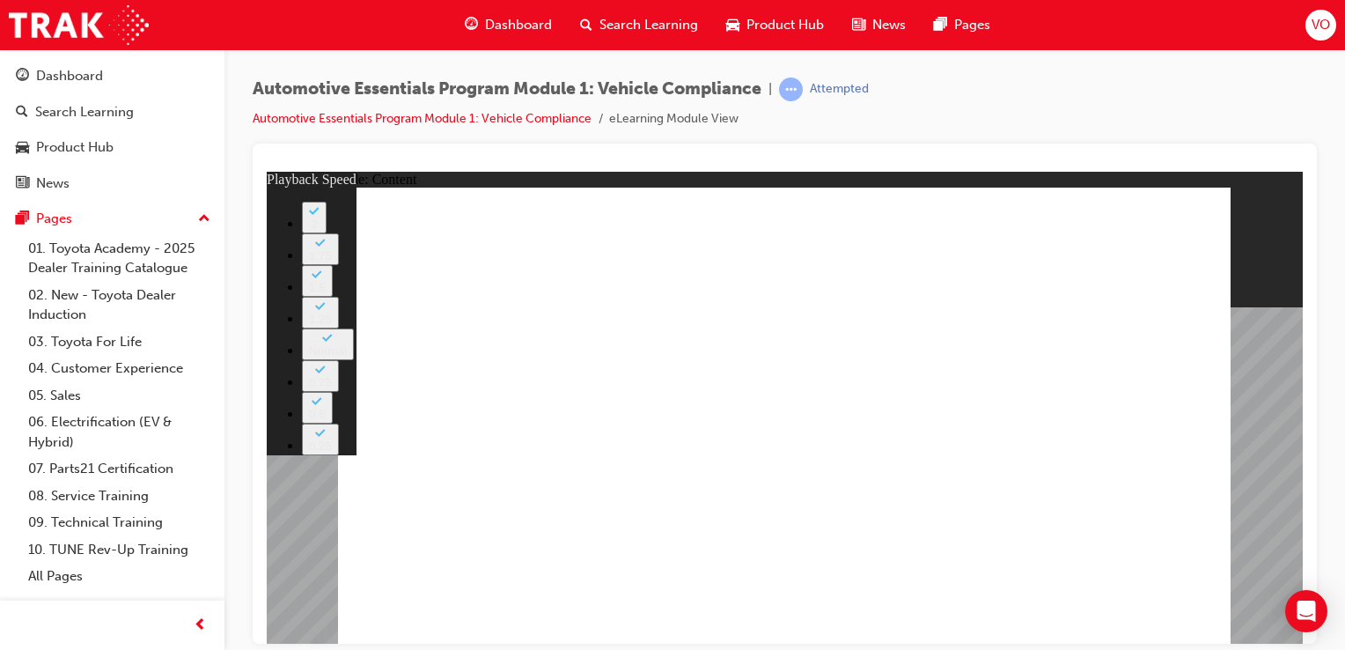
type input "14"
type input "5"
type input "14"
type input "5"
type input "14"
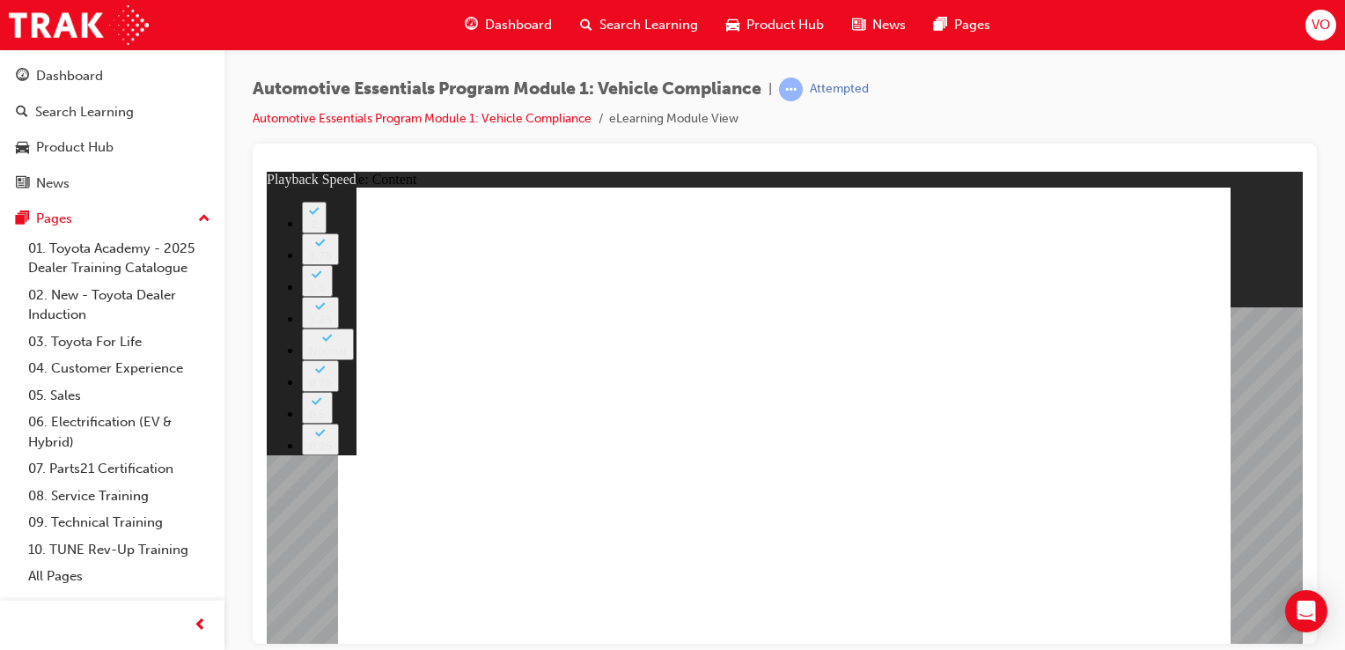
type input "5"
type input "14"
type input "5"
type input "15"
type input "5"
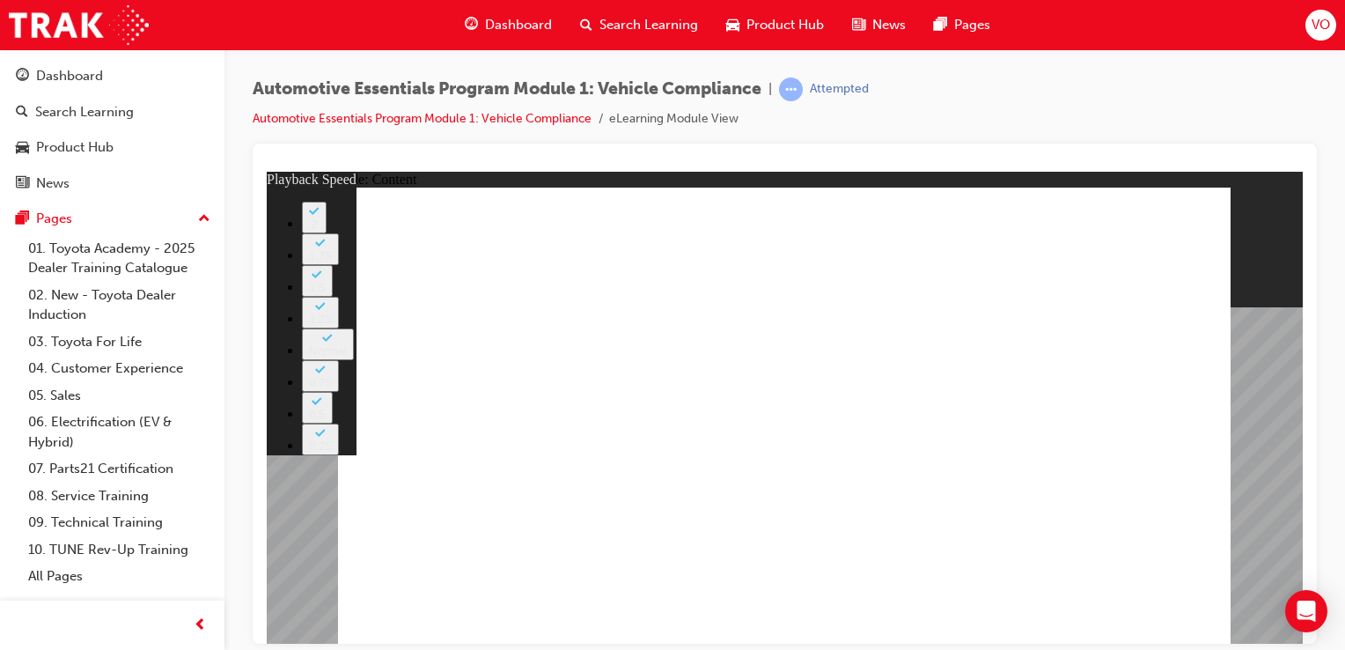
type input "15"
type input "5"
type input "15"
type input "5"
type input "15"
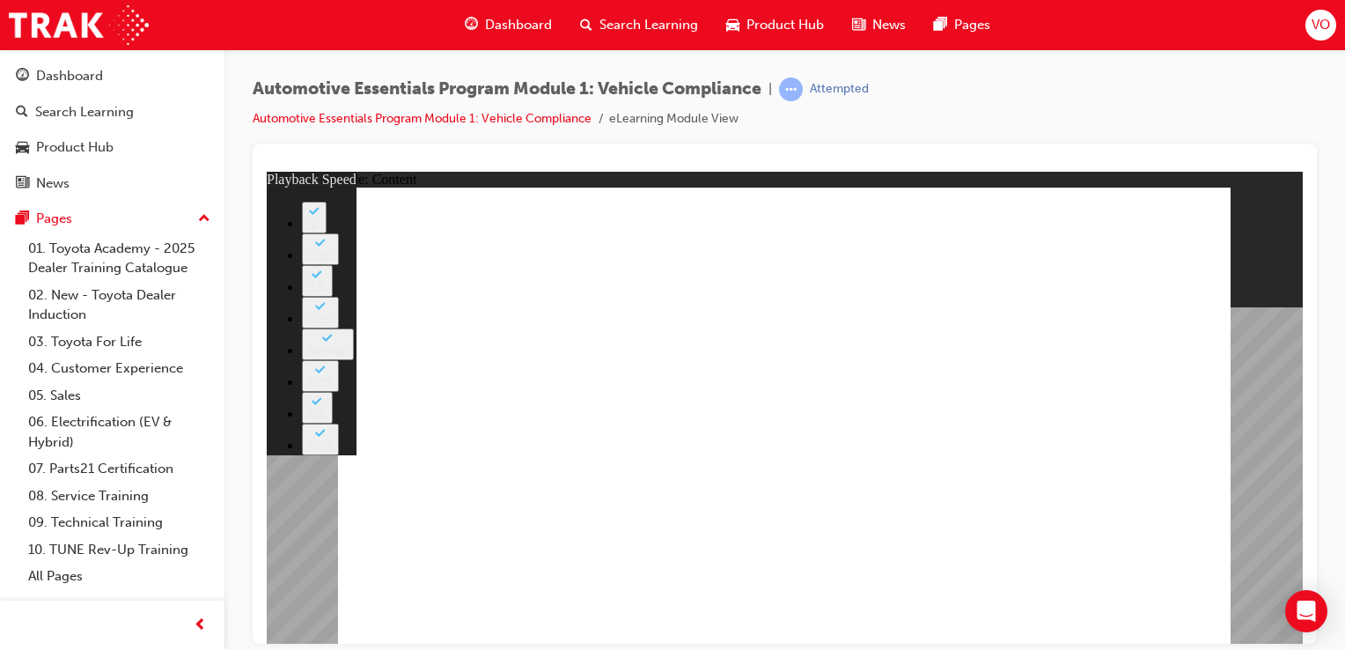
type input "5"
type input "16"
type input "5"
type input "16"
type input "5"
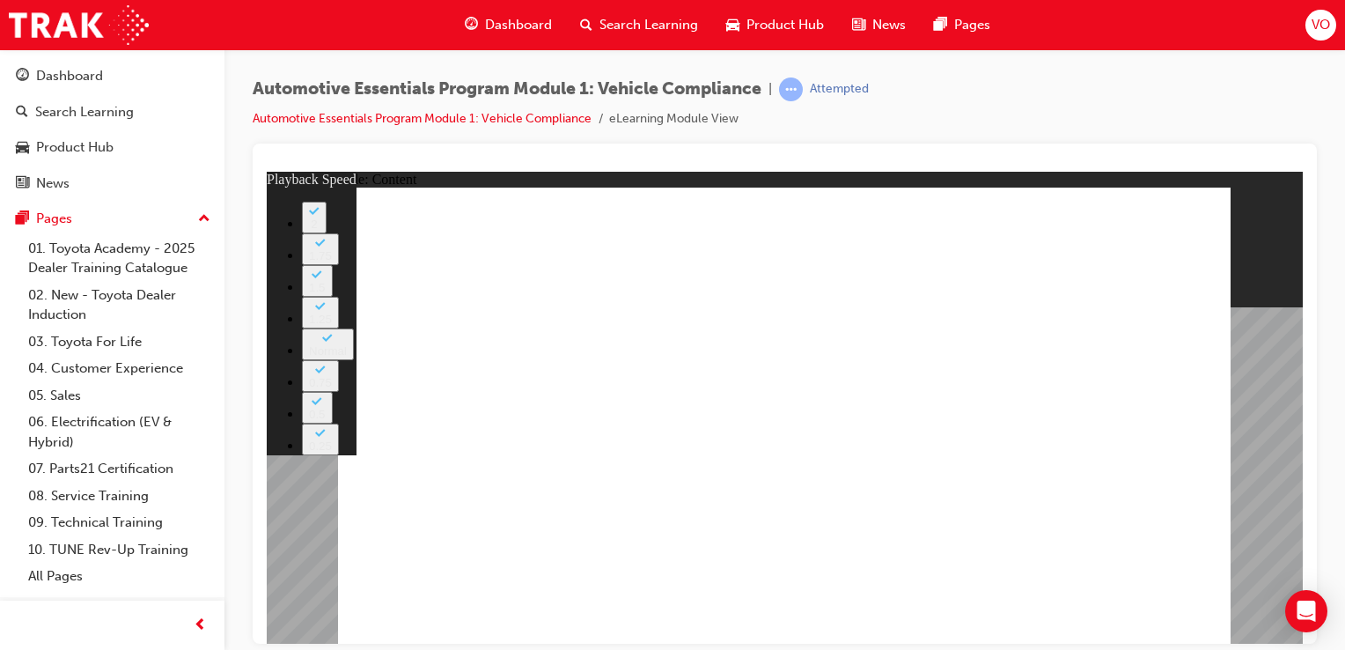
type input "16"
type input "5"
type input "16"
type input "5"
type input "17"
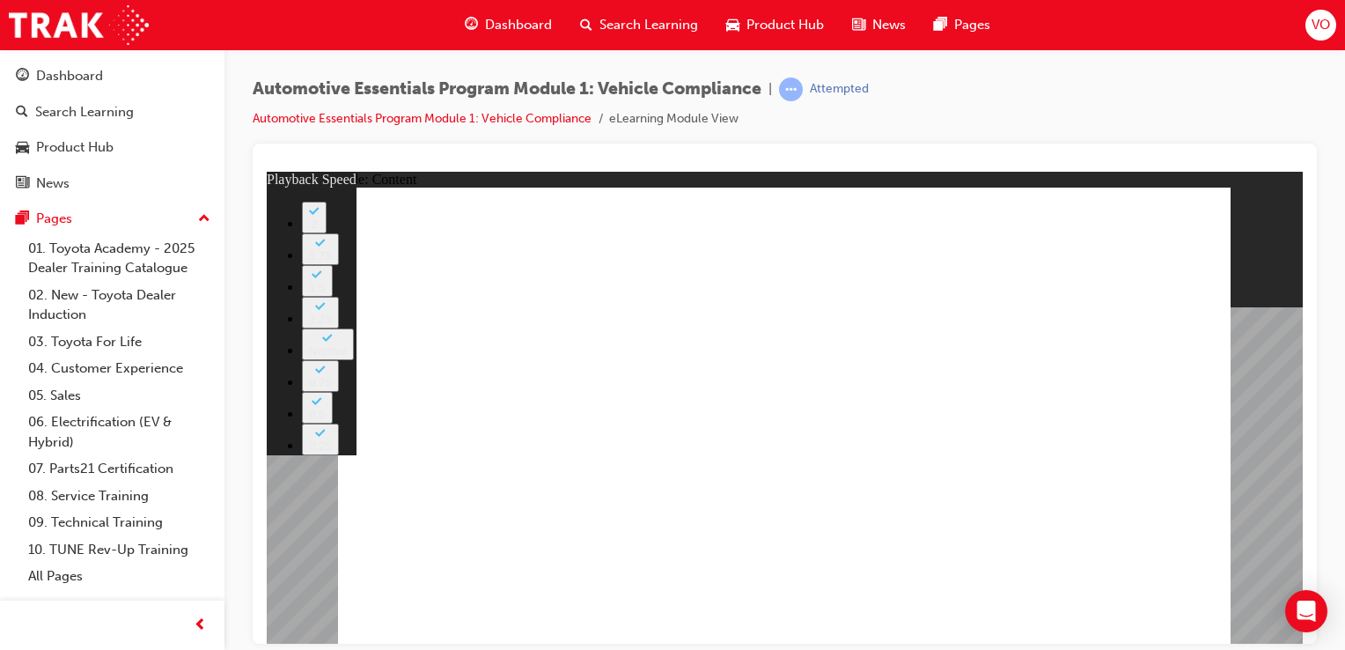
type input "5"
type input "17"
type input "5"
type input "17"
type input "5"
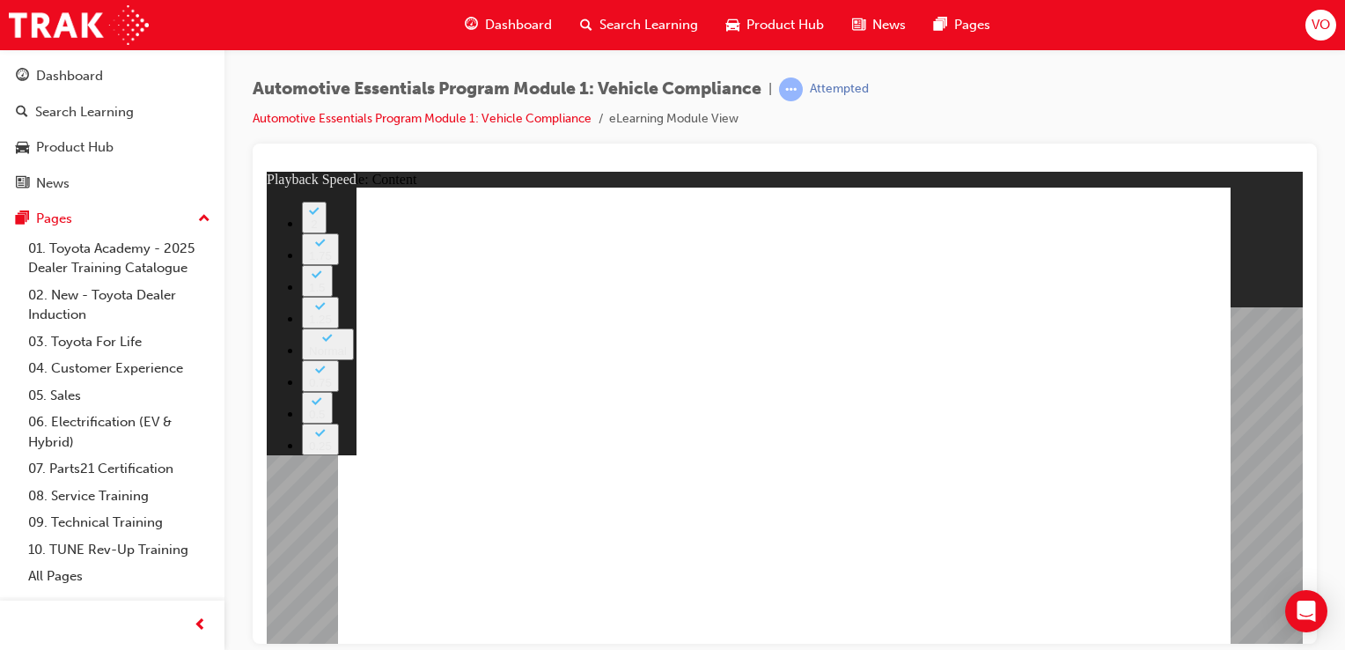
type input "18"
type input "5"
type input "18"
type input "5"
type input "18"
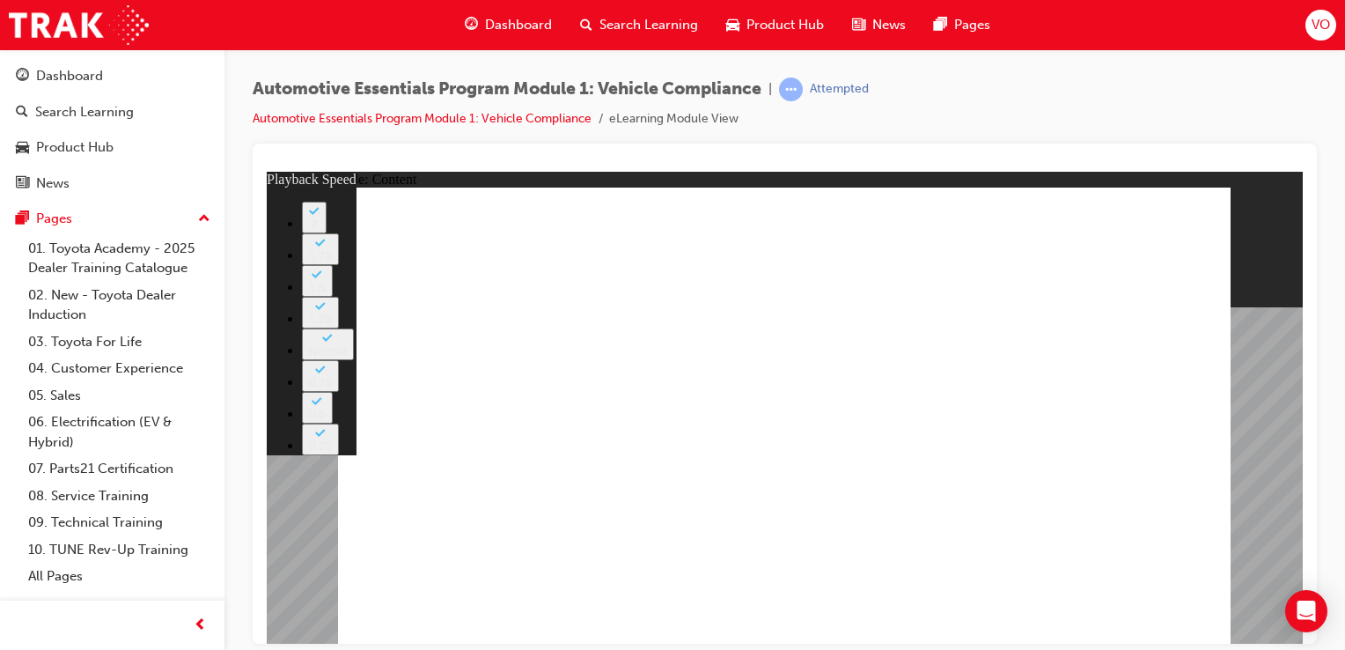
type input "5"
type input "18"
type input "5"
type input "19"
type input "5"
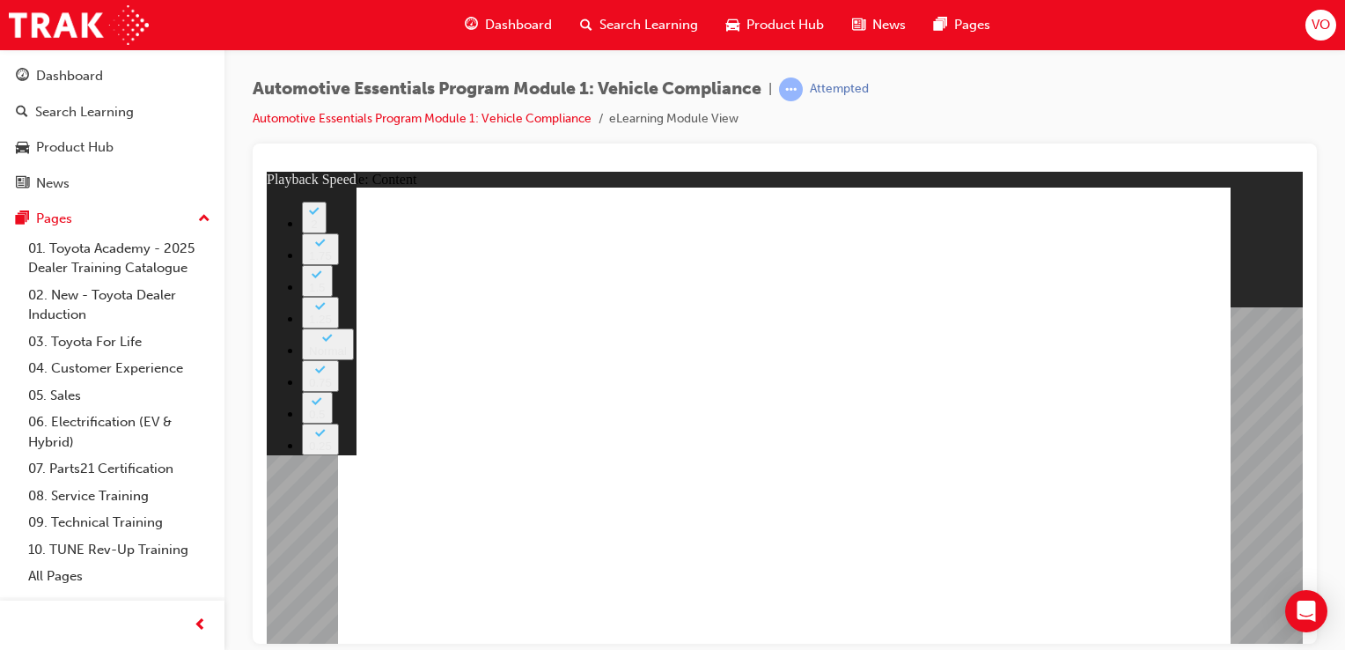
type input "19"
type input "5"
type input "19"
type input "5"
type input "19"
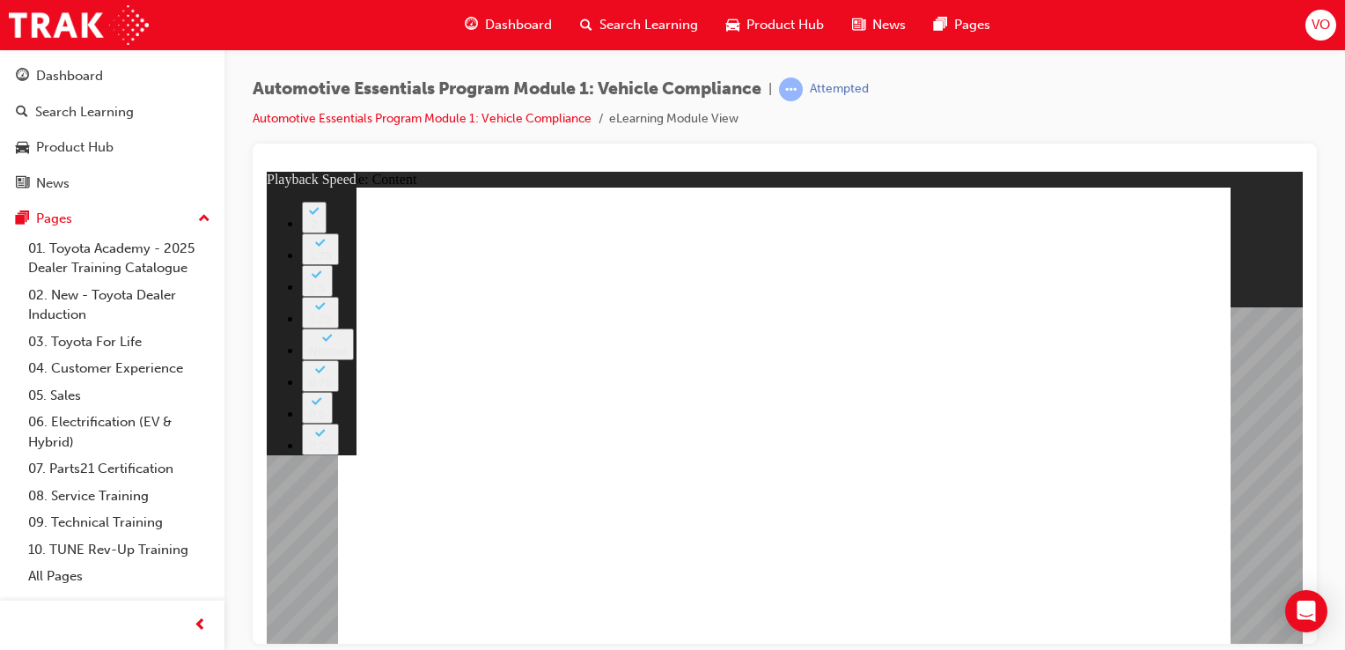
type input "5"
type input "20"
type input "5"
type input "20"
type input "5"
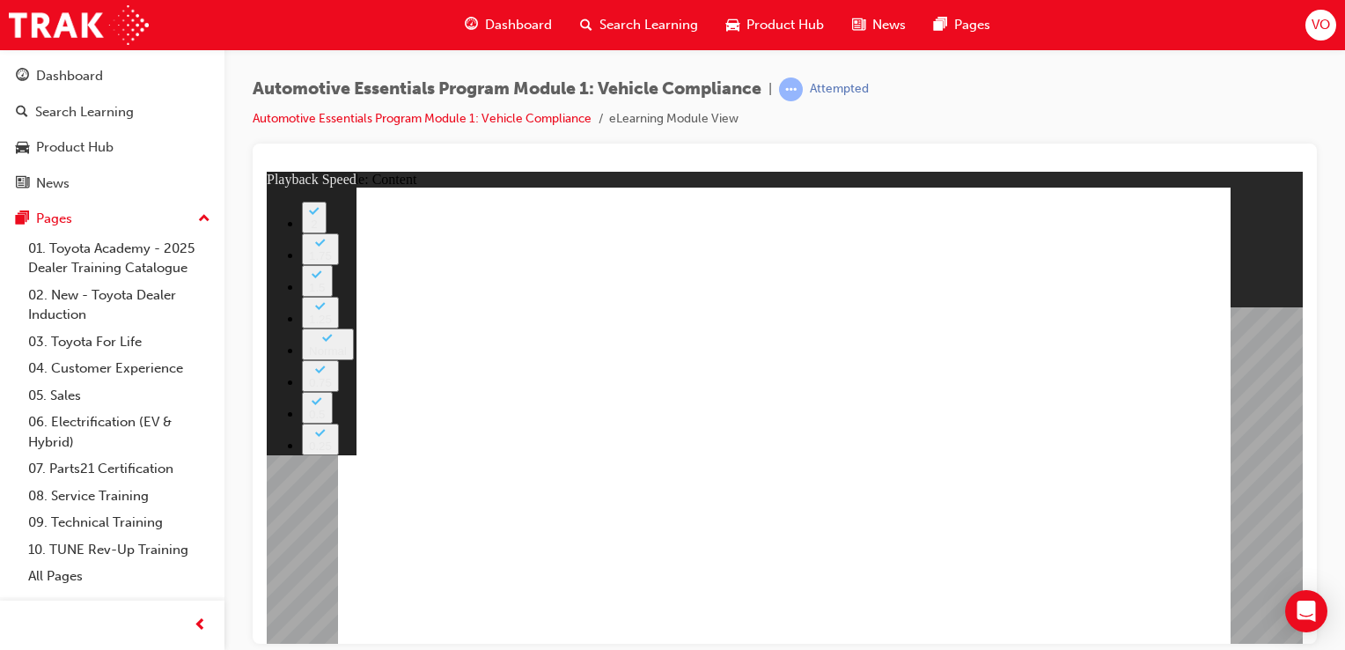
type input "20"
type input "5"
type input "20"
type input "5"
type input "21"
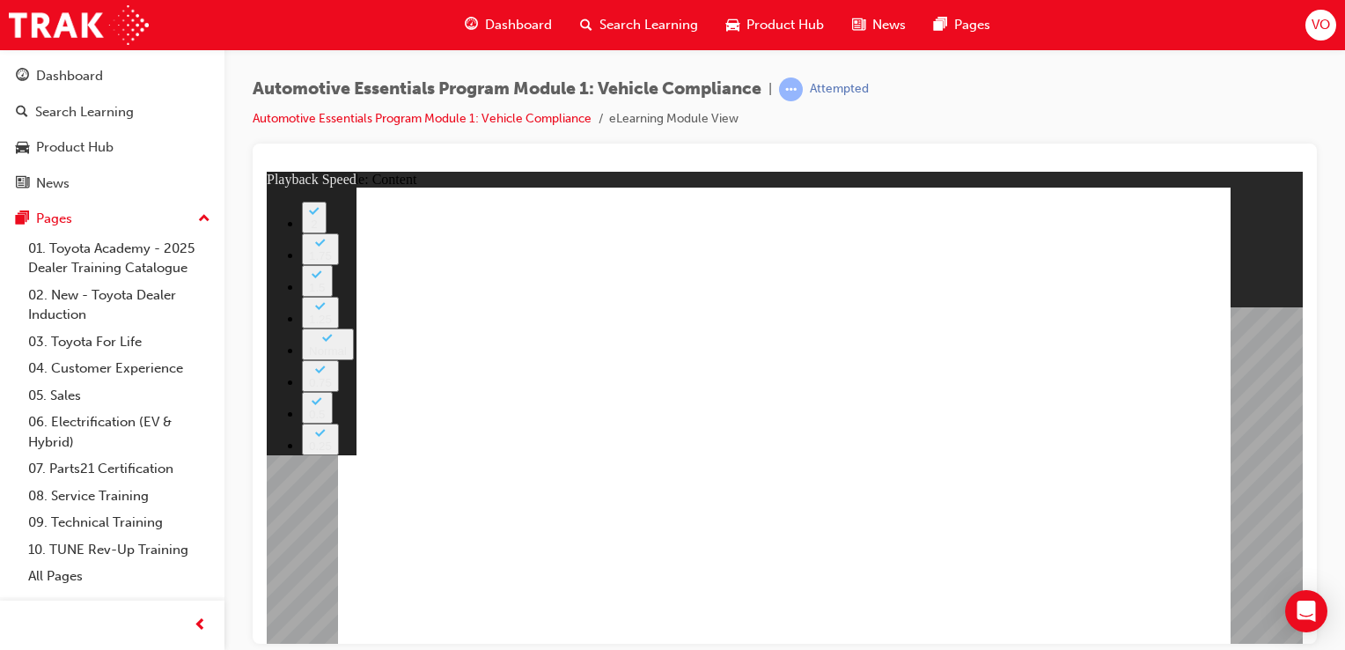
type input "5"
type input "21"
type input "5"
type input "21"
type input "5"
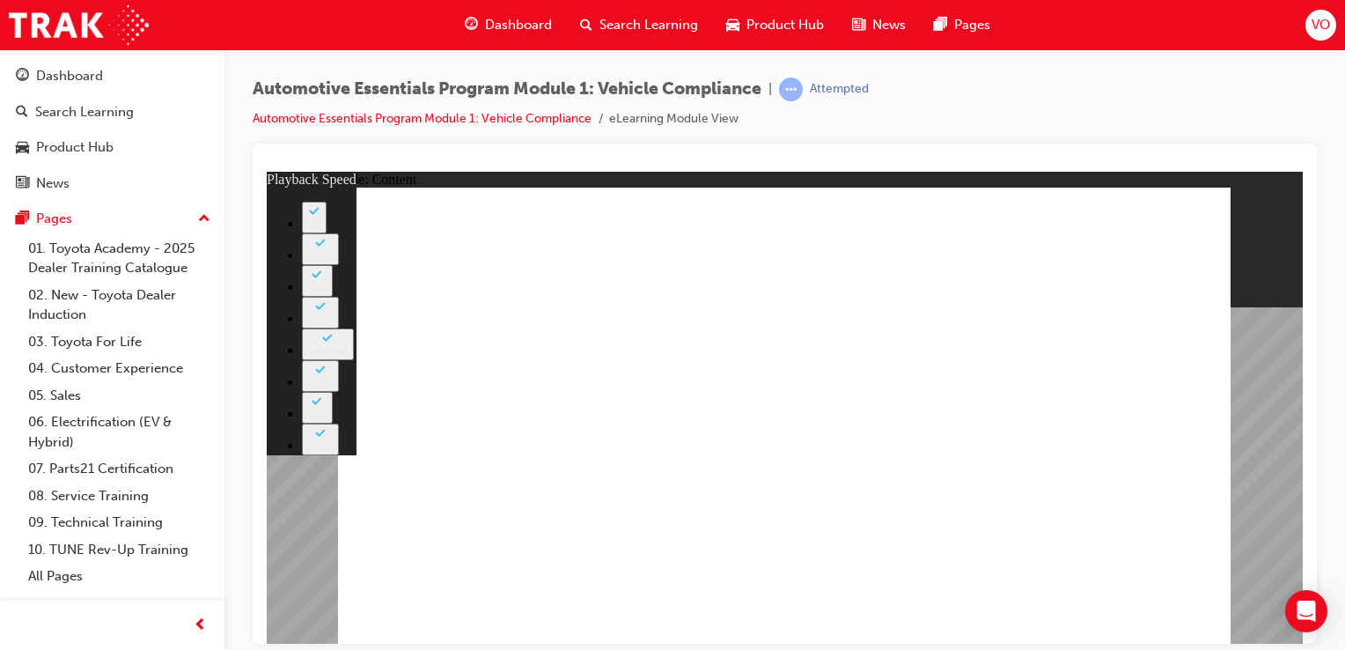
type input "21"
type input "5"
type input "22"
type input "5"
type input "22"
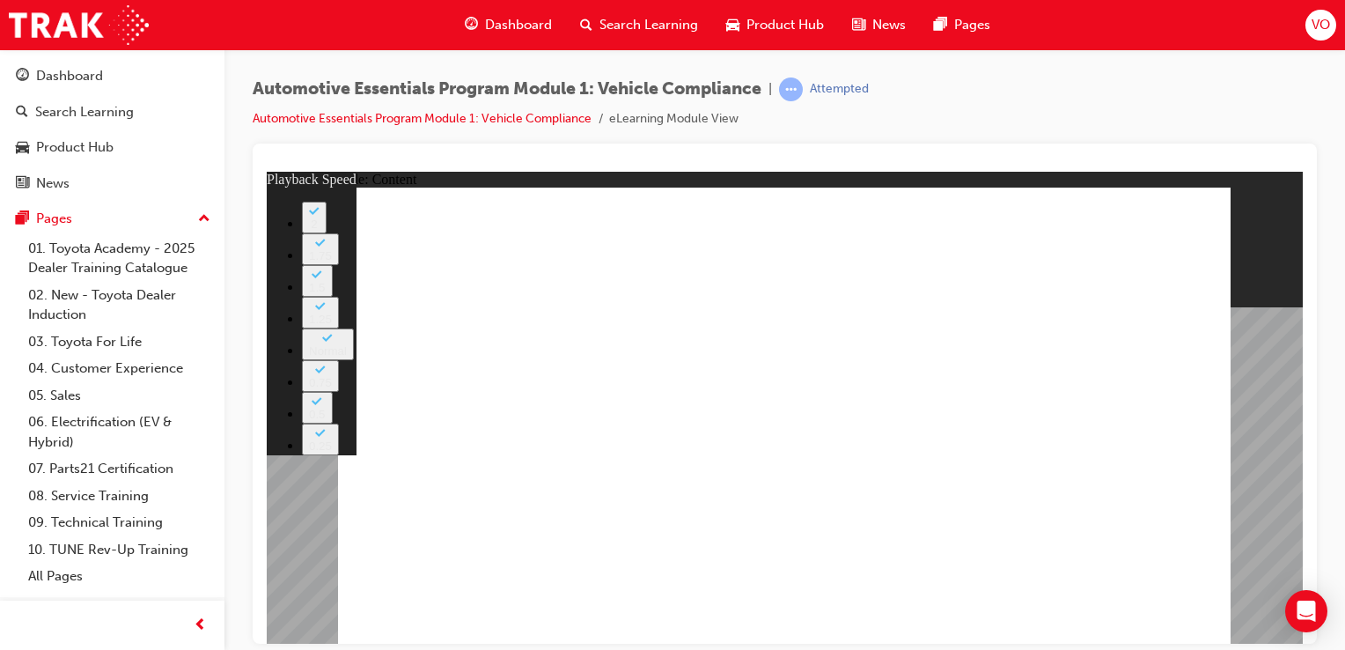
type input "5"
type input "22"
type input "5"
type input "23"
type input "5"
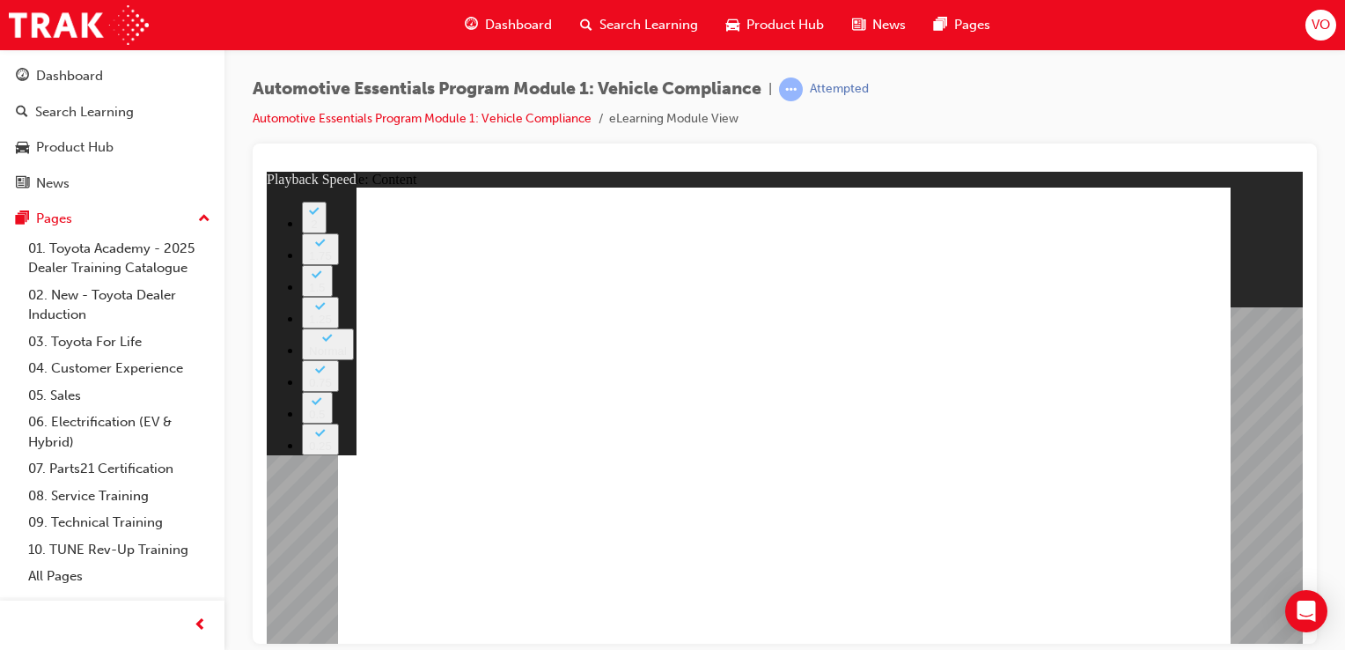
type input "23"
type input "5"
type input "23"
type input "5"
type input "23"
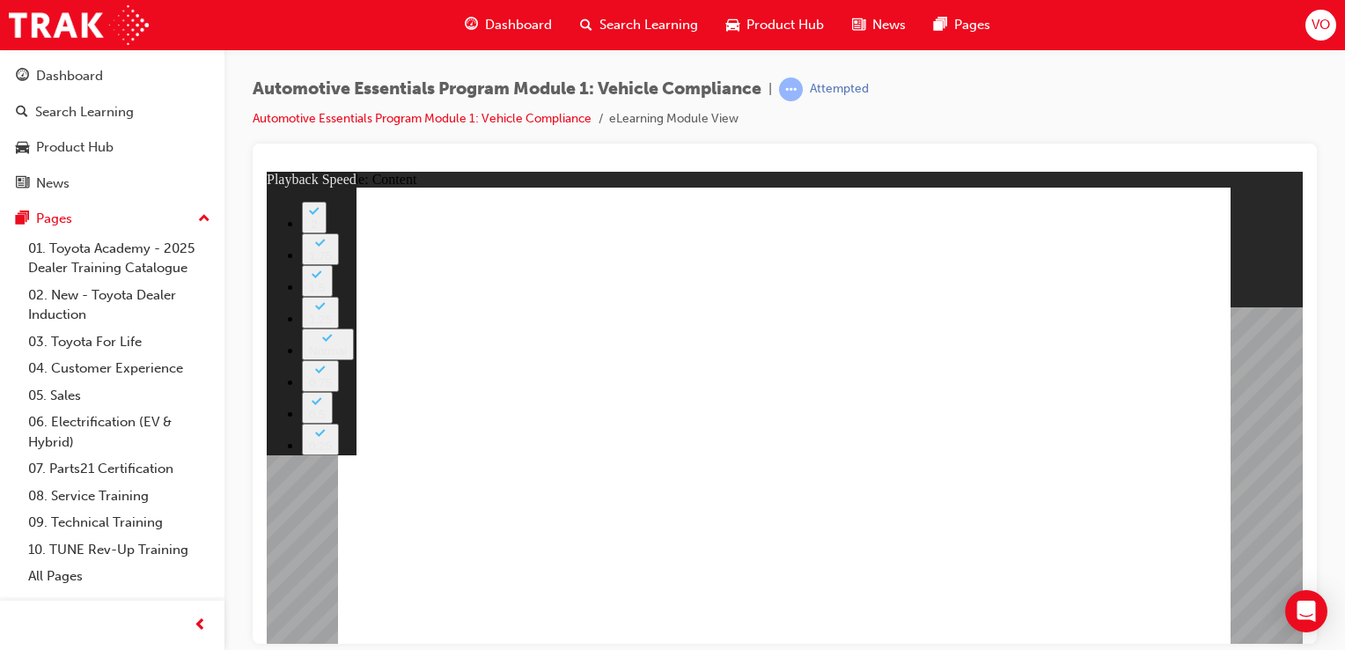
type input "5"
type input "24"
type input "5"
type input "24"
type input "5"
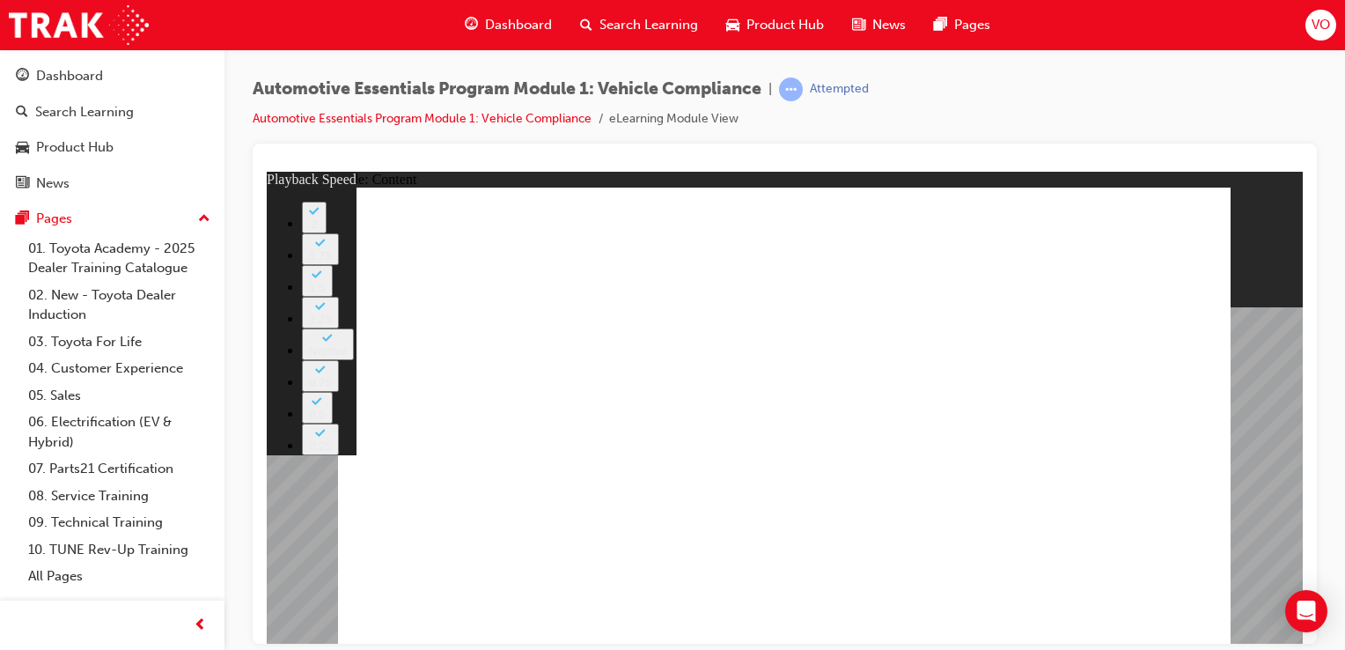
type input "24"
type input "5"
type input "24"
type input "5"
type input "25"
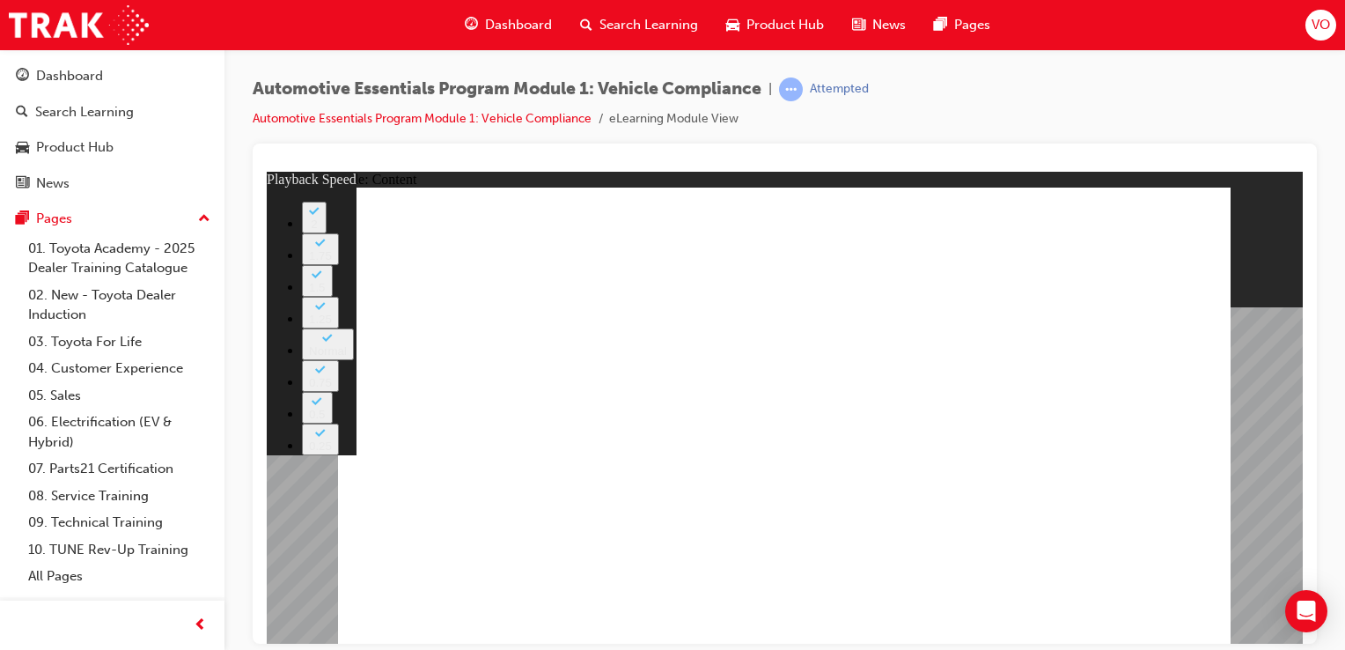
type input "5"
type input "25"
type input "5"
type input "25"
type input "5"
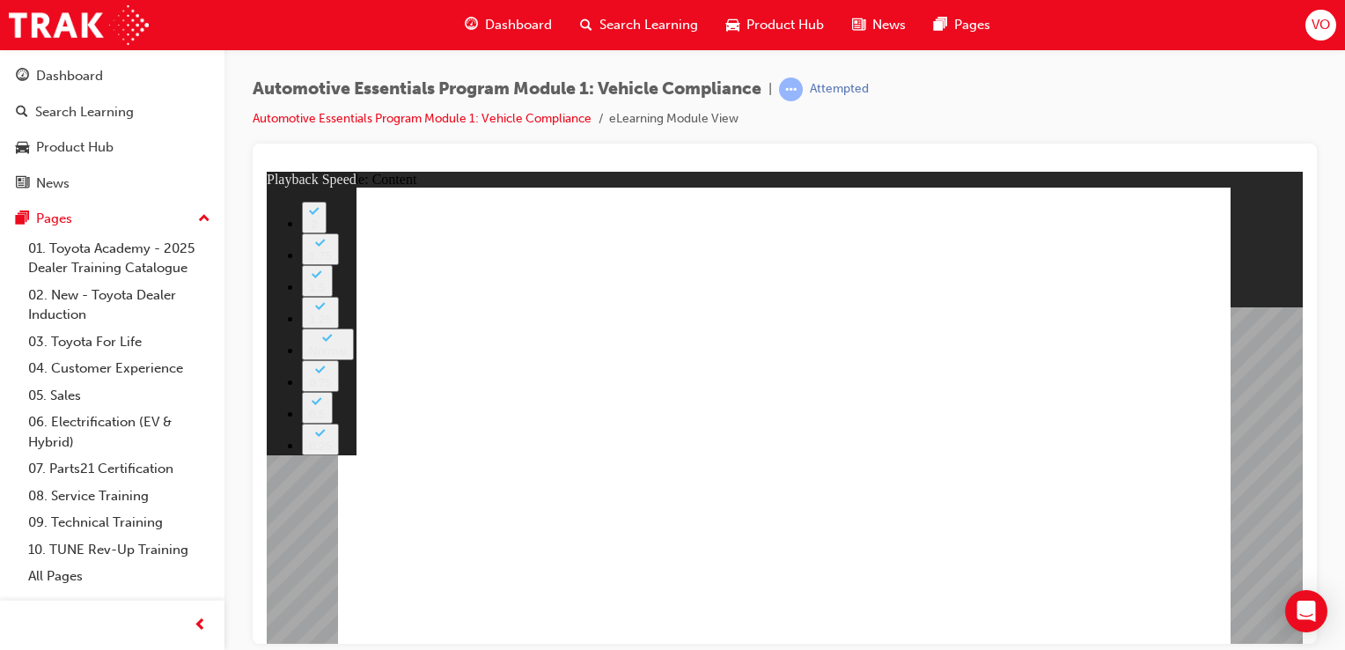
type input "25"
type input "5"
type input "26"
type input "5"
type input "26"
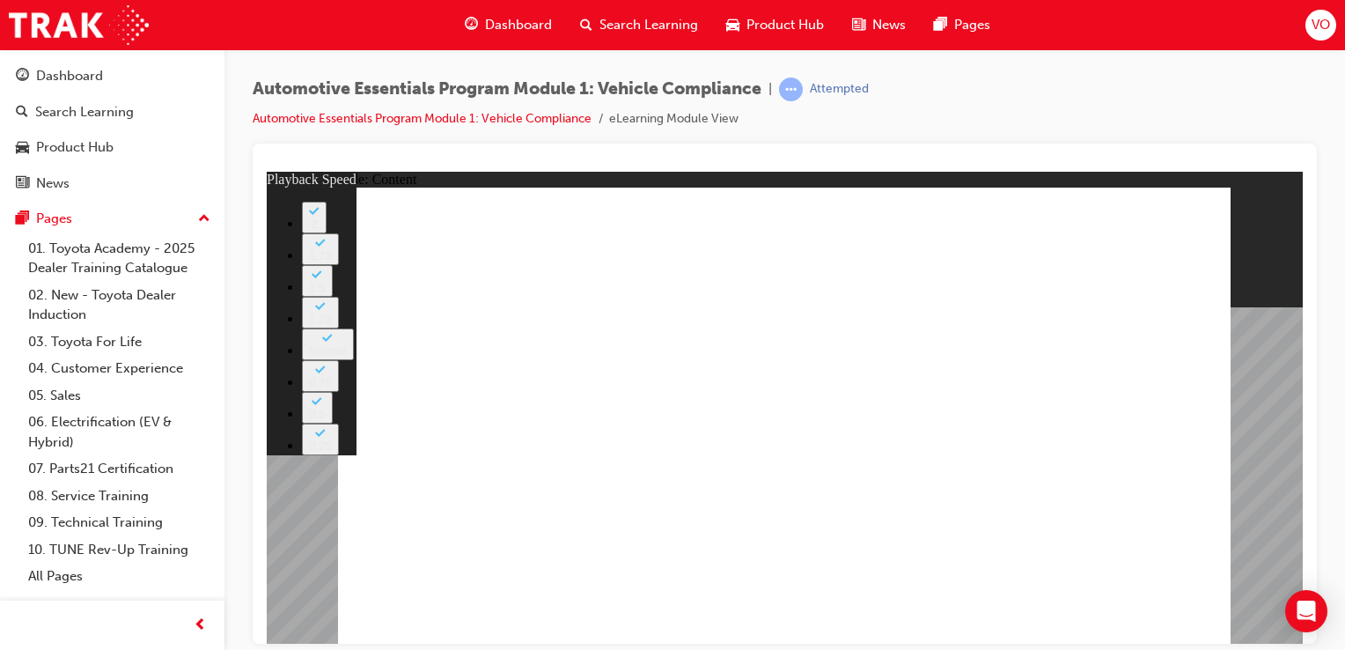
type input "5"
type input "26"
type input "5"
type input "27"
type input "5"
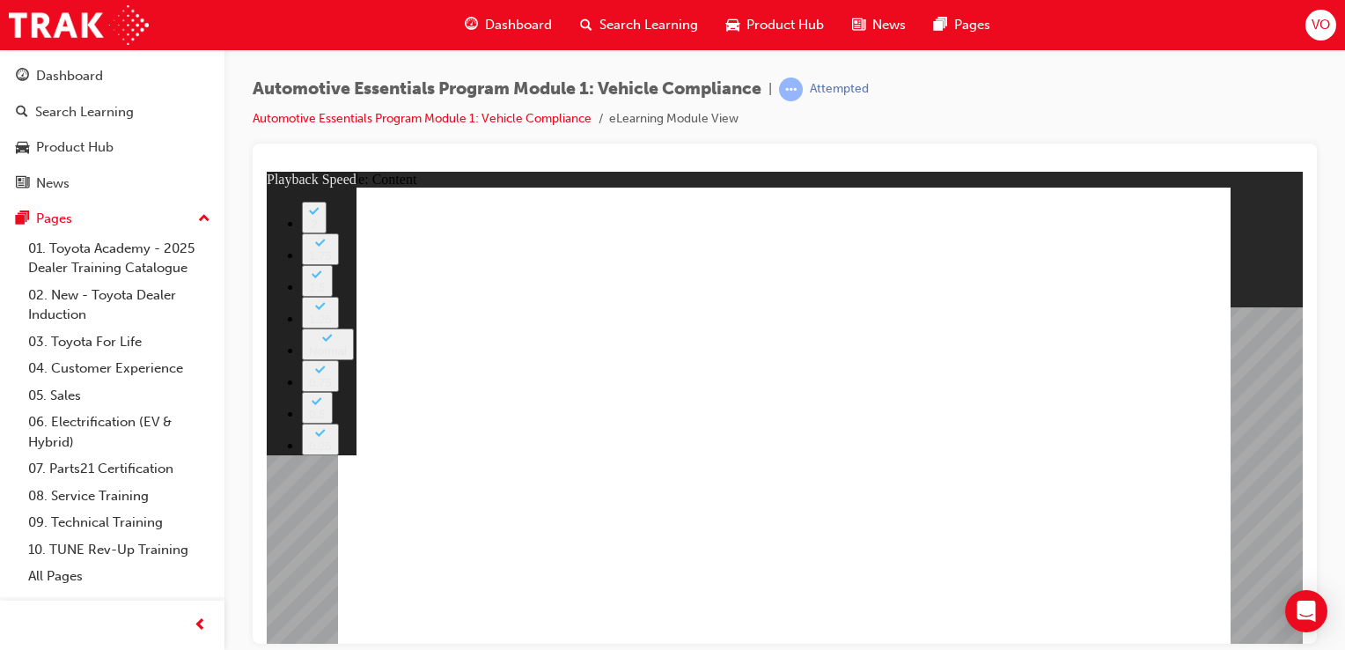
type input "27"
type input "5"
type input "27"
type input "5"
type input "27"
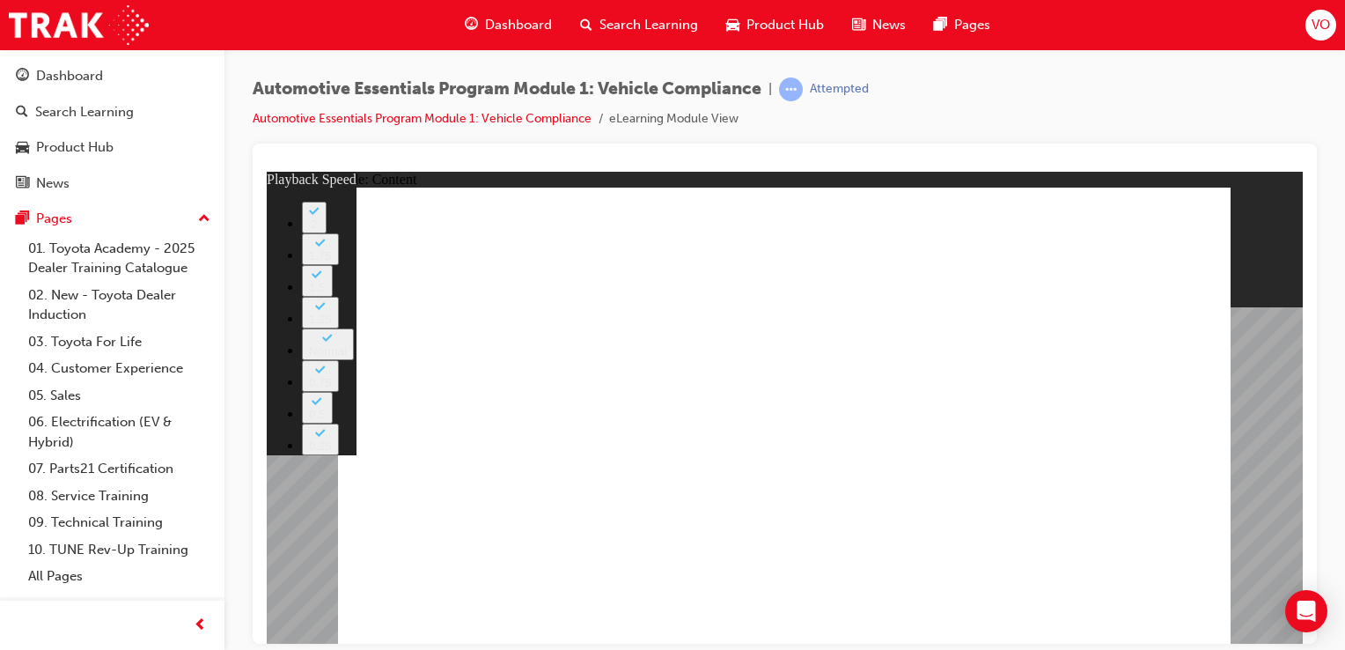
type input "5"
type input "28"
type input "5"
type input "28"
type input "5"
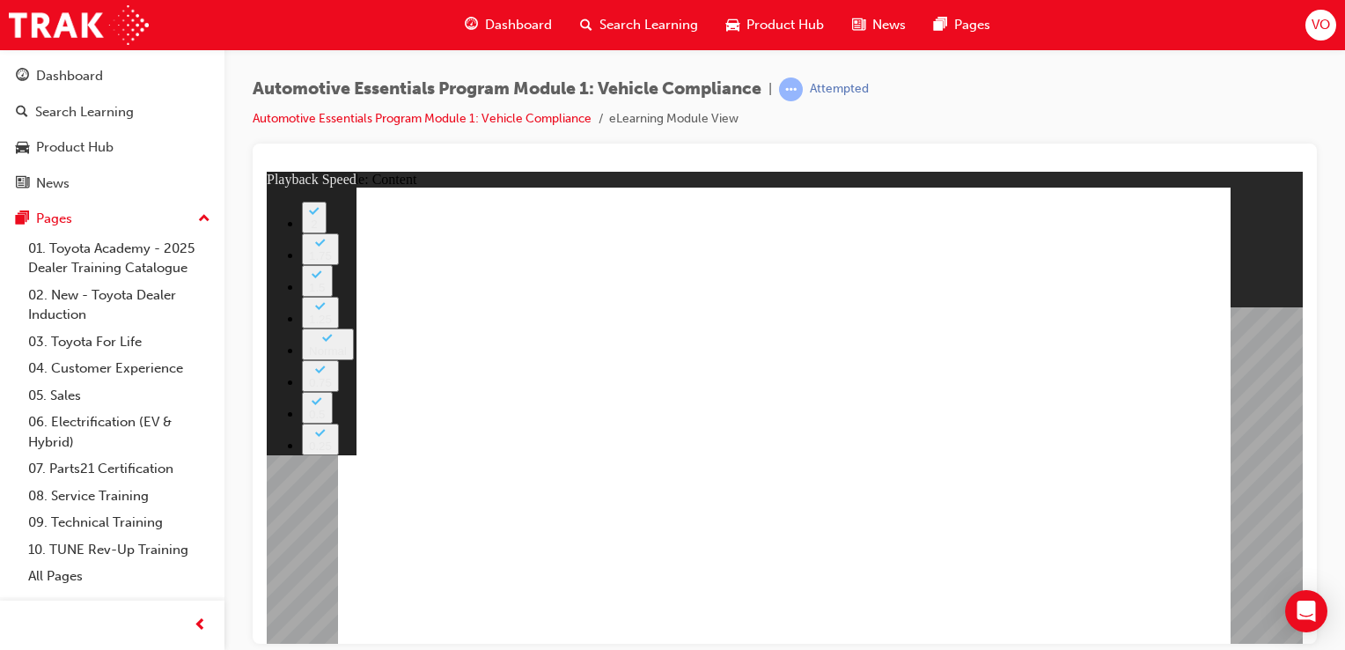
type input "28"
type input "5"
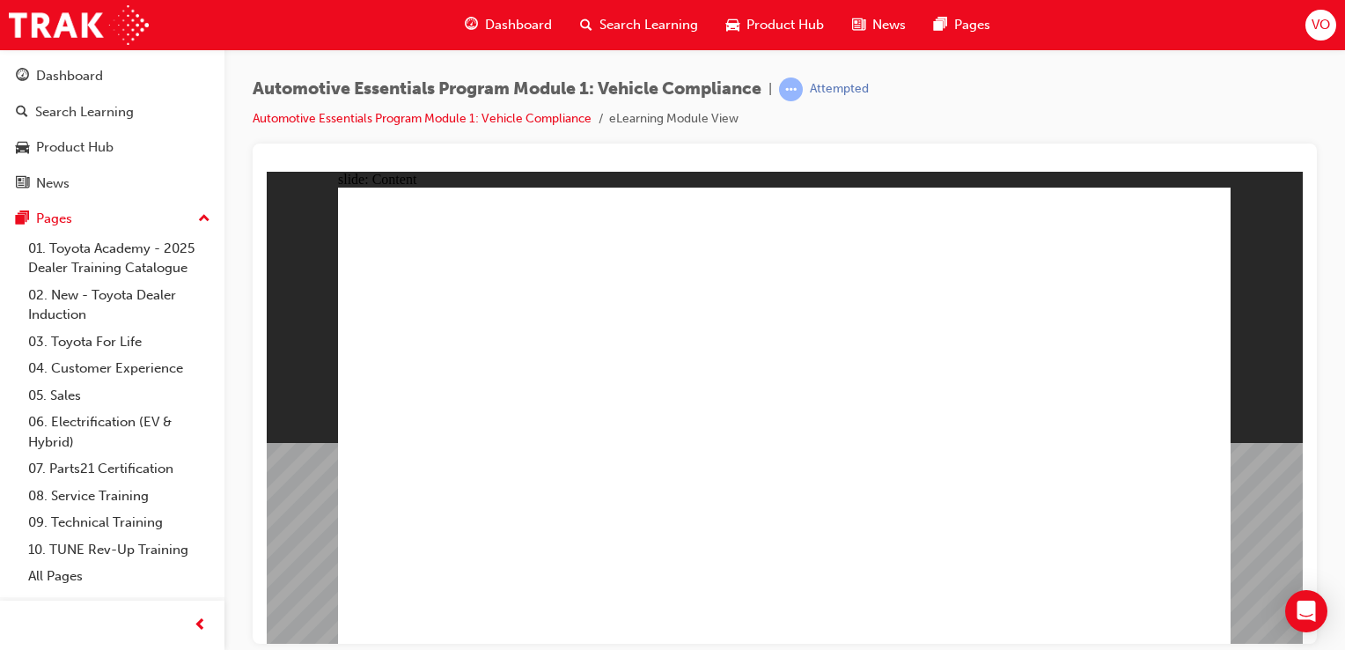
drag, startPoint x: 741, startPoint y: 405, endPoint x: 858, endPoint y: 519, distance: 163.7
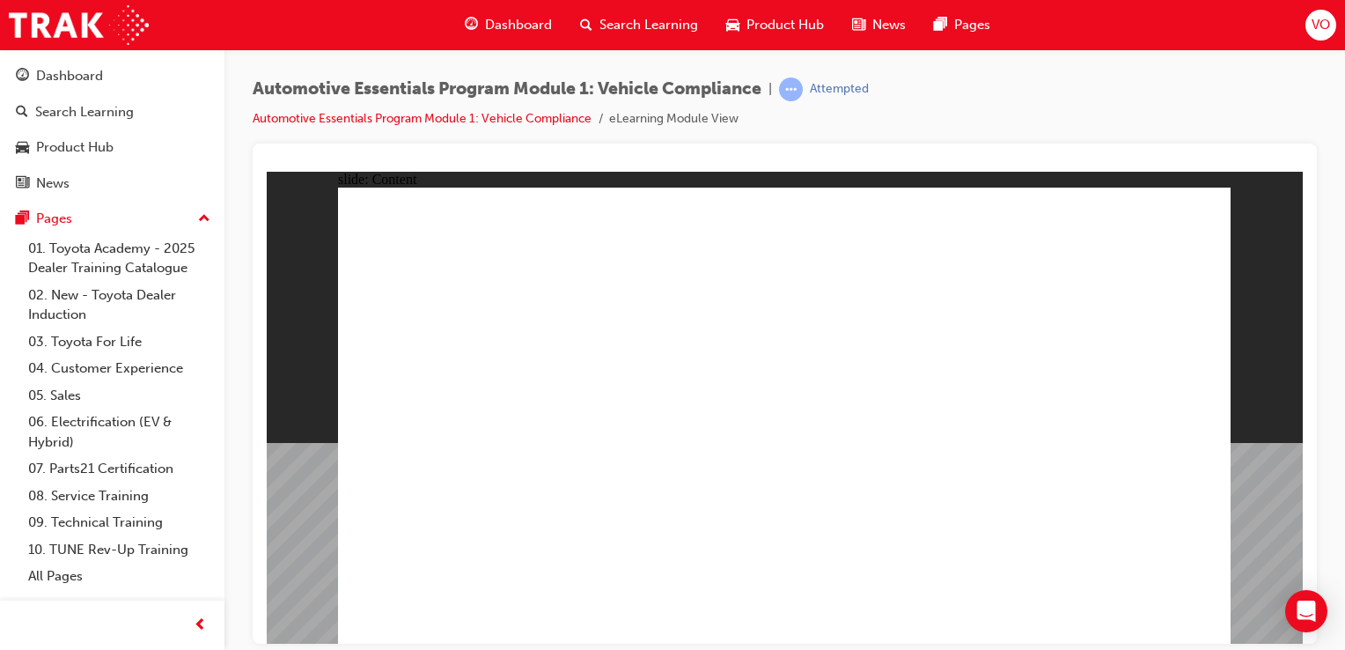
drag, startPoint x: 917, startPoint y: 459, endPoint x: 872, endPoint y: 525, distance: 80.6
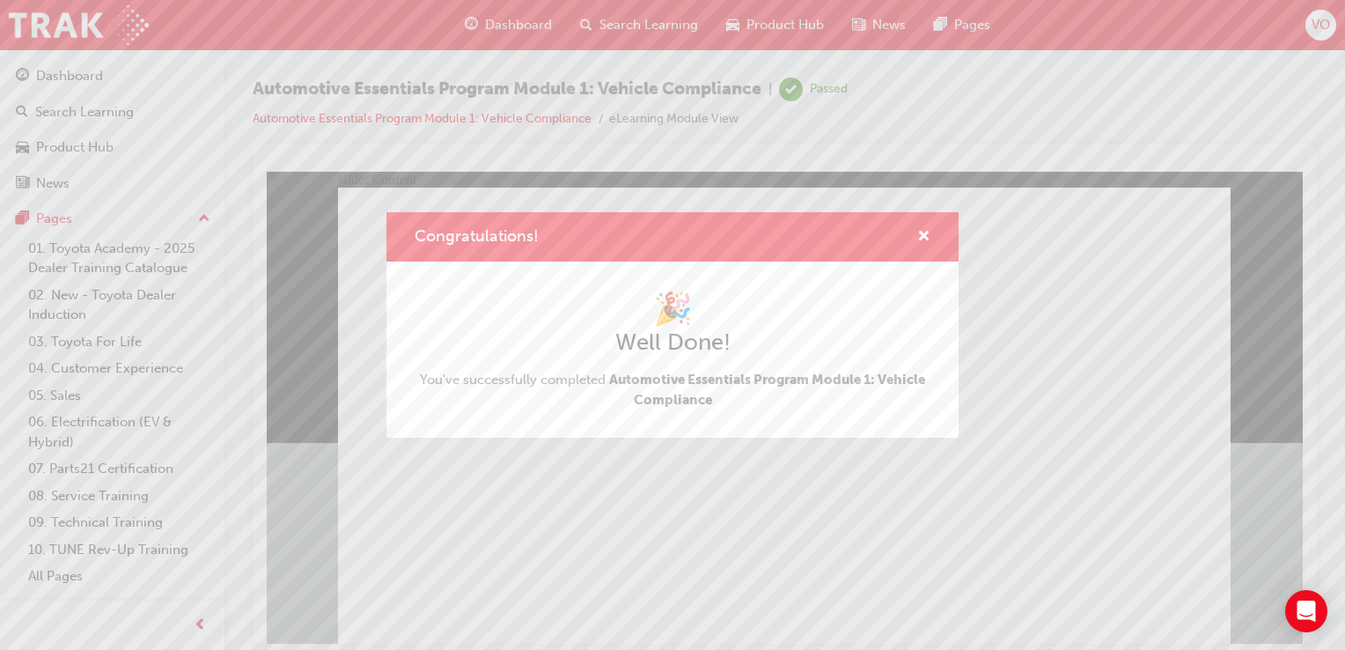
click at [668, 420] on div "🎉 Well Done! You've successfully completed Automotive Essentials Program Module…" at bounding box center [672, 349] width 572 height 176
click at [67, 76] on div "Congratulations! 🎉 Well Done! You've successfully completed Automotive Essentia…" at bounding box center [672, 325] width 1345 height 650
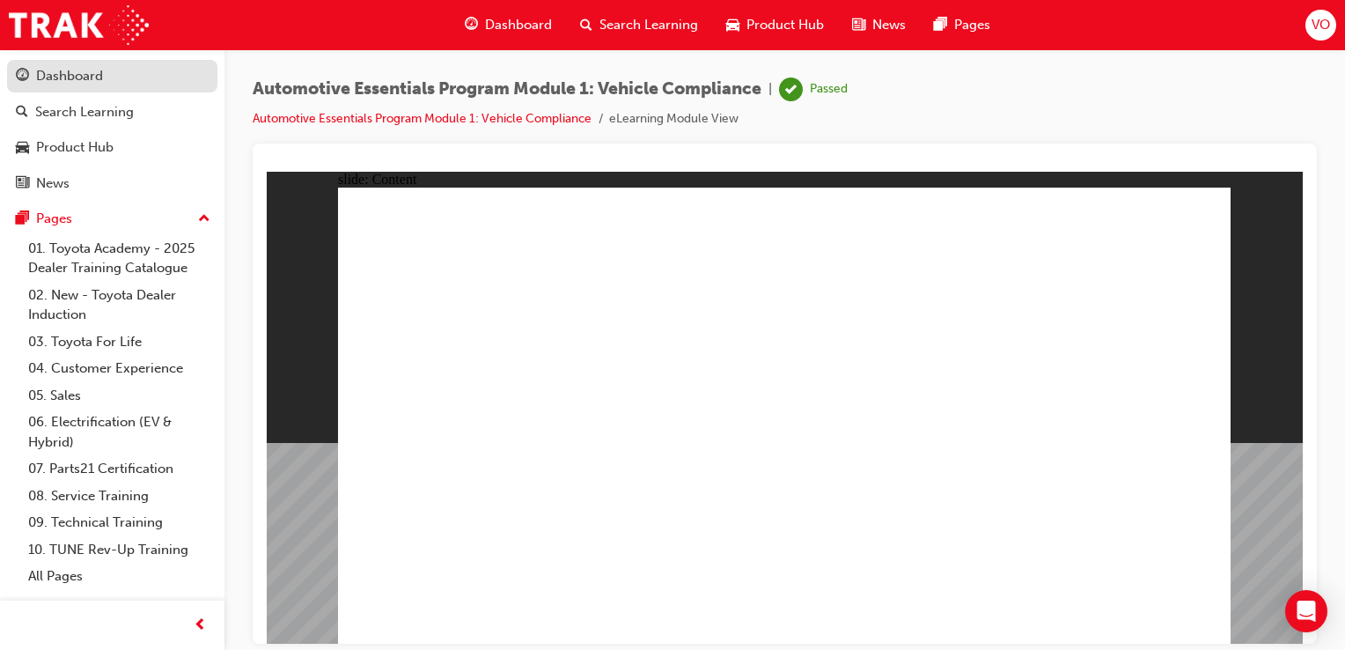
click at [56, 78] on div "Dashboard" at bounding box center [69, 76] width 67 height 20
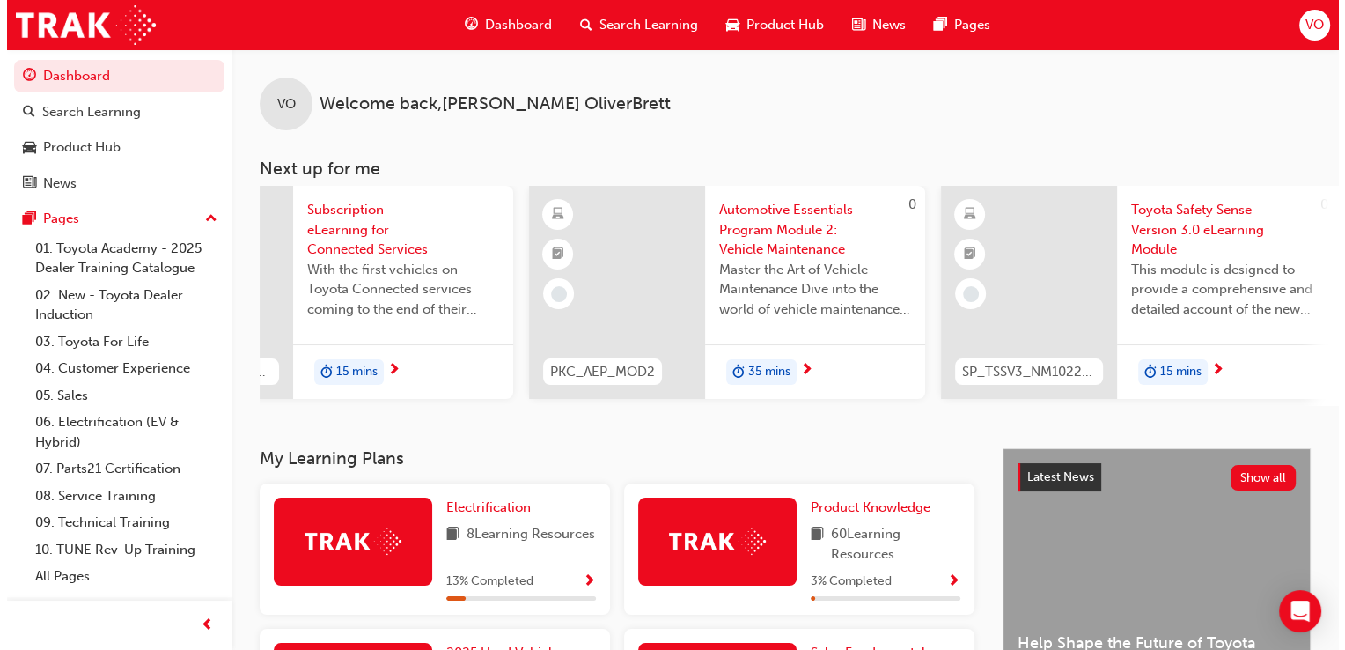
scroll to position [0, 963]
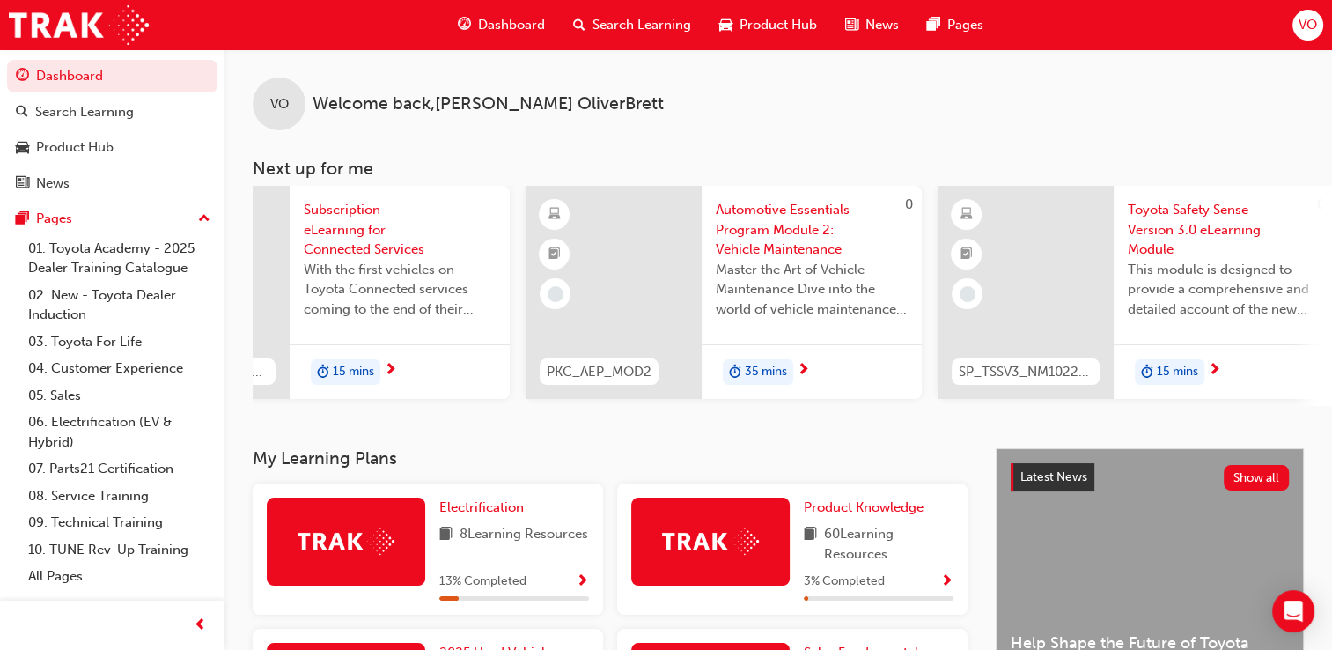
click at [1141, 204] on span "Toyota Safety Sense Version 3.0 eLearning Module" at bounding box center [1224, 230] width 192 height 60
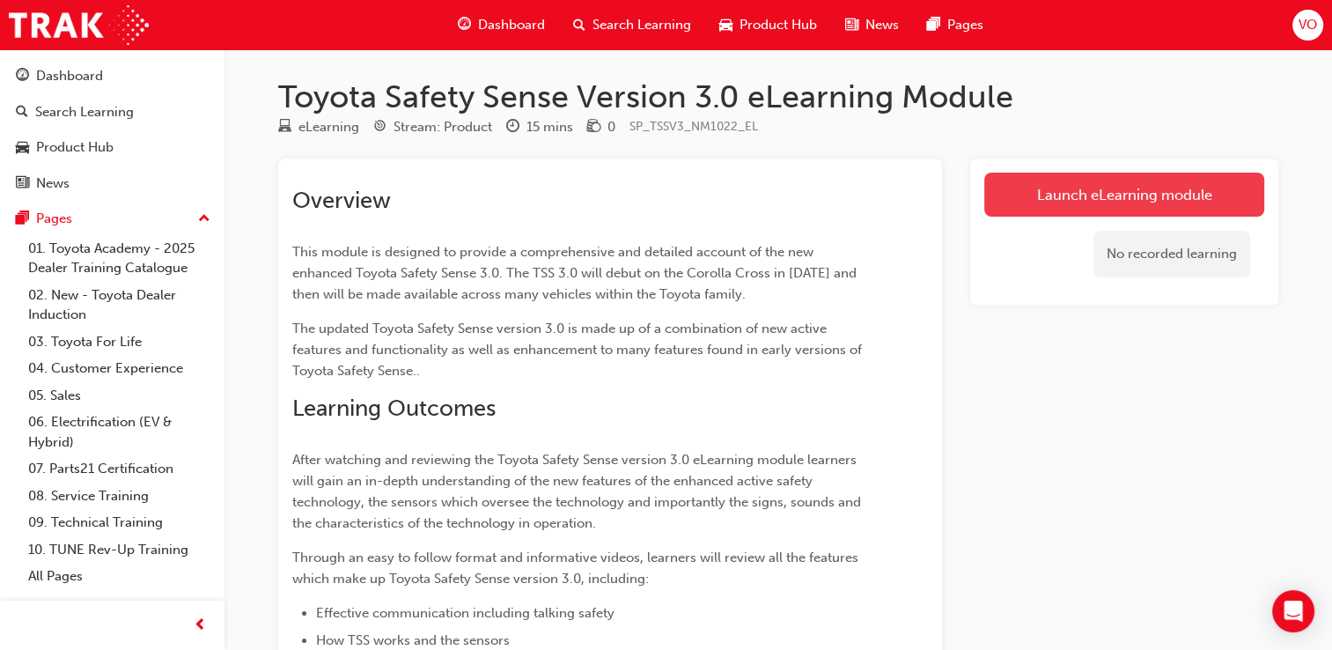
click at [1165, 192] on link "Launch eLearning module" at bounding box center [1124, 195] width 280 height 44
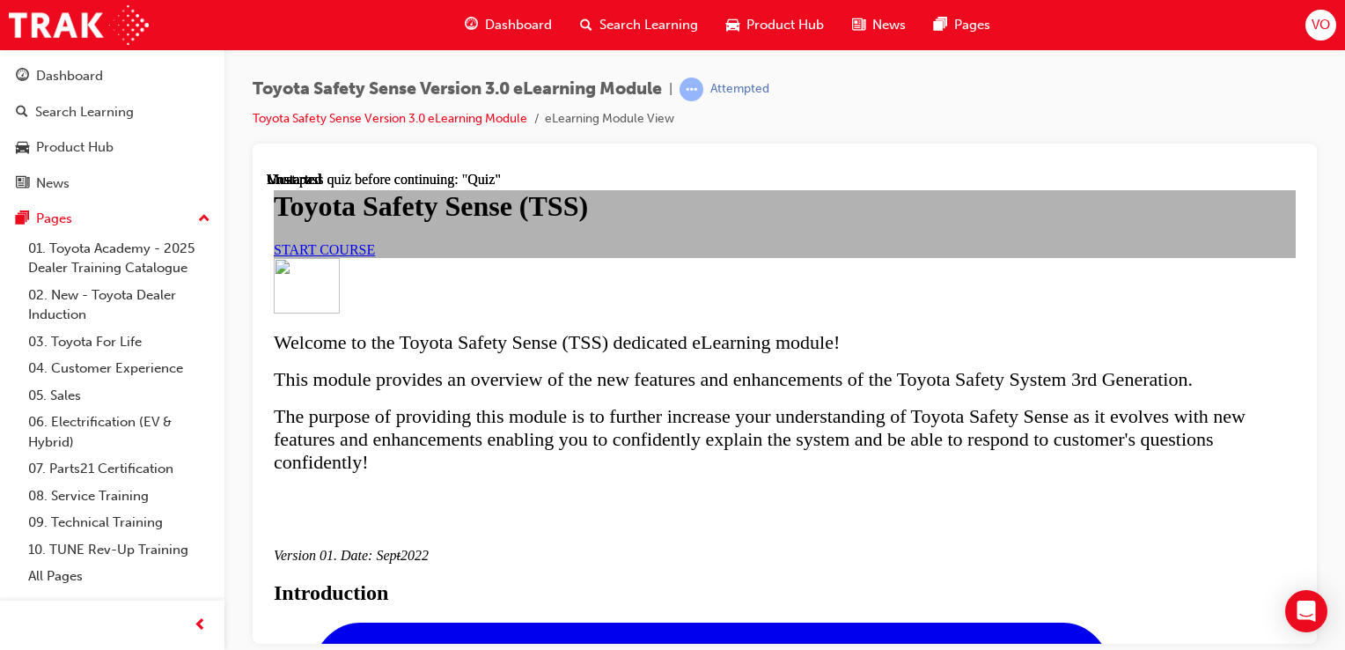
click at [375, 256] on span "START COURSE" at bounding box center [324, 248] width 101 height 15
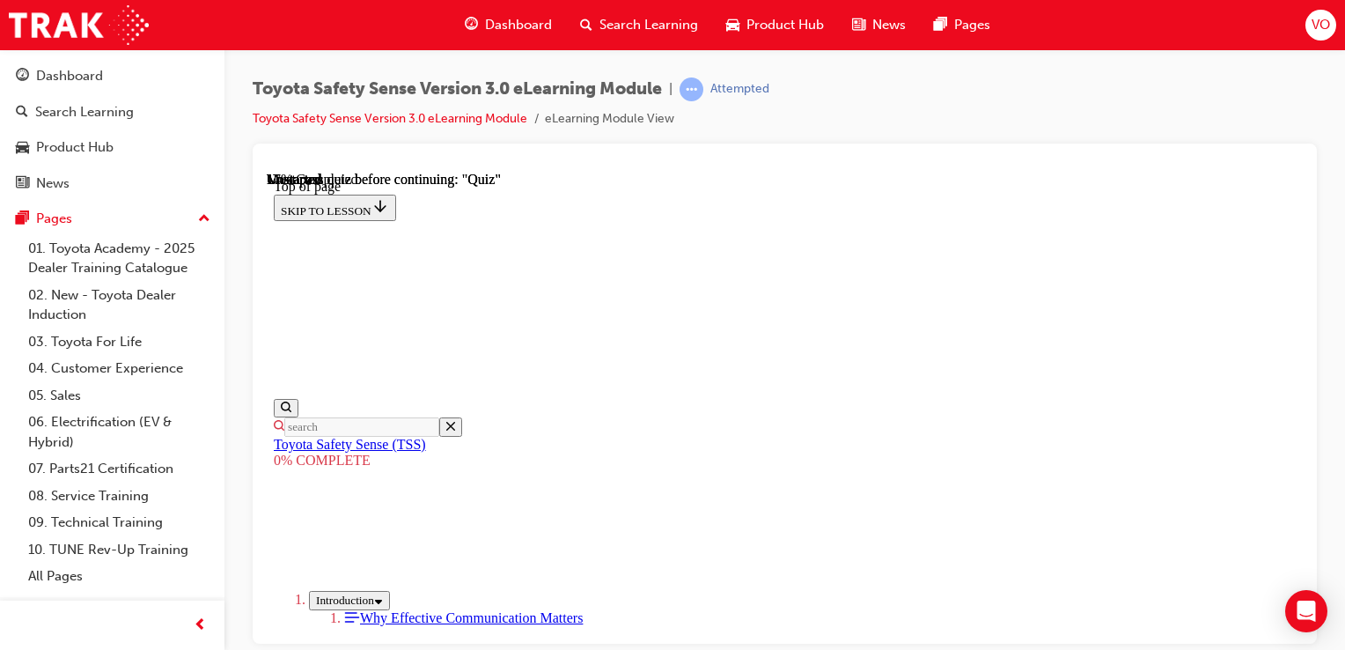
scroll to position [590, 0]
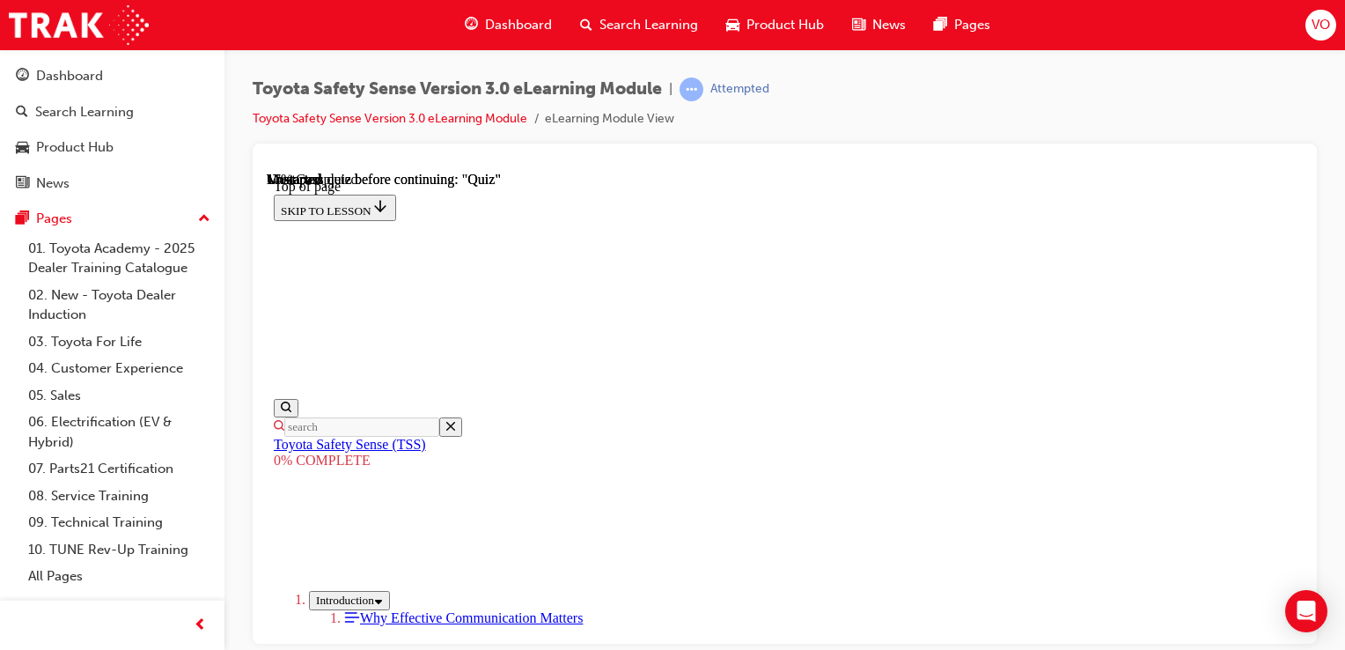
drag, startPoint x: 1287, startPoint y: 384, endPoint x: 1278, endPoint y: 426, distance: 43.2
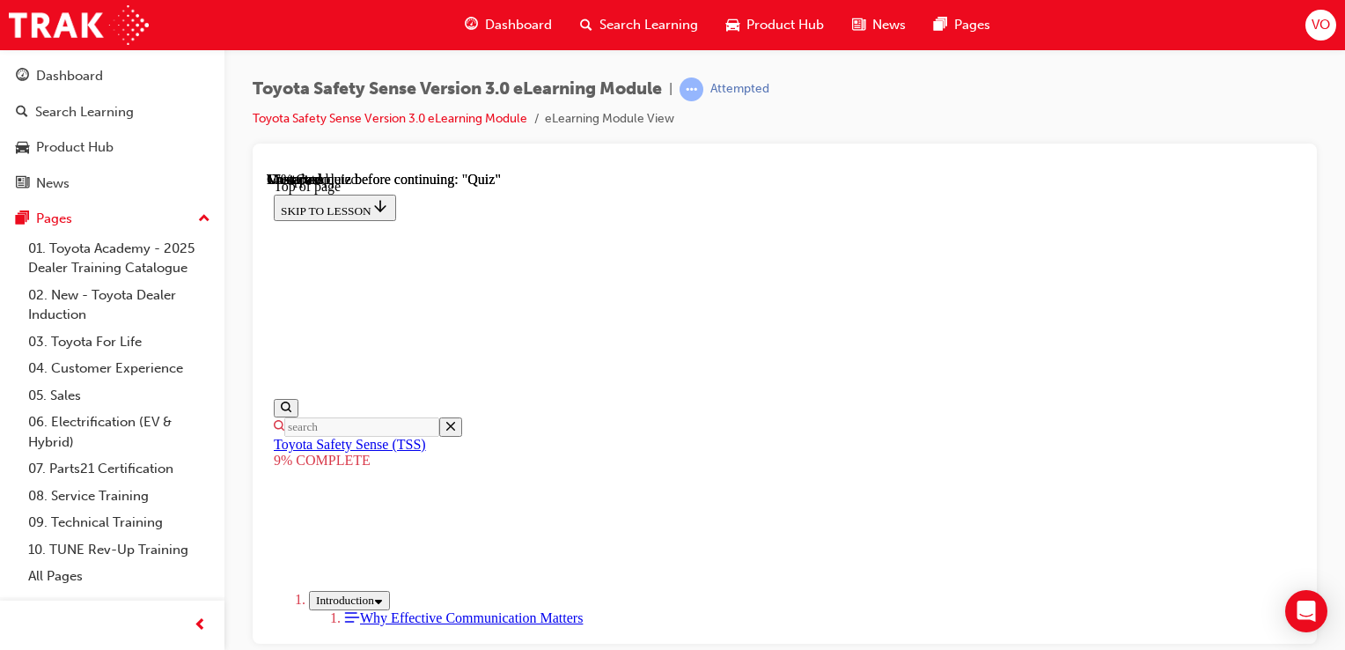
scroll to position [186, 0]
drag, startPoint x: 1284, startPoint y: 634, endPoint x: 1297, endPoint y: 630, distance: 12.8
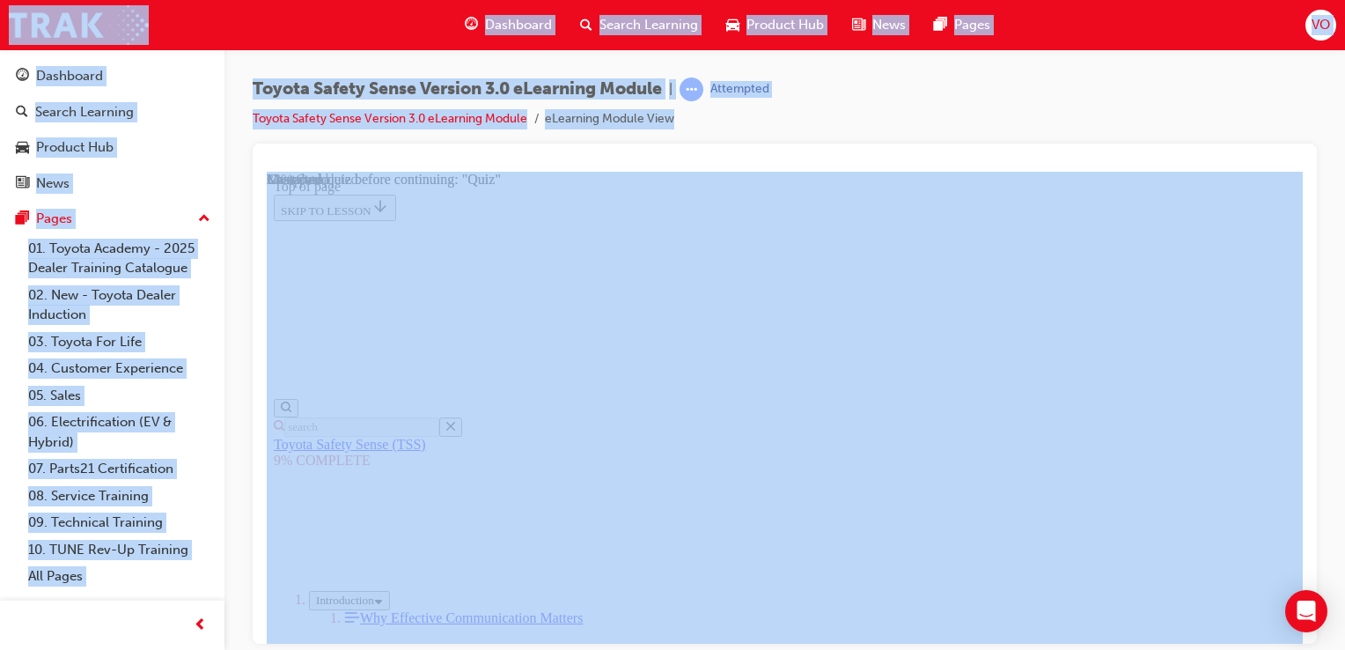
scroll to position [397, 0]
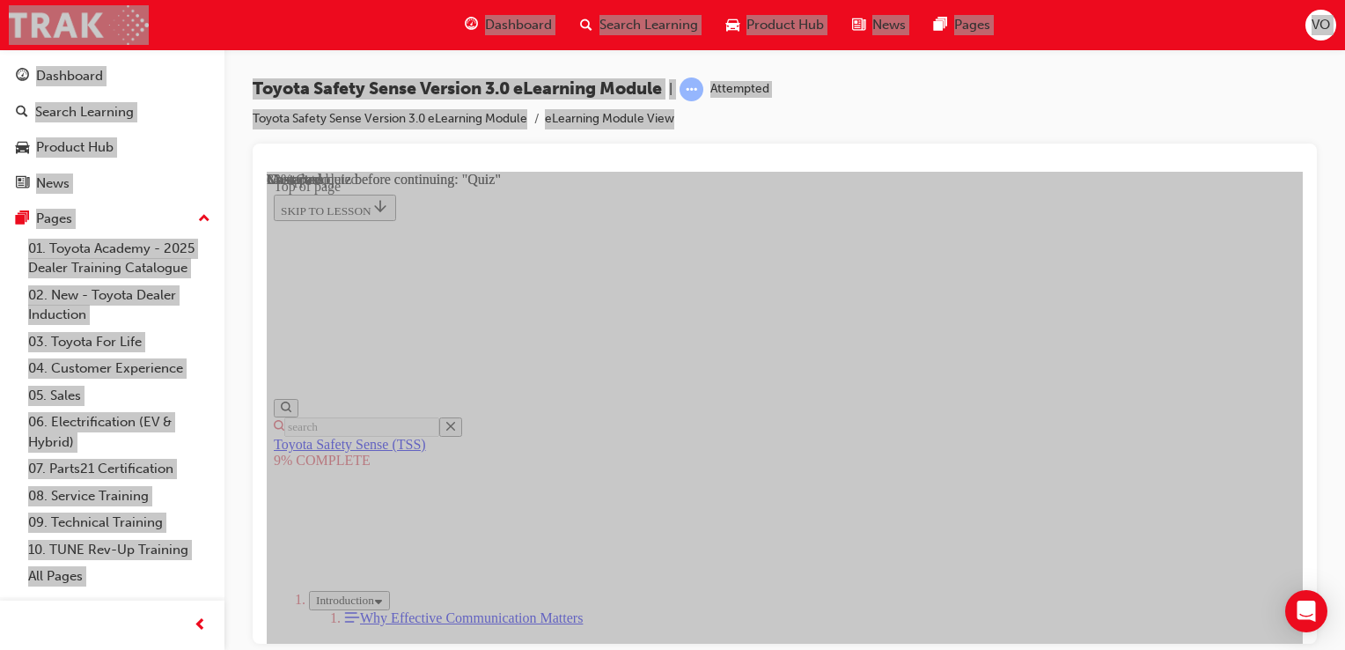
scroll to position [1545, 0]
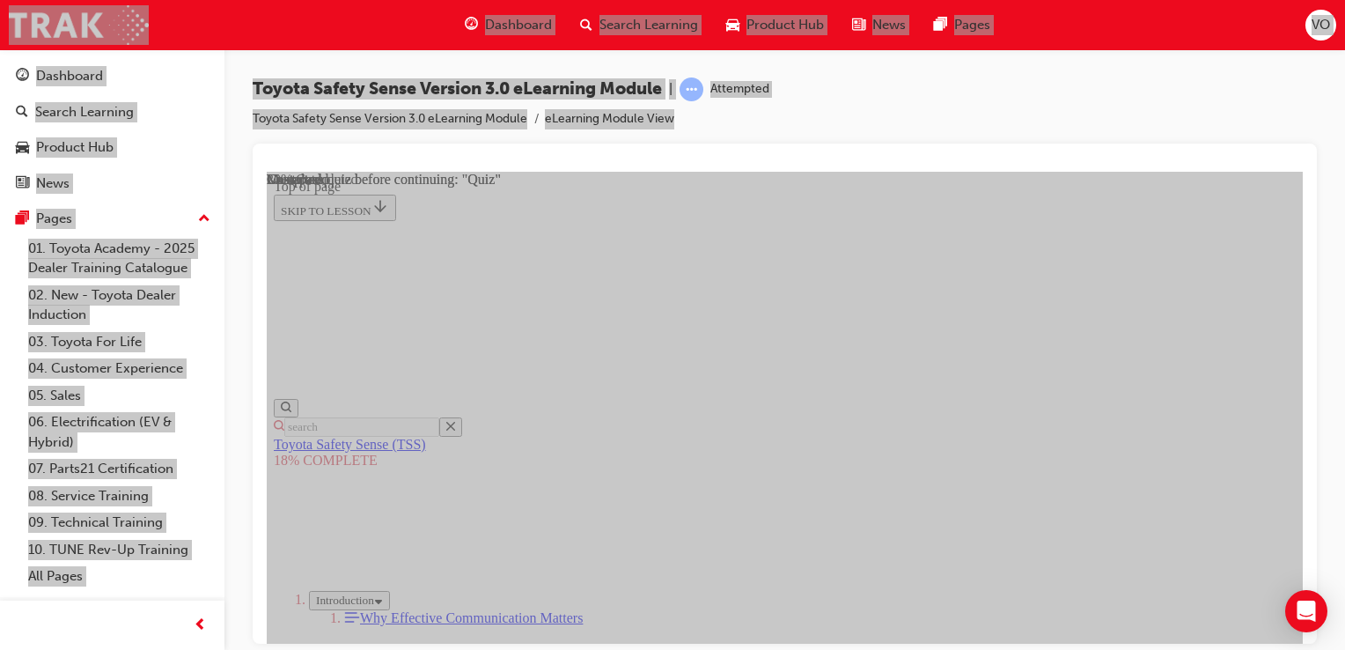
scroll to position [1590, 0]
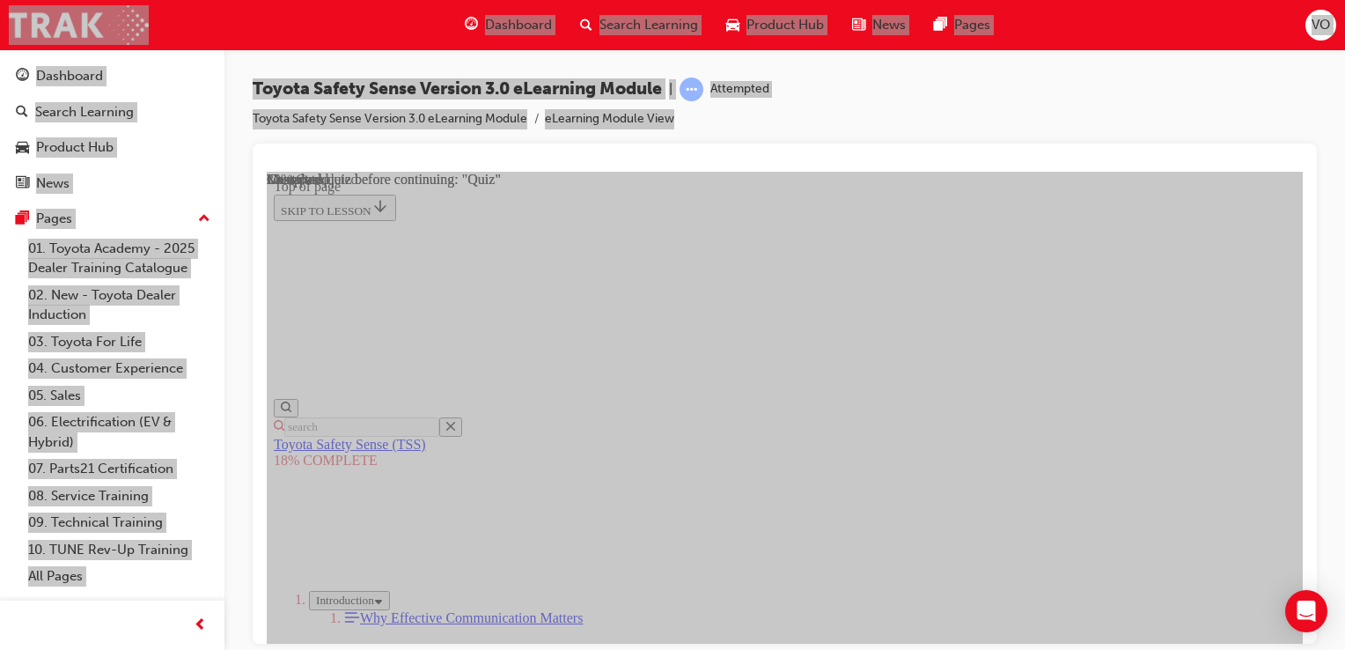
scroll to position [1385, 0]
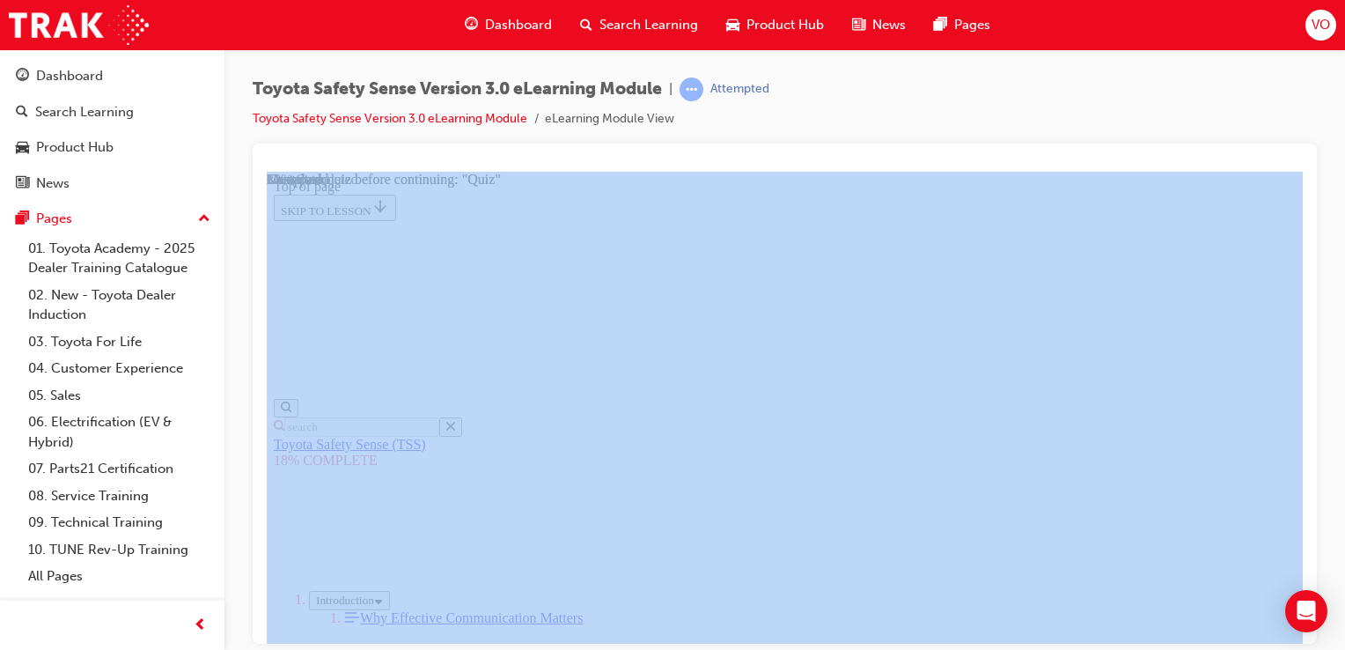
drag, startPoint x: 1296, startPoint y: 628, endPoint x: 1305, endPoint y: 654, distance: 27.0
click at [1305, 649] on html "Your version of Internet Explorer is outdated and not supported. Please upgrade…" at bounding box center [672, 325] width 1345 height 650
drag, startPoint x: 1571, startPoint y: 825, endPoint x: 1298, endPoint y: 496, distance: 426.9
click at [1315, 498] on div at bounding box center [785, 393] width 1064 height 500
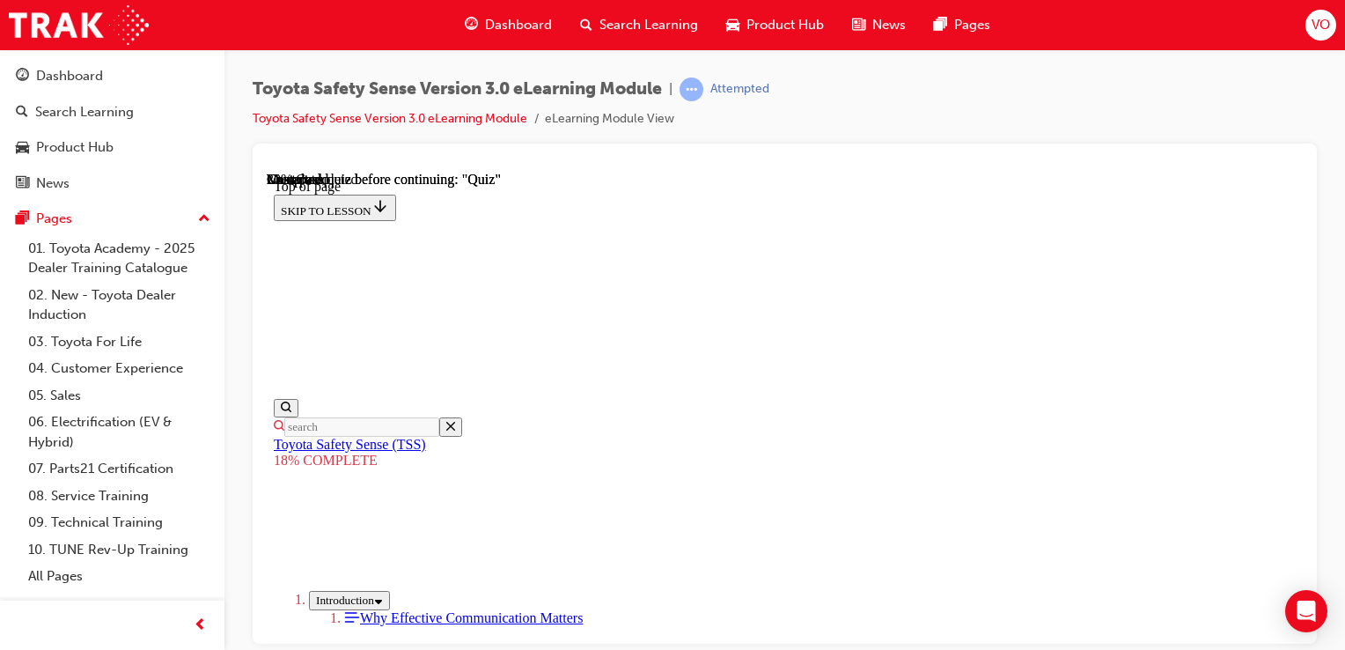
scroll to position [1854, 0]
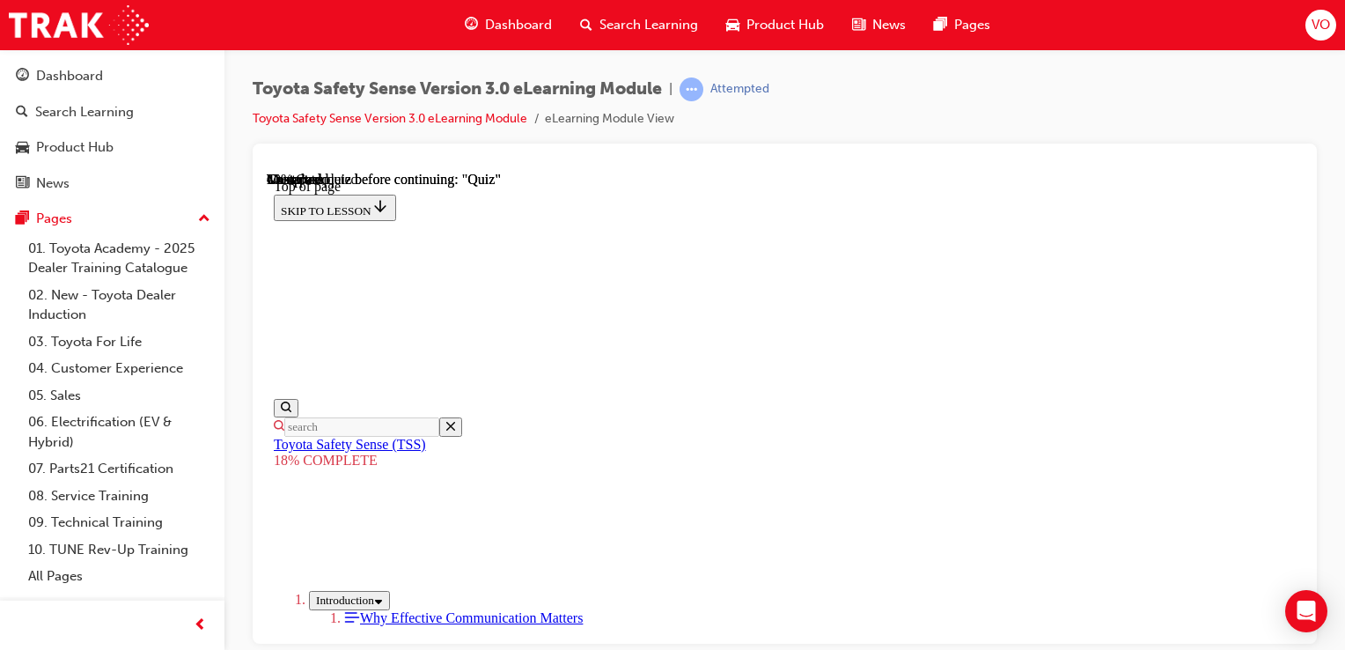
drag, startPoint x: 1021, startPoint y: 503, endPoint x: 1348, endPoint y: 460, distance: 329.4
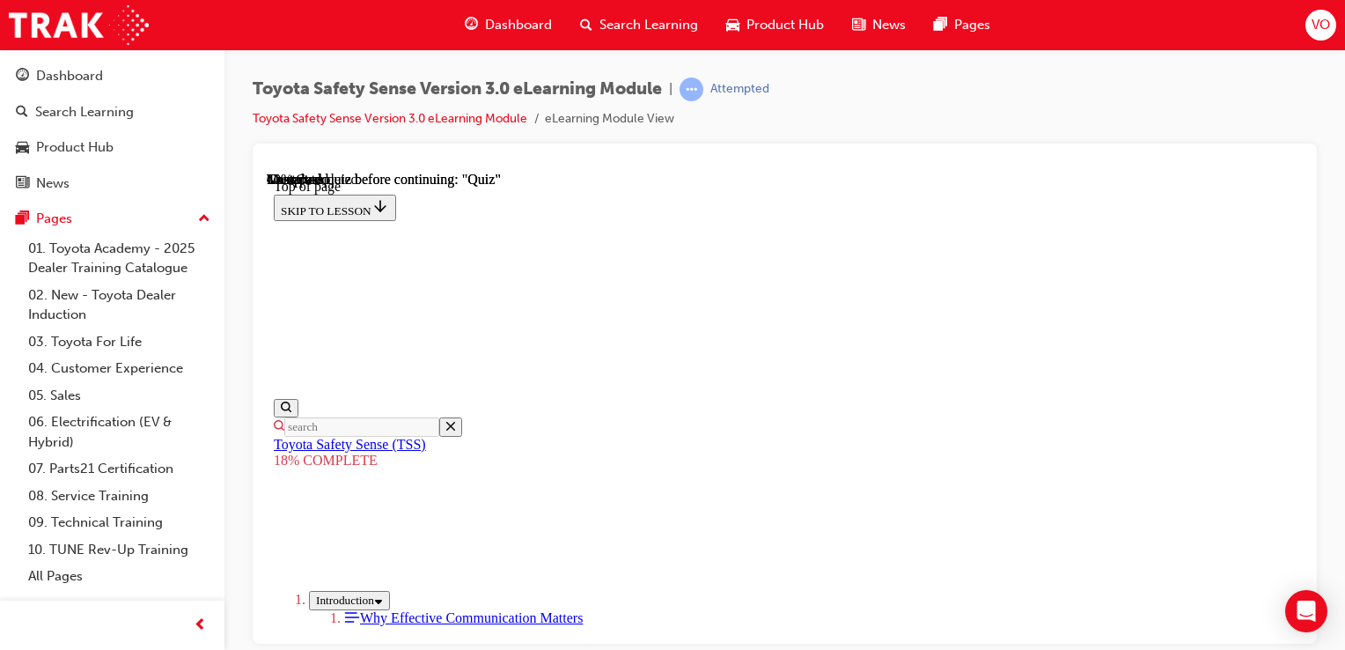
drag, startPoint x: 1232, startPoint y: 401, endPoint x: 1215, endPoint y: 449, distance: 50.7
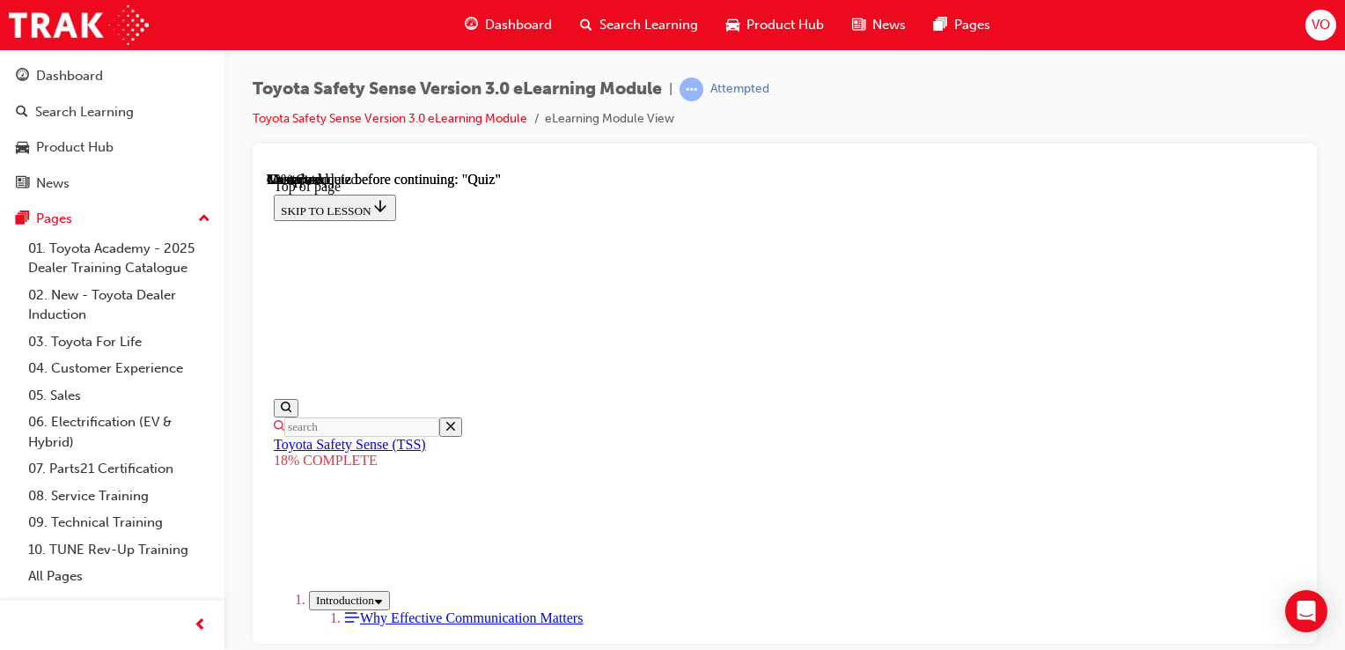
click at [1303, 330] on div at bounding box center [785, 393] width 1064 height 500
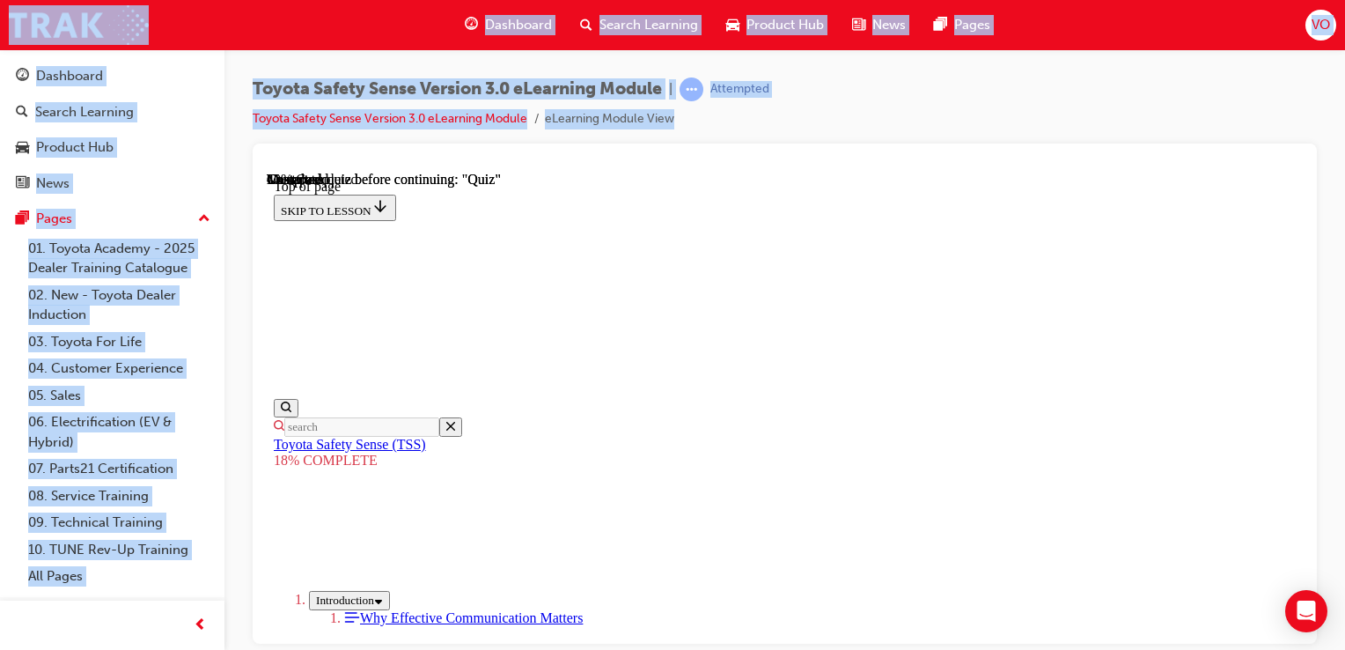
drag, startPoint x: 1303, startPoint y: 330, endPoint x: 1303, endPoint y: 344, distance: 14.1
click at [1303, 344] on div at bounding box center [785, 393] width 1064 height 500
click at [1210, 132] on div "Toyota Safety Sense Version 3.0 eLearning Module | Attempted Toyota Safety Sens…" at bounding box center [785, 110] width 1064 height 66
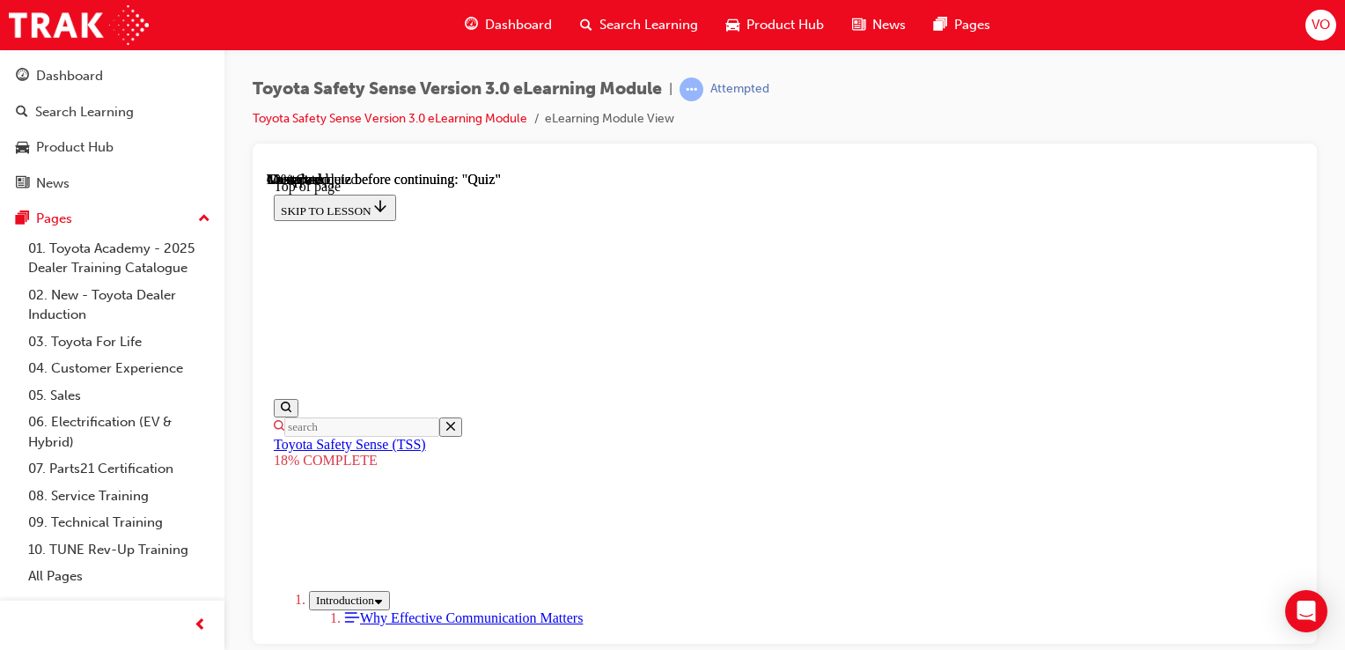
scroll to position [1628, 0]
drag, startPoint x: 1298, startPoint y: 327, endPoint x: 1576, endPoint y: 624, distance: 406.6
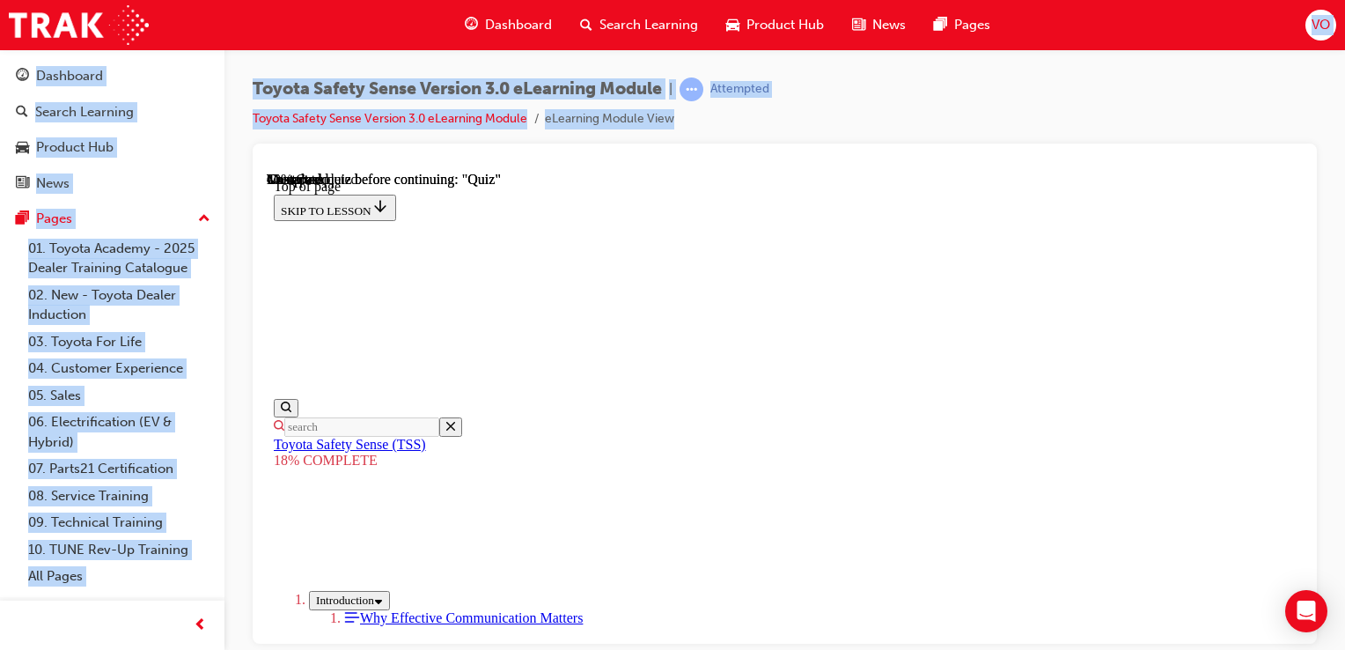
drag, startPoint x: 709, startPoint y: 169, endPoint x: 1042, endPoint y: 37, distance: 358.0
click at [1042, 37] on div "Dashboard Search Learning Product Hub News Pages VO Dashboard Search Learning P…" at bounding box center [672, 325] width 1345 height 650
click at [989, 86] on div "Toyota Safety Sense Version 3.0 eLearning Module | Attempted Toyota Safety Sens…" at bounding box center [785, 110] width 1064 height 66
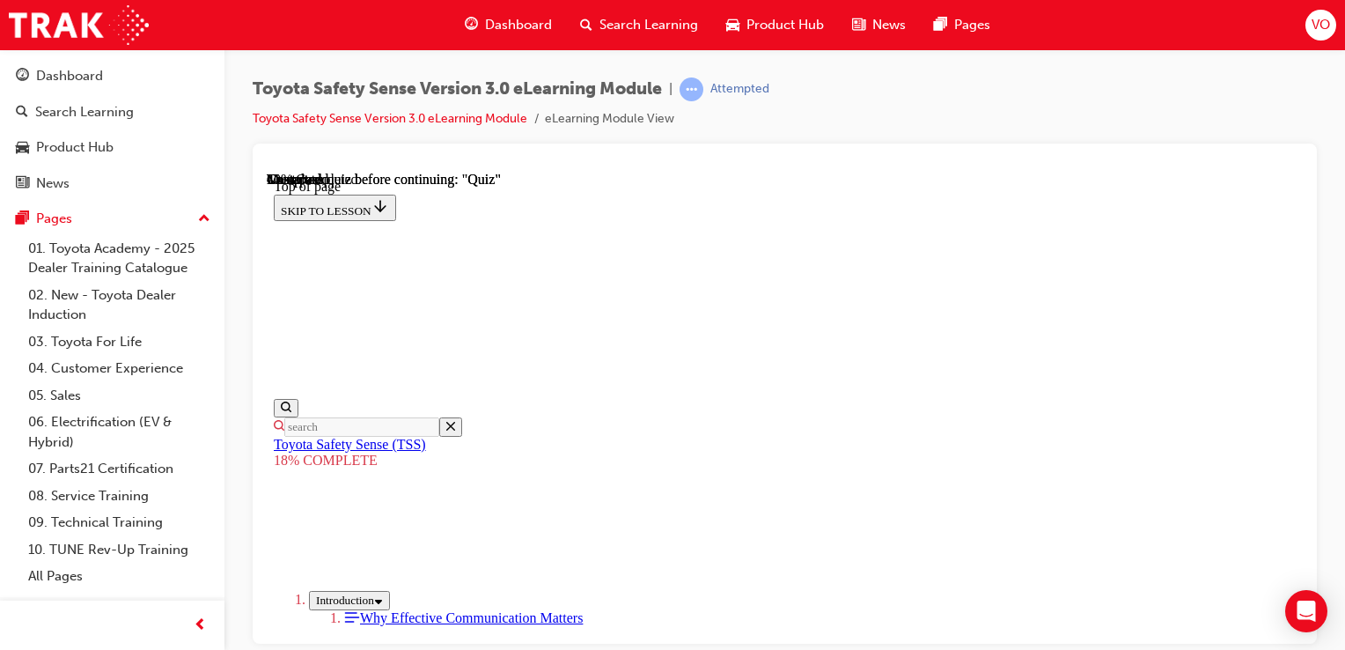
click at [456, 49] on div "Dashboard Search Learning Product Hub News Pages" at bounding box center [728, 25] width 568 height 50
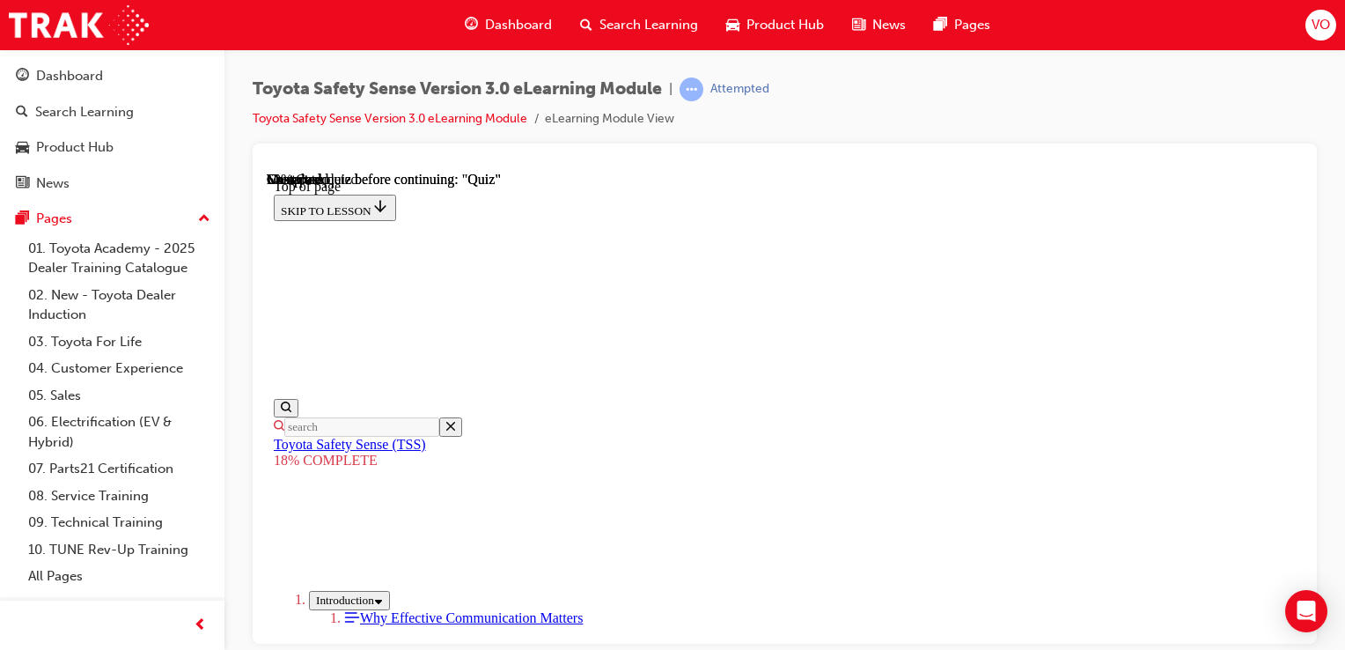
scroll to position [1631, 0]
drag, startPoint x: 1296, startPoint y: 175, endPoint x: 1561, endPoint y: 338, distance: 311.0
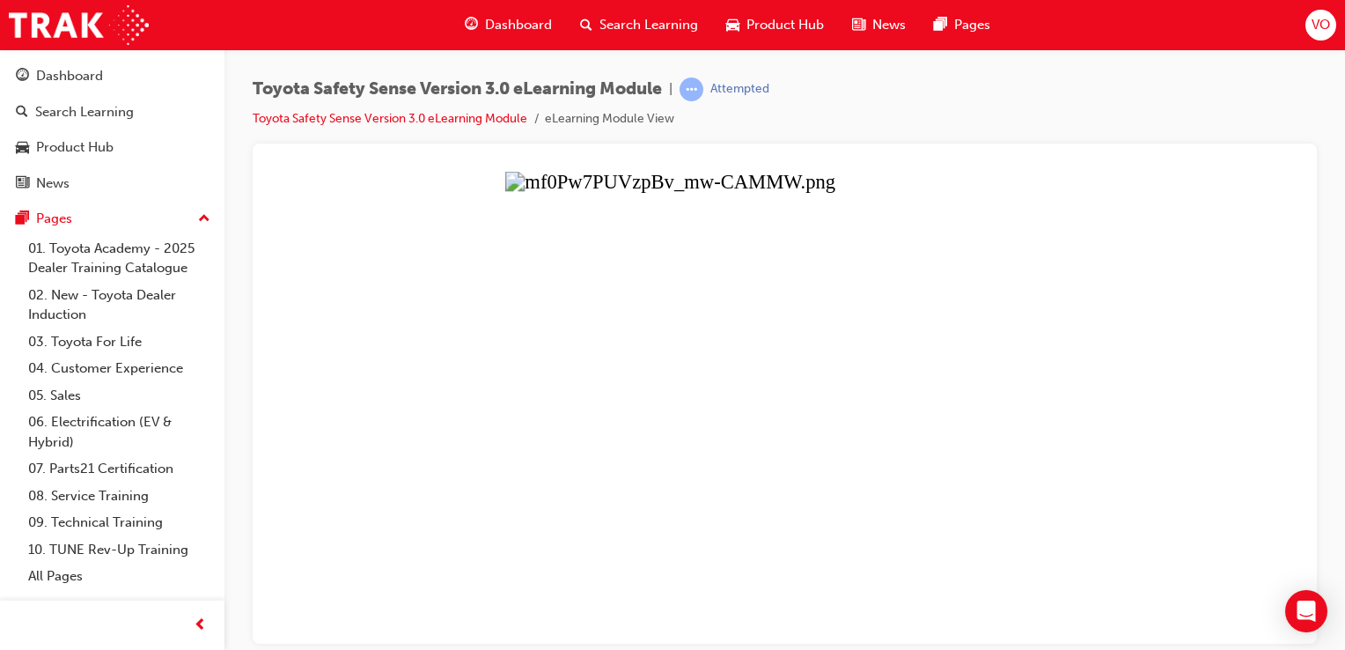
click at [815, 259] on button "Unzoom image" at bounding box center [785, 407] width 1036 height 472
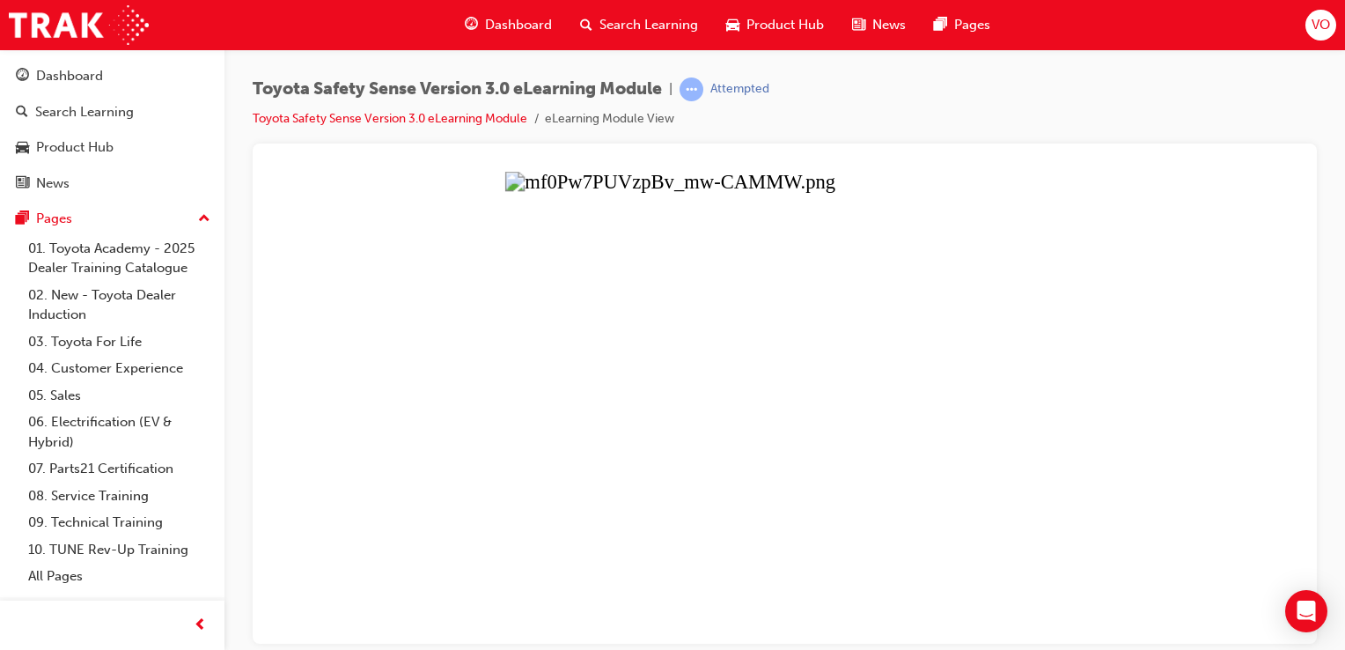
click at [1146, 570] on button "Unzoom image" at bounding box center [785, 407] width 1036 height 472
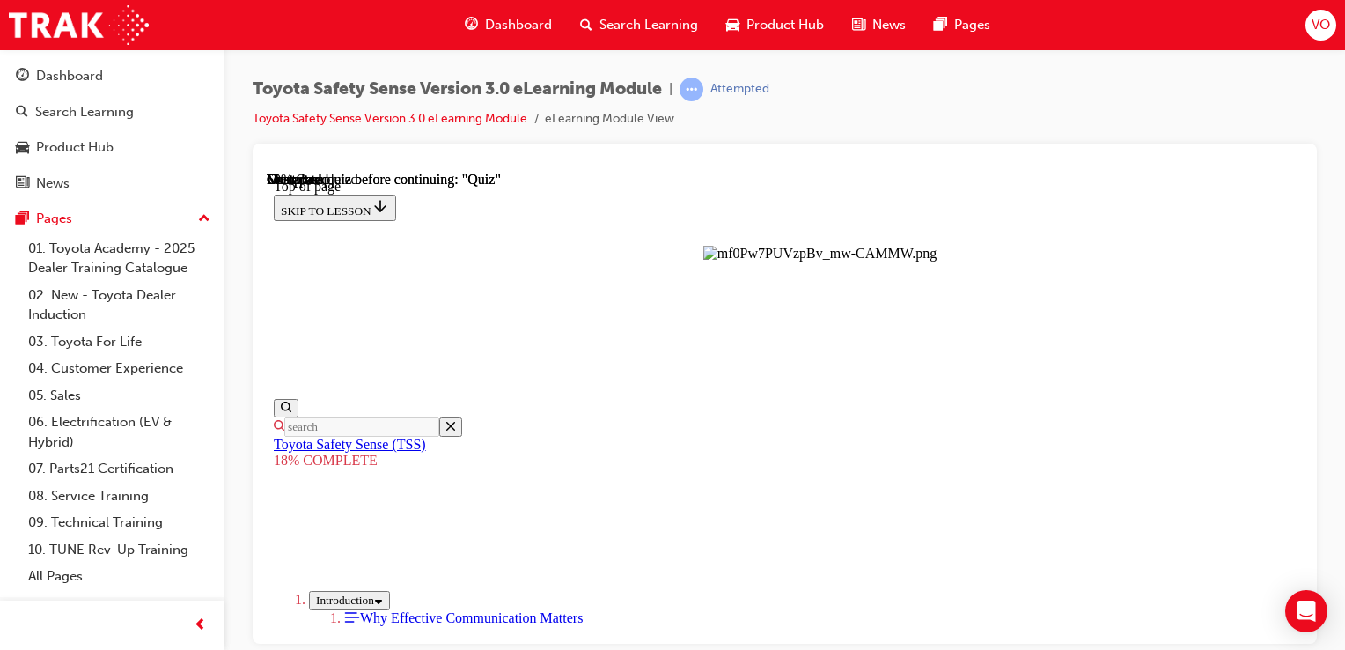
click at [1146, 570] on button "Unzoom image" at bounding box center [785, 407] width 1036 height 472
drag, startPoint x: 1229, startPoint y: 395, endPoint x: 1296, endPoint y: 317, distance: 103.0
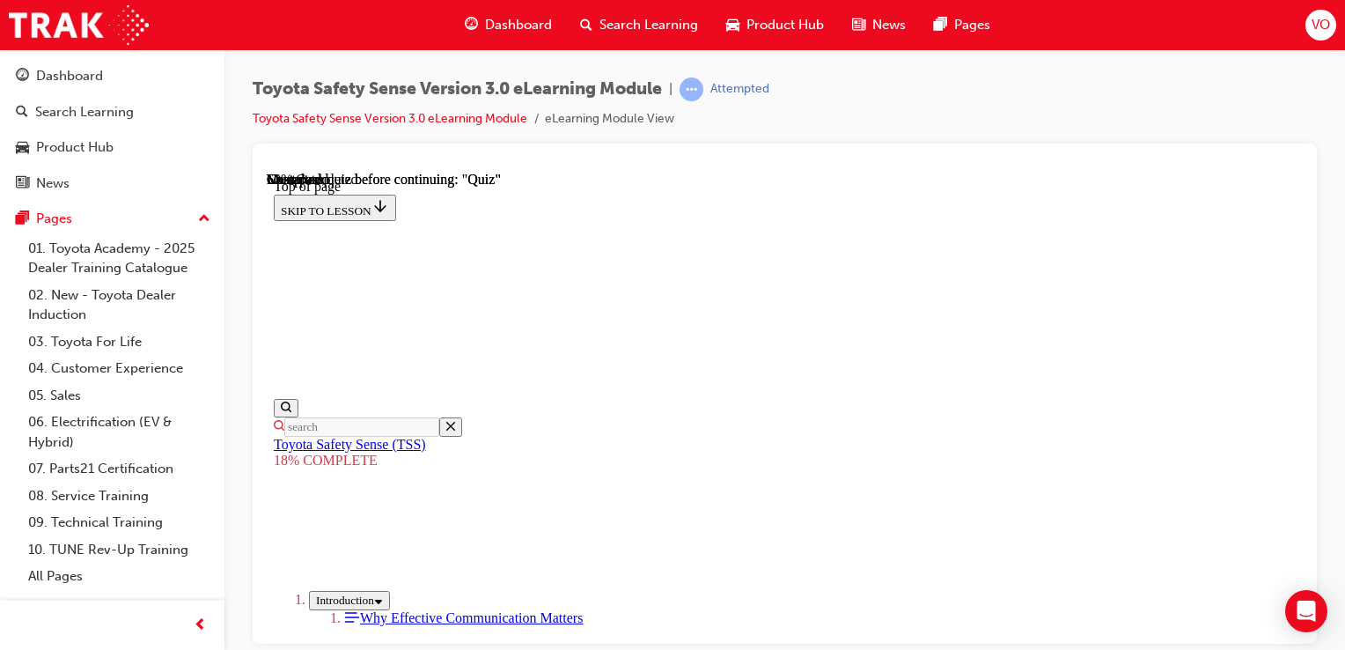
drag, startPoint x: 699, startPoint y: 528, endPoint x: 603, endPoint y: 465, distance: 115.0
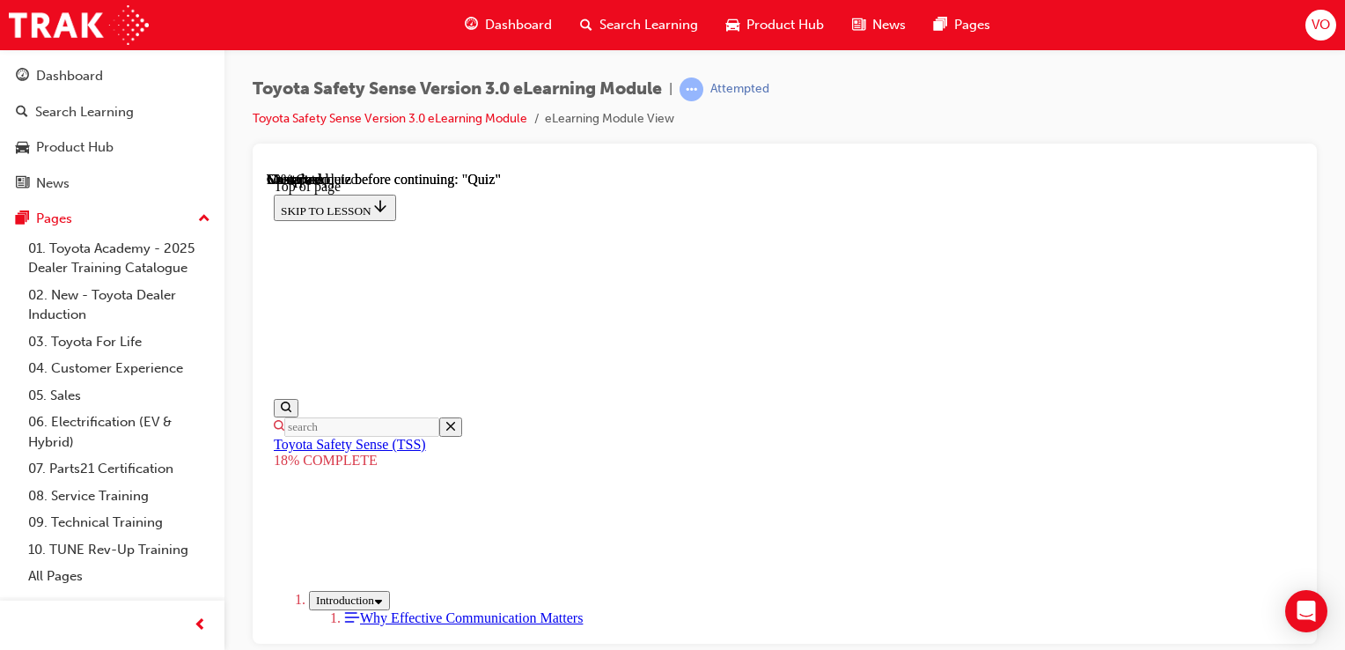
drag, startPoint x: 904, startPoint y: 296, endPoint x: 1260, endPoint y: 509, distance: 415.3
drag, startPoint x: 882, startPoint y: 254, endPoint x: 712, endPoint y: 481, distance: 283.6
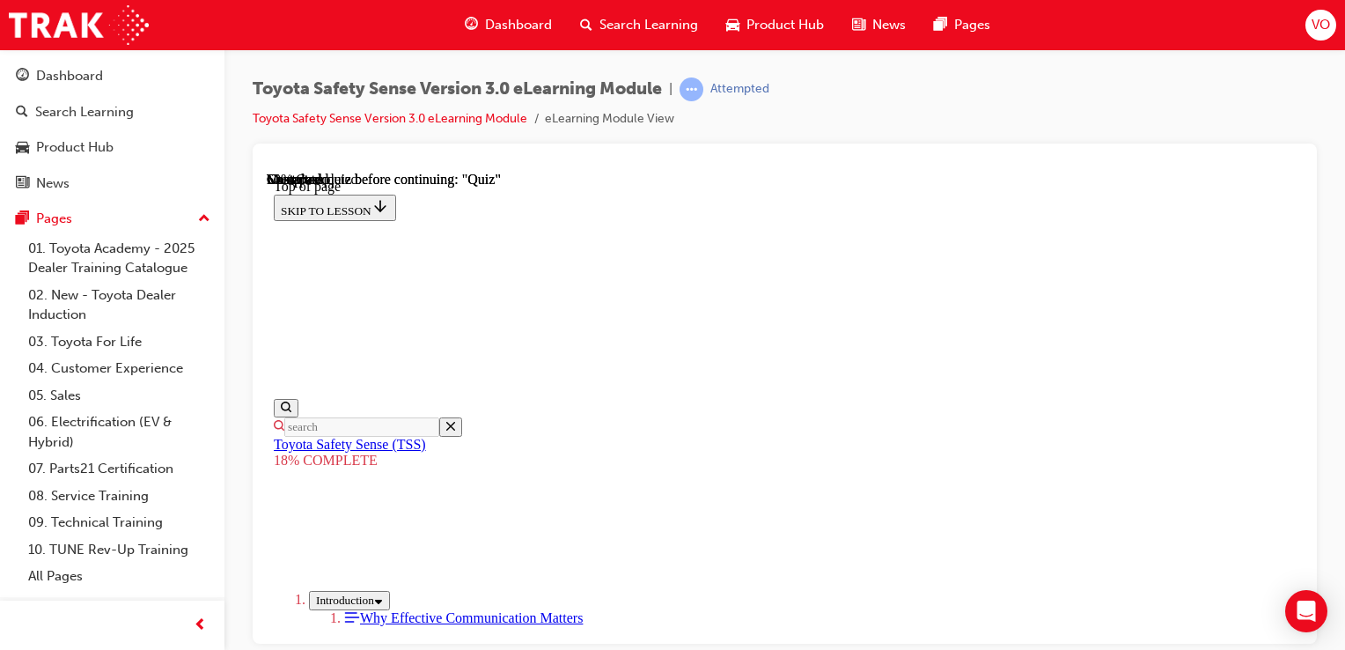
drag, startPoint x: 871, startPoint y: 282, endPoint x: 706, endPoint y: 540, distance: 306.4
drag, startPoint x: 902, startPoint y: 233, endPoint x: 727, endPoint y: 478, distance: 300.9
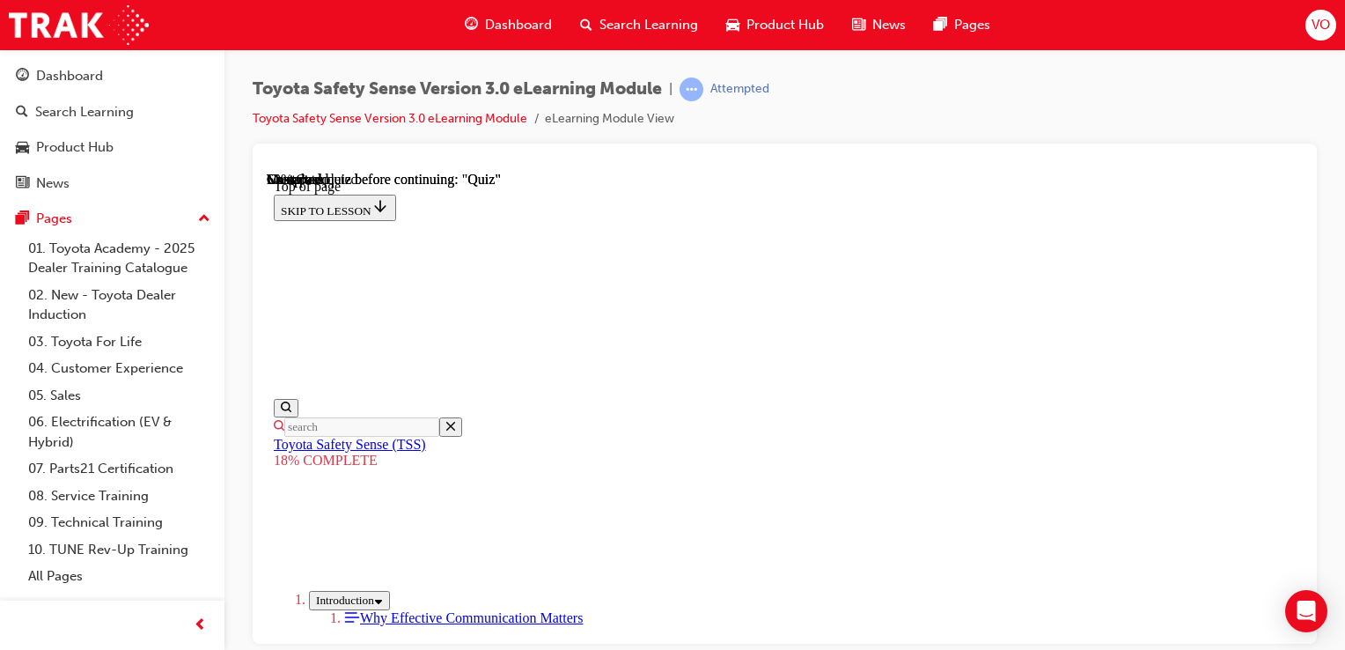
drag, startPoint x: 955, startPoint y: 236, endPoint x: 776, endPoint y: 509, distance: 326.2
drag, startPoint x: 884, startPoint y: 244, endPoint x: 712, endPoint y: 519, distance: 324.6
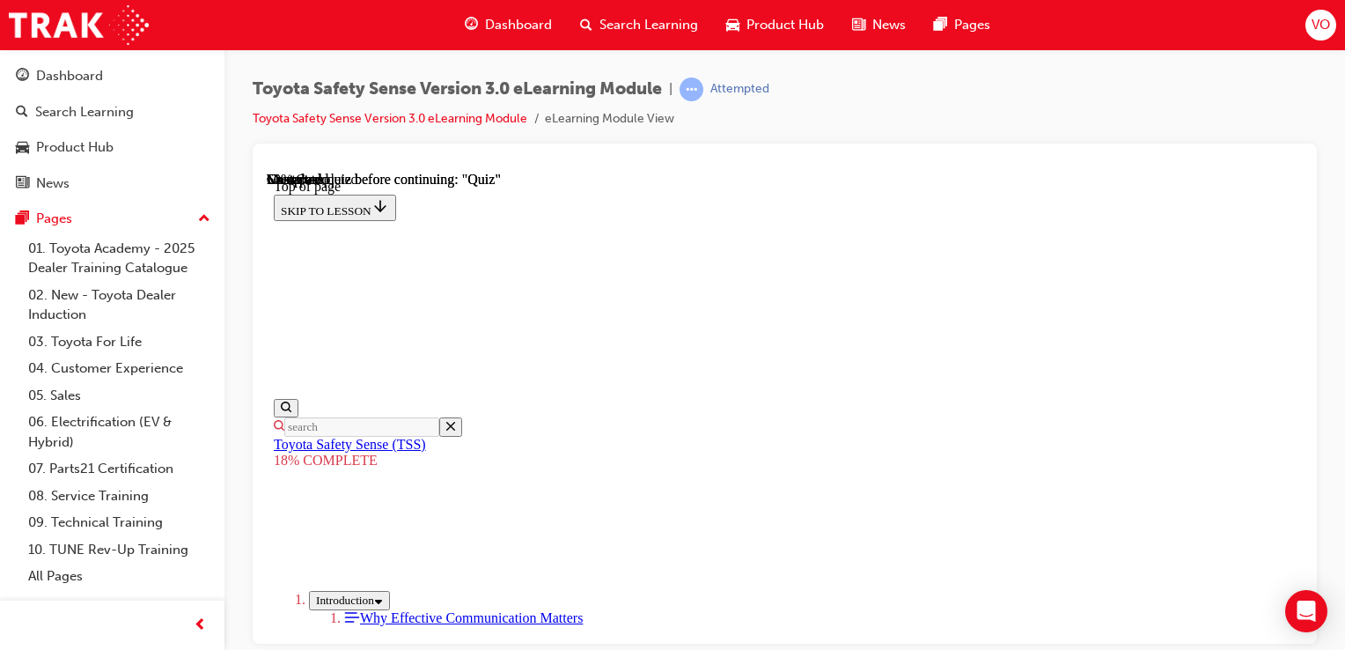
drag, startPoint x: 905, startPoint y: 233, endPoint x: 1106, endPoint y: 494, distance: 329.4
drag, startPoint x: 868, startPoint y: 220, endPoint x: 688, endPoint y: 504, distance: 336.3
drag, startPoint x: 905, startPoint y: 232, endPoint x: 749, endPoint y: 470, distance: 284.2
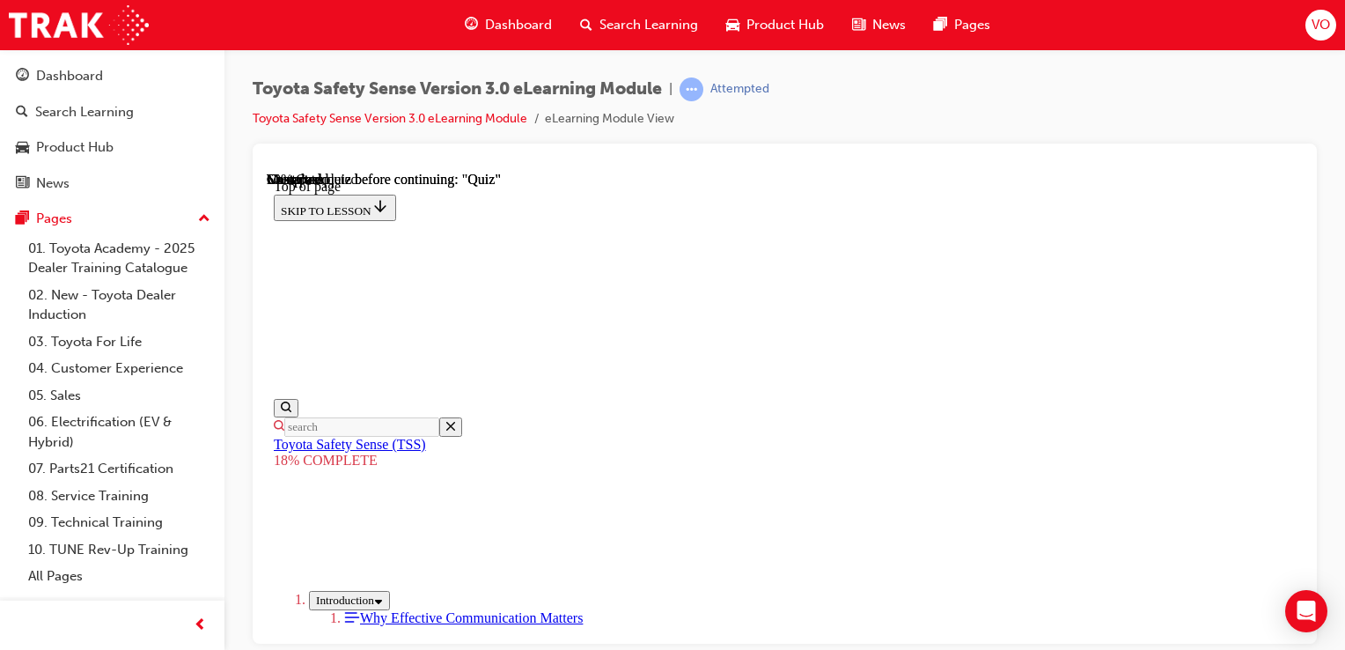
drag, startPoint x: 1297, startPoint y: 560, endPoint x: 1562, endPoint y: 774, distance: 340.5
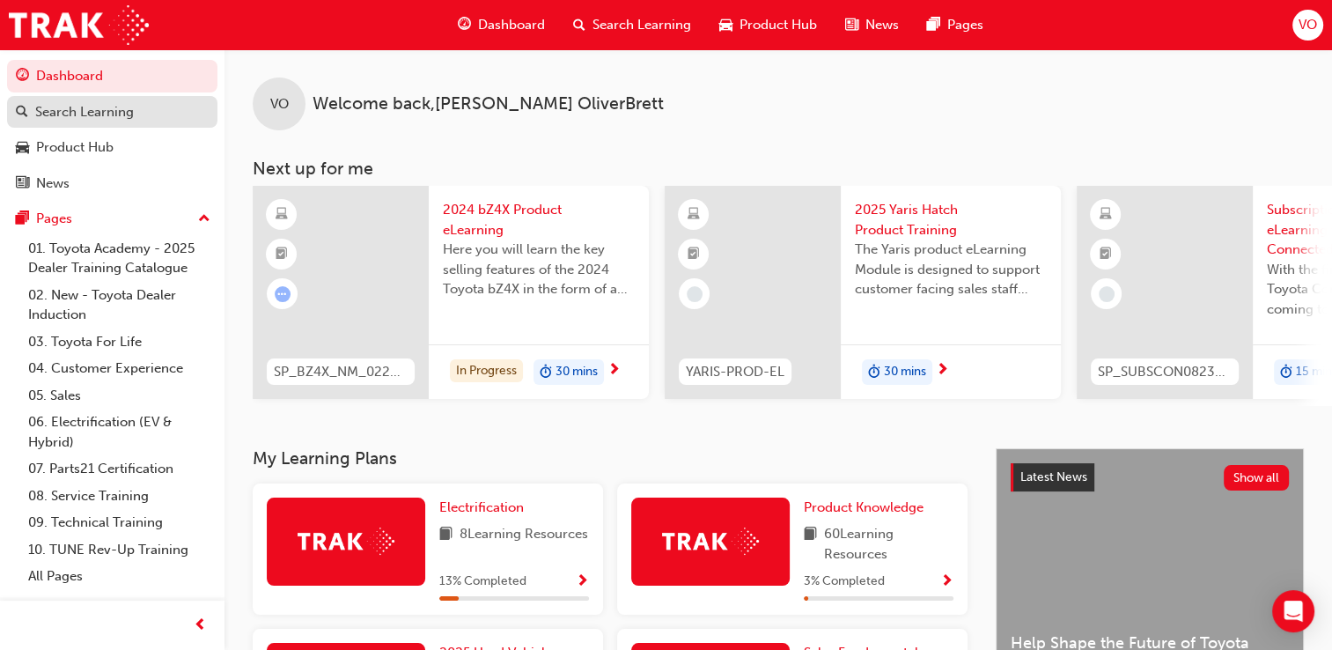
click at [177, 114] on div "Search Learning" at bounding box center [112, 112] width 193 height 22
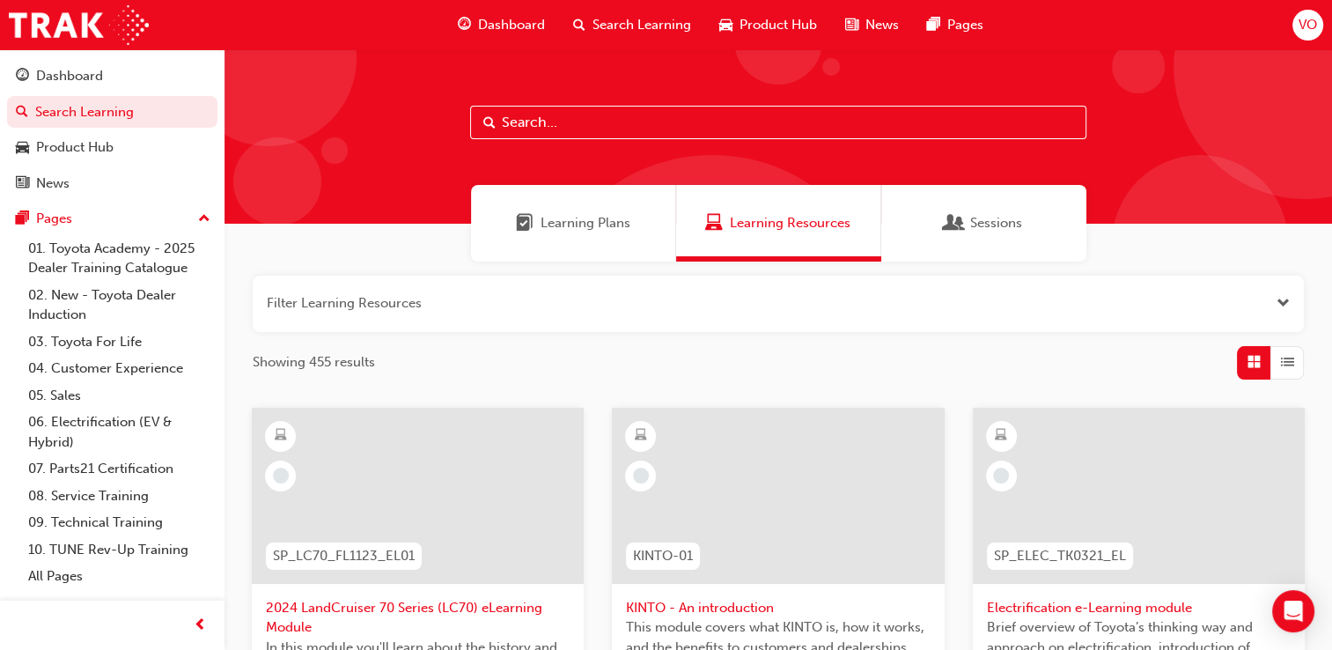
click at [1305, 33] on span "VO" at bounding box center [1307, 25] width 18 height 20
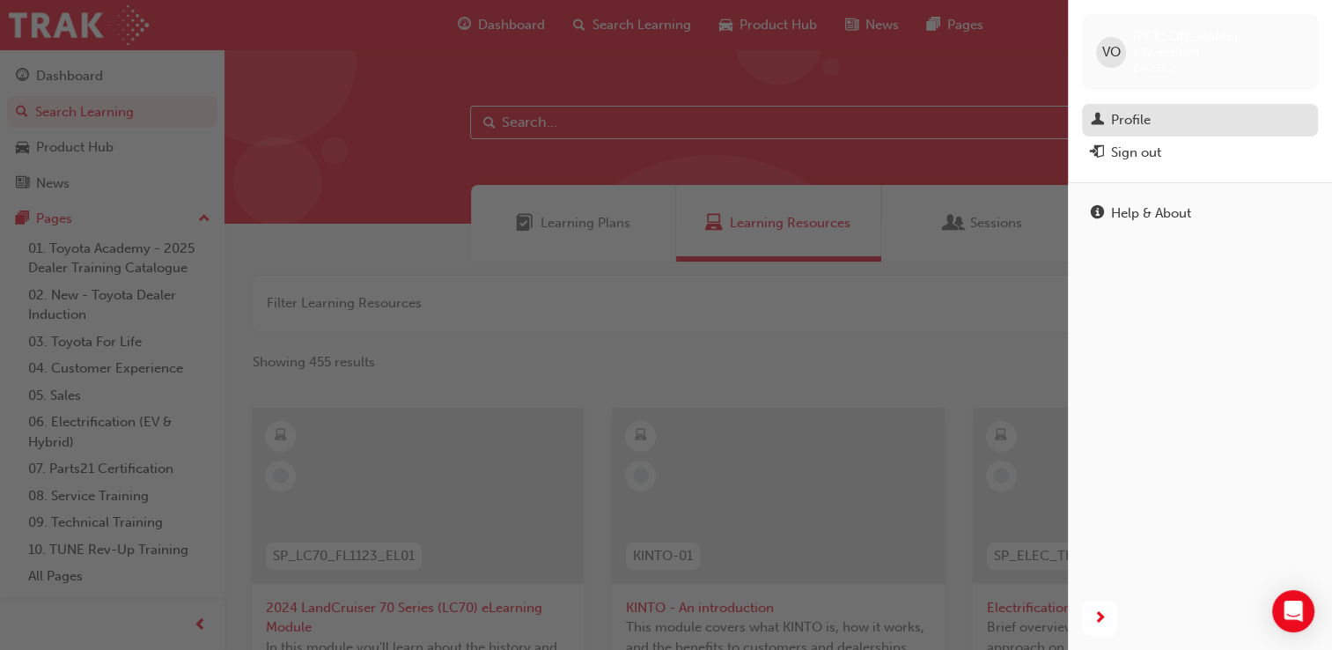
click at [1123, 110] on div "Profile" at bounding box center [1131, 120] width 40 height 20
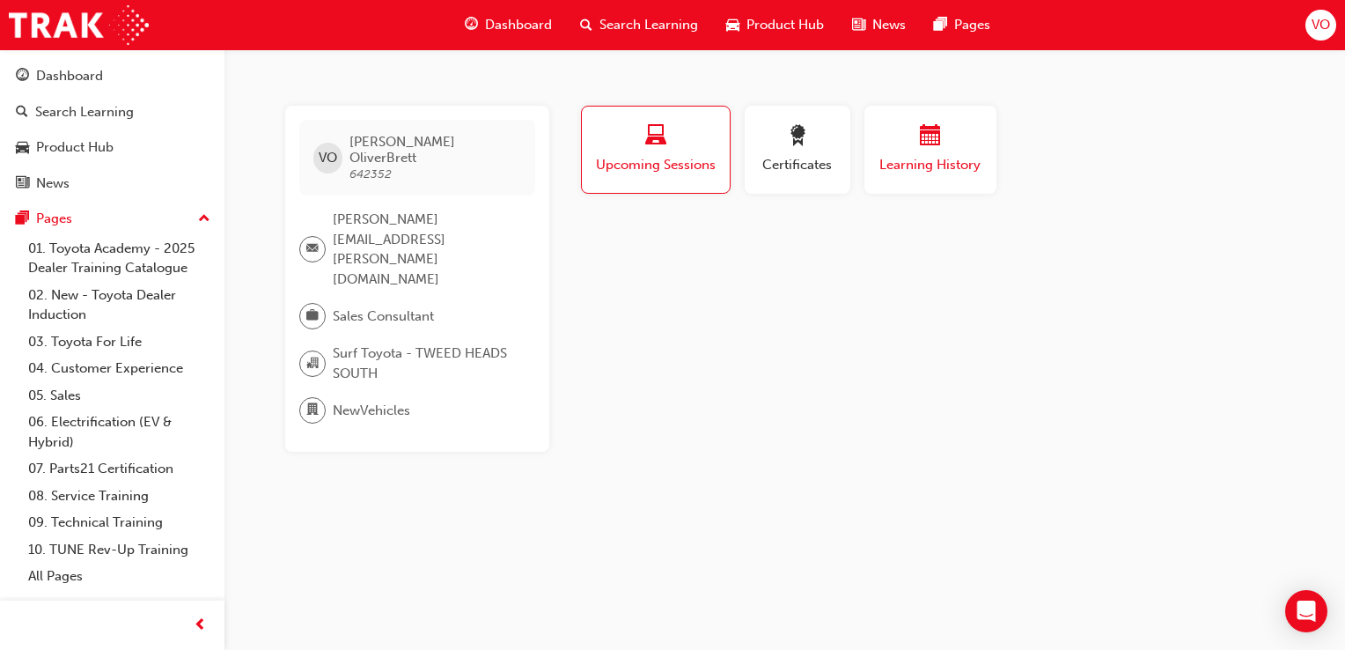
click at [952, 177] on button "Learning History" at bounding box center [930, 150] width 132 height 88
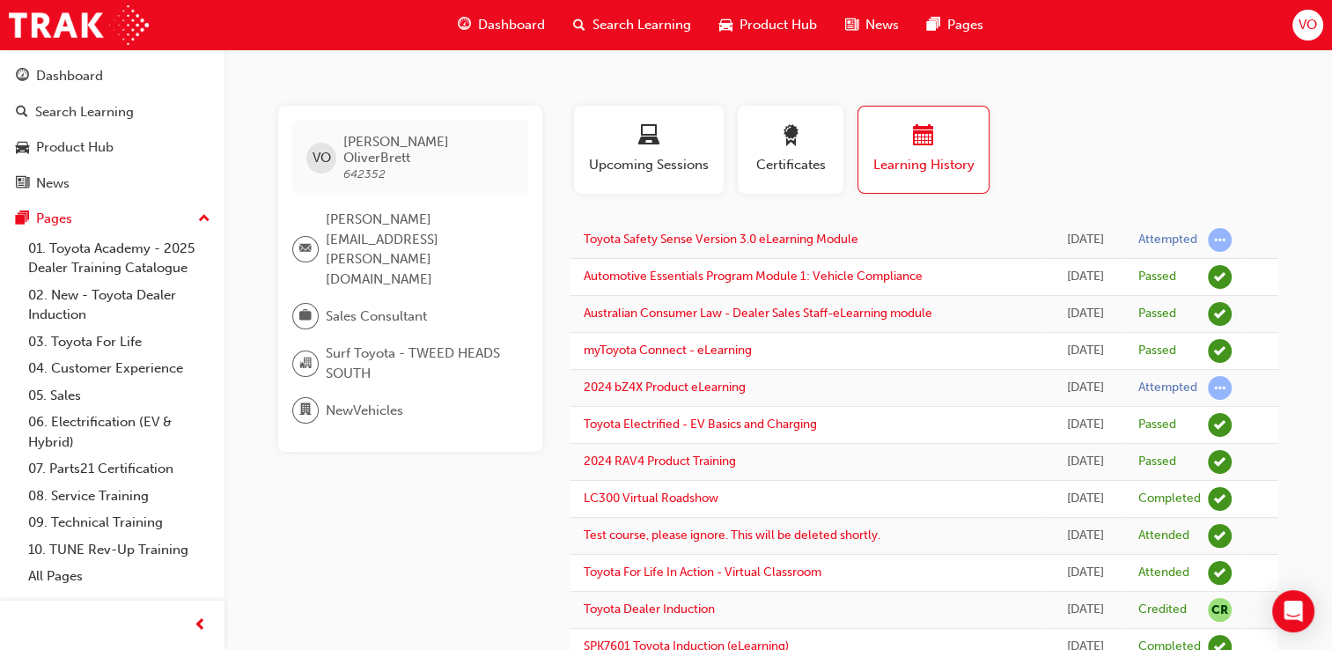
click at [649, 32] on span "Search Learning" at bounding box center [641, 25] width 99 height 20
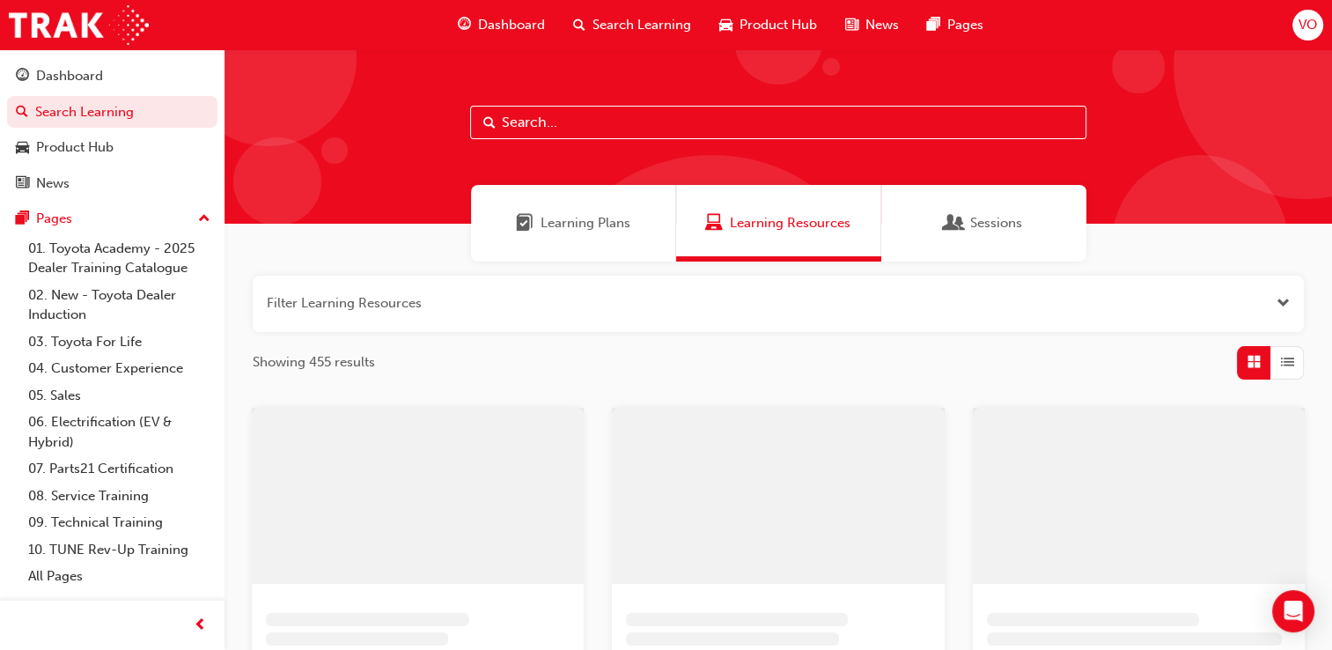
click at [533, 126] on input "text" at bounding box center [778, 122] width 616 height 33
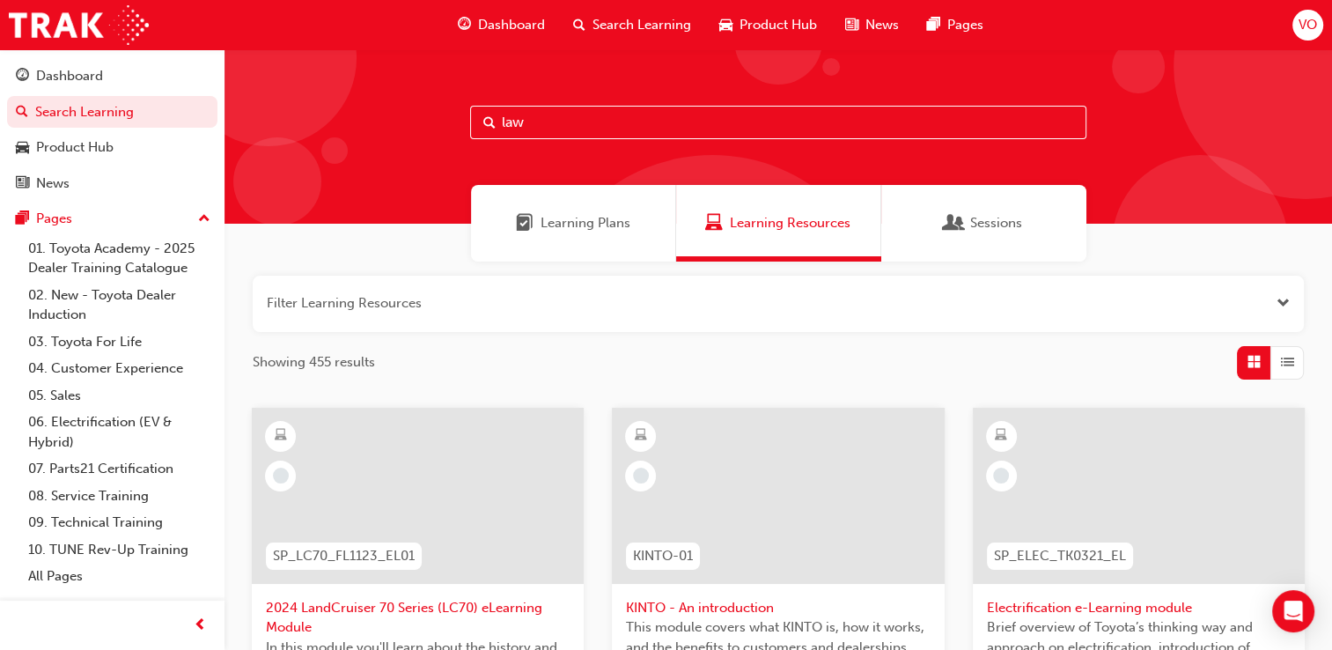
type input "law"
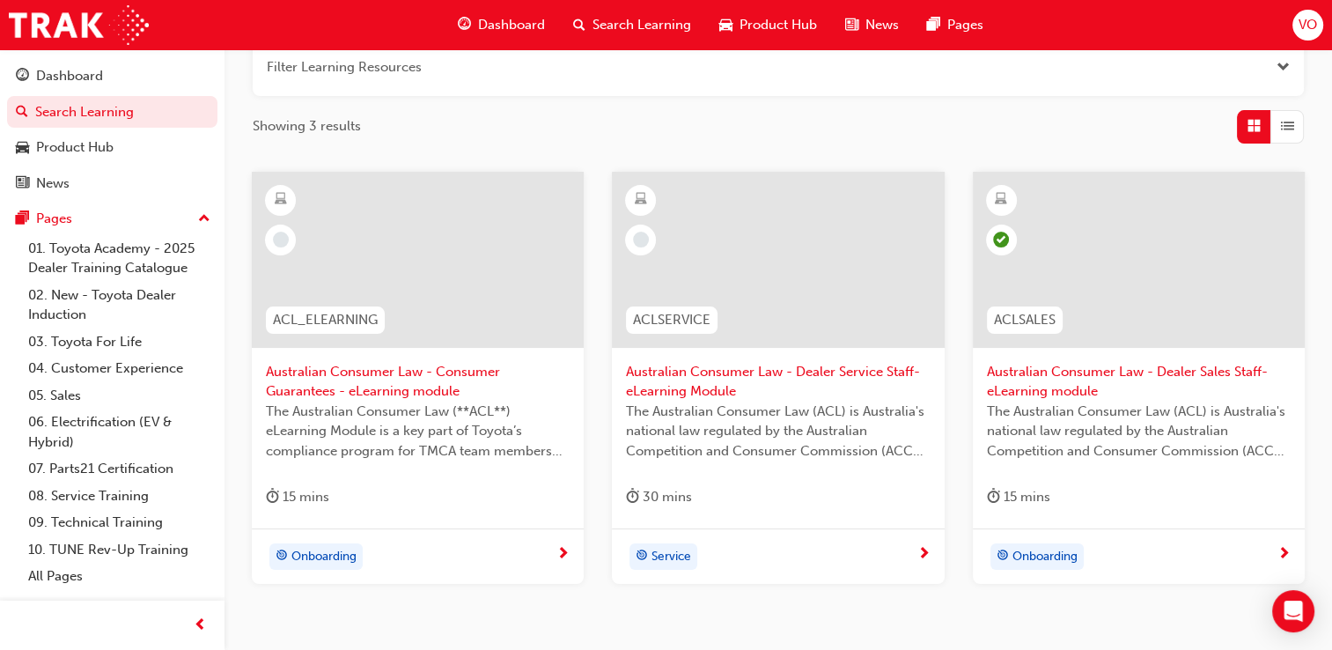
scroll to position [257, 0]
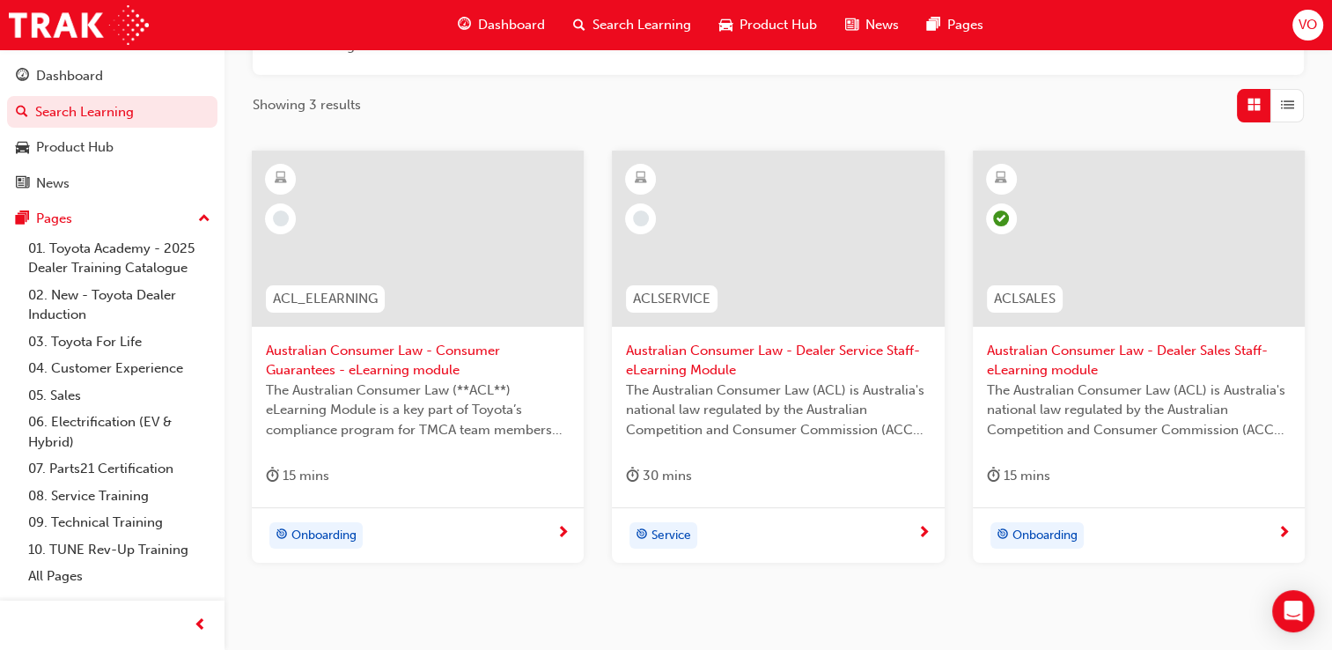
click at [419, 348] on span "Australian Consumer Law - Consumer Guarantees - eLearning module" at bounding box center [418, 361] width 304 height 40
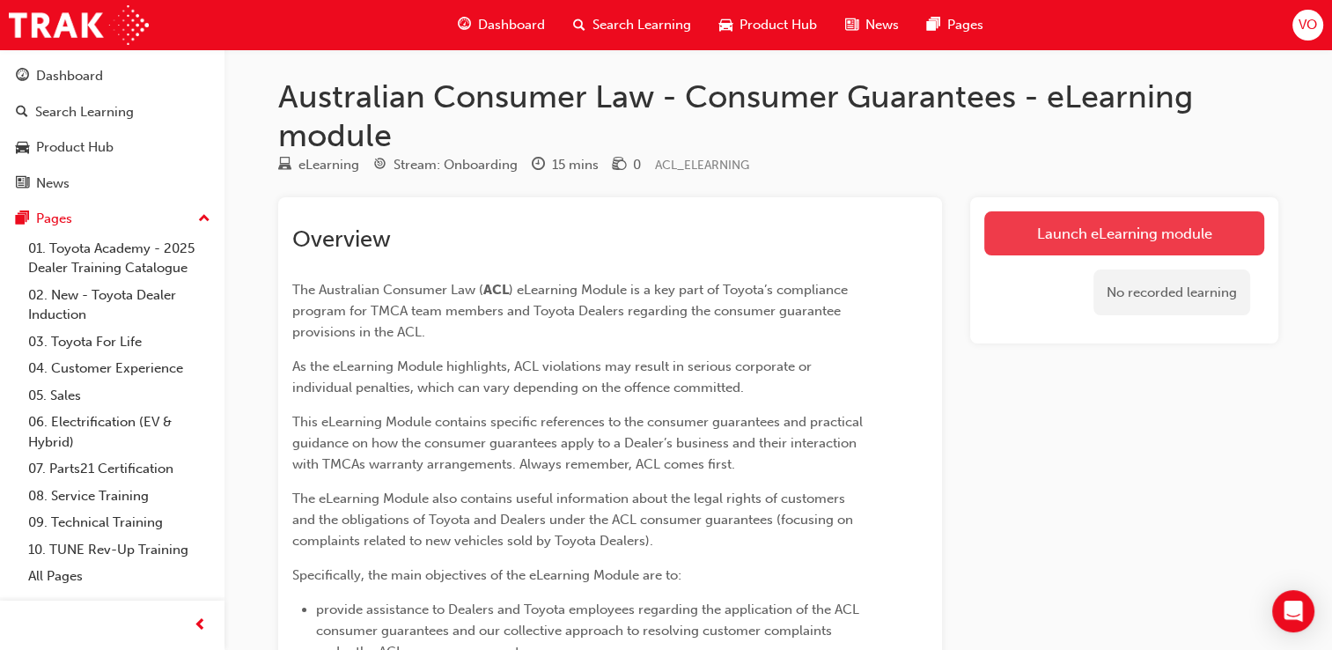
click at [1025, 249] on link "Launch eLearning module" at bounding box center [1124, 233] width 280 height 44
